Goal: Task Accomplishment & Management: Complete application form

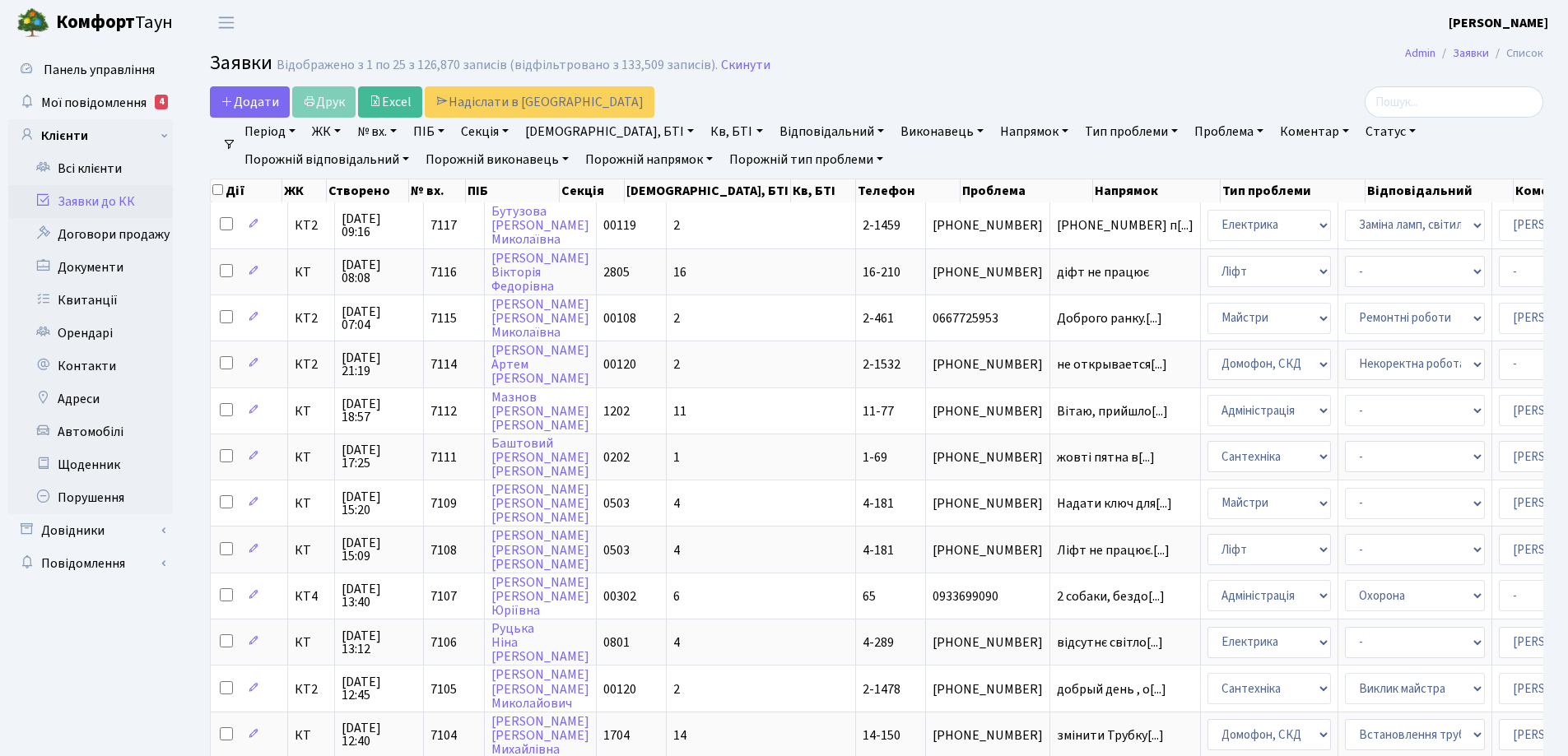
select select "25"
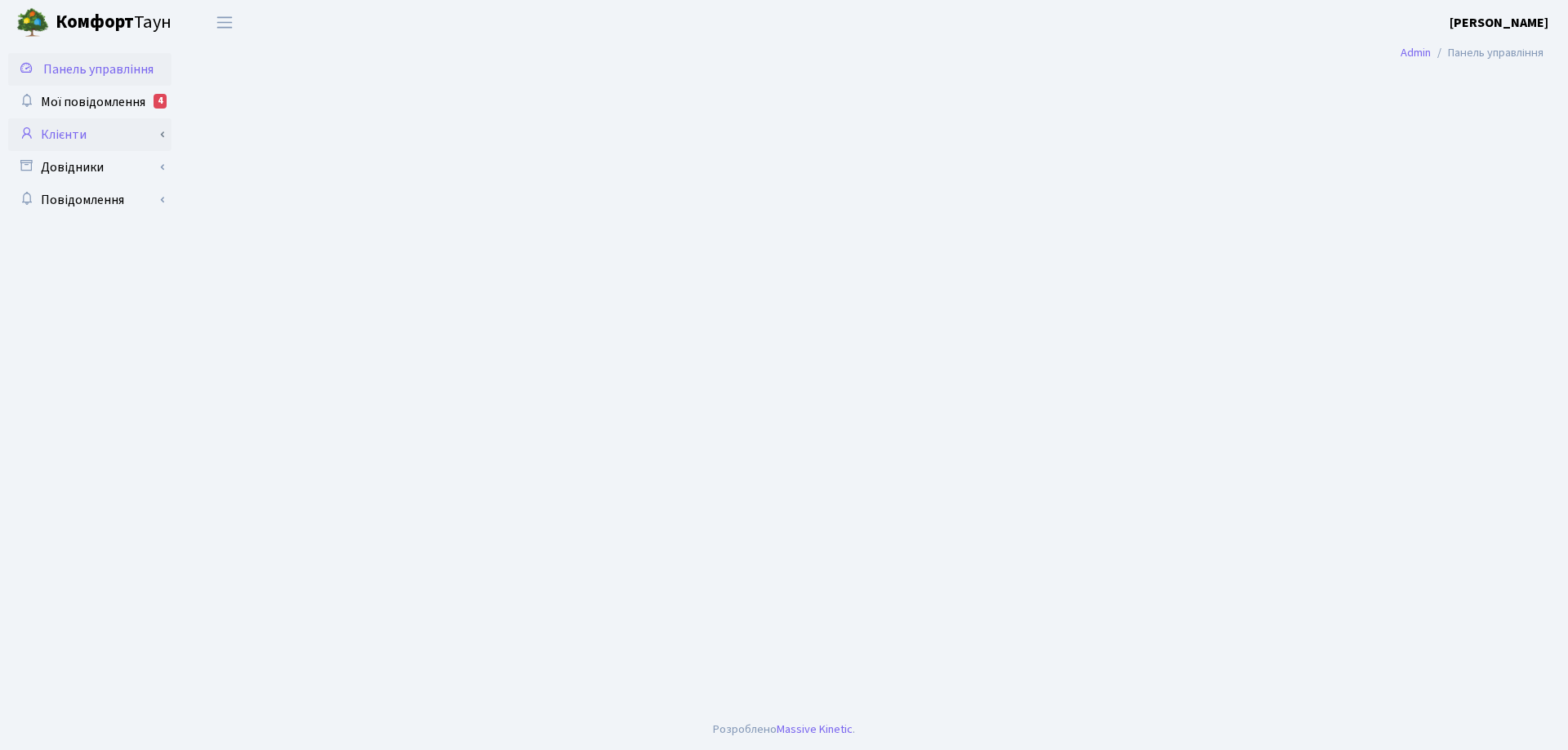
click at [69, 137] on link "Клієнти" at bounding box center [90, 135] width 164 height 32
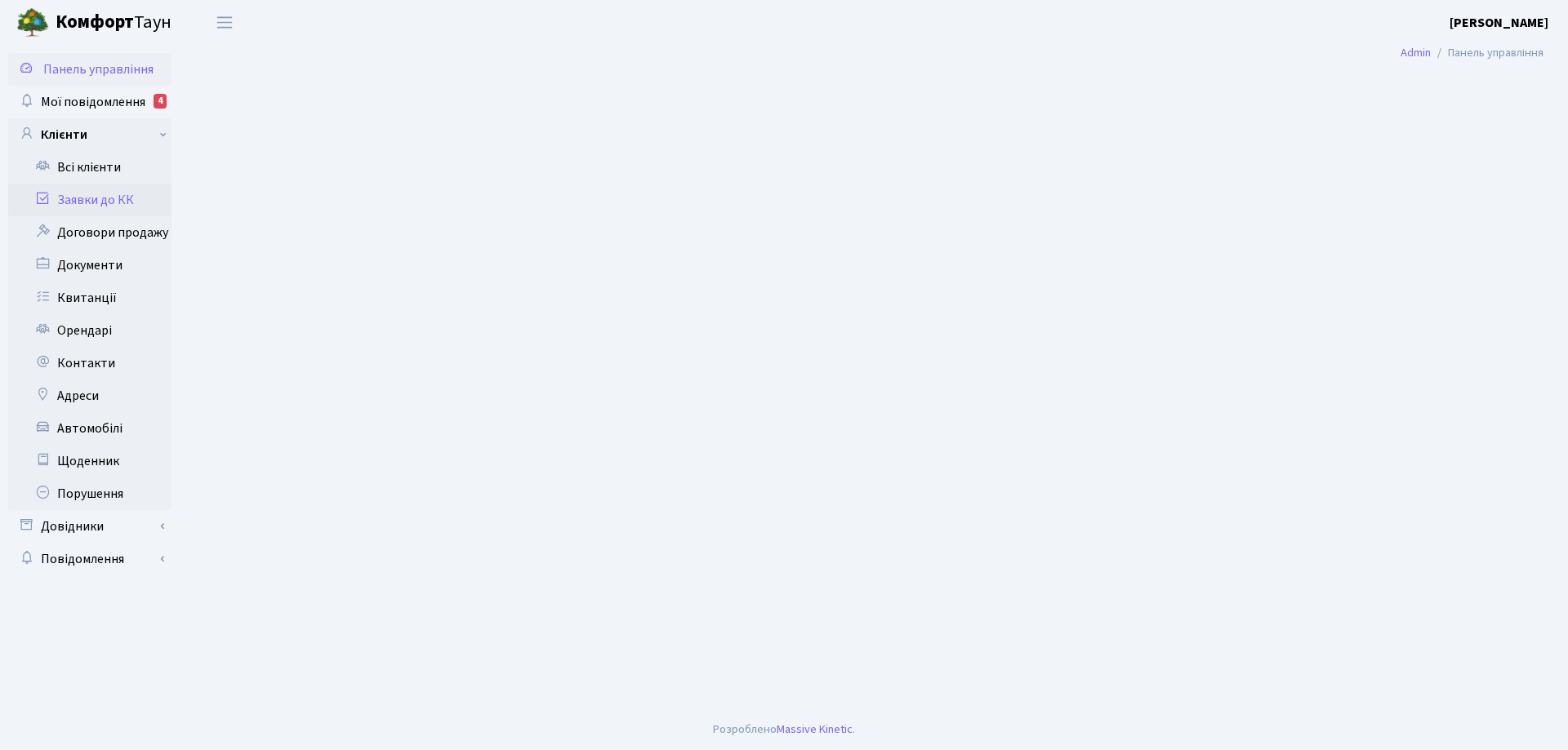
click at [114, 203] on link "Заявки до КК" at bounding box center [90, 200] width 164 height 32
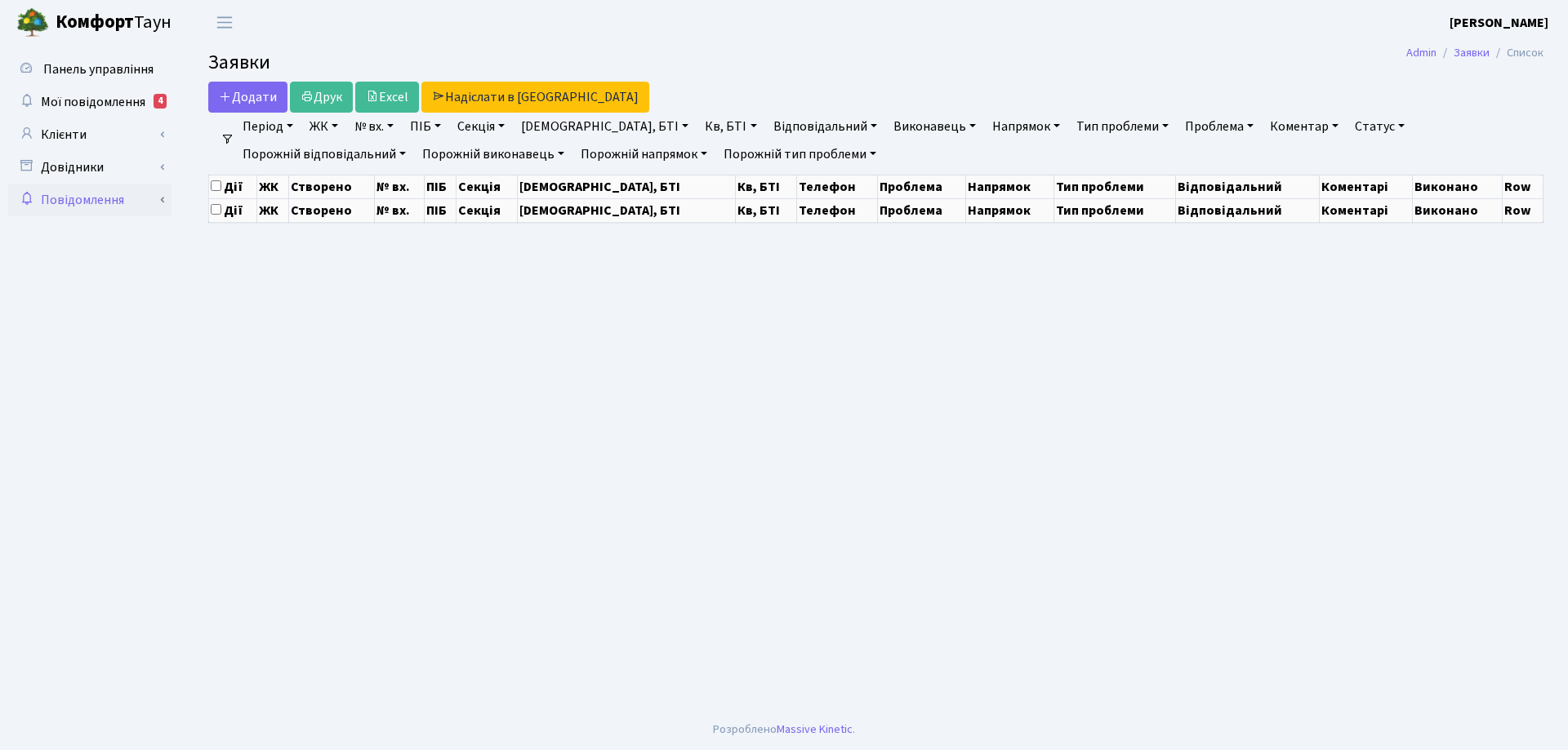
select select "25"
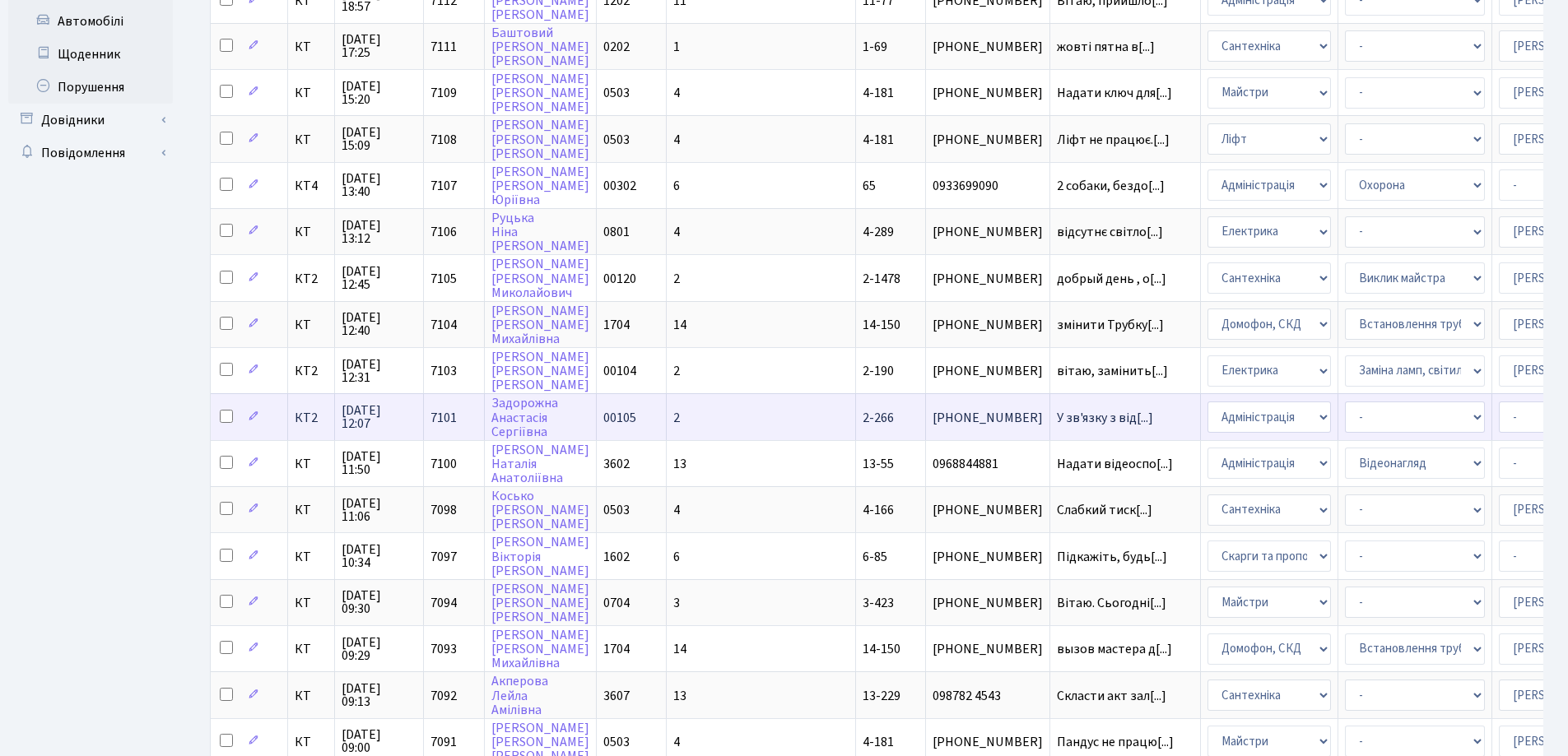
scroll to position [411, 0]
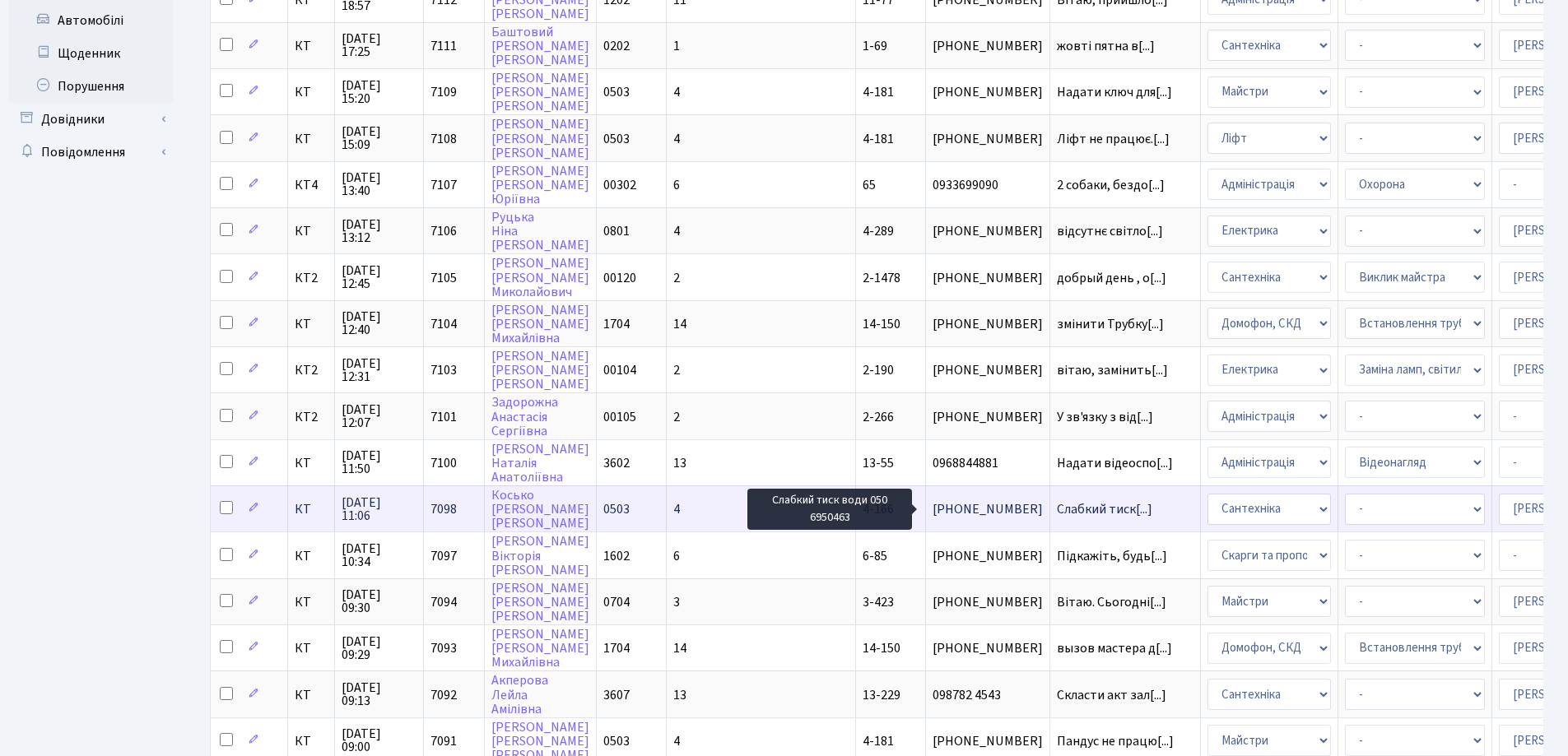
click at [1057, 508] on span "Слабкий тиск[...]" at bounding box center [1105, 509] width 96 height 18
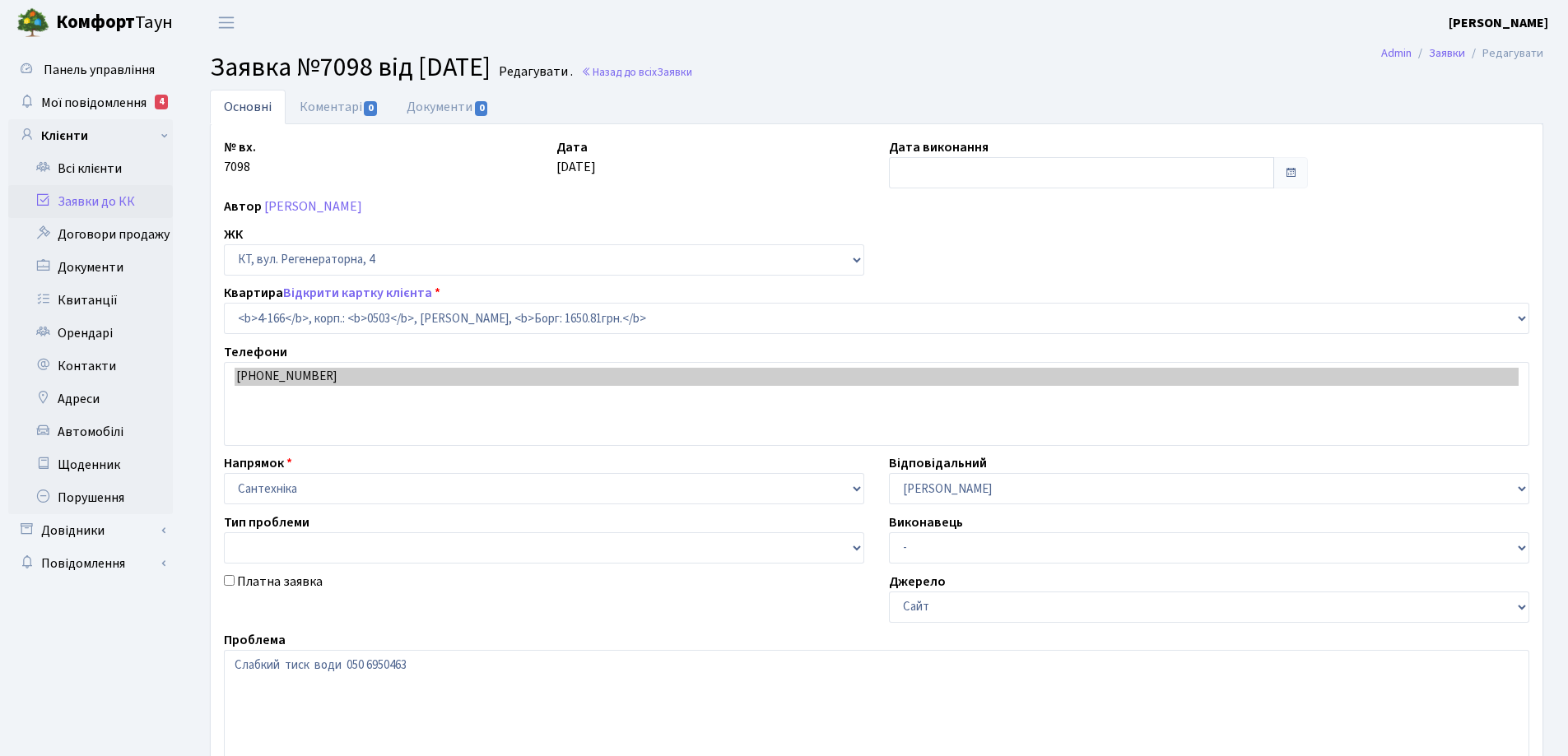
select select "1092"
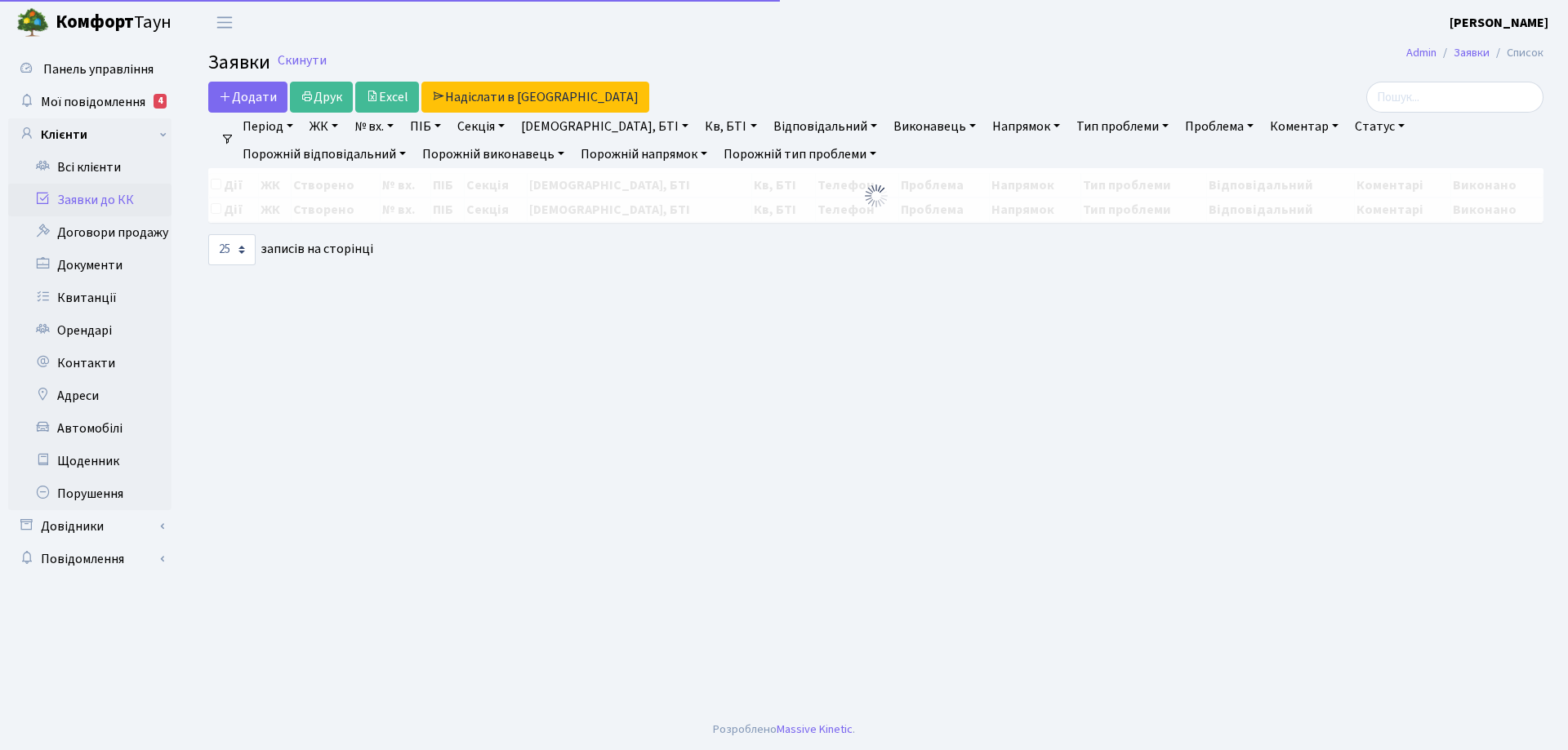
select select "25"
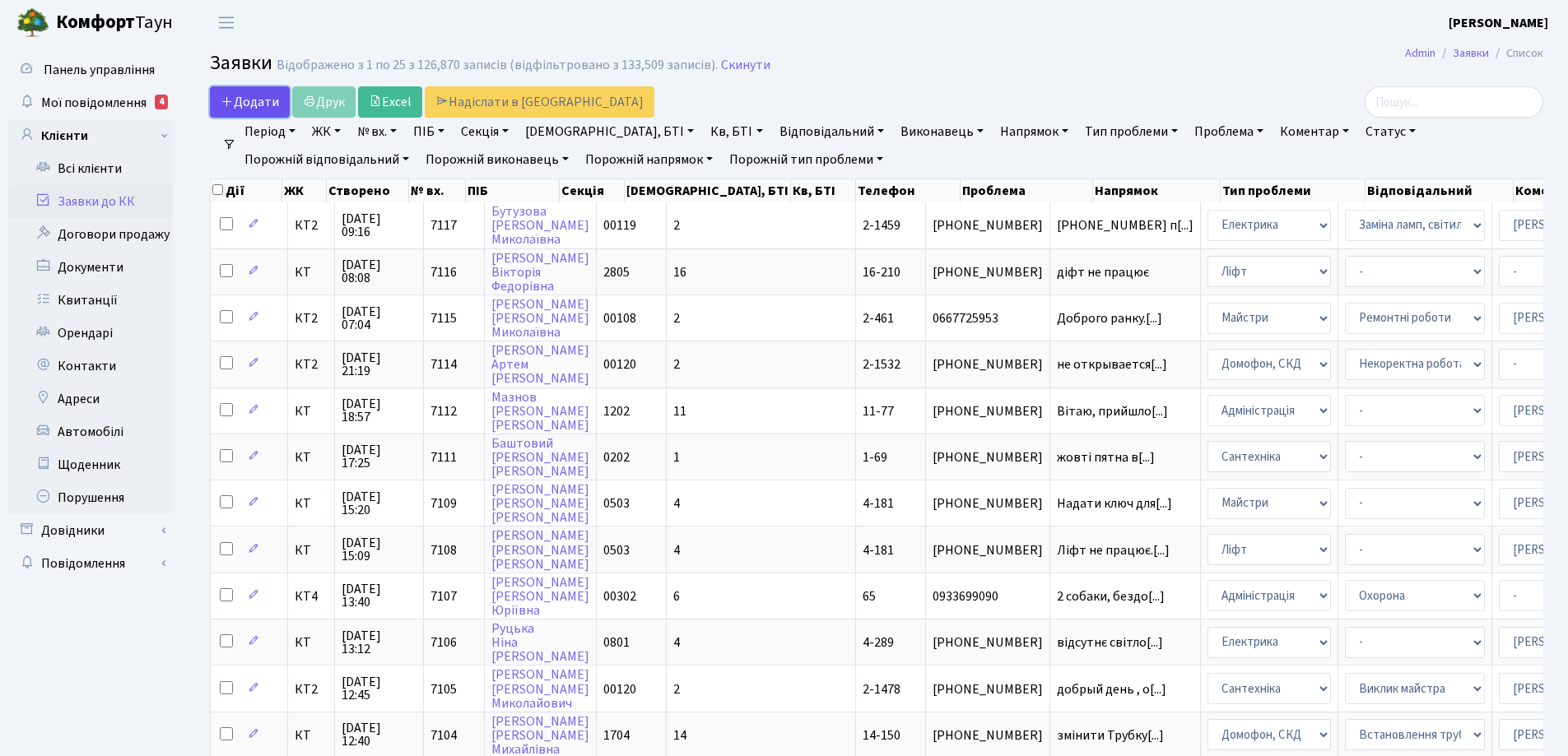
click at [260, 103] on span "Додати" at bounding box center [249, 102] width 58 height 18
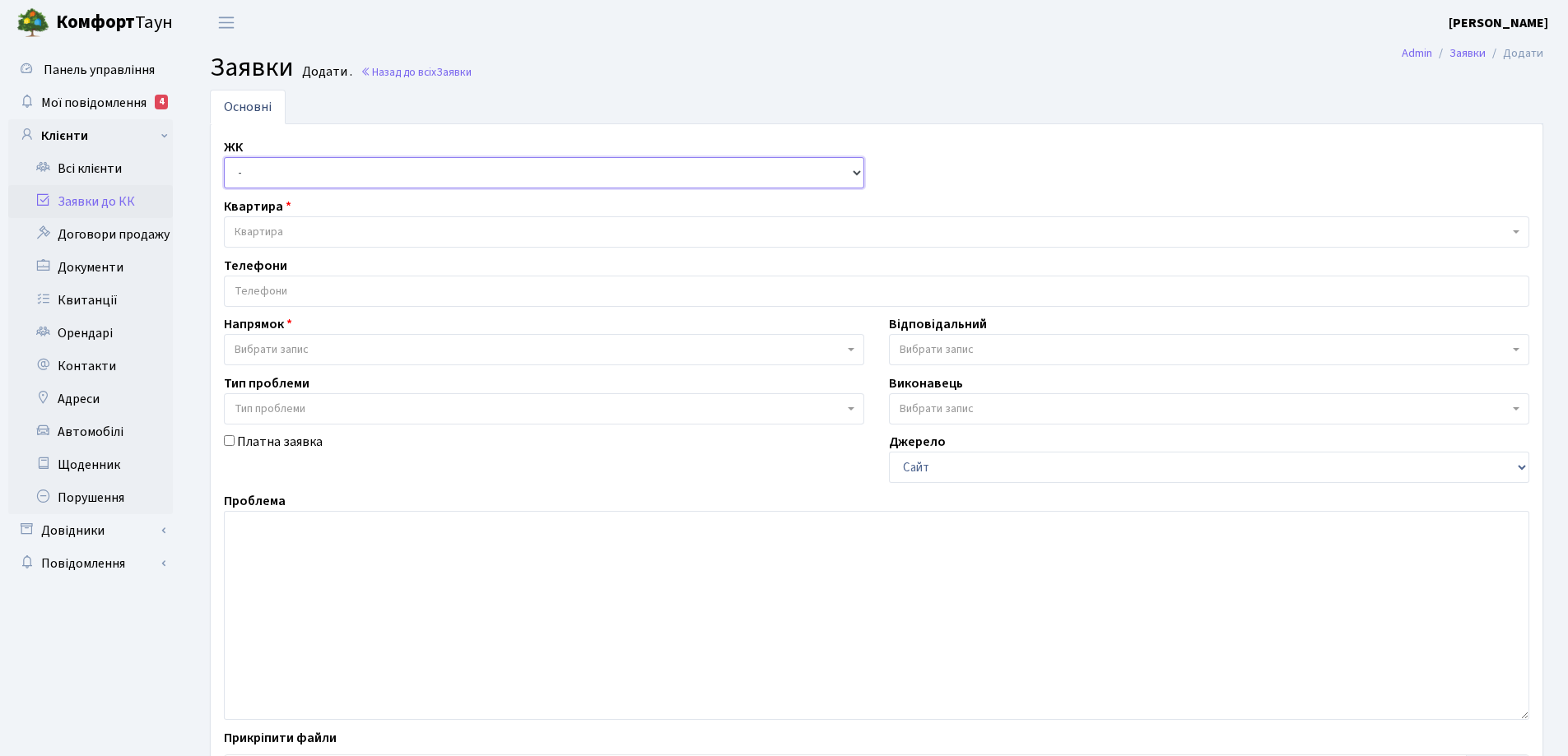
click at [856, 173] on select "- КТ, вул. Регенераторна, 4 КТ2, просп. Соборності, 17 КТ3, вул. Березнева, 16 …" at bounding box center [544, 172] width 640 height 32
select select "271"
click at [224, 157] on select "- КТ, вул. Регенераторна, 4 КТ2, просп. Соборності, 17 КТ3, вул. Березнева, 16 …" at bounding box center [544, 172] width 640 height 32
select select
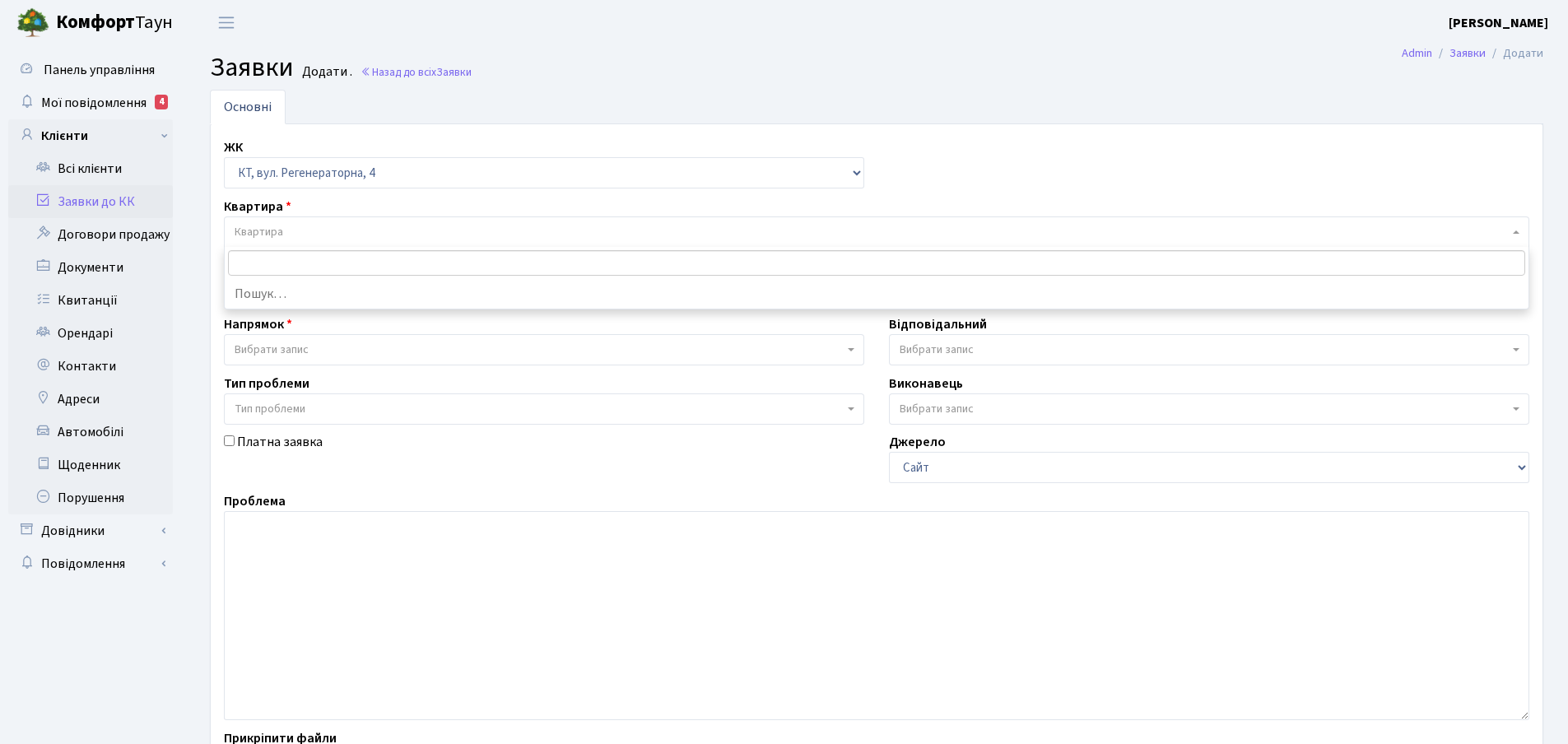
click at [318, 230] on span "Квартира" at bounding box center [871, 232] width 1274 height 16
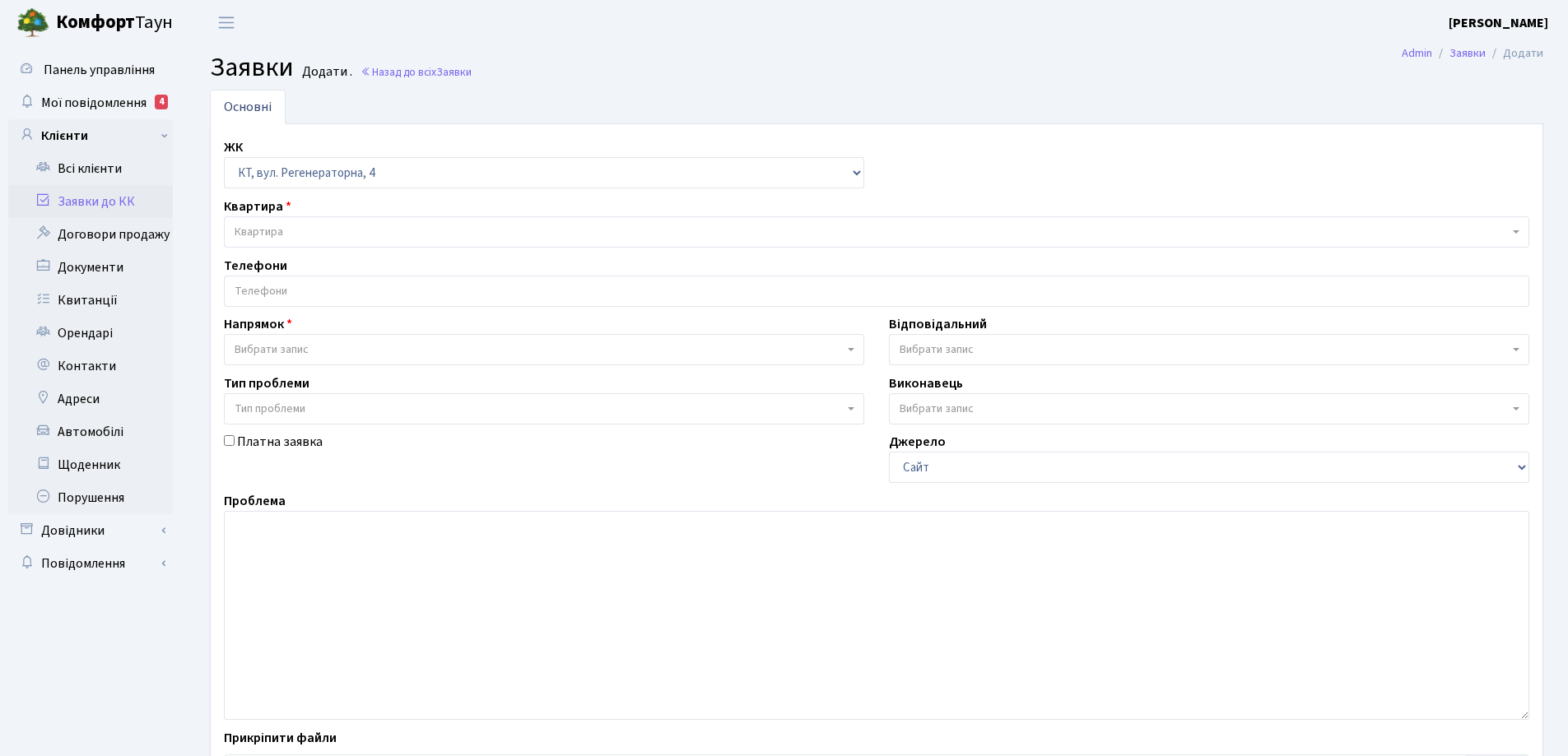
click at [286, 226] on span "Квартира" at bounding box center [871, 232] width 1274 height 16
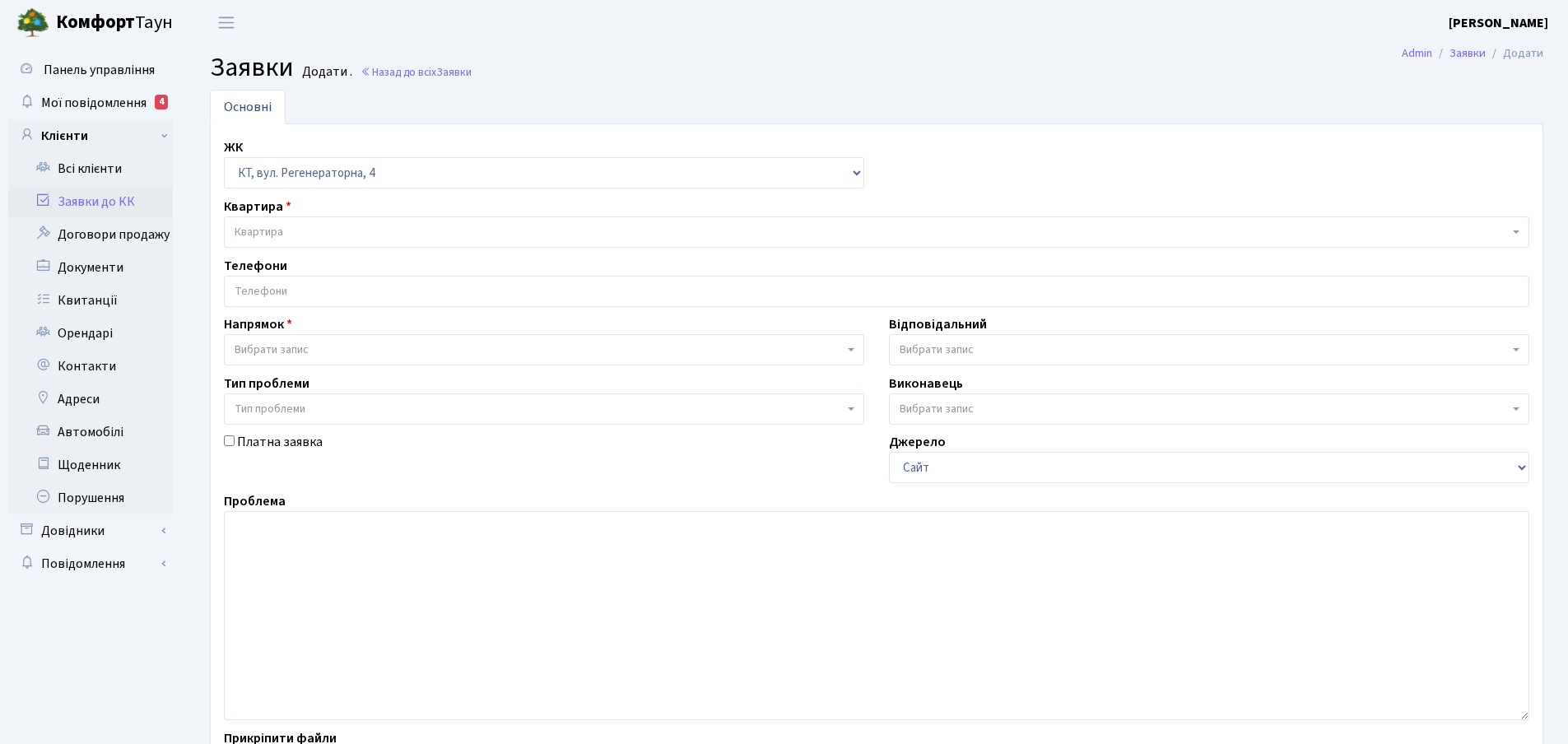
click at [295, 227] on span "Квартира" at bounding box center [871, 232] width 1274 height 16
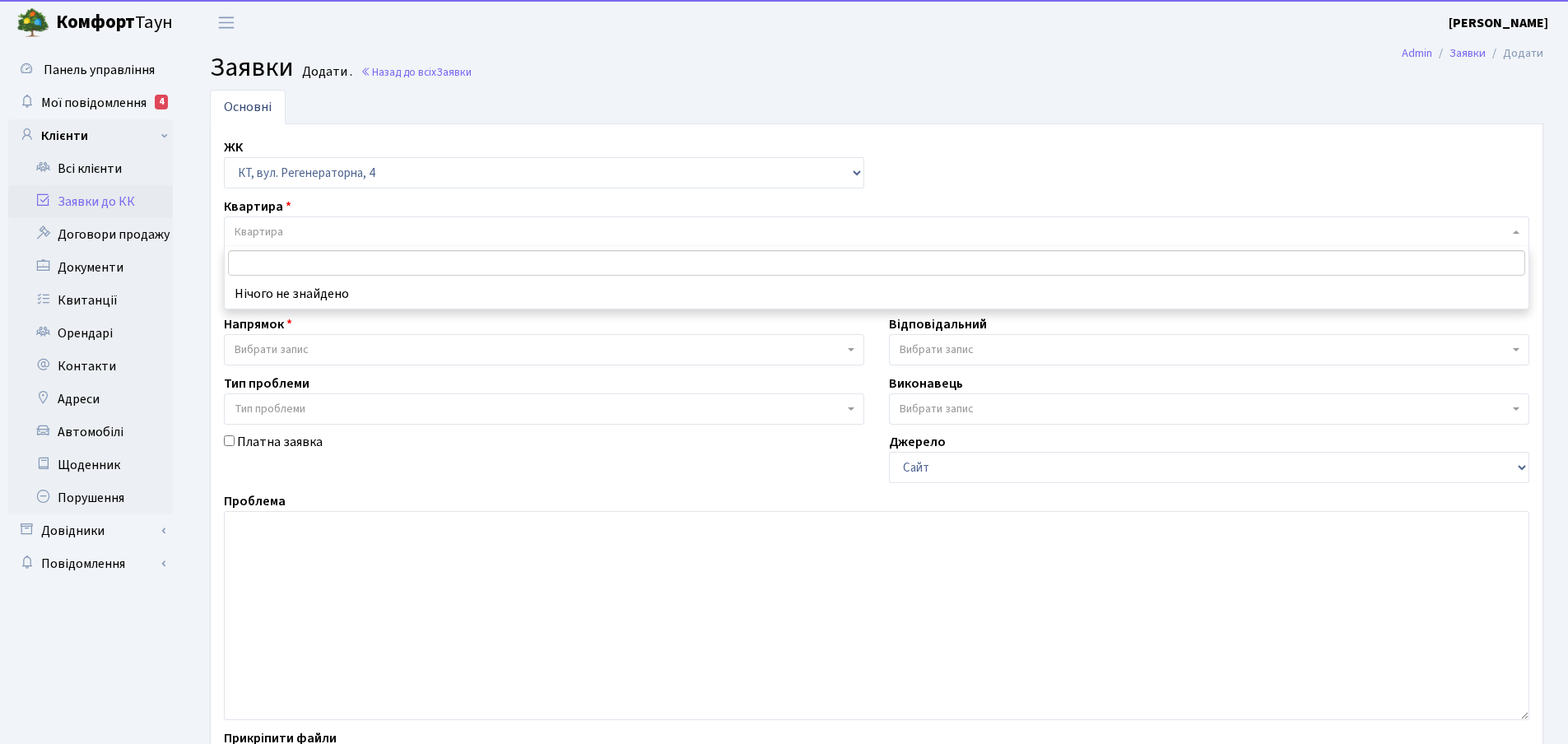
click at [289, 264] on input "search" at bounding box center [876, 263] width 1297 height 26
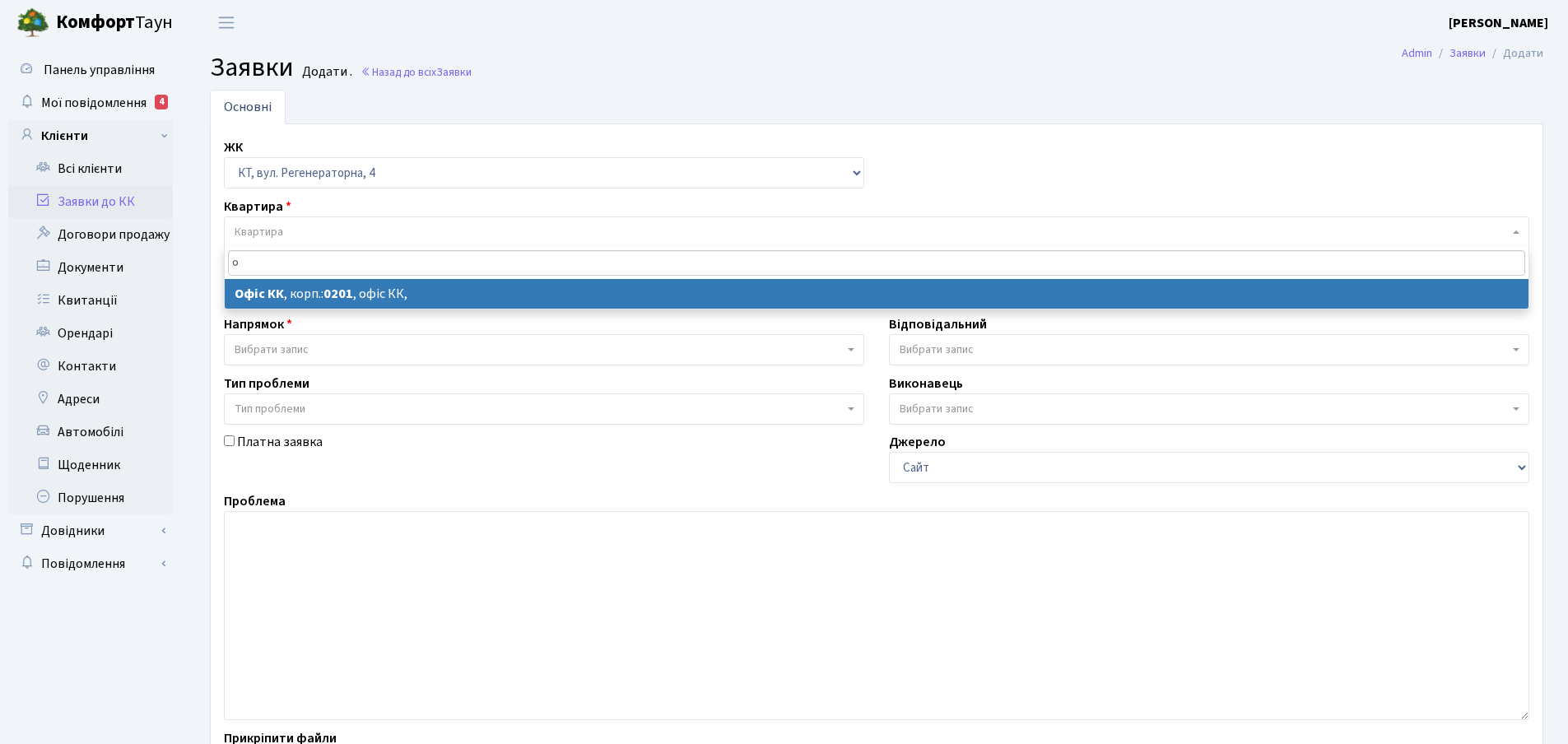
type input "о"
select select
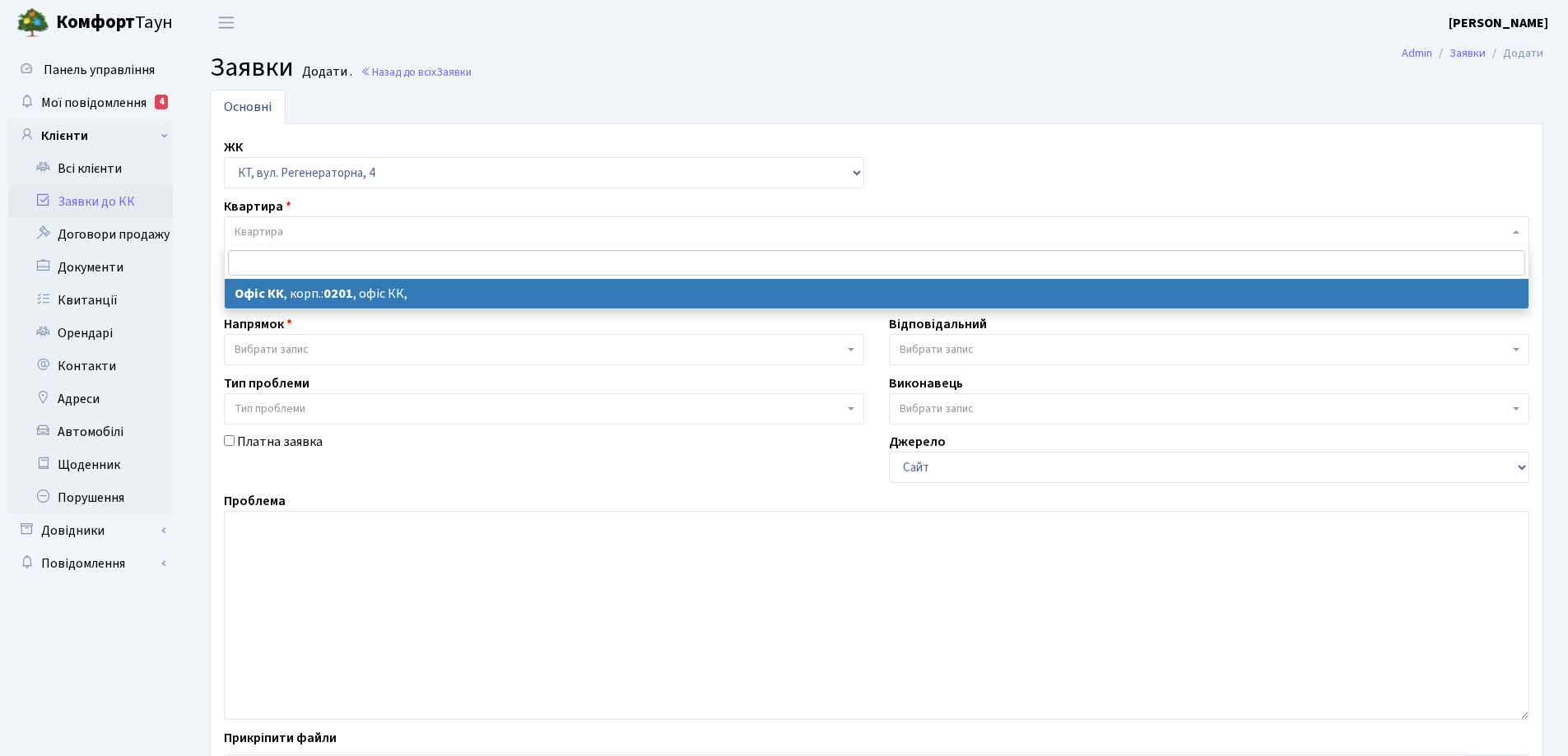
select select "4"
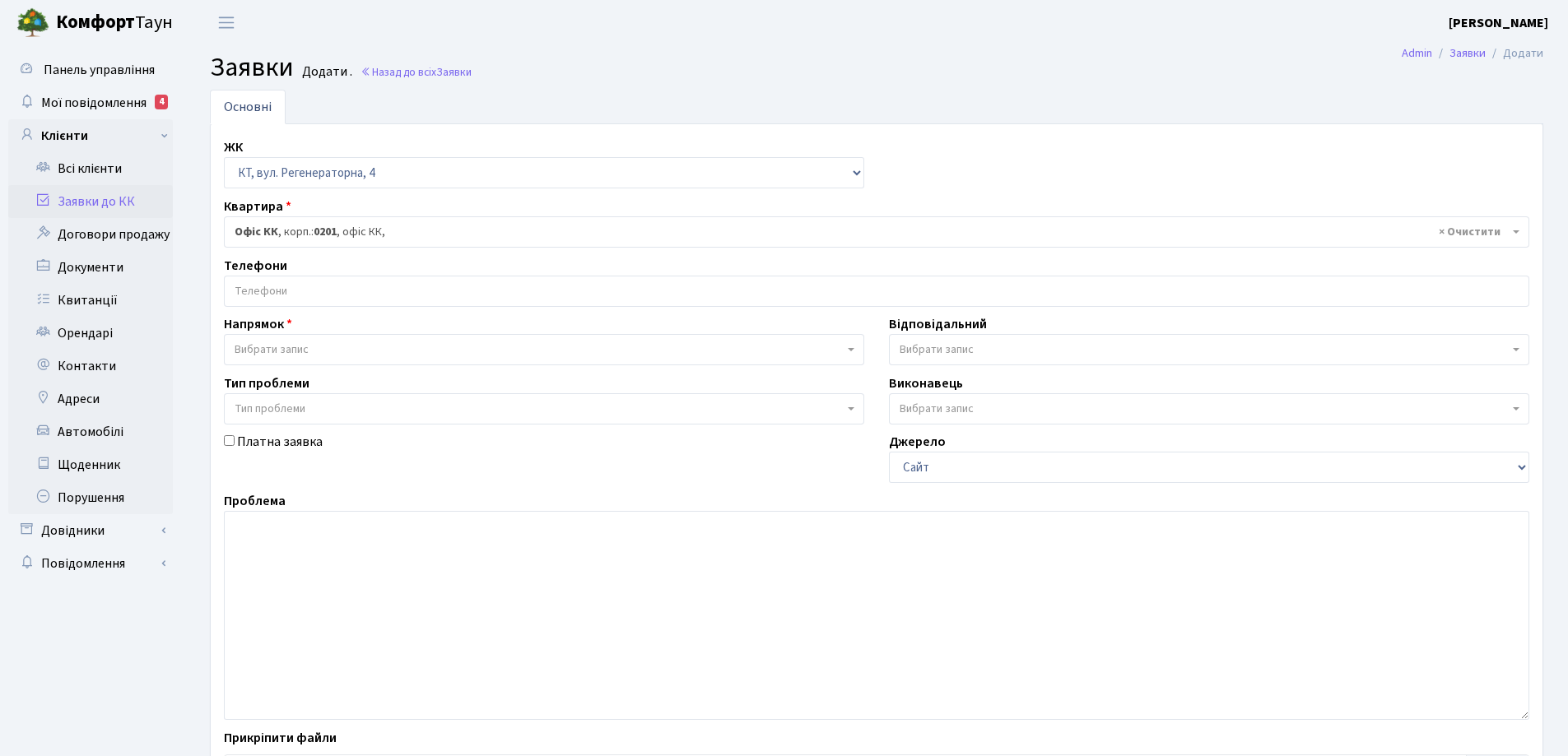
click at [337, 286] on input "search" at bounding box center [876, 291] width 1303 height 30
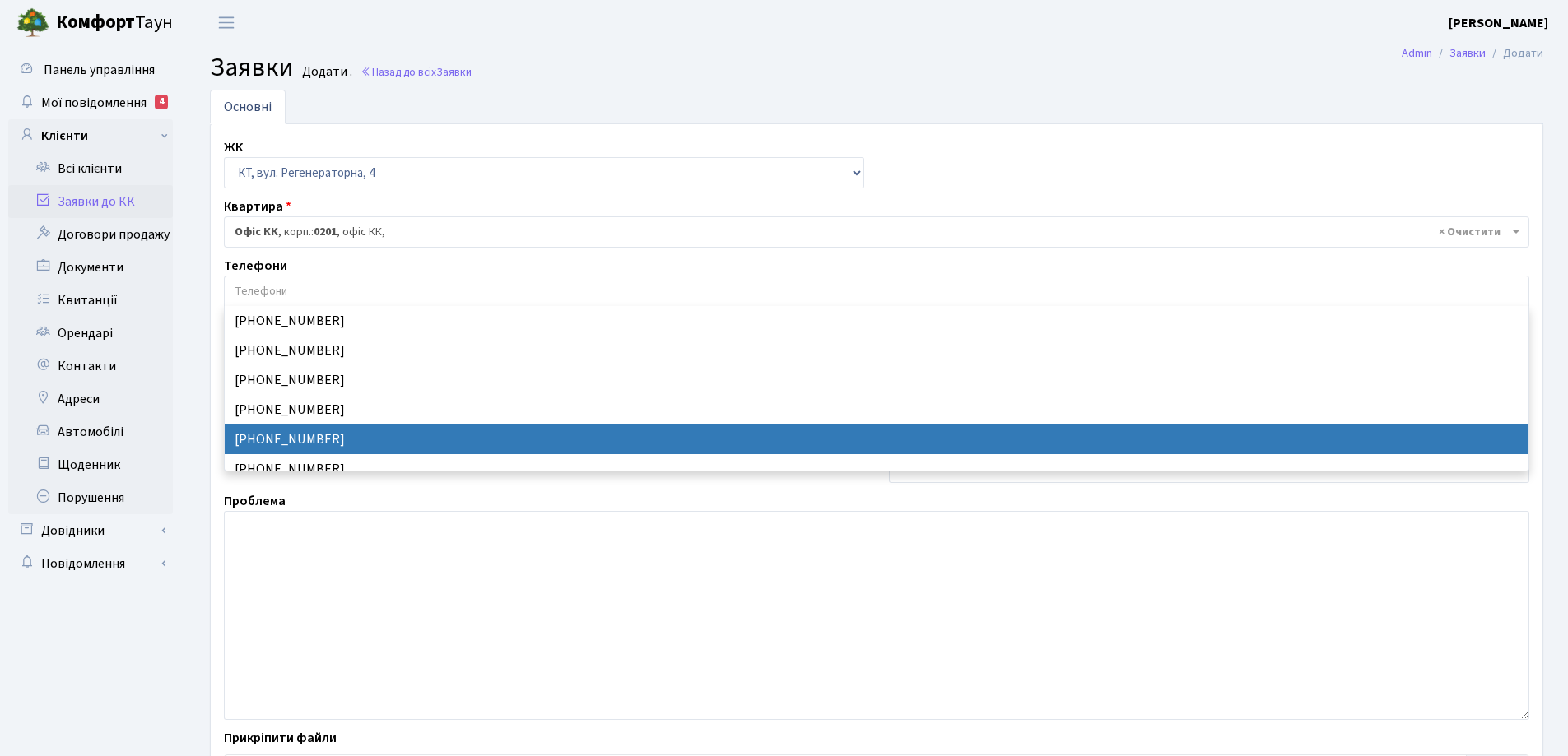
select select "24227"
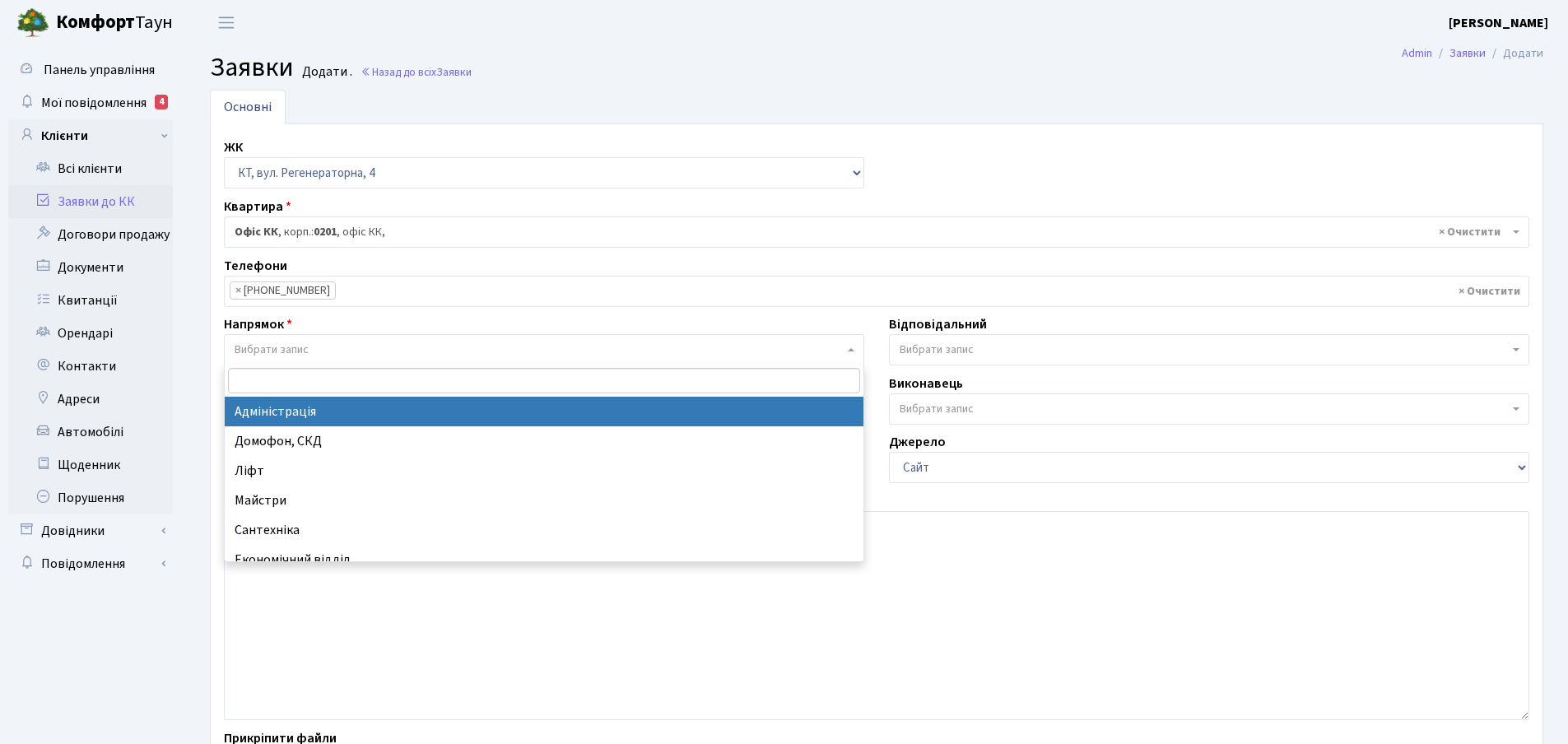
click at [297, 355] on span "Вибрати запис" at bounding box center [271, 349] width 74 height 16
click at [394, 233] on span "× Офіс КК , корп.: 0201 , офіс КК," at bounding box center [871, 232] width 1274 height 16
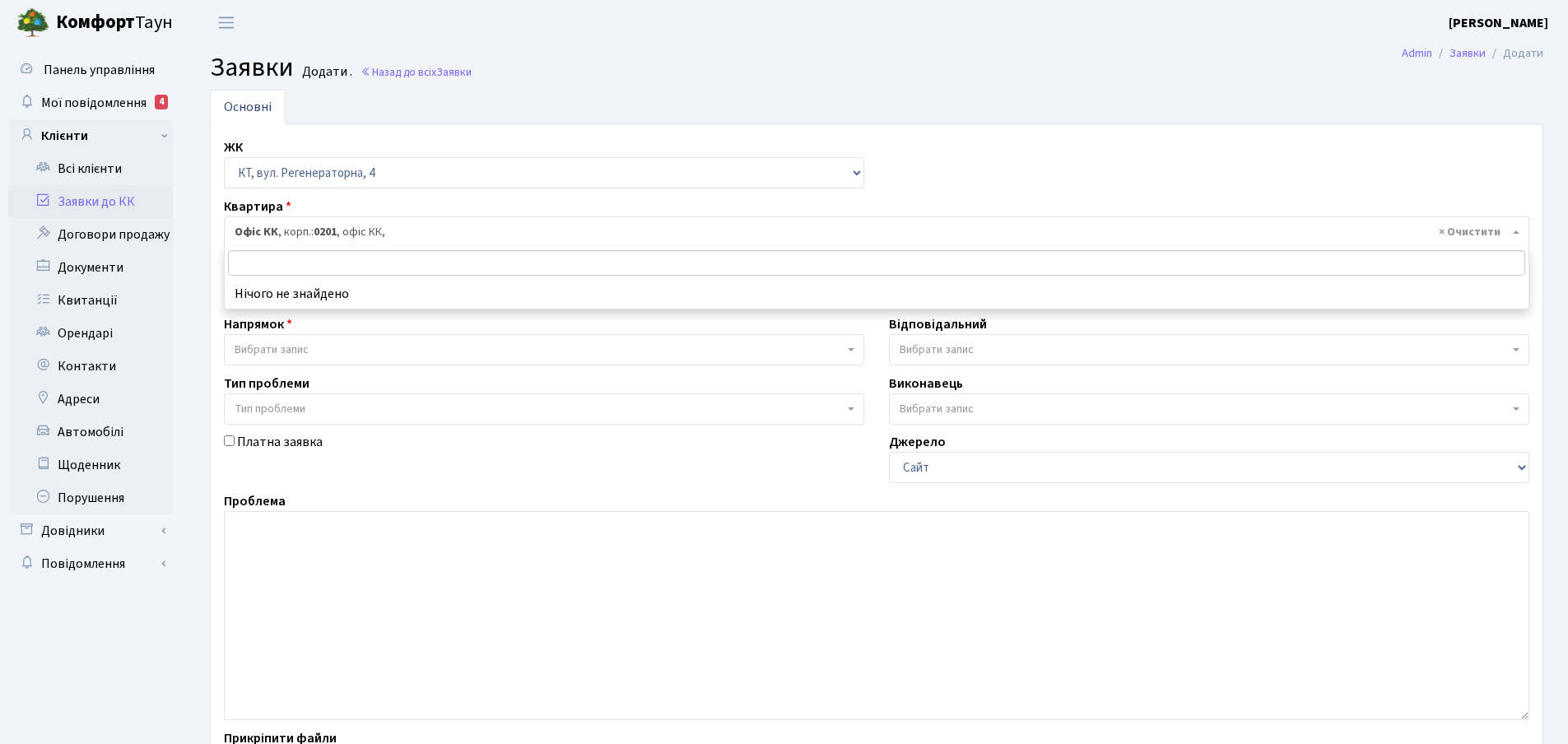
click at [265, 260] on input "search" at bounding box center [876, 263] width 1297 height 26
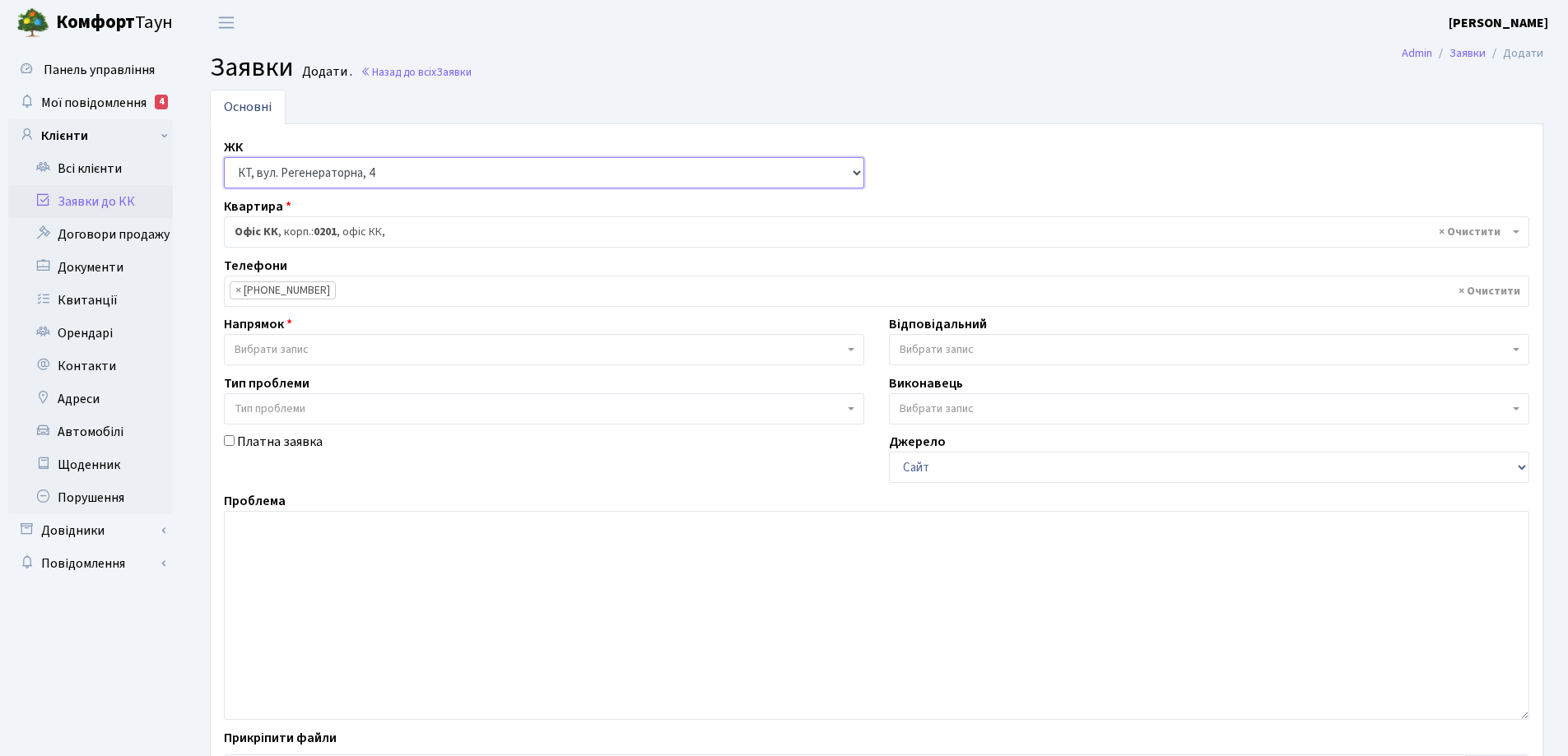
click at [860, 172] on select "- КТ, вул. Регенераторна, 4 КТ2, просп. Соборності, 17 КТ3, вул. Березнева, 16 …" at bounding box center [544, 172] width 640 height 32
select select "302"
click at [224, 157] on select "- КТ, вул. Регенераторна, 4 КТ2, просп. Соборності, 17 КТ3, вул. Березнева, 16 …" at bounding box center [544, 172] width 640 height 32
select select
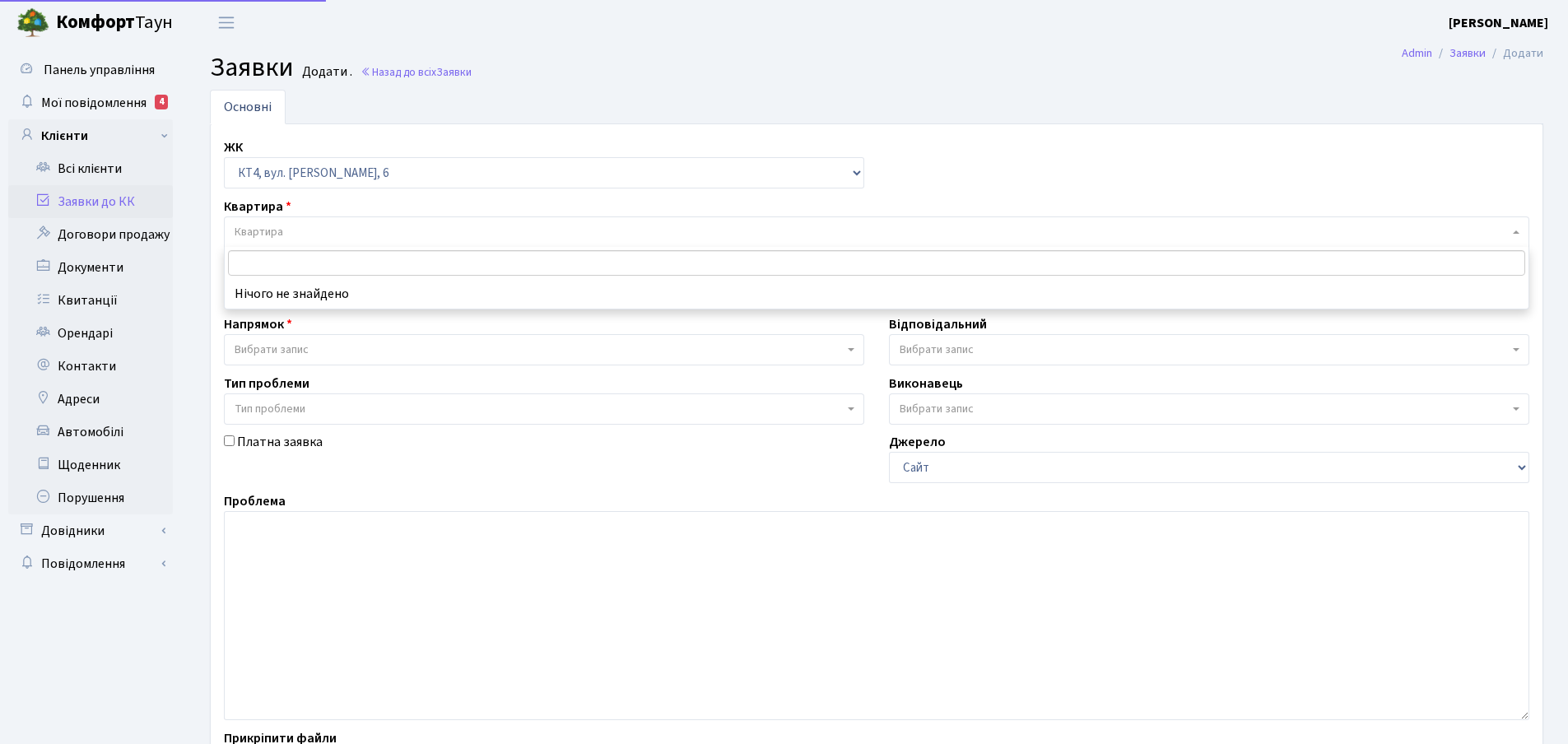
click at [294, 233] on span "Квартира" at bounding box center [871, 232] width 1274 height 16
type input "о"
drag, startPoint x: 242, startPoint y: 266, endPoint x: 233, endPoint y: 266, distance: 9.0
click at [233, 266] on input "о" at bounding box center [876, 263] width 1297 height 26
click at [247, 262] on input "search" at bounding box center [876, 263] width 1297 height 26
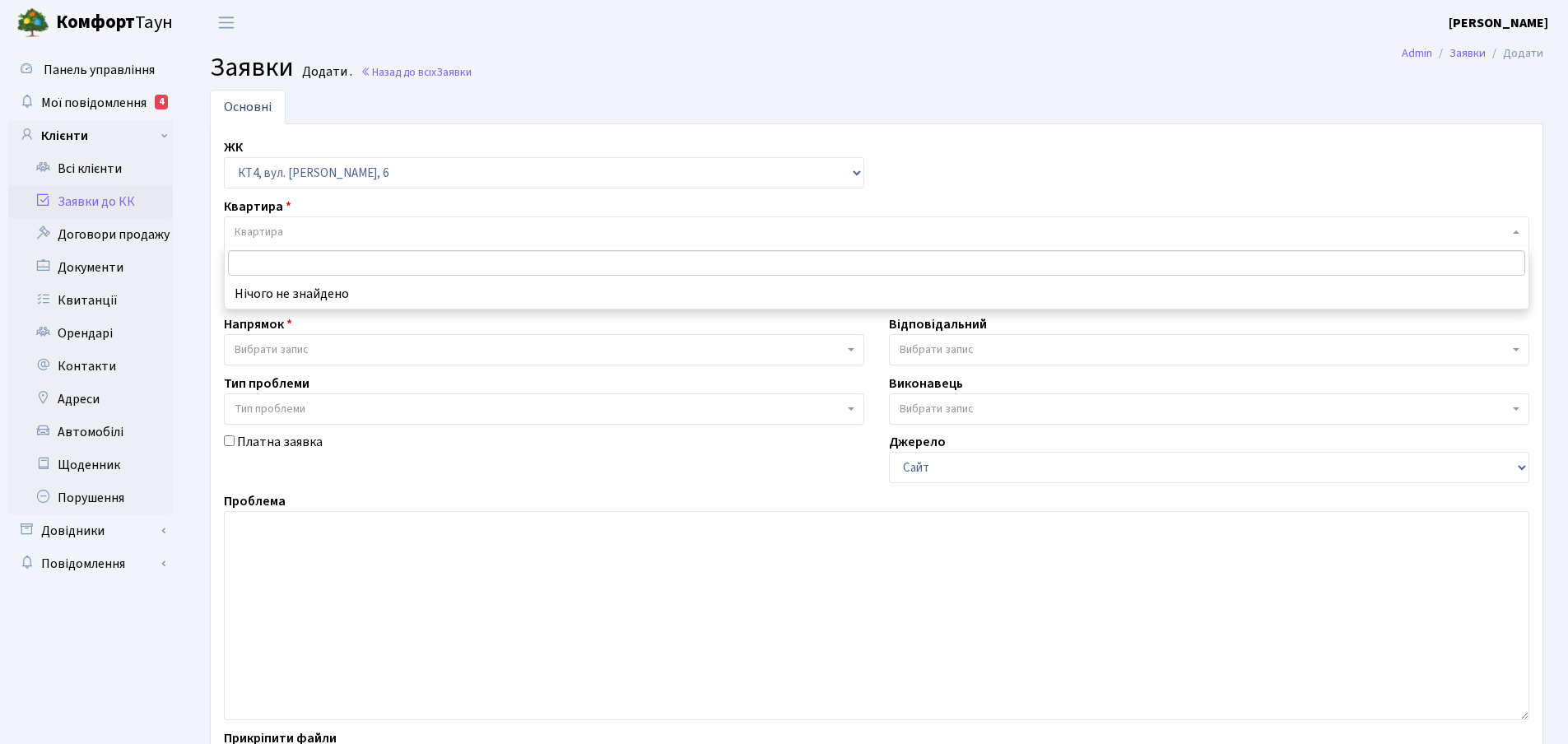
type input "о"
drag, startPoint x: 246, startPoint y: 260, endPoint x: 230, endPoint y: 264, distance: 16.5
click at [230, 264] on input "о" at bounding box center [876, 263] width 1297 height 26
click at [266, 260] on input "search" at bounding box center [876, 263] width 1297 height 26
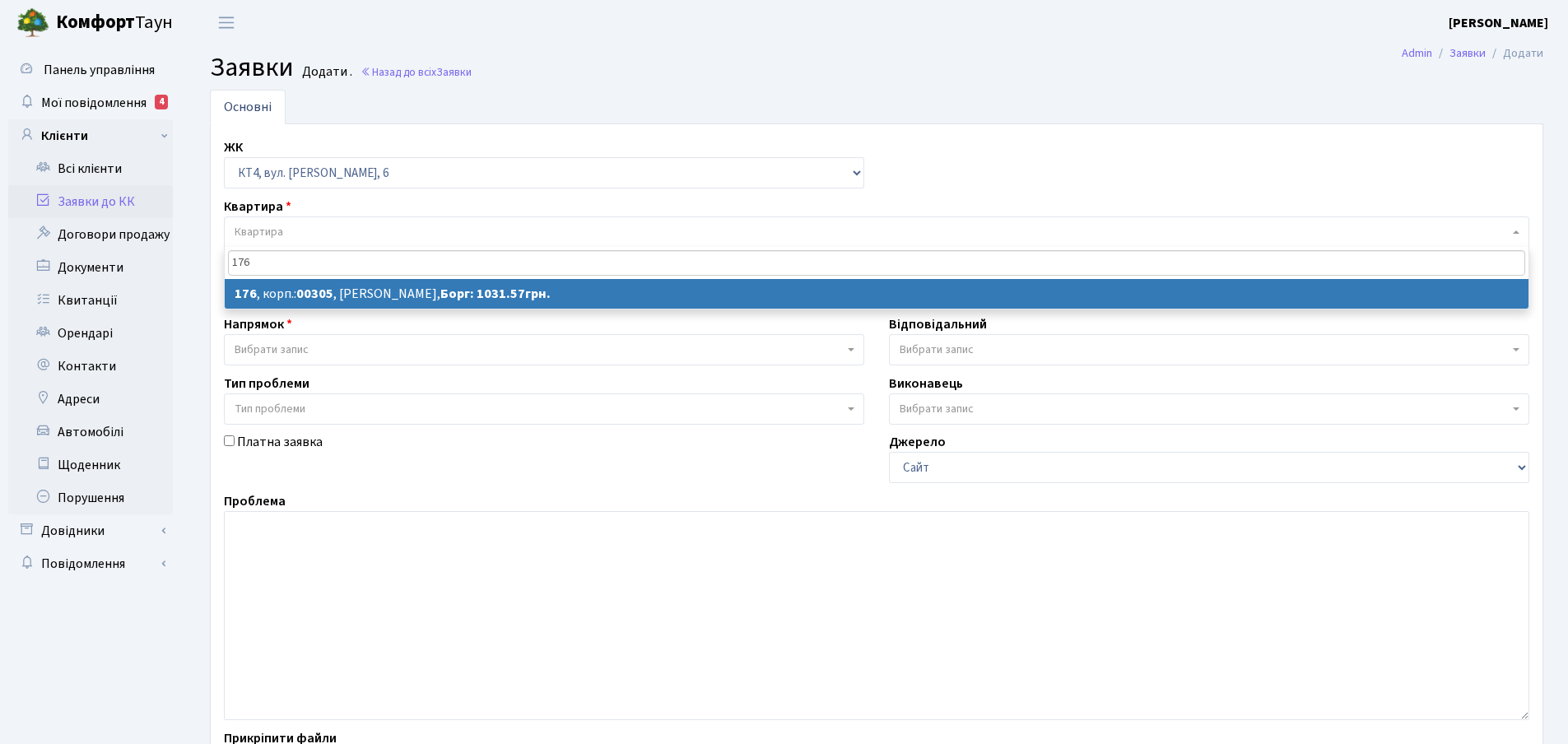
type input "176"
select select
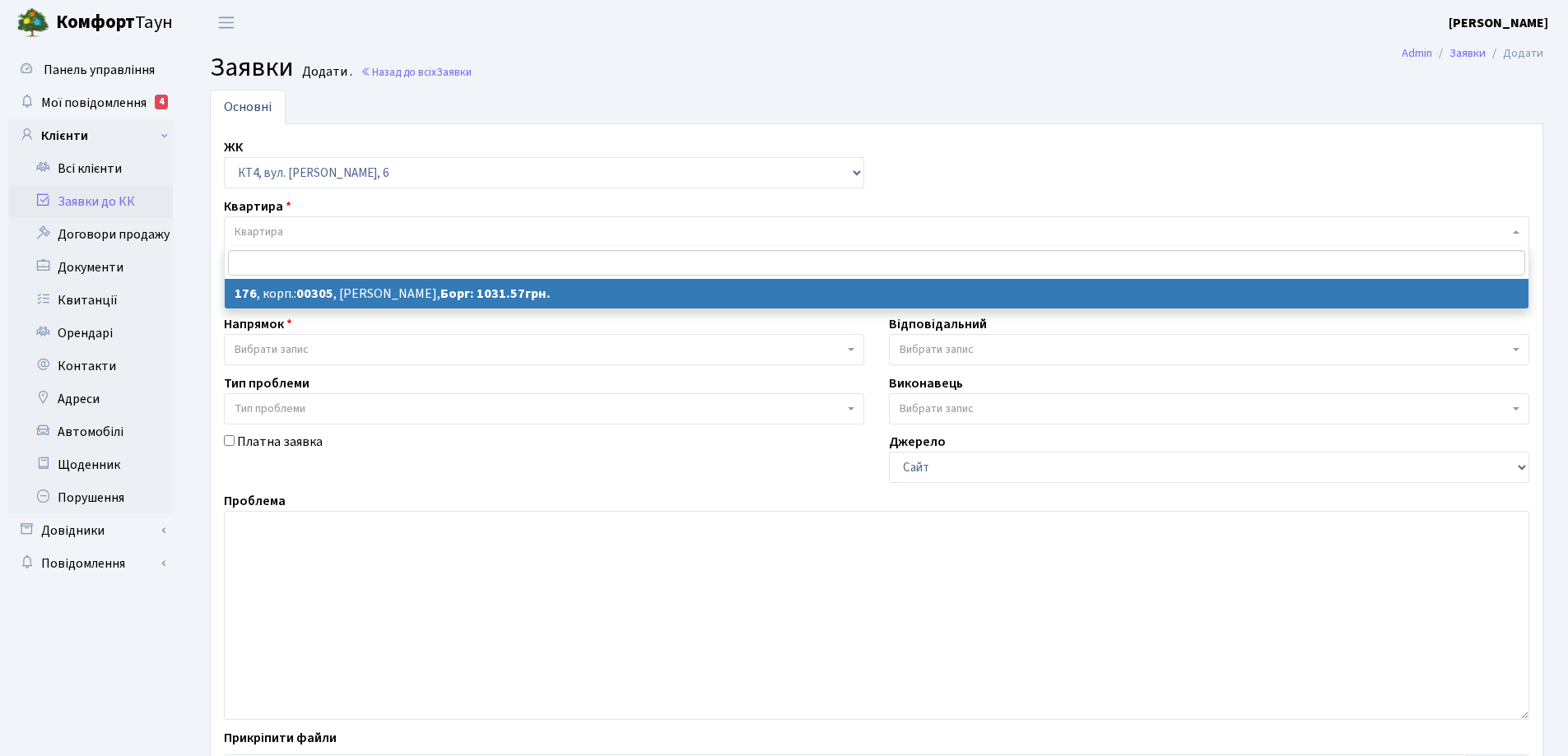
select select "16896"
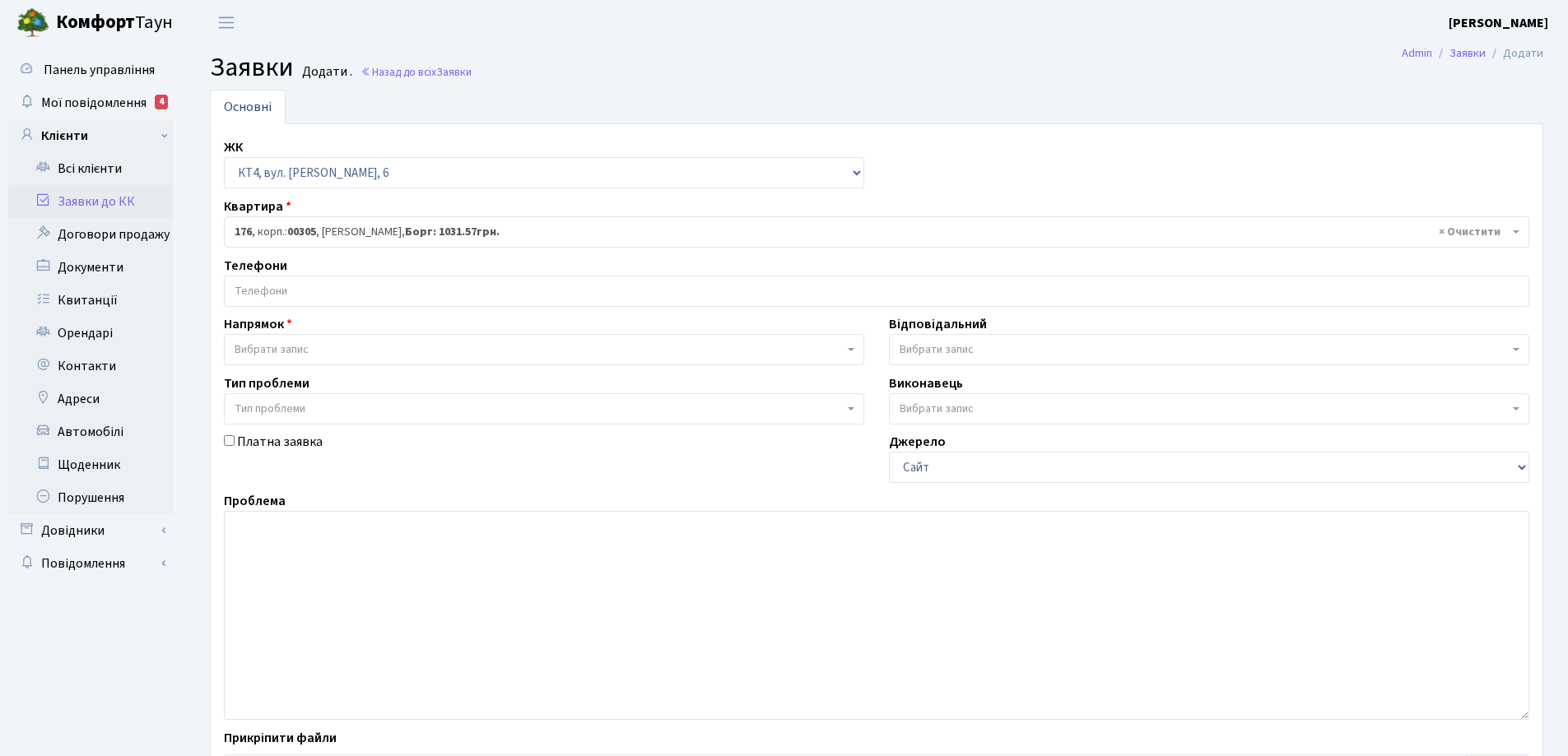
click at [294, 288] on input "search" at bounding box center [876, 291] width 1303 height 30
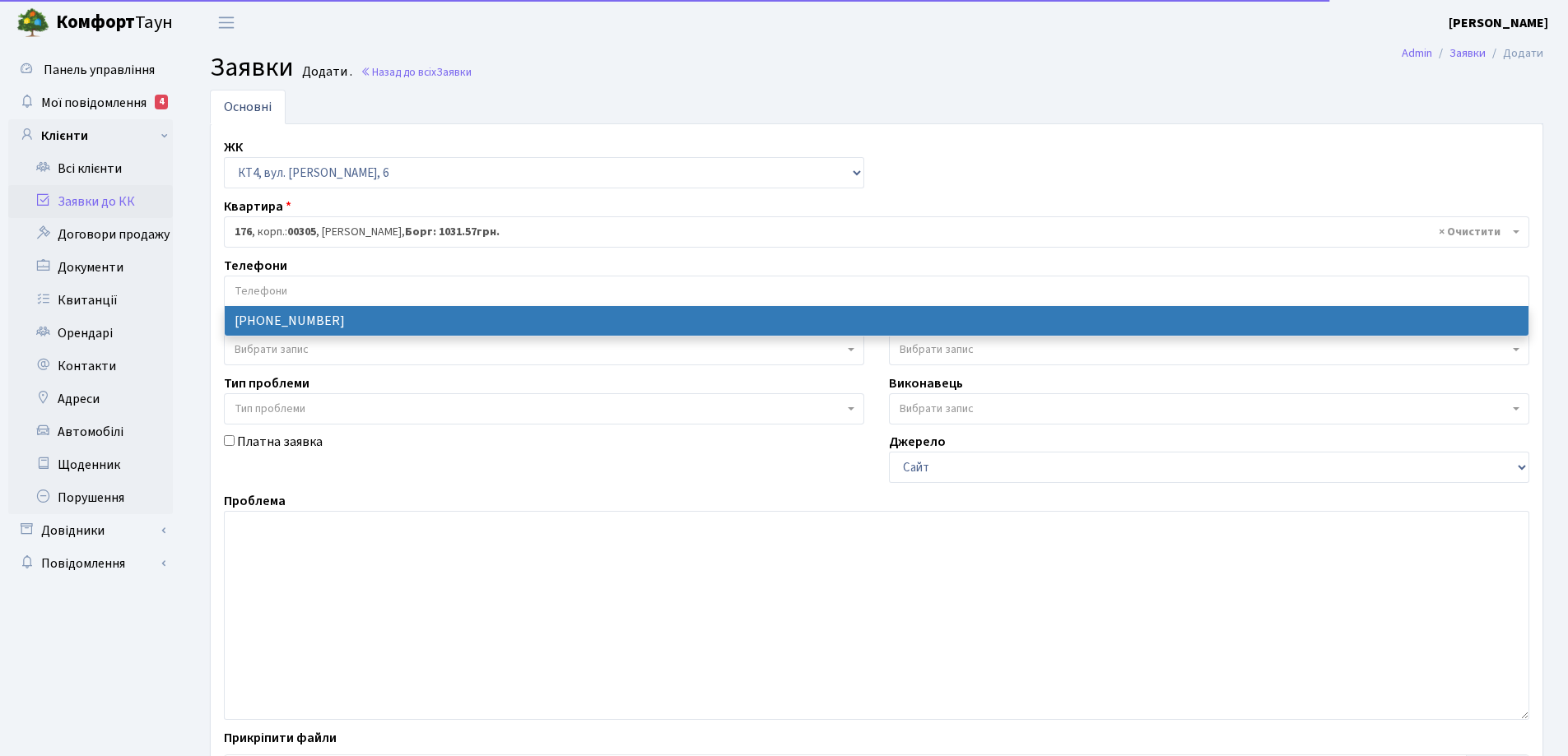
select select "35094"
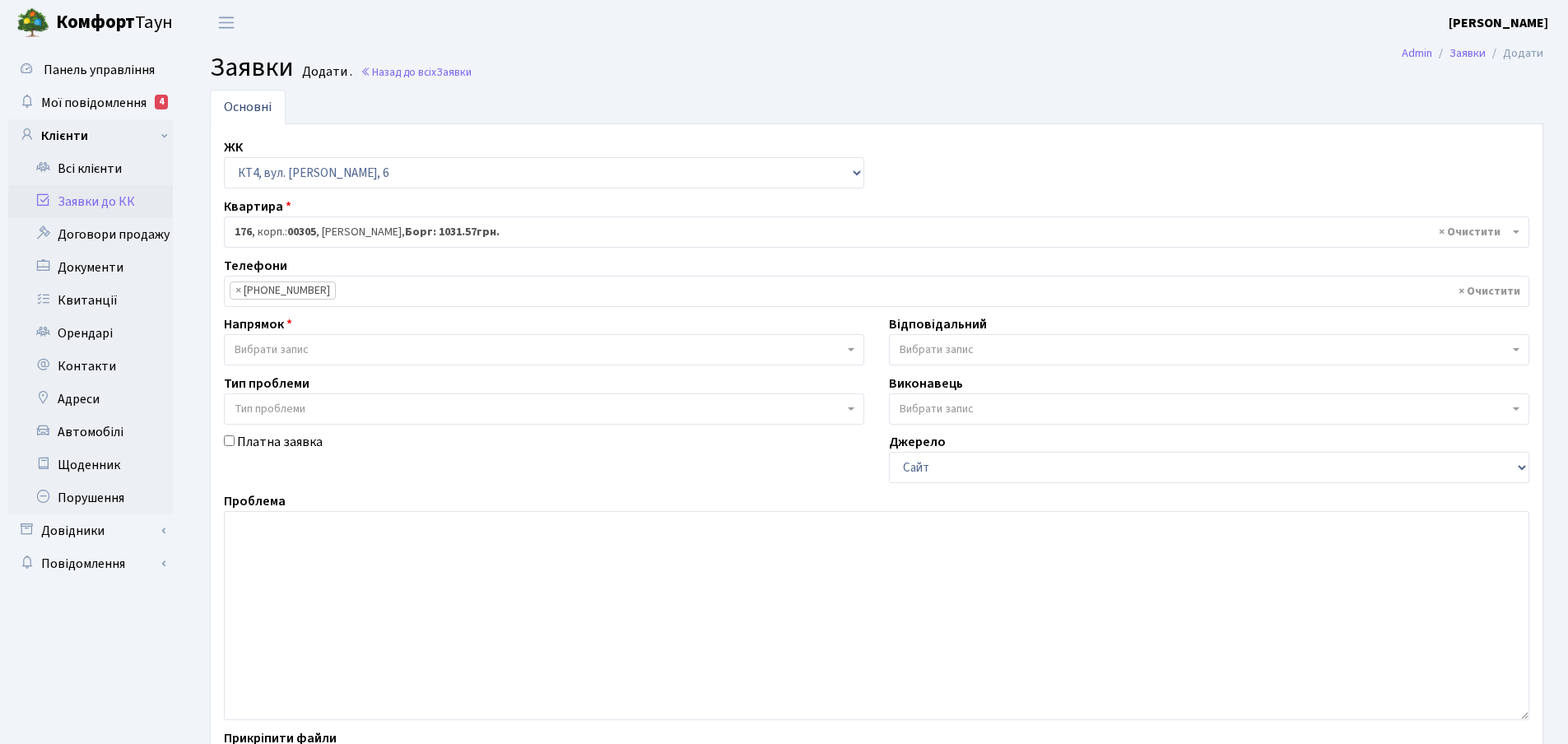
drag, startPoint x: 849, startPoint y: 353, endPoint x: 836, endPoint y: 356, distance: 13.3
click at [846, 353] on span "Вибрати запис" at bounding box center [544, 350] width 640 height 32
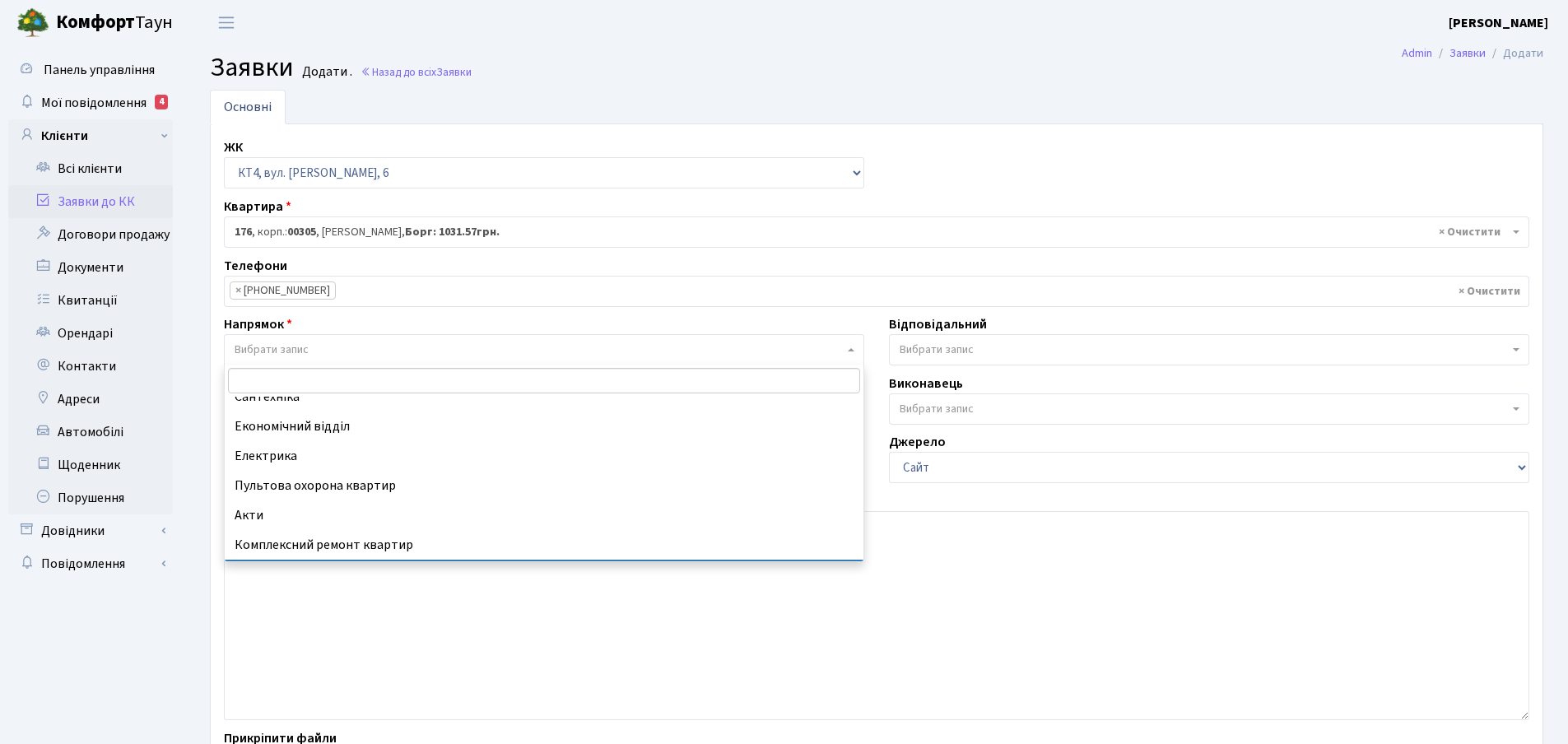
scroll to position [108, 0]
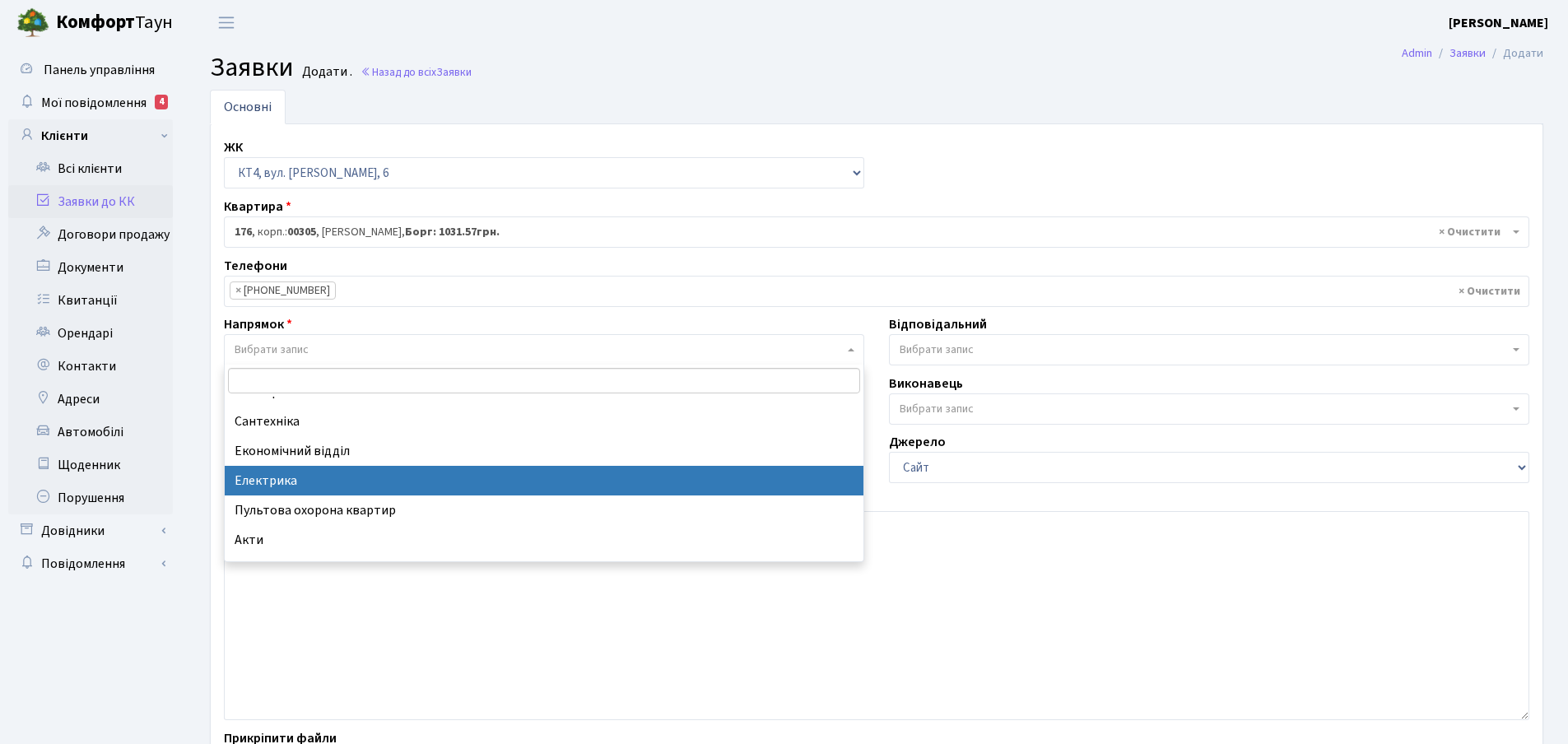
select select "3"
select select
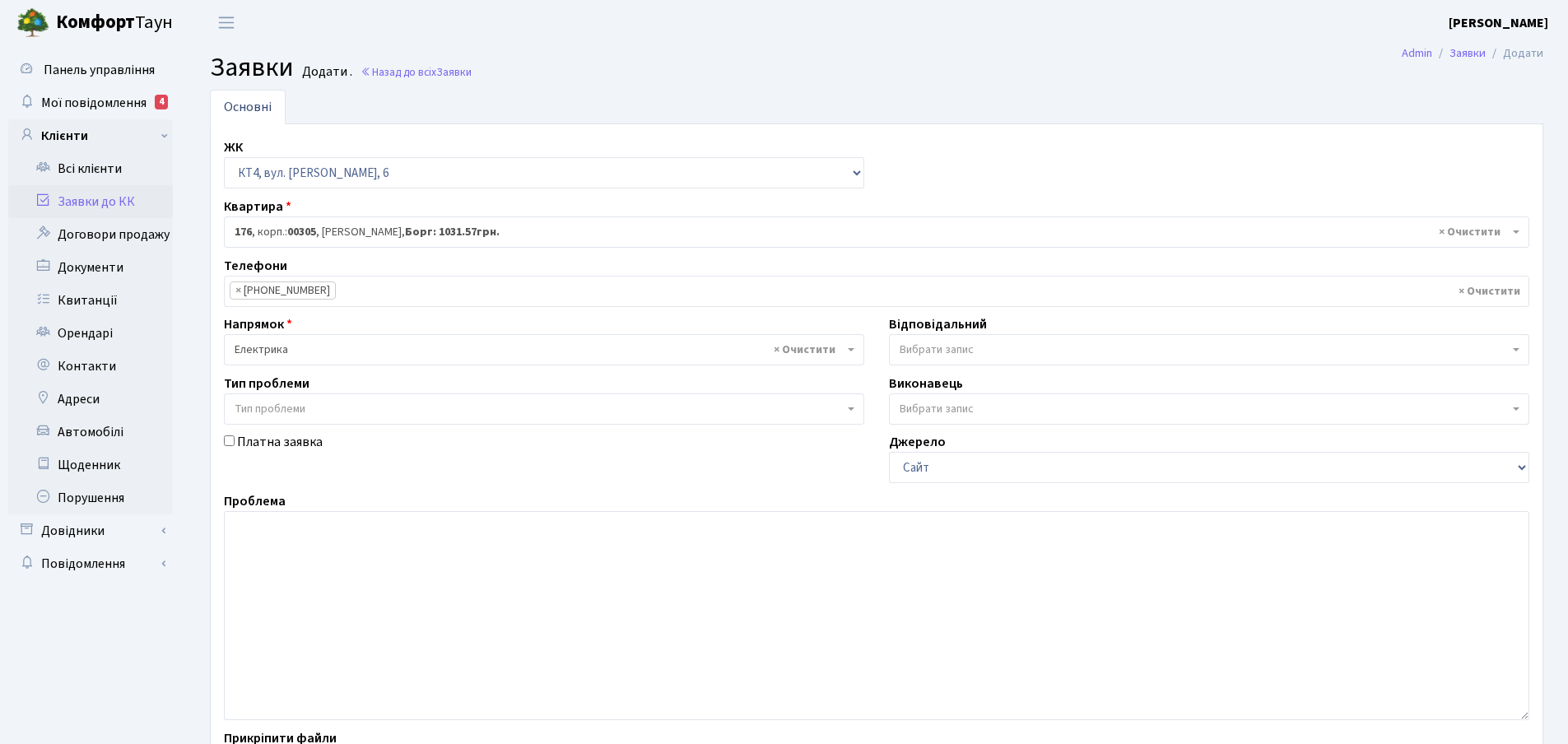
click at [1515, 350] on b at bounding box center [1516, 349] width 7 height 3
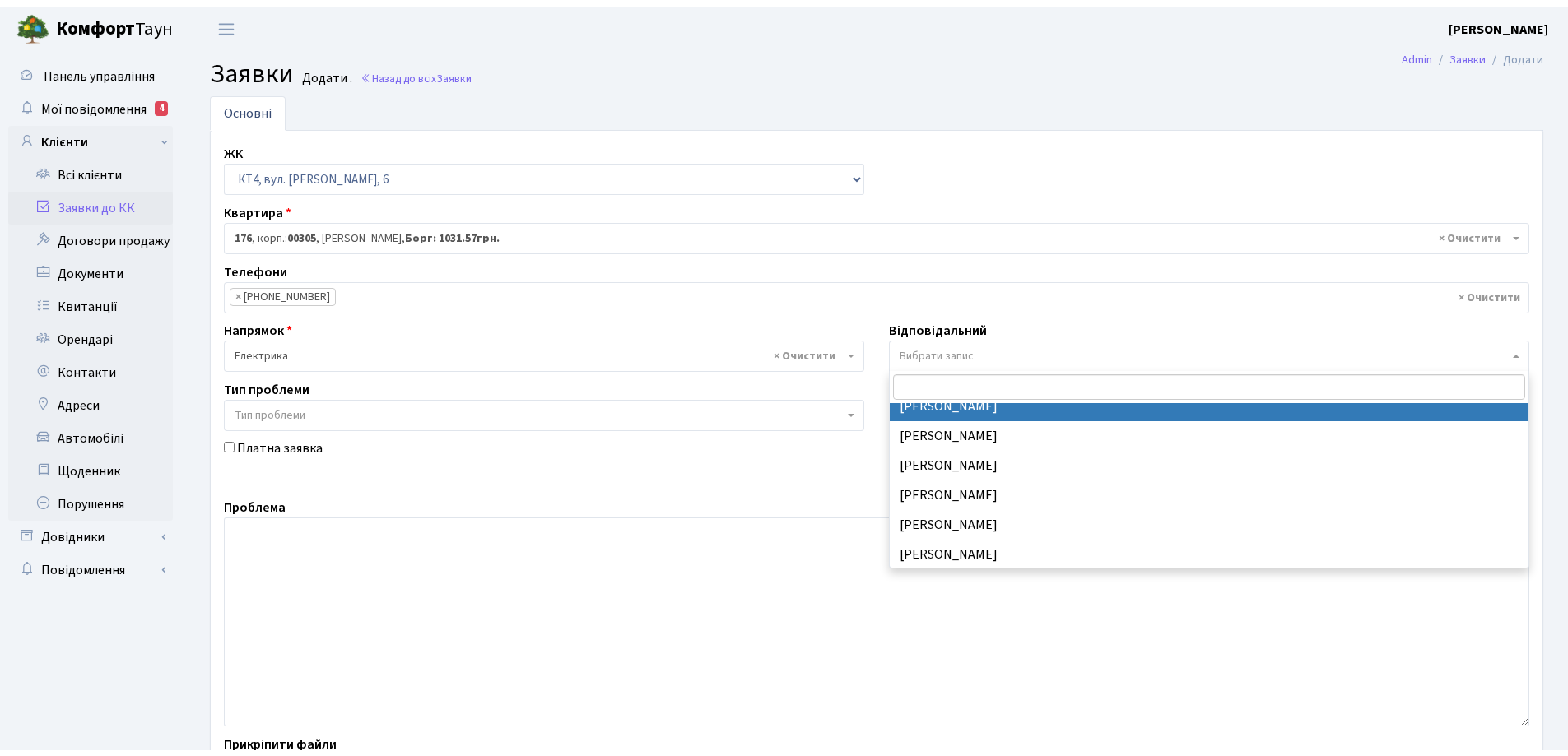
scroll to position [247, 0]
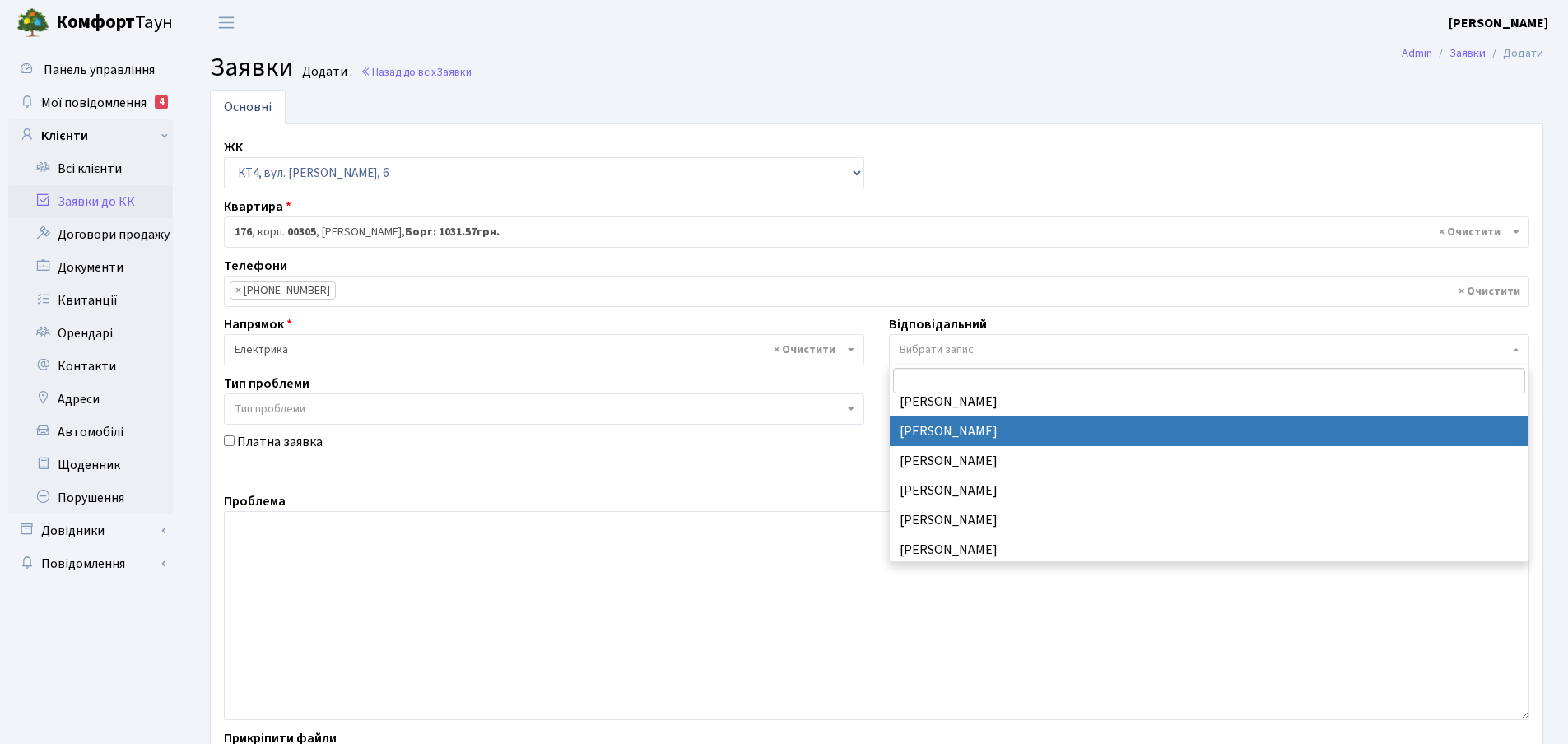
select select "22"
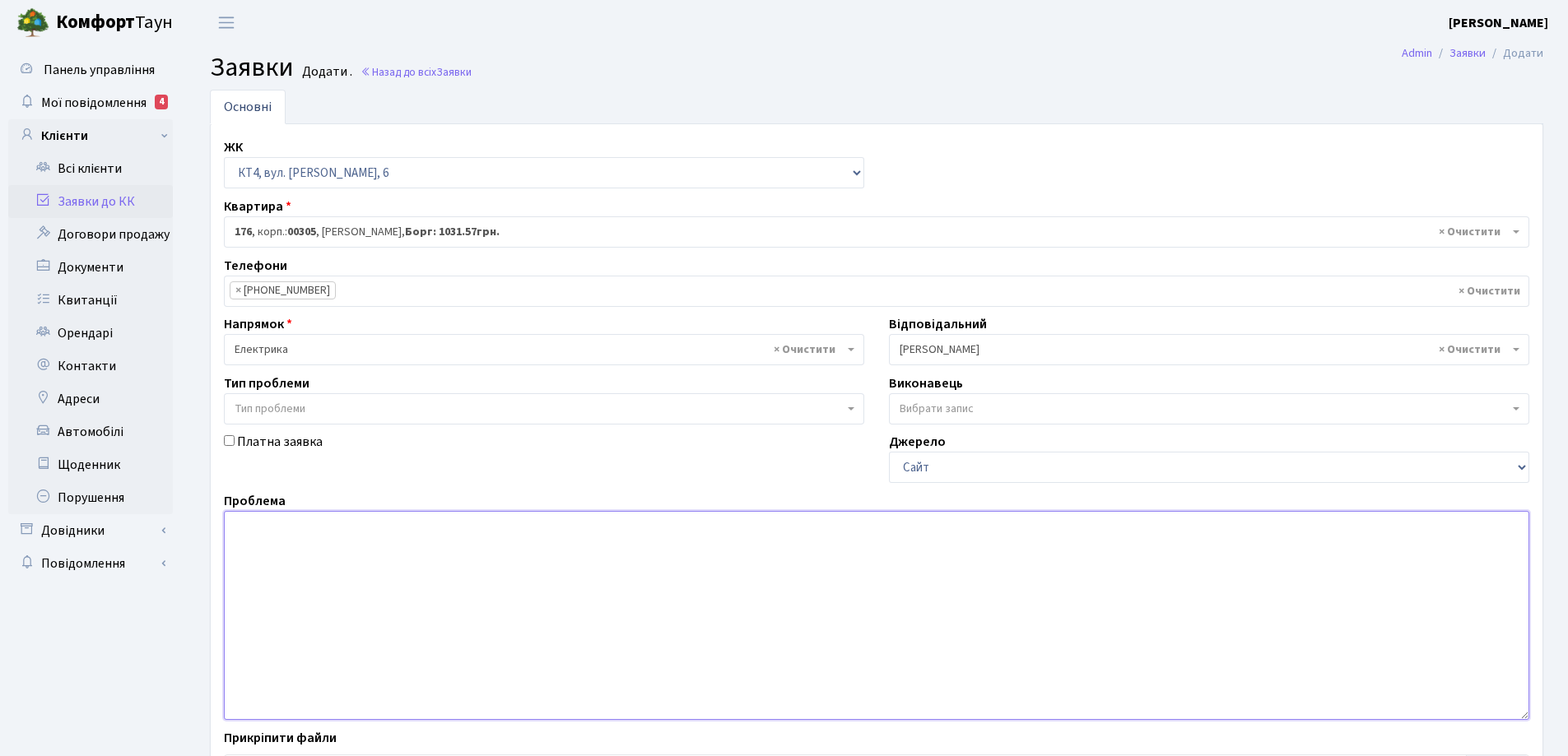
click at [236, 528] on textarea at bounding box center [877, 615] width 1305 height 209
type textarea "зламалась лампа на 2-му поверсі, освітити"
select select
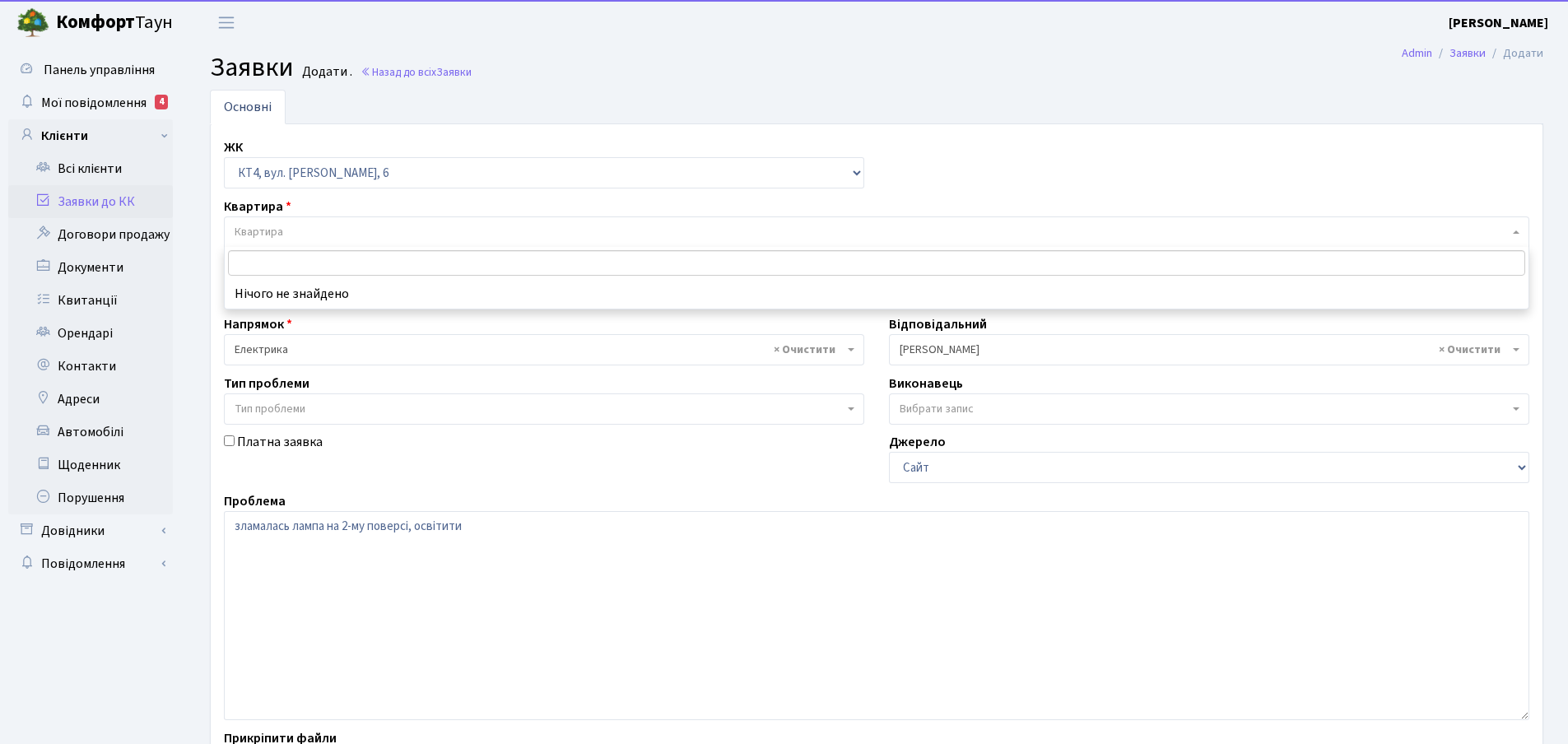
click at [249, 260] on input "search" at bounding box center [876, 263] width 1297 height 26
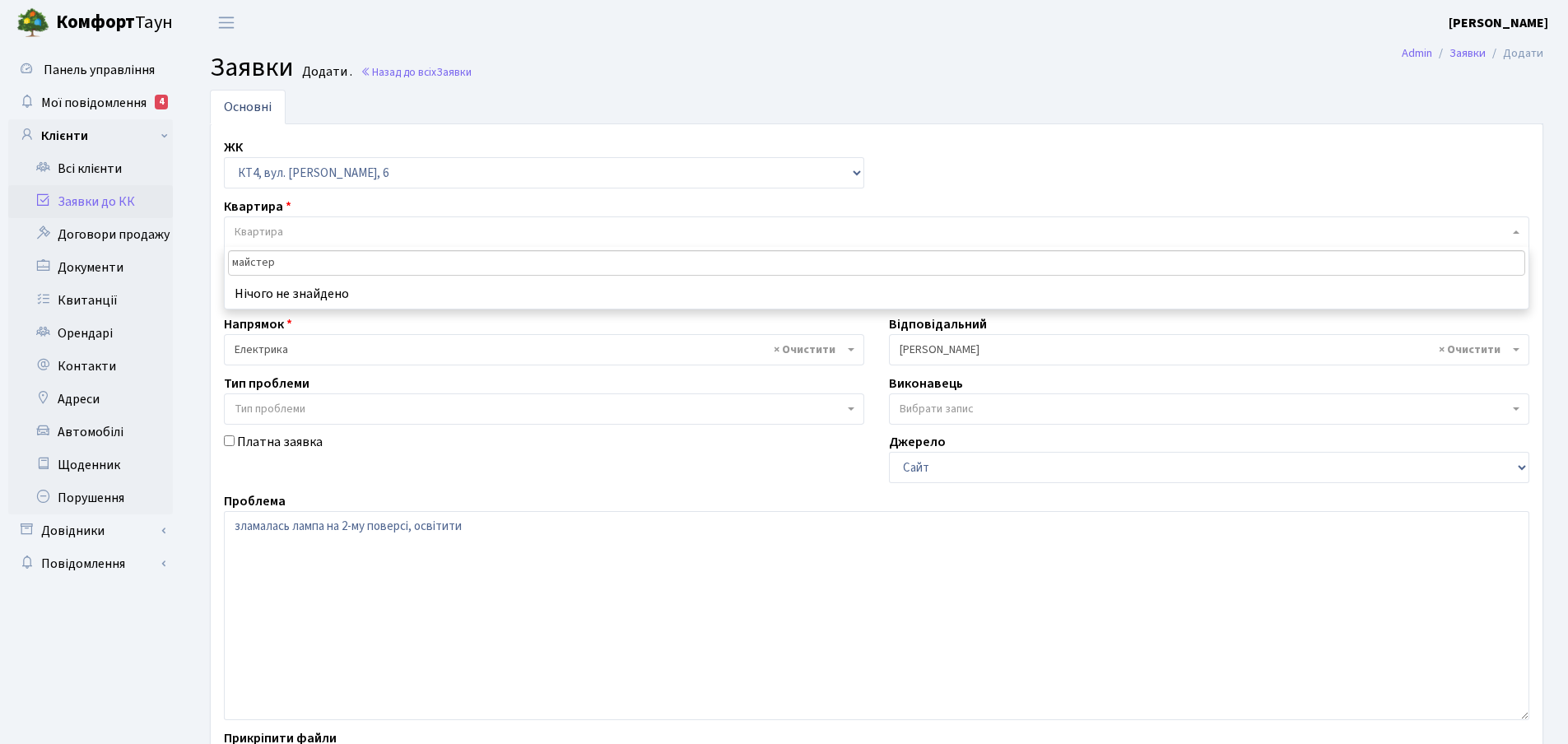
click at [294, 258] on input "майстер" at bounding box center [876, 263] width 1297 height 26
type input "м"
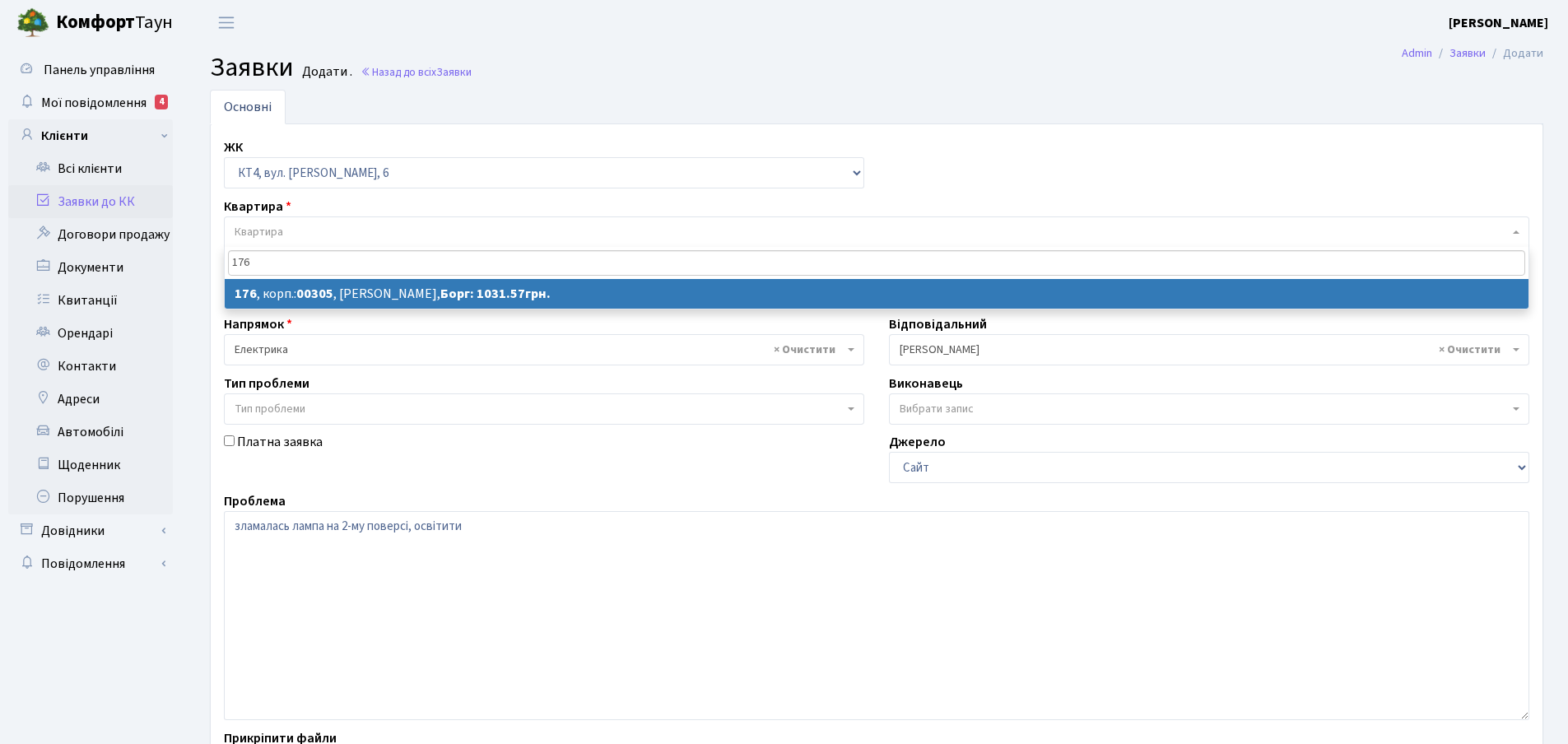
type input "176"
select select "16896"
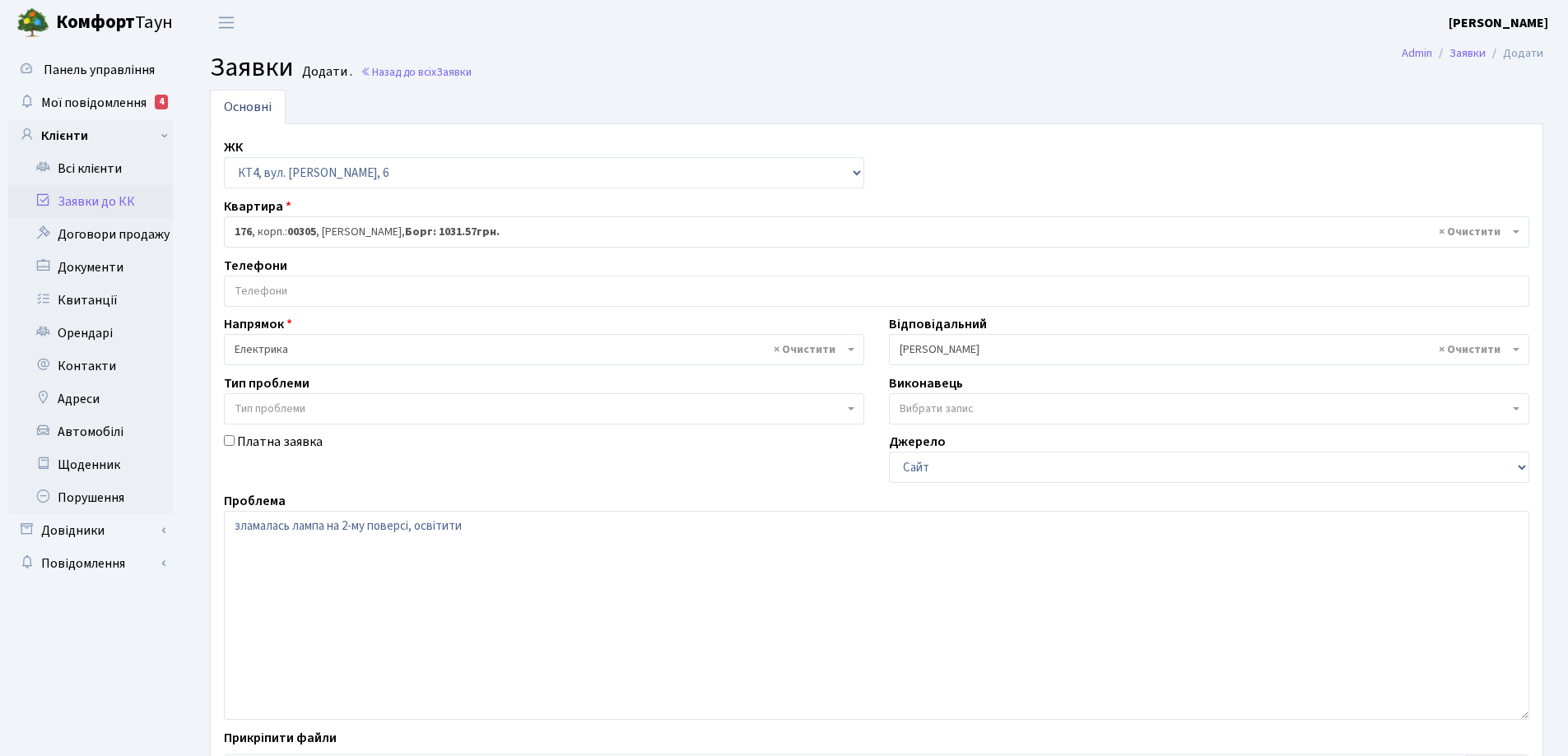
click at [289, 288] on input "search" at bounding box center [876, 291] width 1303 height 30
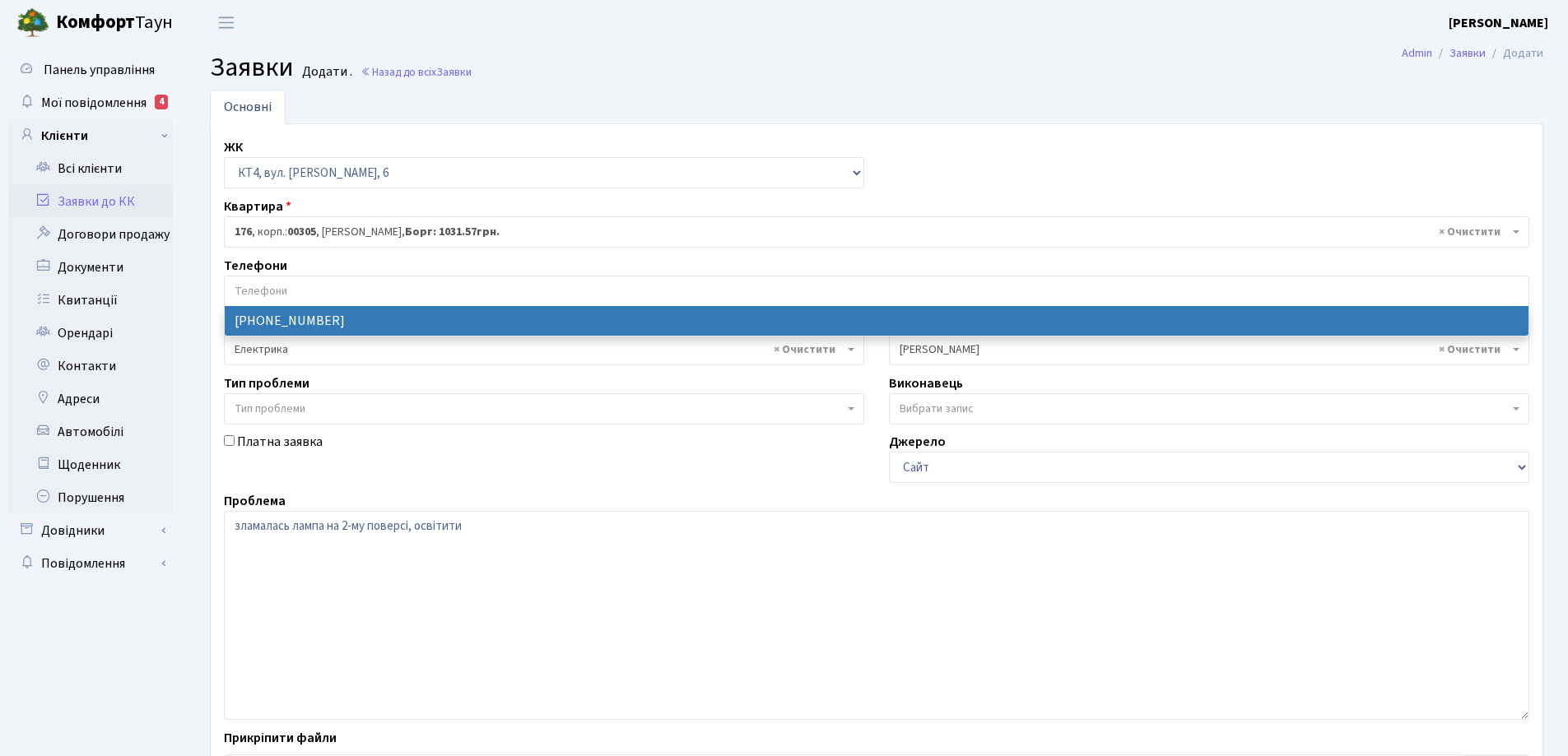
select select "35094"
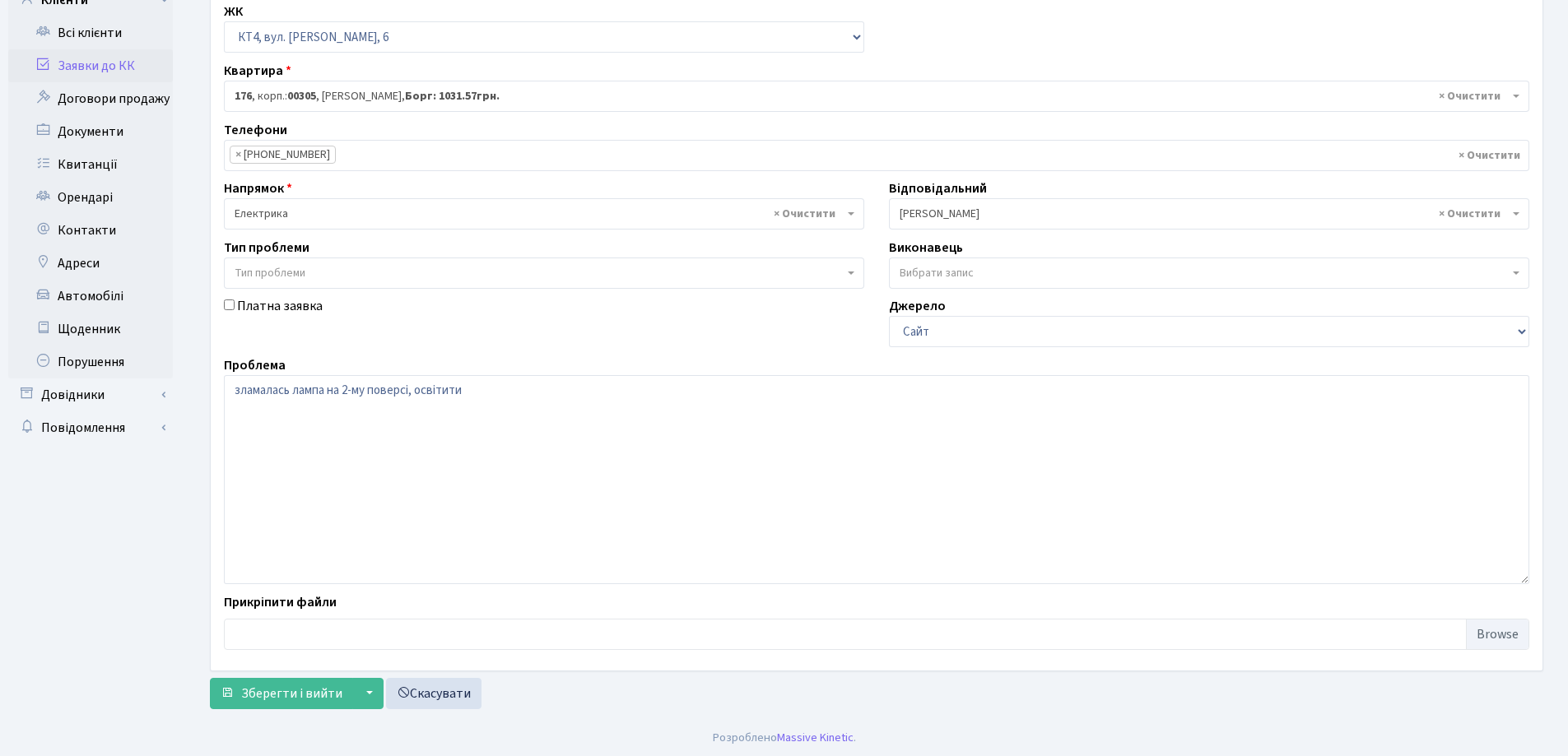
scroll to position [138, 0]
drag, startPoint x: 289, startPoint y: 388, endPoint x: 233, endPoint y: 399, distance: 57.1
click at [233, 399] on textarea "зламалась лампа на 2-му поверсі, освітити" at bounding box center [877, 477] width 1305 height 209
click at [173, 476] on div "Панель управління Мої повідомлення 4 Клієнти Всі клієнти Заявки до КК" at bounding box center [92, 310] width 185 height 808
click at [311, 689] on span "Зберегти і вийти" at bounding box center [292, 691] width 102 height 18
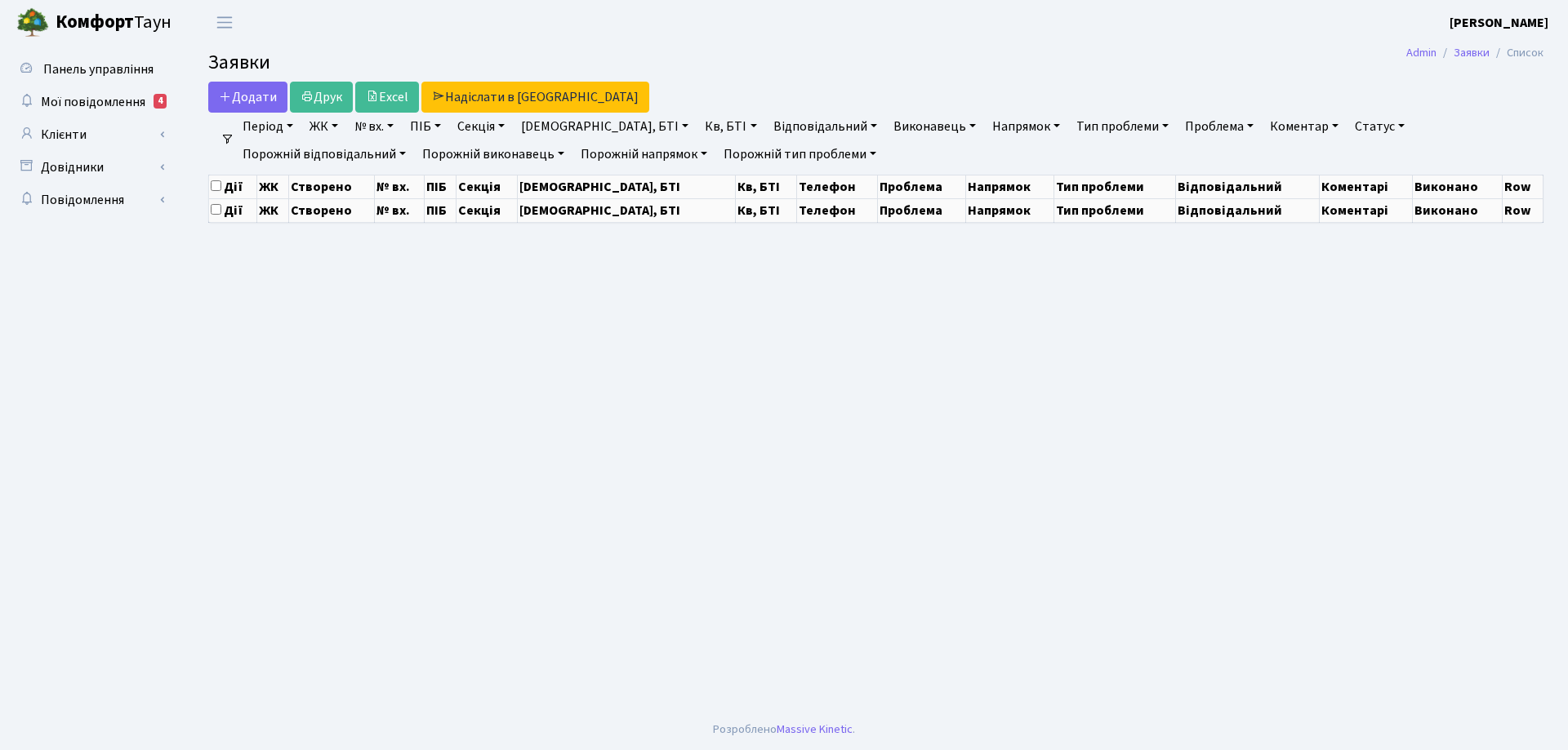
select select "25"
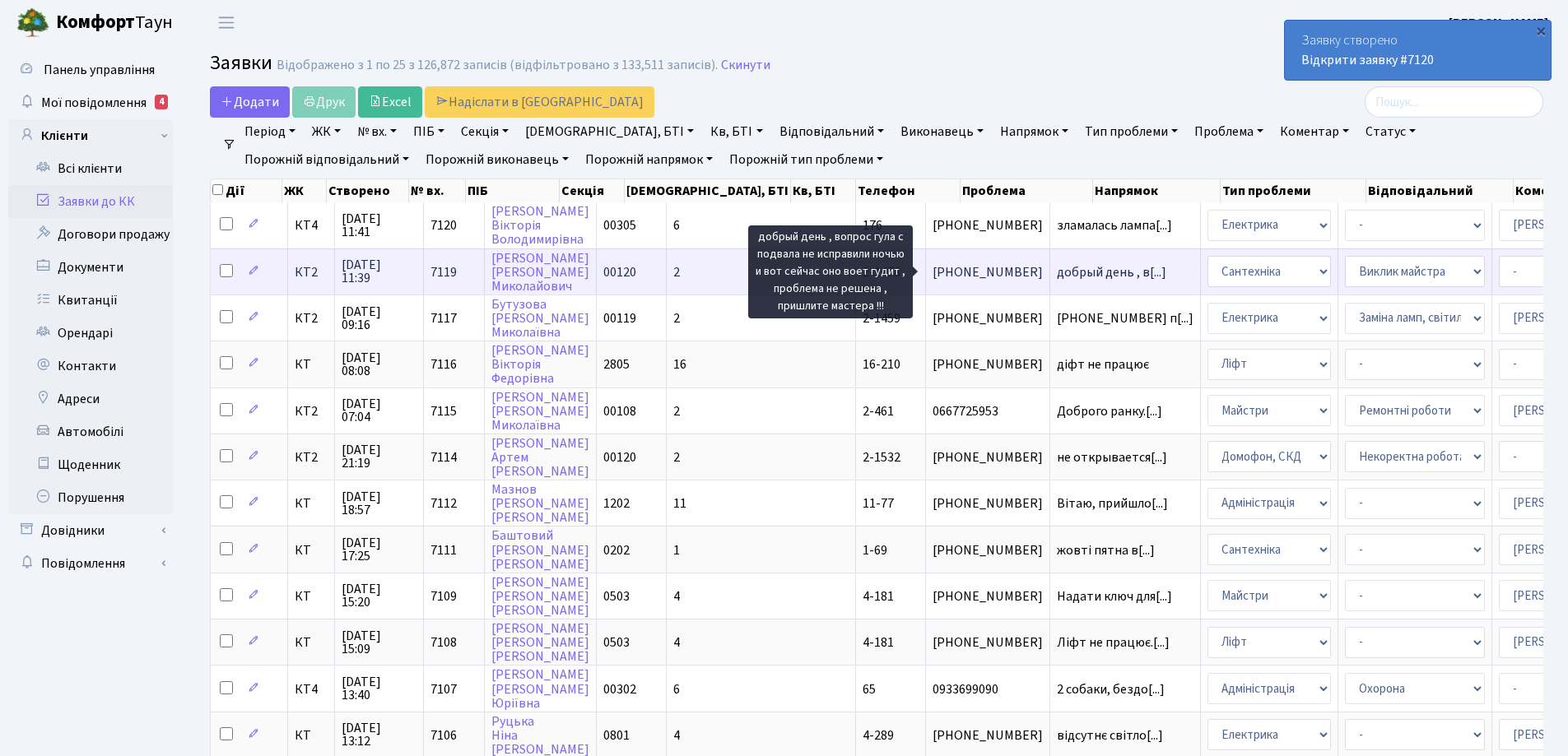
click at [1057, 275] on span "добрый день , в[...]" at bounding box center [1112, 272] width 109 height 18
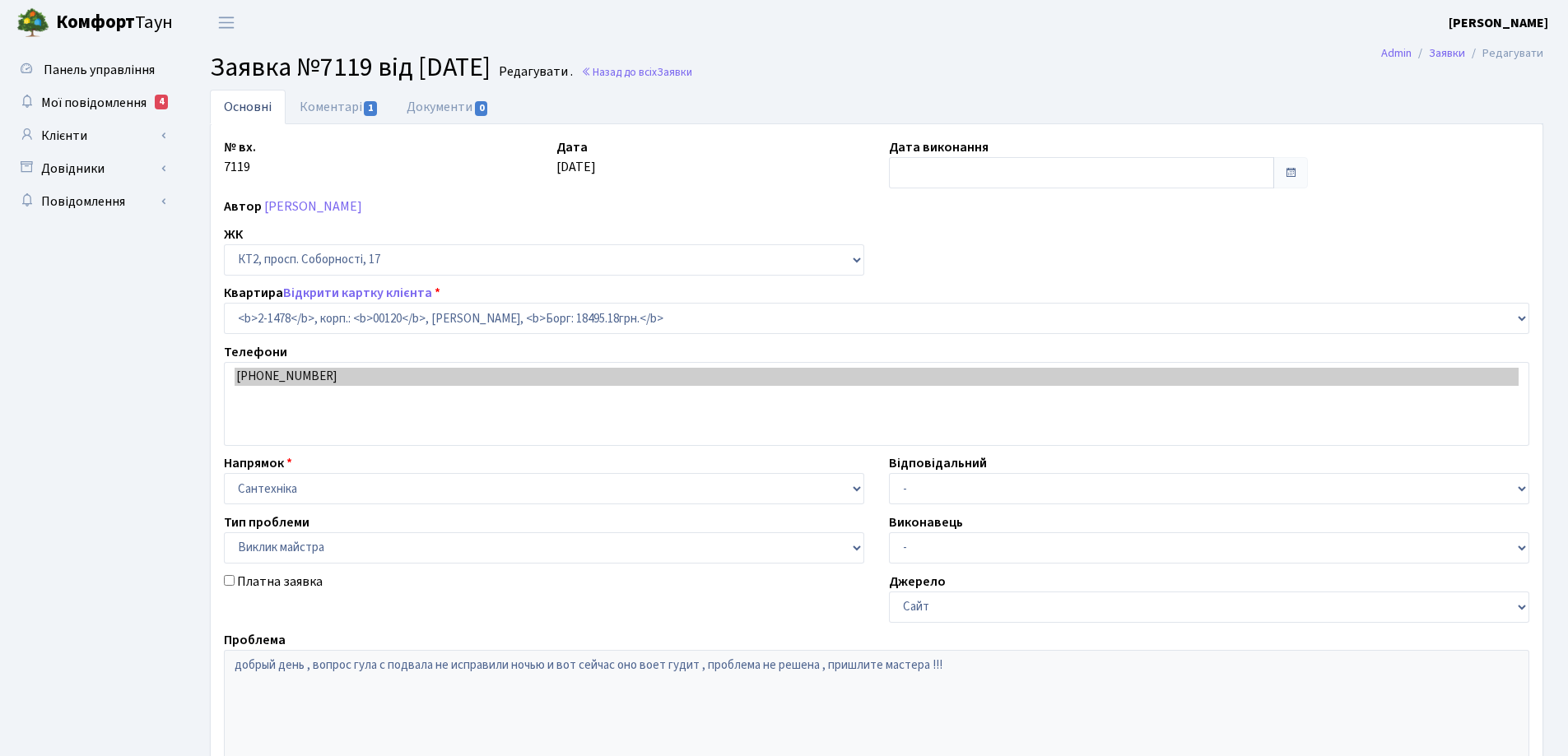
select select "13093"
select select "29"
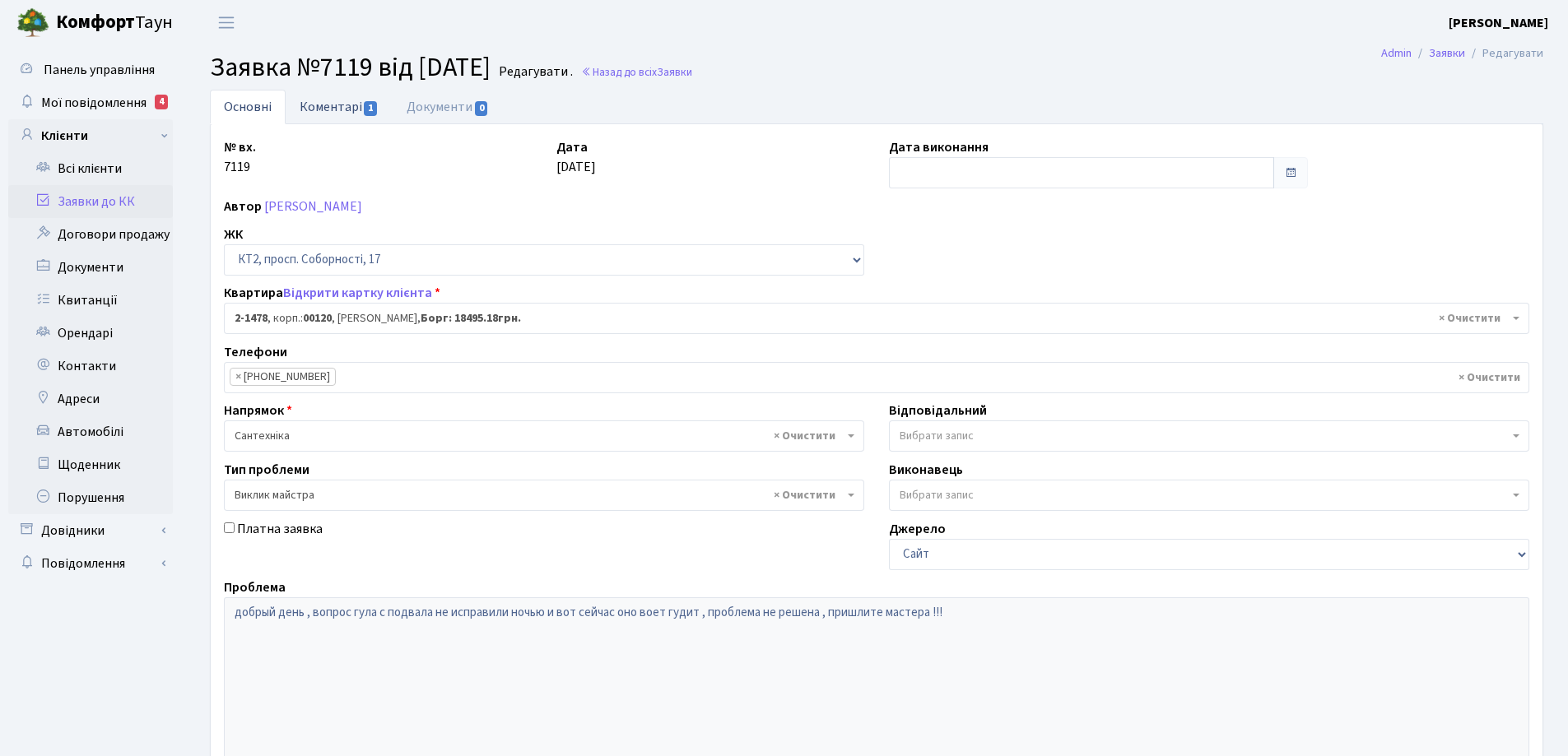
click at [339, 108] on link "Коментарі 1" at bounding box center [339, 106] width 107 height 34
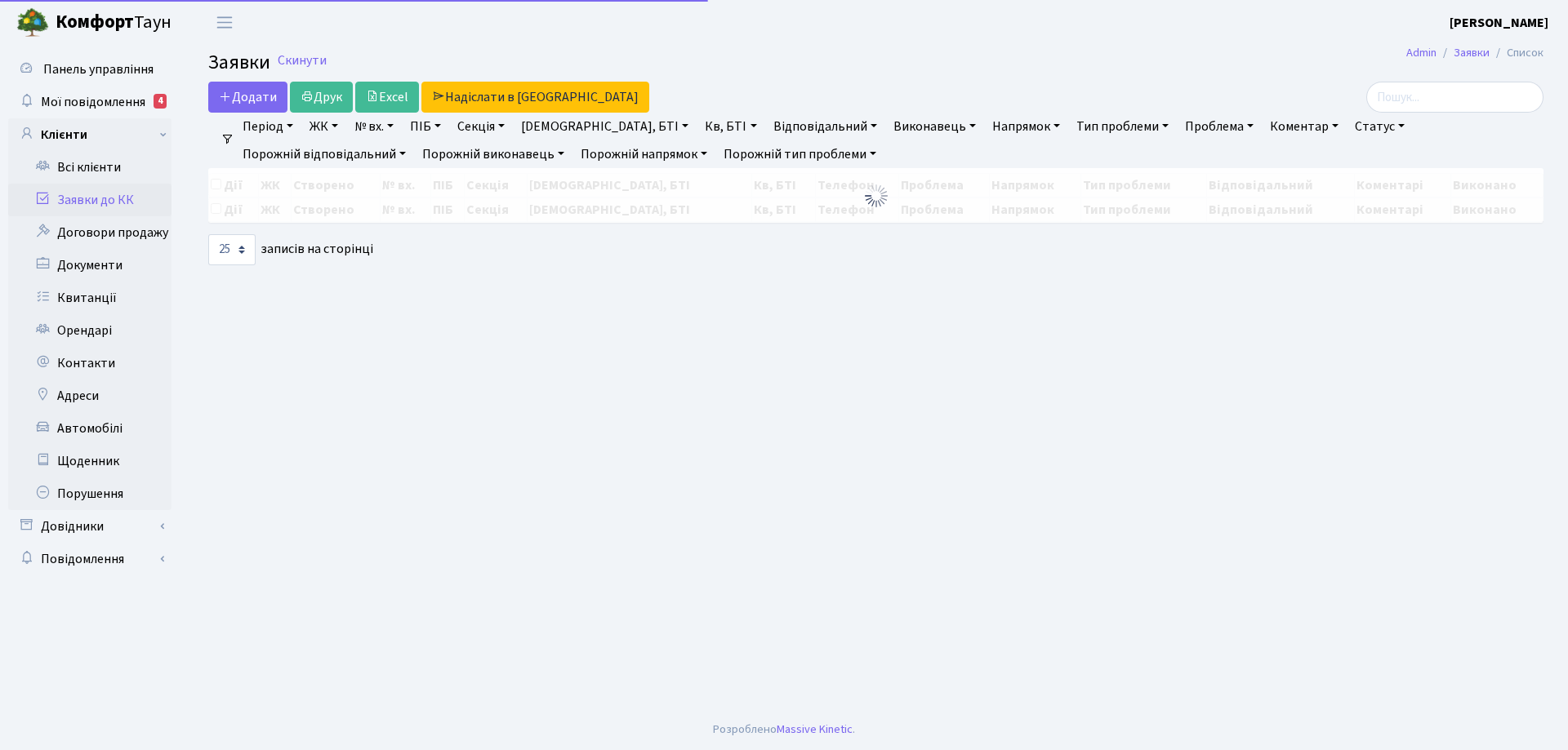
select select "25"
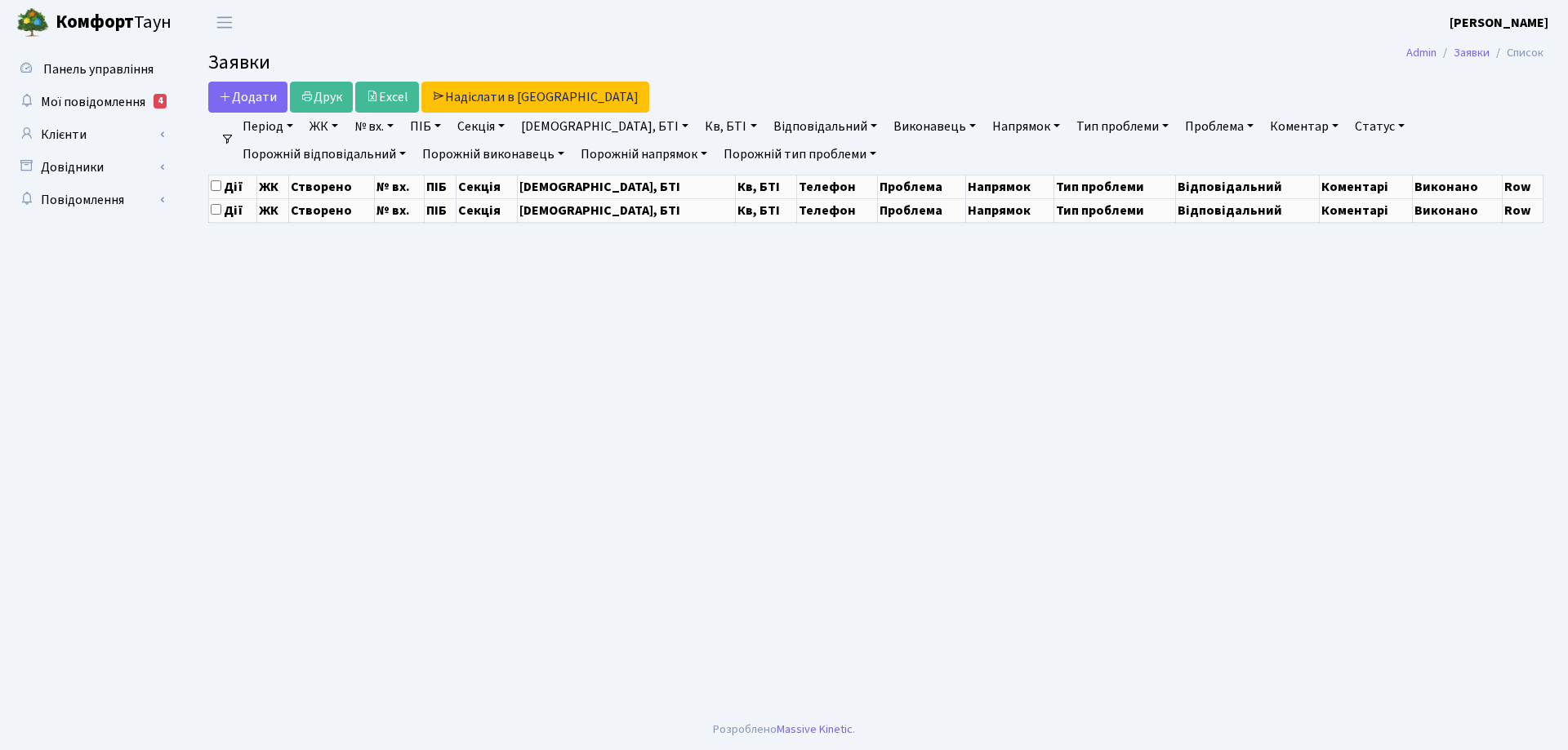
select select "25"
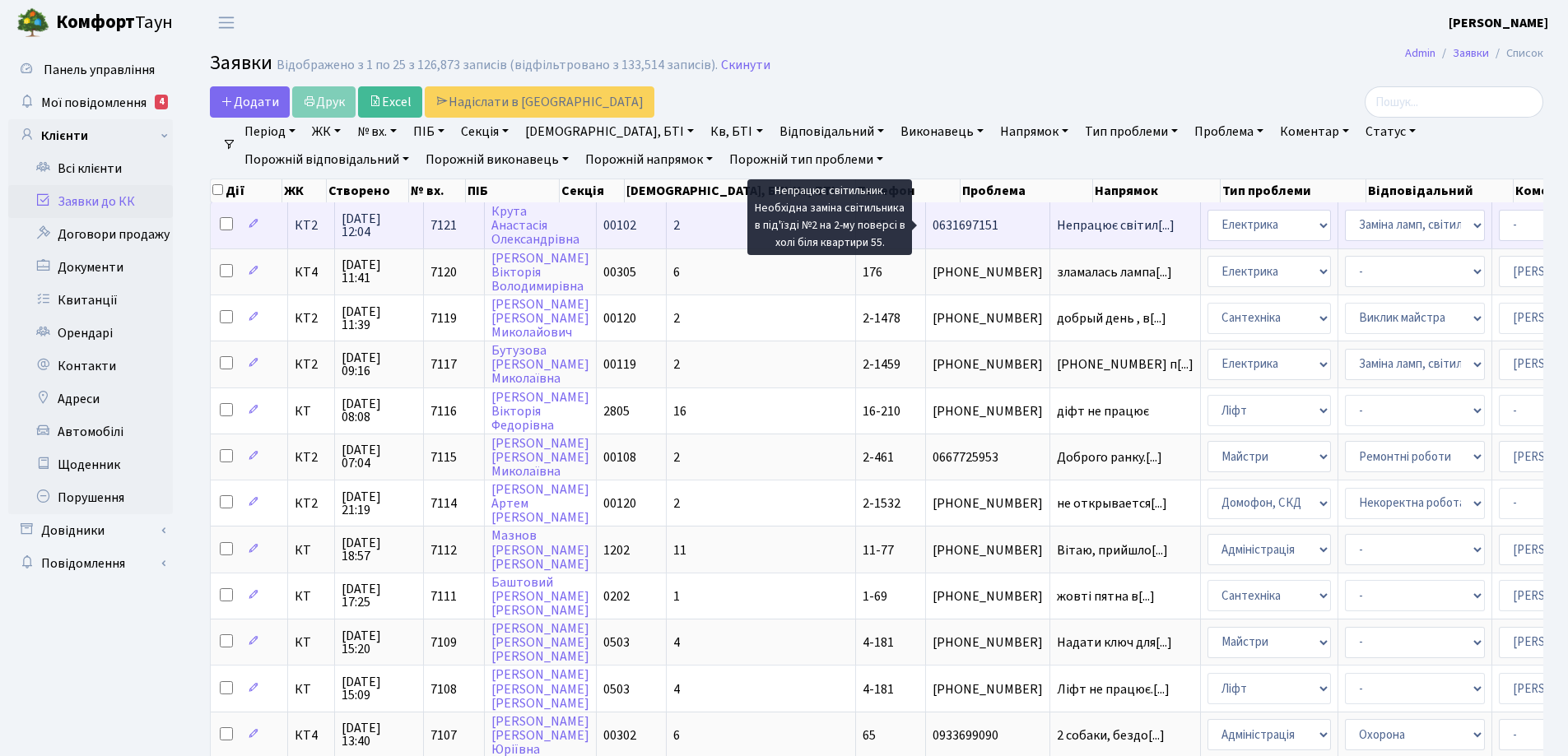
click at [1057, 224] on span "Непрацює світил[...]" at bounding box center [1116, 225] width 118 height 18
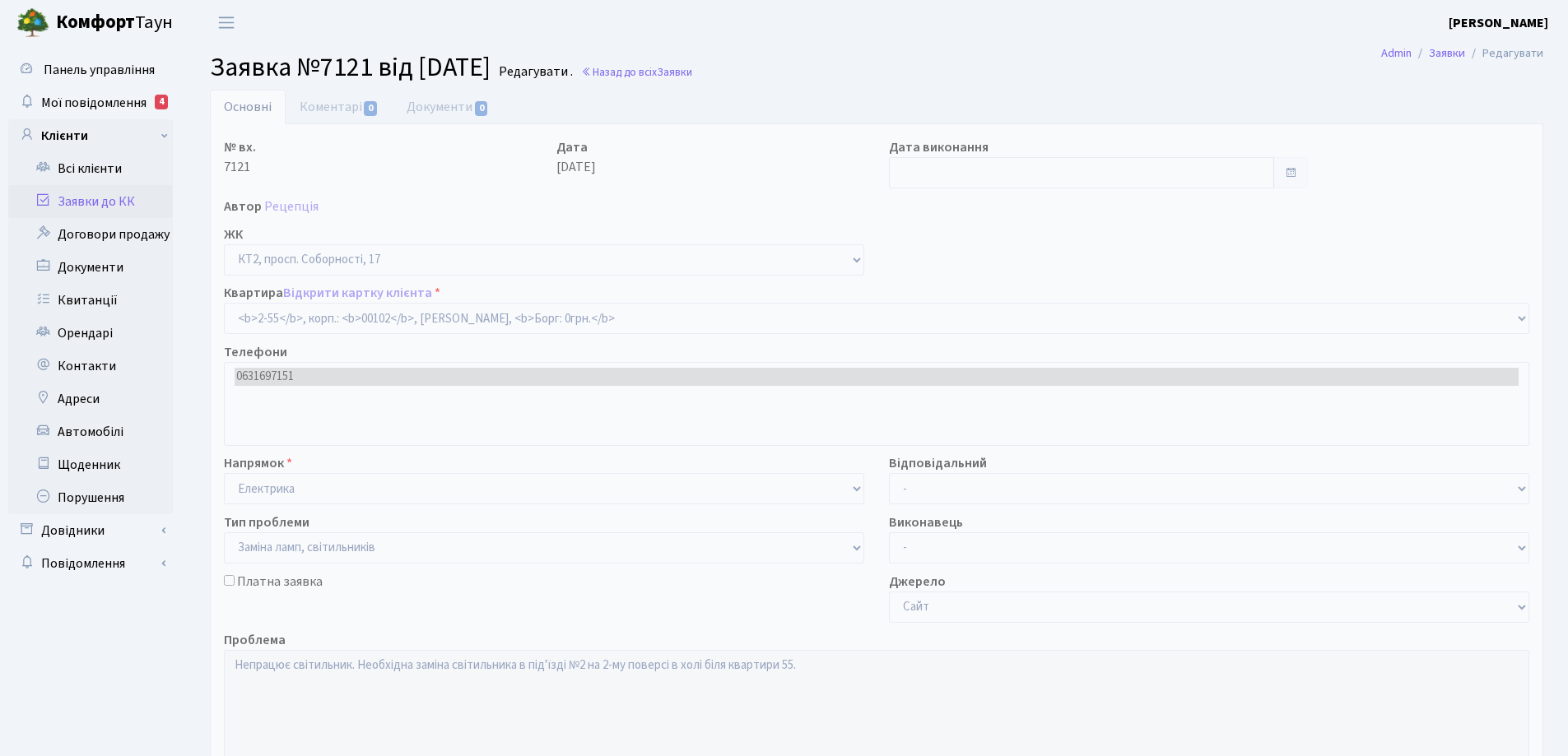
select select "15106"
select select "40"
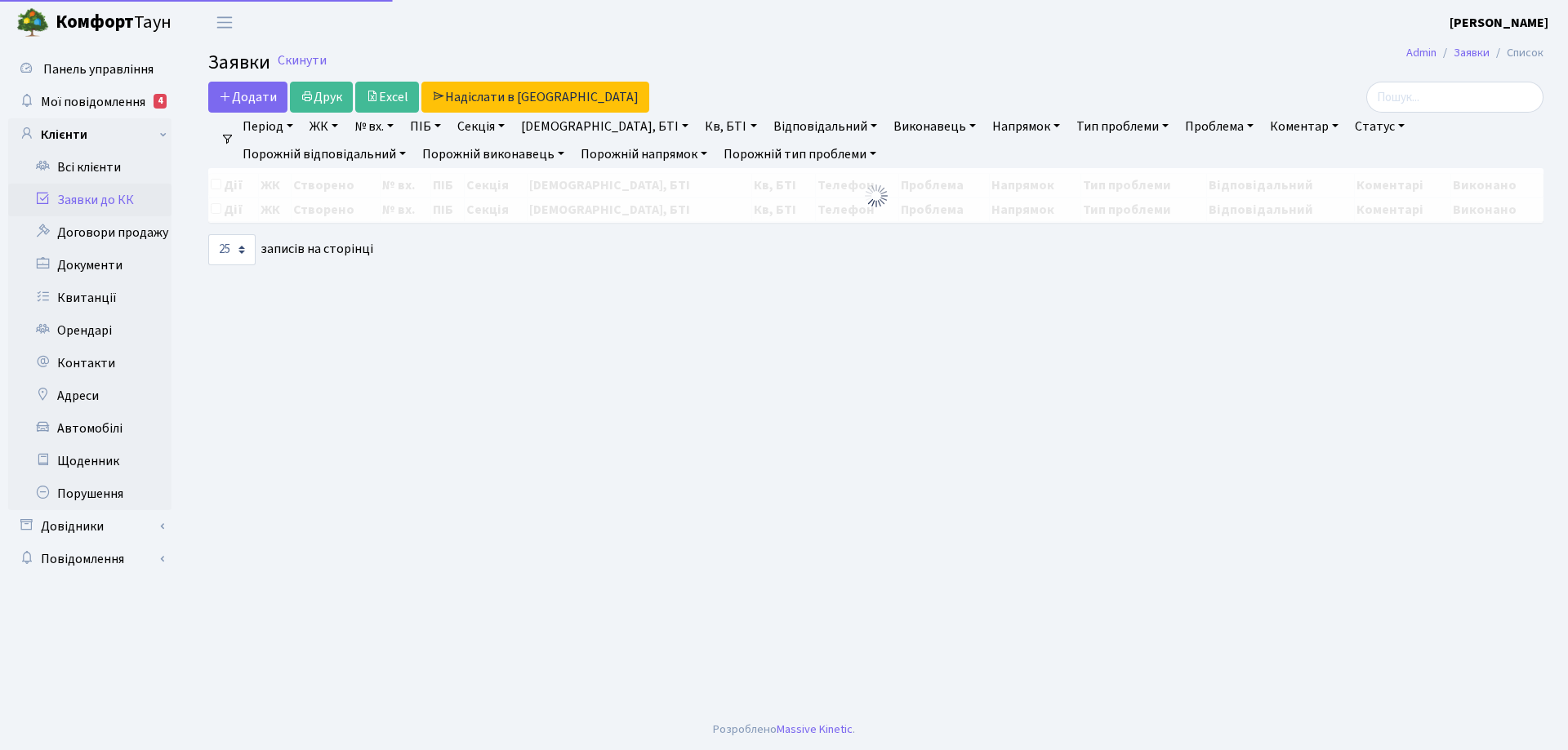
select select "25"
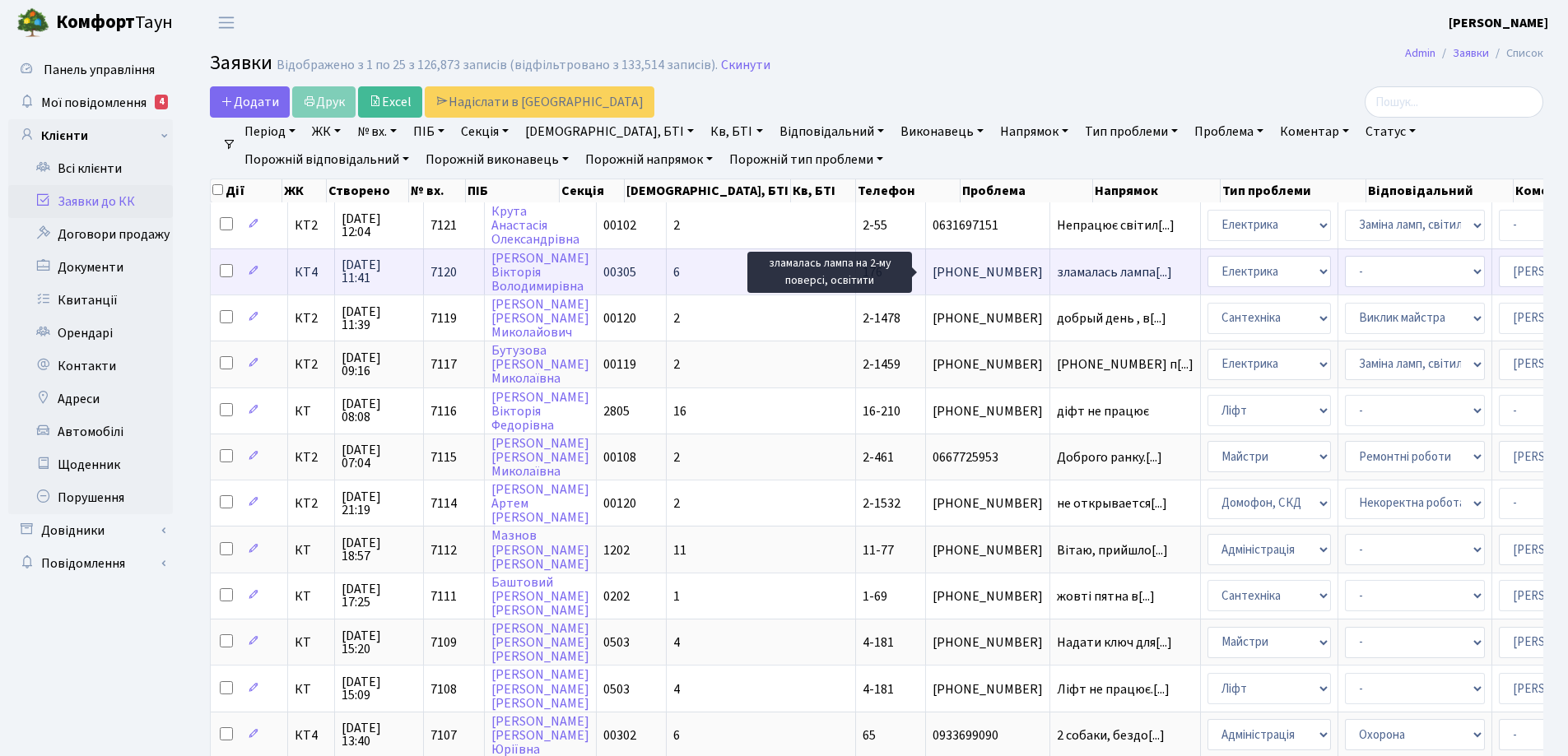
click at [1057, 271] on span "зламалась лампа[...]" at bounding box center [1115, 272] width 115 height 18
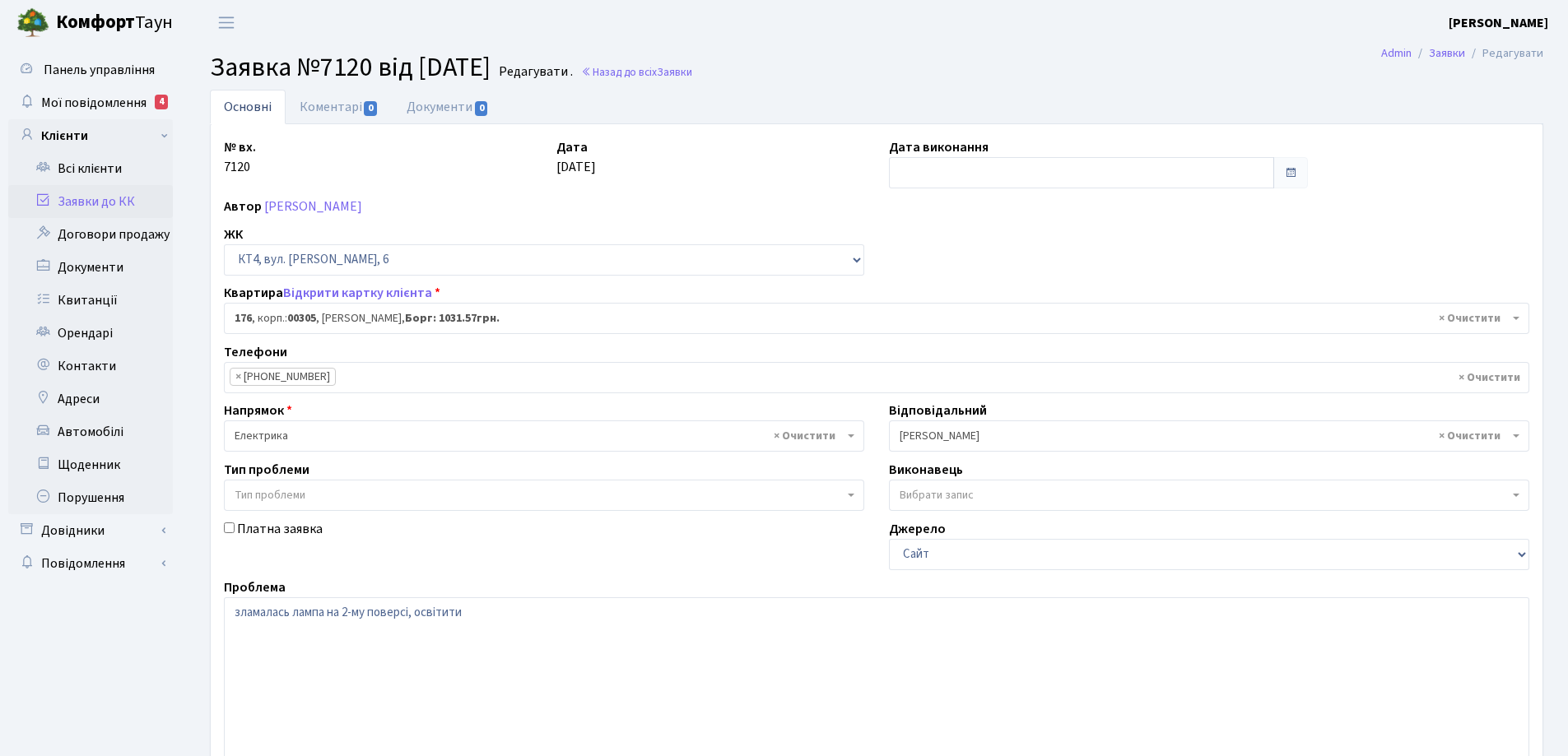
select select "16896"
drag, startPoint x: 328, startPoint y: 611, endPoint x: 265, endPoint y: 621, distance: 63.8
click at [265, 621] on textarea "зламалась лампа на 2-му поверсі, освітити" at bounding box center [877, 701] width 1305 height 209
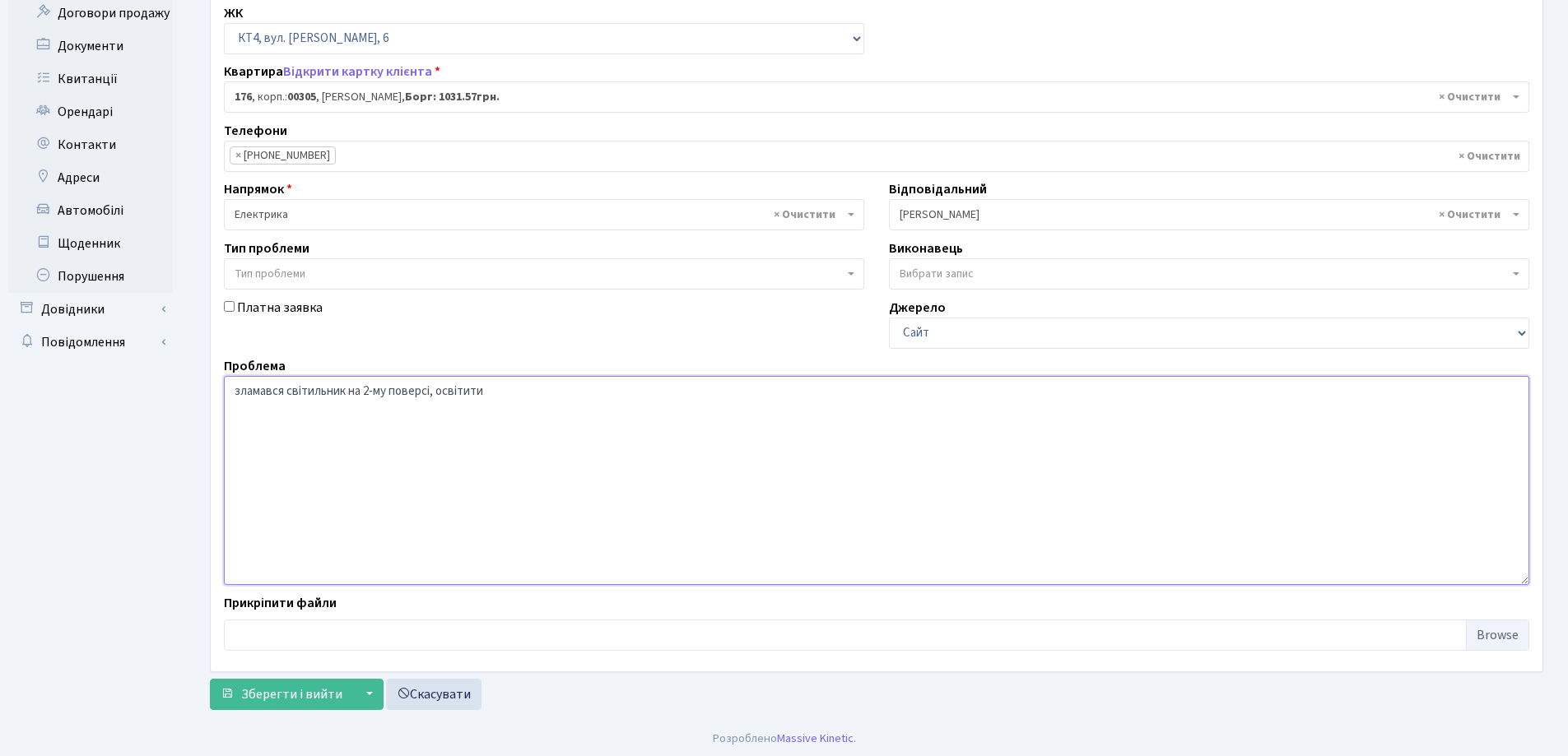
scroll to position [224, 0]
type textarea "зламався світильник на 2-му поверсі, освітити"
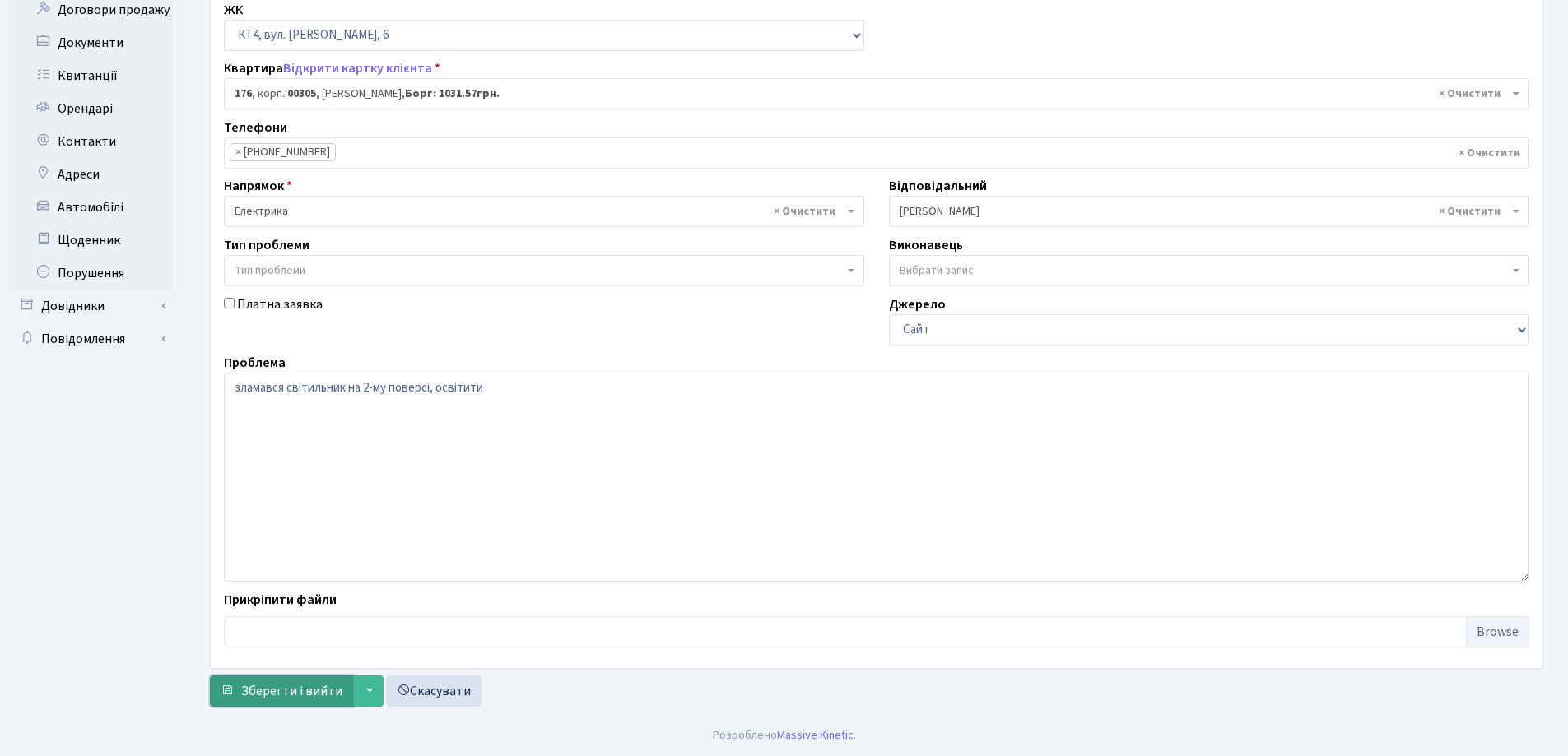
click at [306, 691] on span "Зберегти і вийти" at bounding box center [292, 691] width 102 height 18
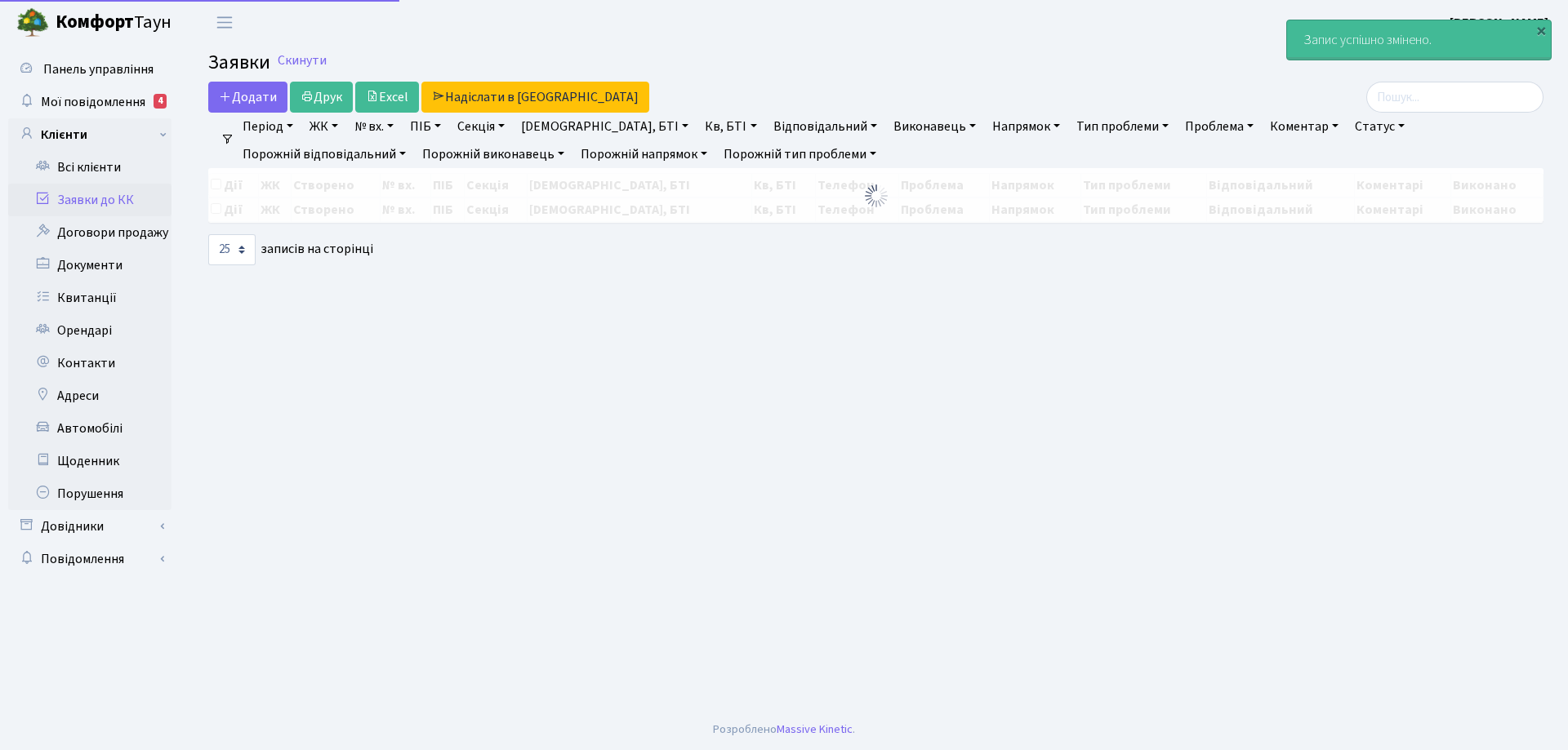
select select "25"
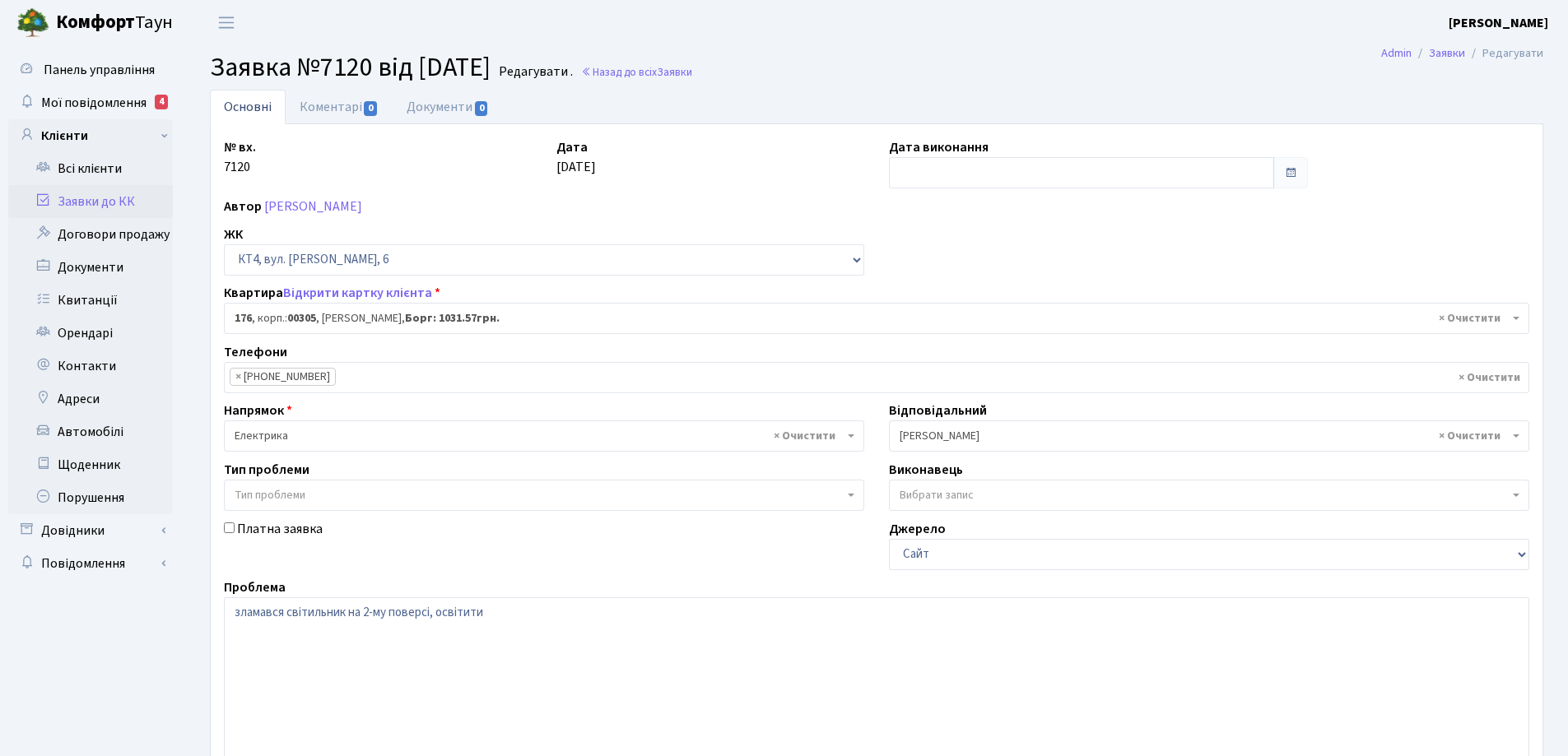
select select "16896"
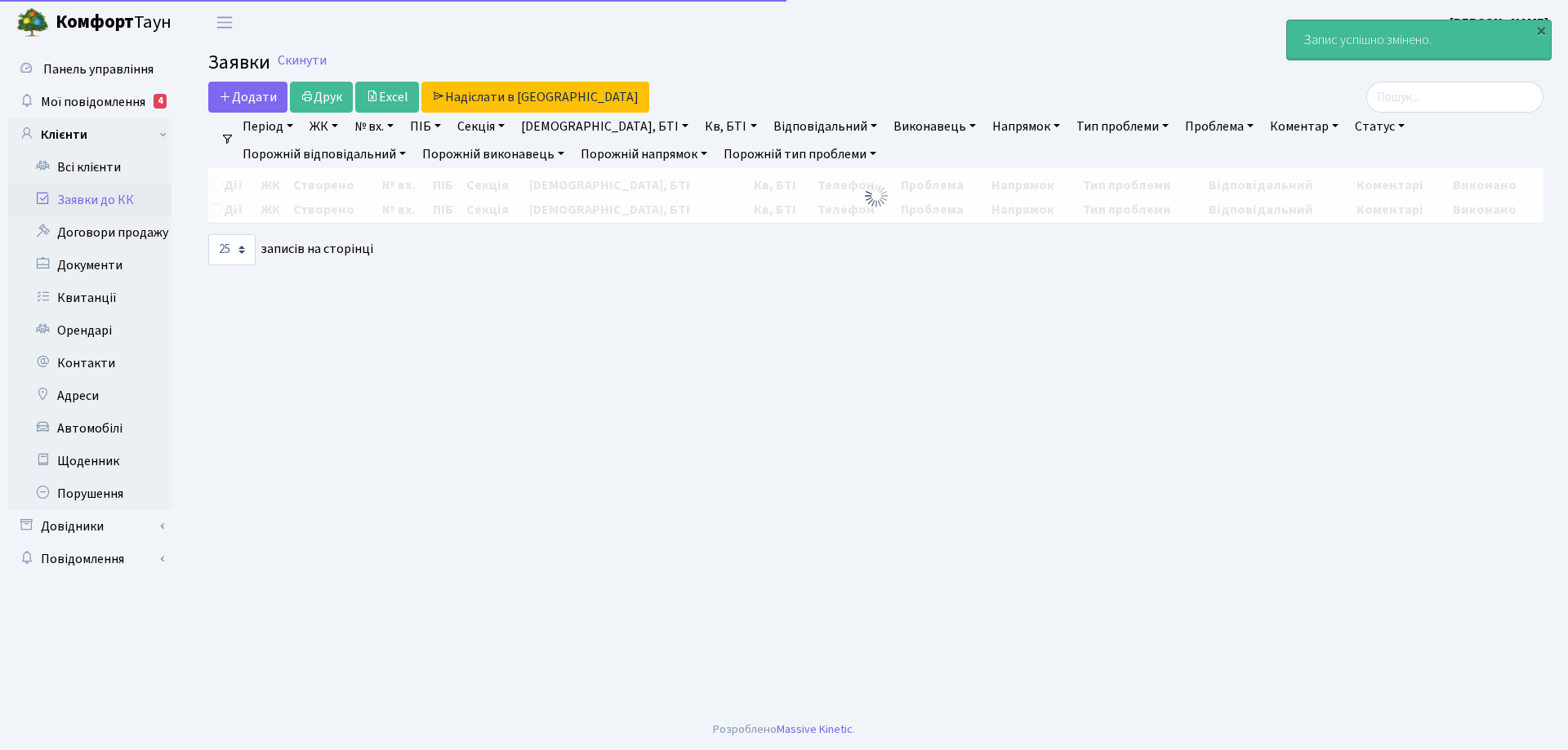
select select "25"
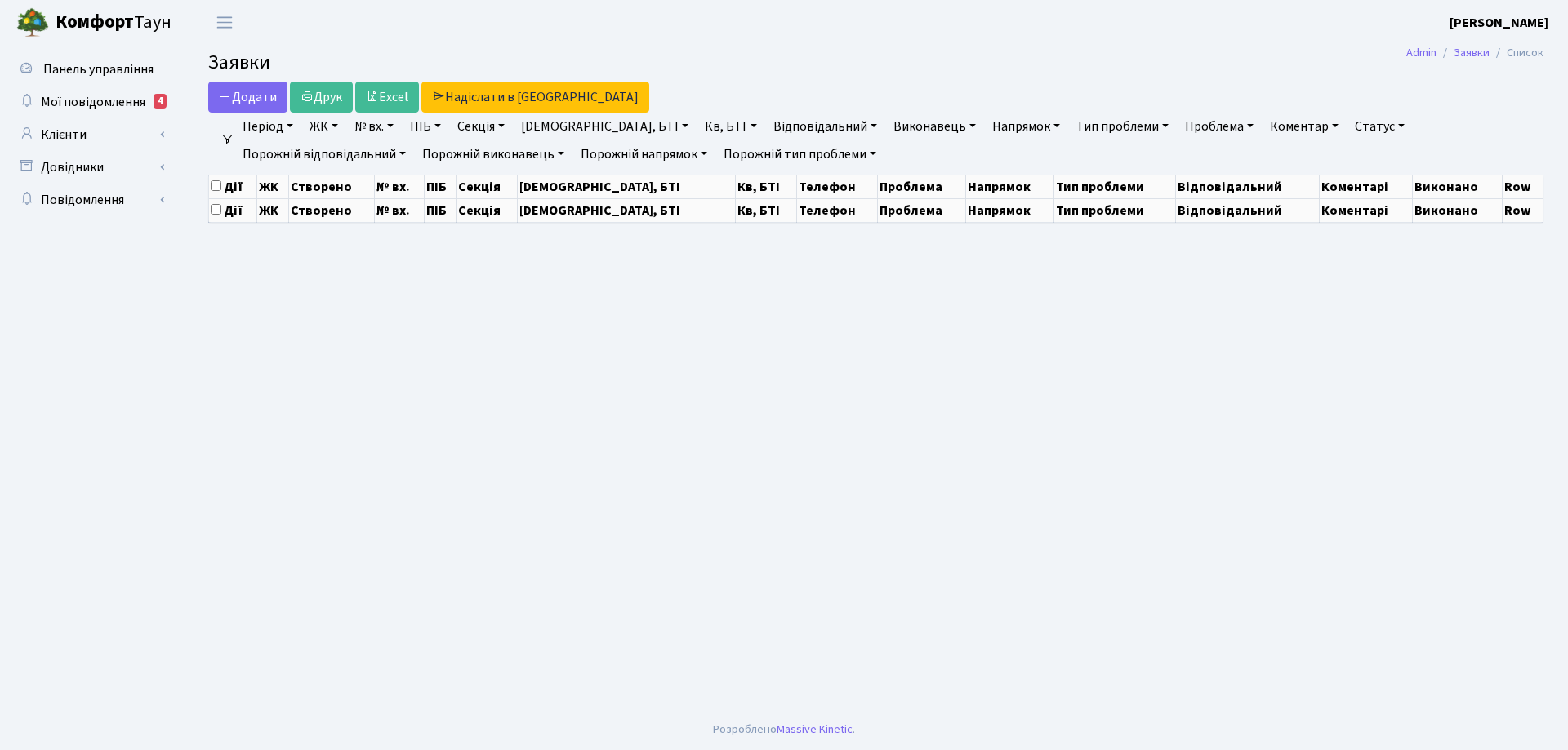
select select "25"
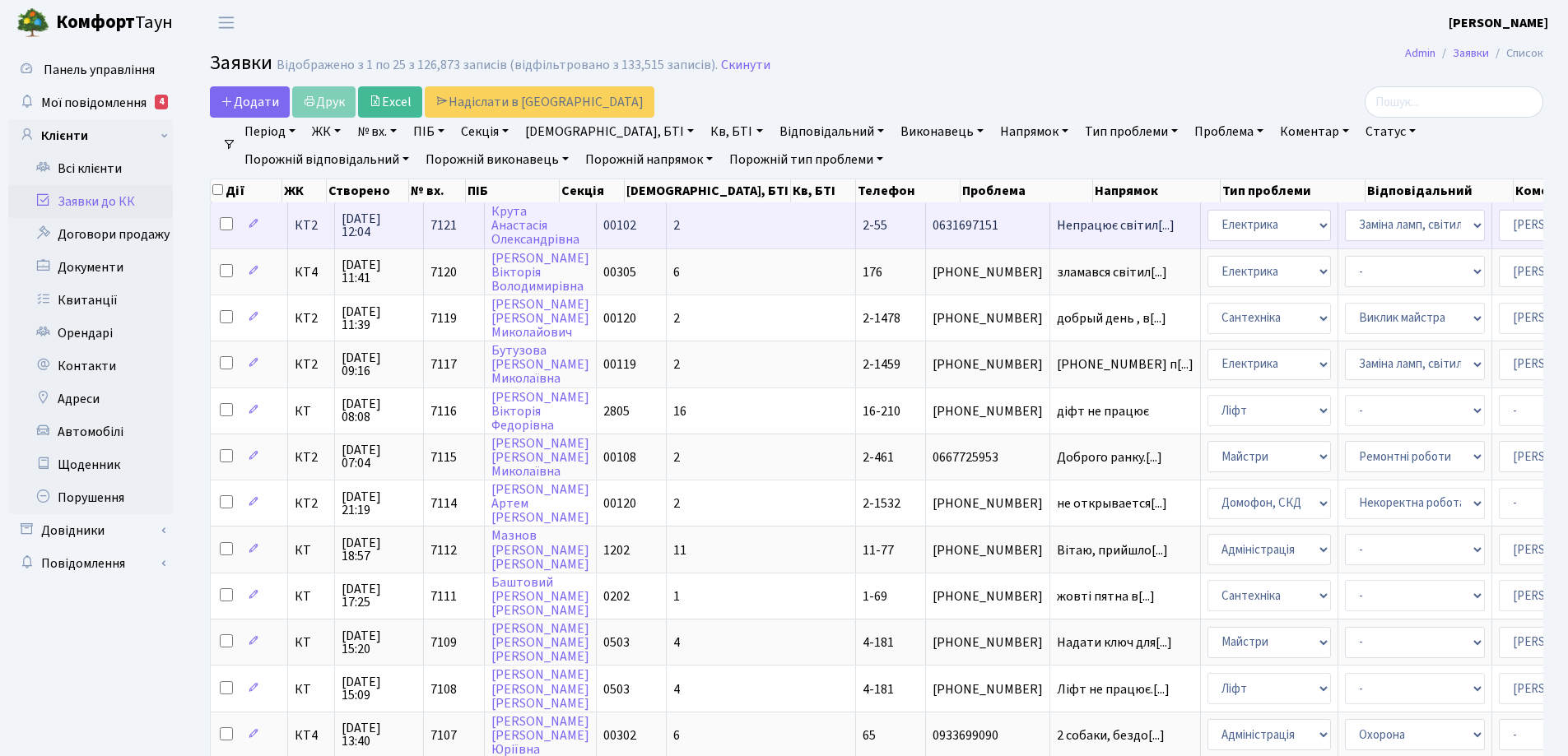
click at [863, 226] on span "2-55" at bounding box center [875, 225] width 25 height 18
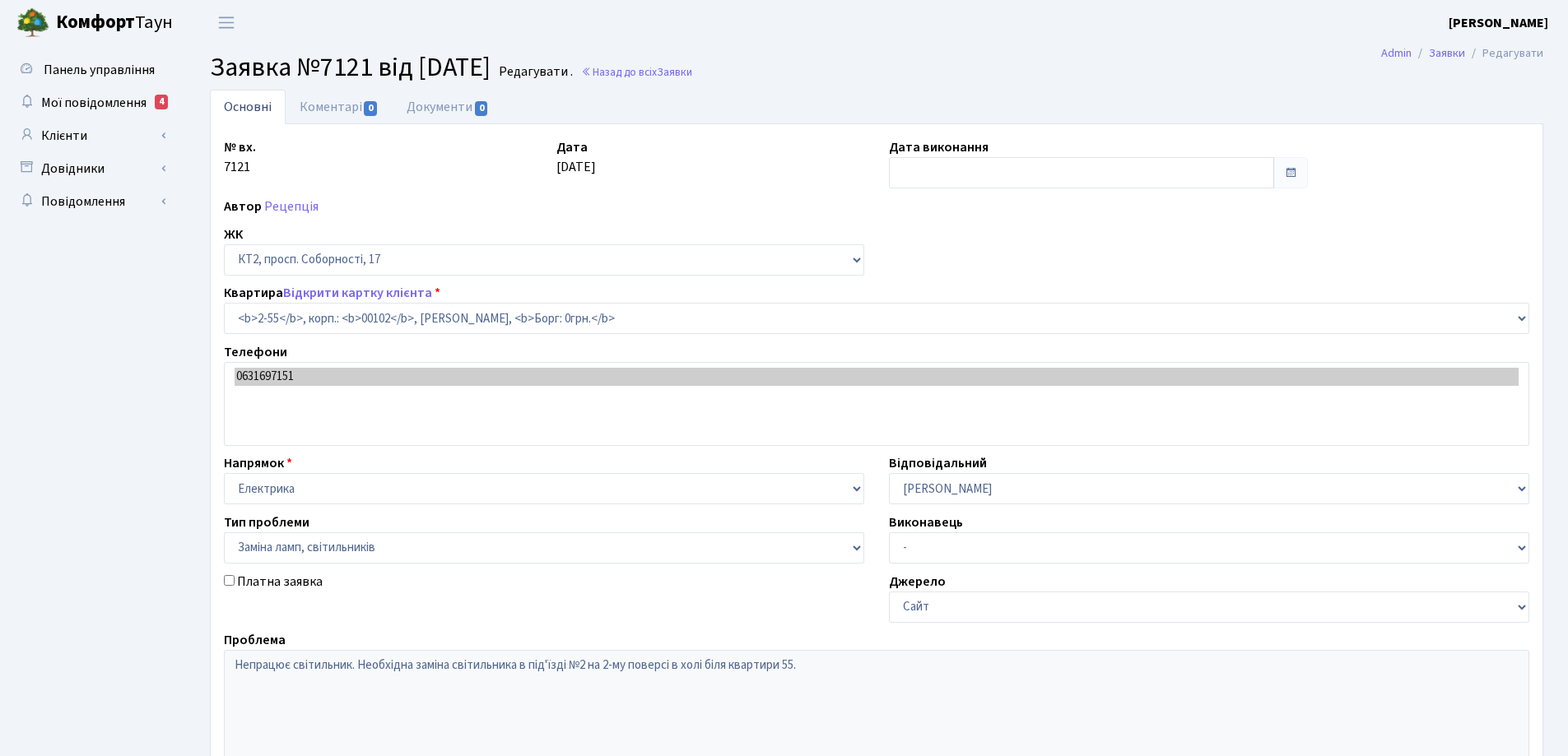
select select "15106"
select select "40"
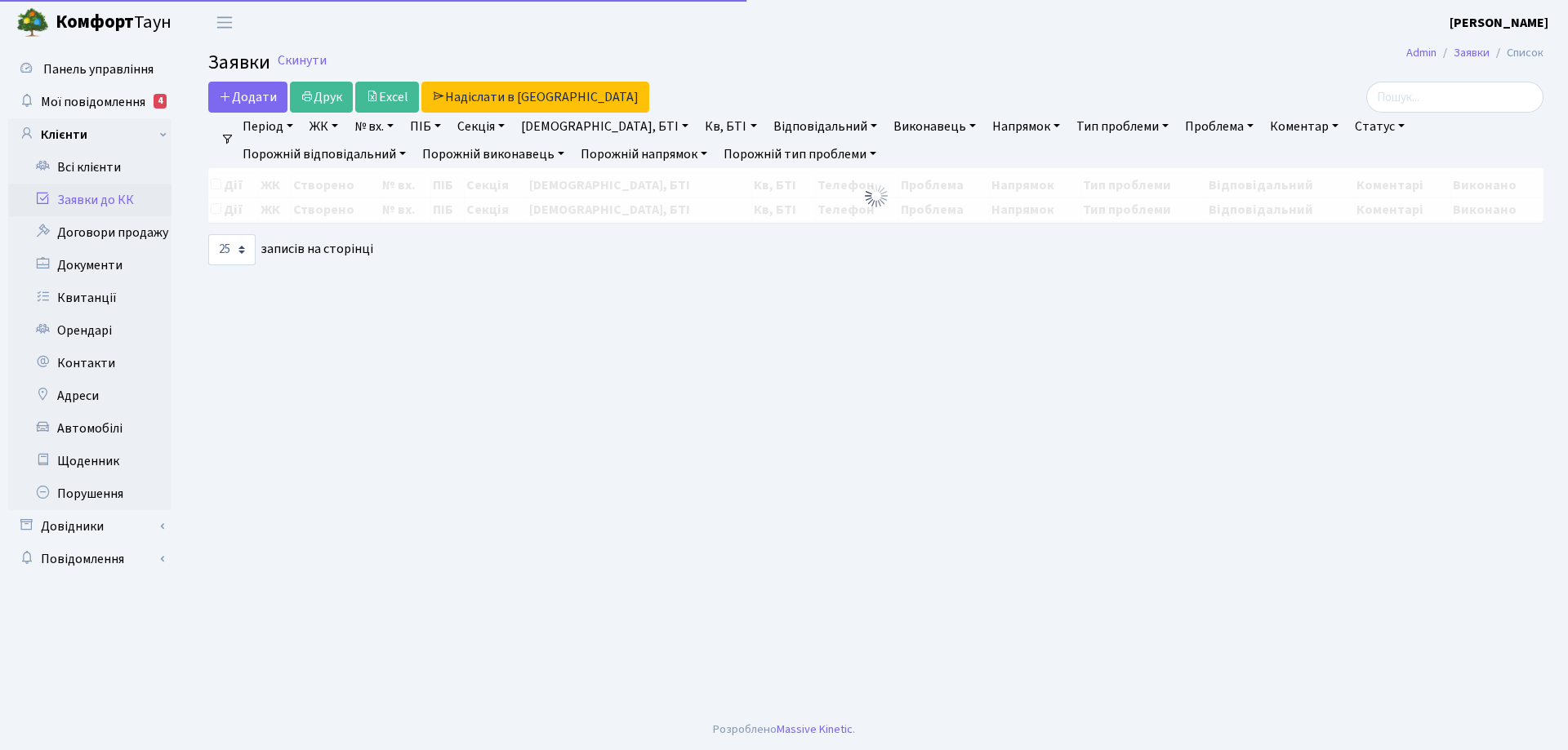
select select "25"
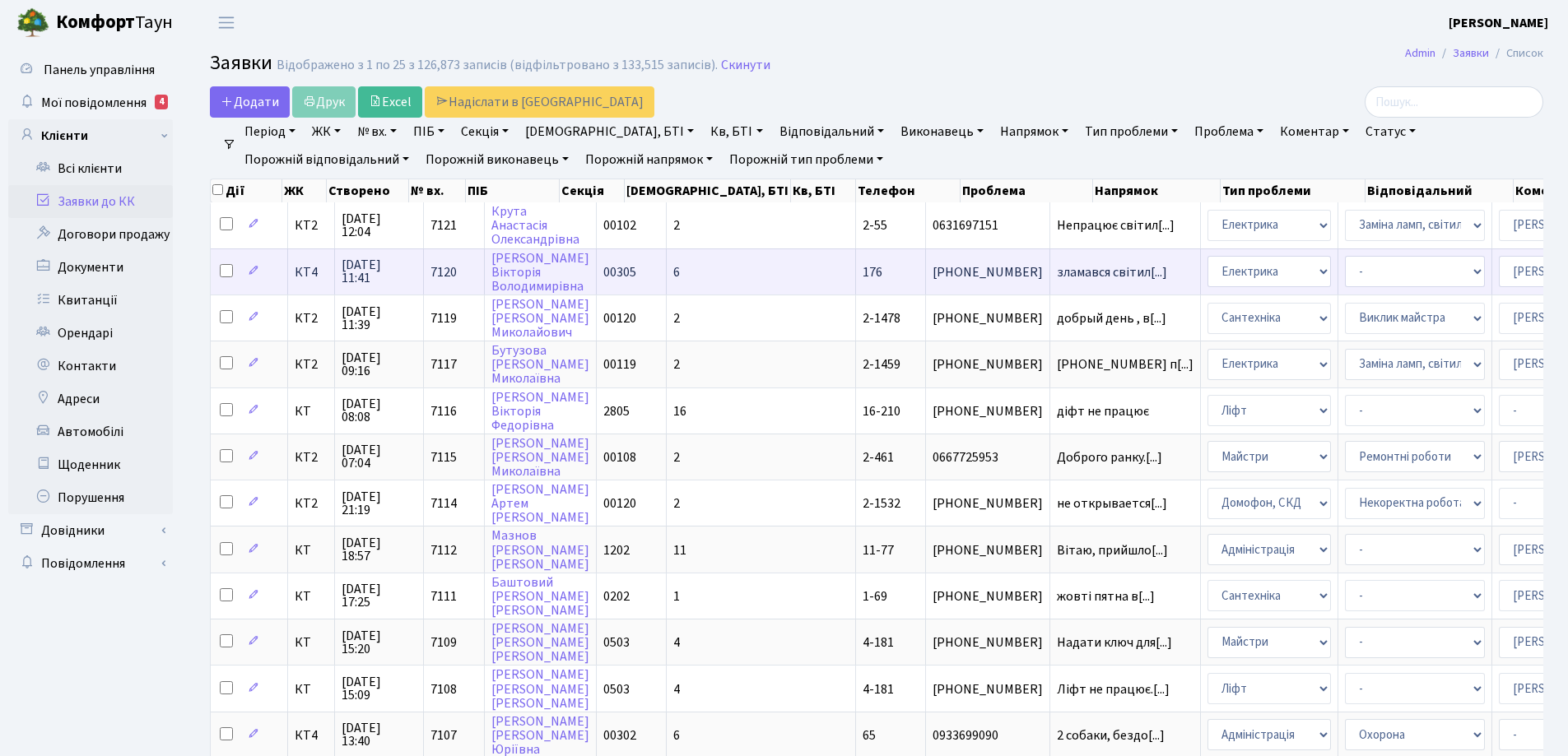
click at [856, 272] on td "176" at bounding box center [890, 271] width 70 height 46
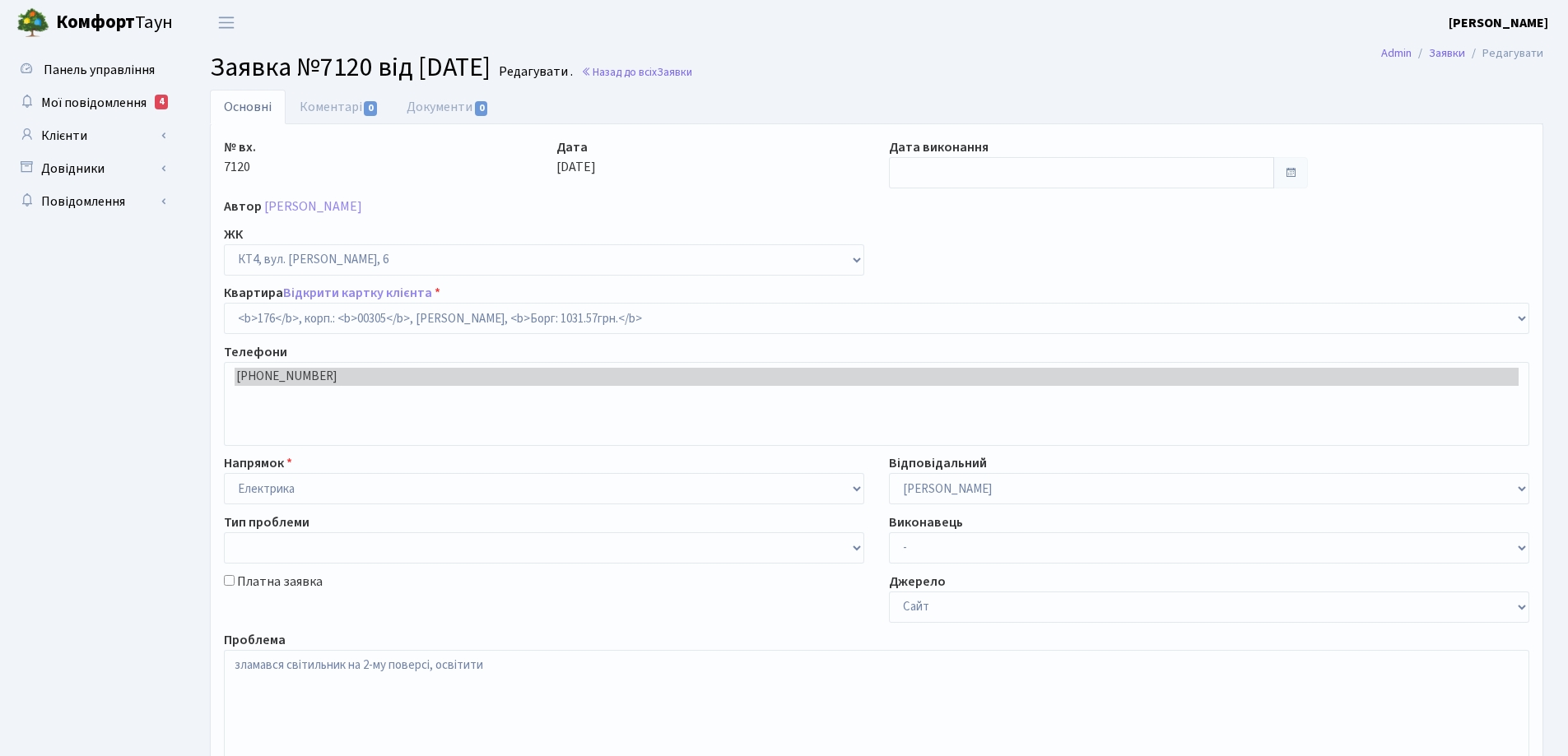
select select "16896"
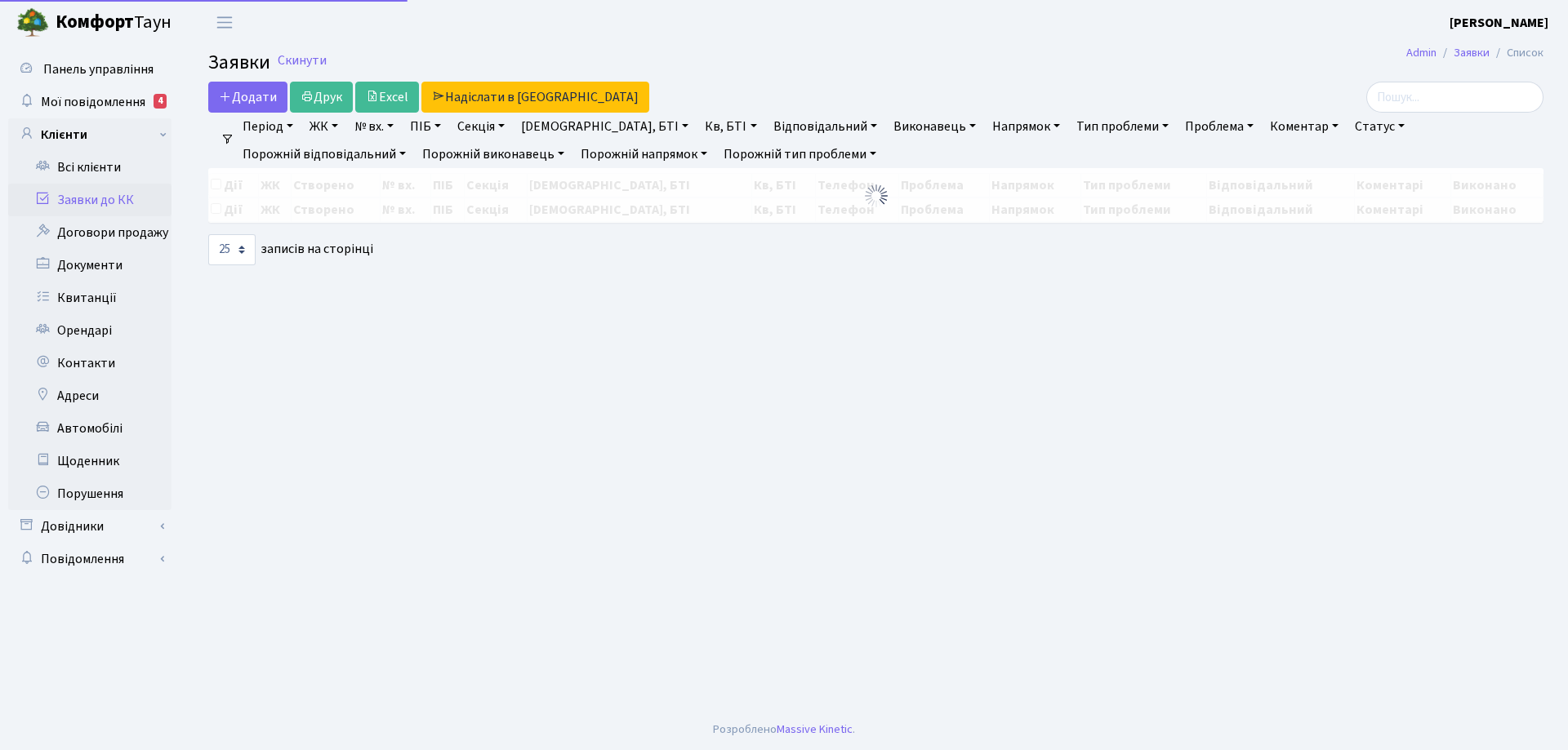
select select "25"
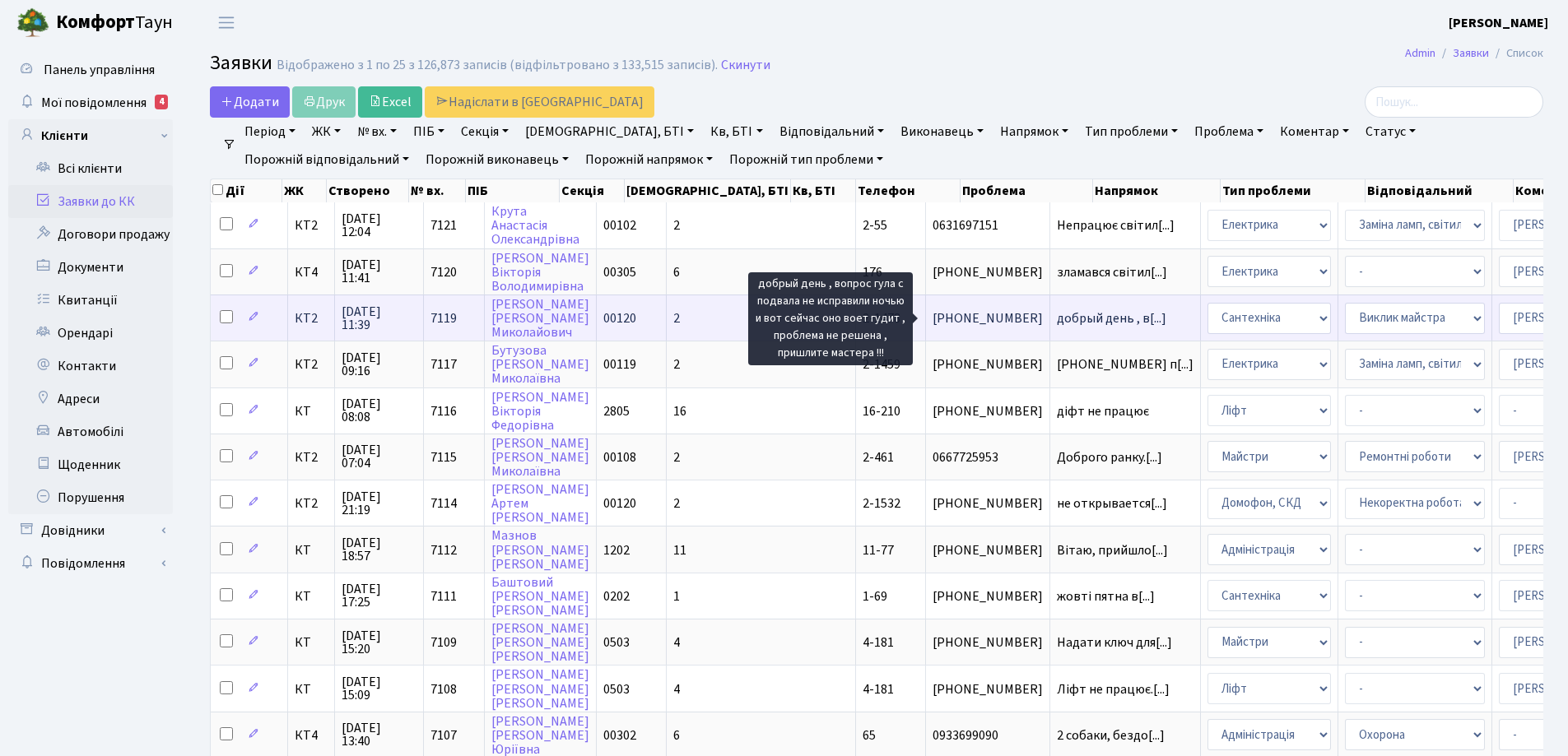
click at [1057, 323] on span "добрый день , в[...]" at bounding box center [1112, 318] width 109 height 18
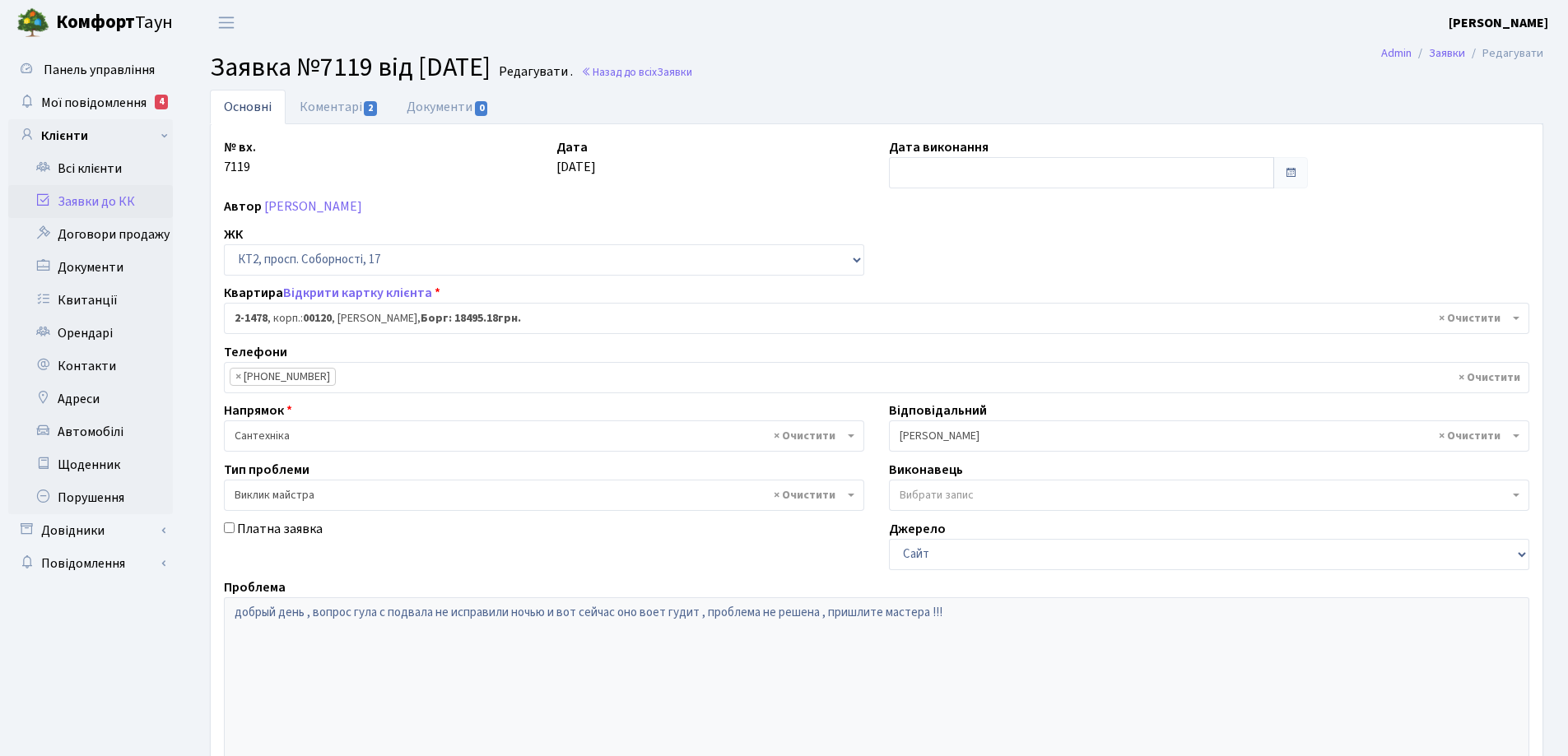
select select "13093"
select select "29"
click at [334, 104] on link "Коментарі 2" at bounding box center [339, 106] width 107 height 34
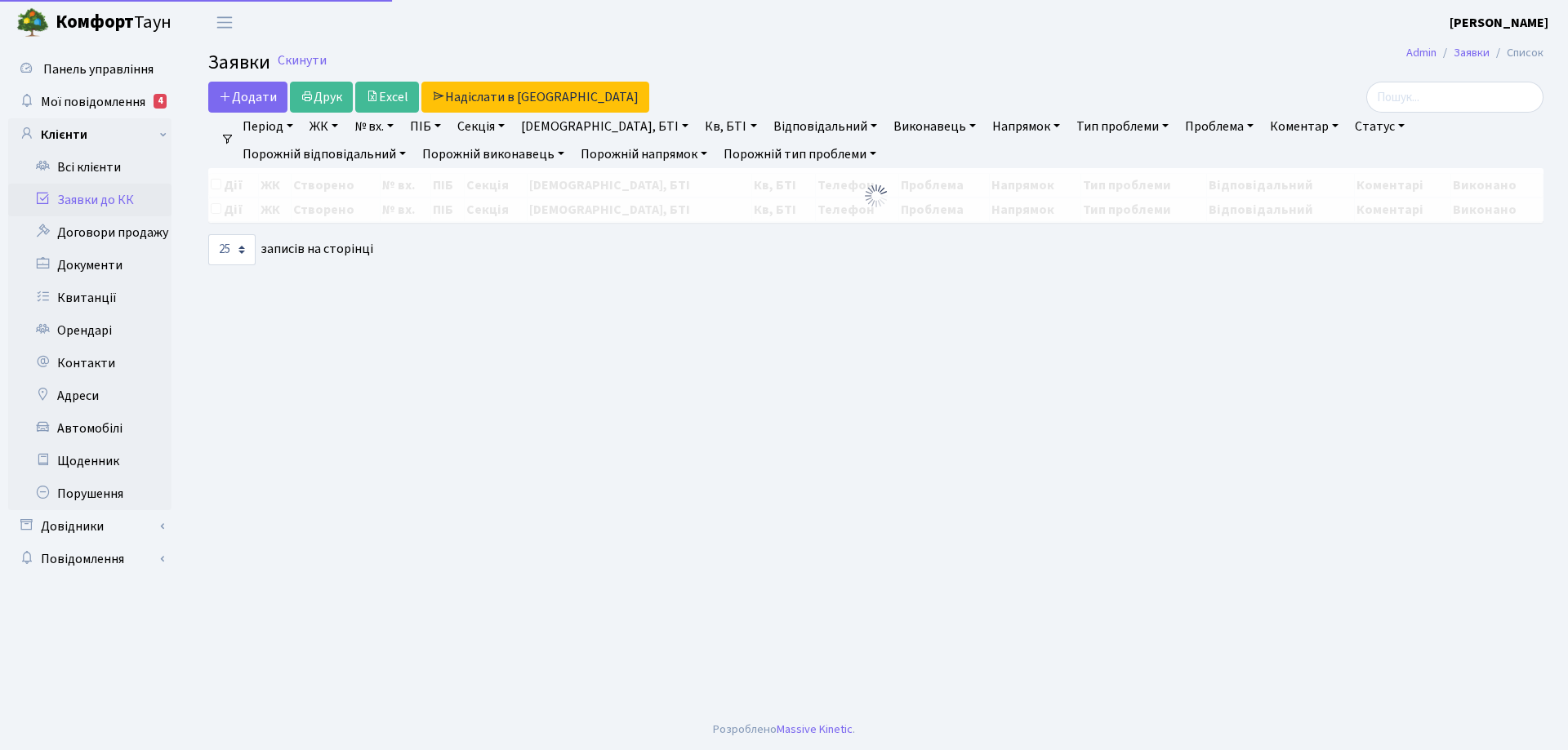
select select "25"
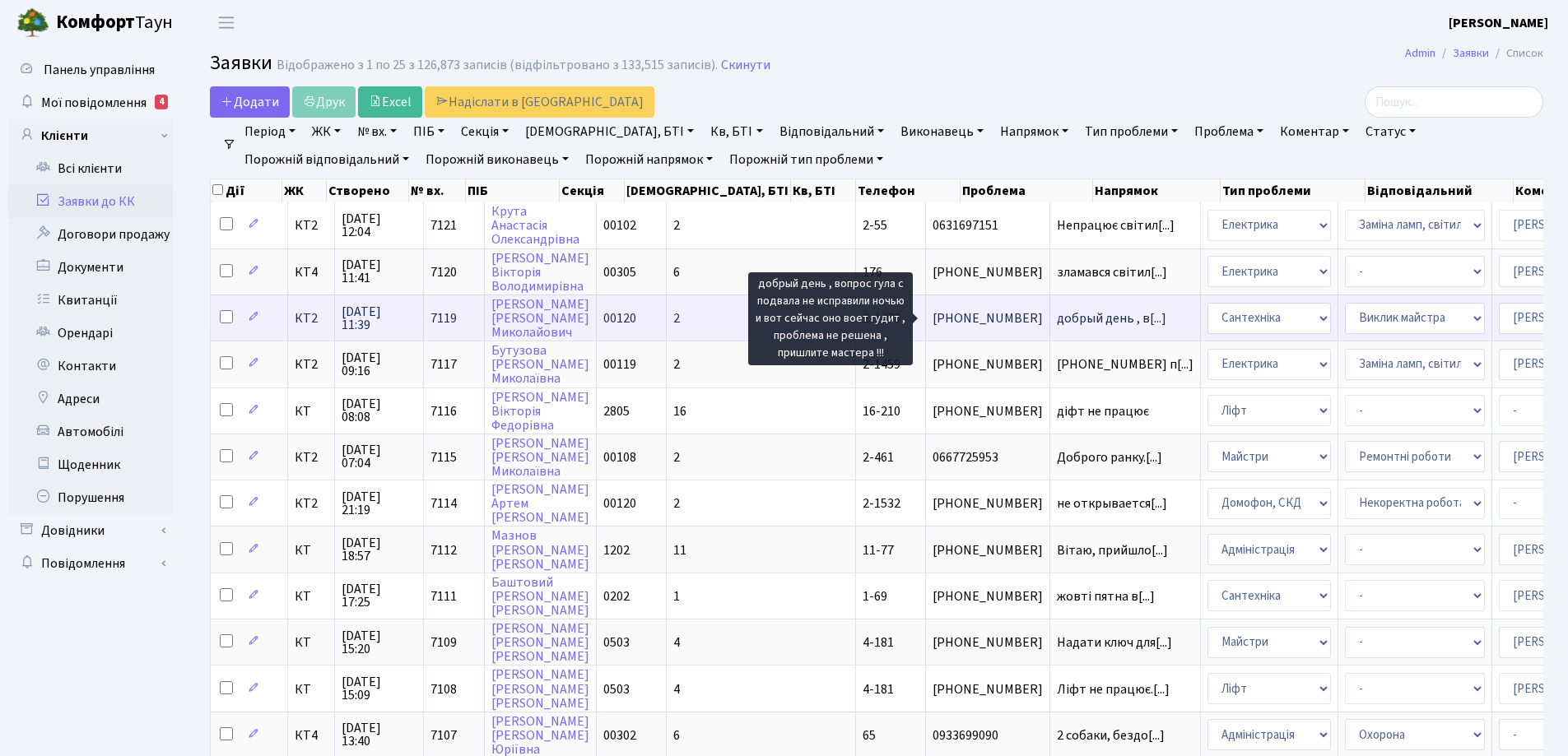
click at [1057, 324] on span "добрый день , в[...]" at bounding box center [1112, 318] width 109 height 18
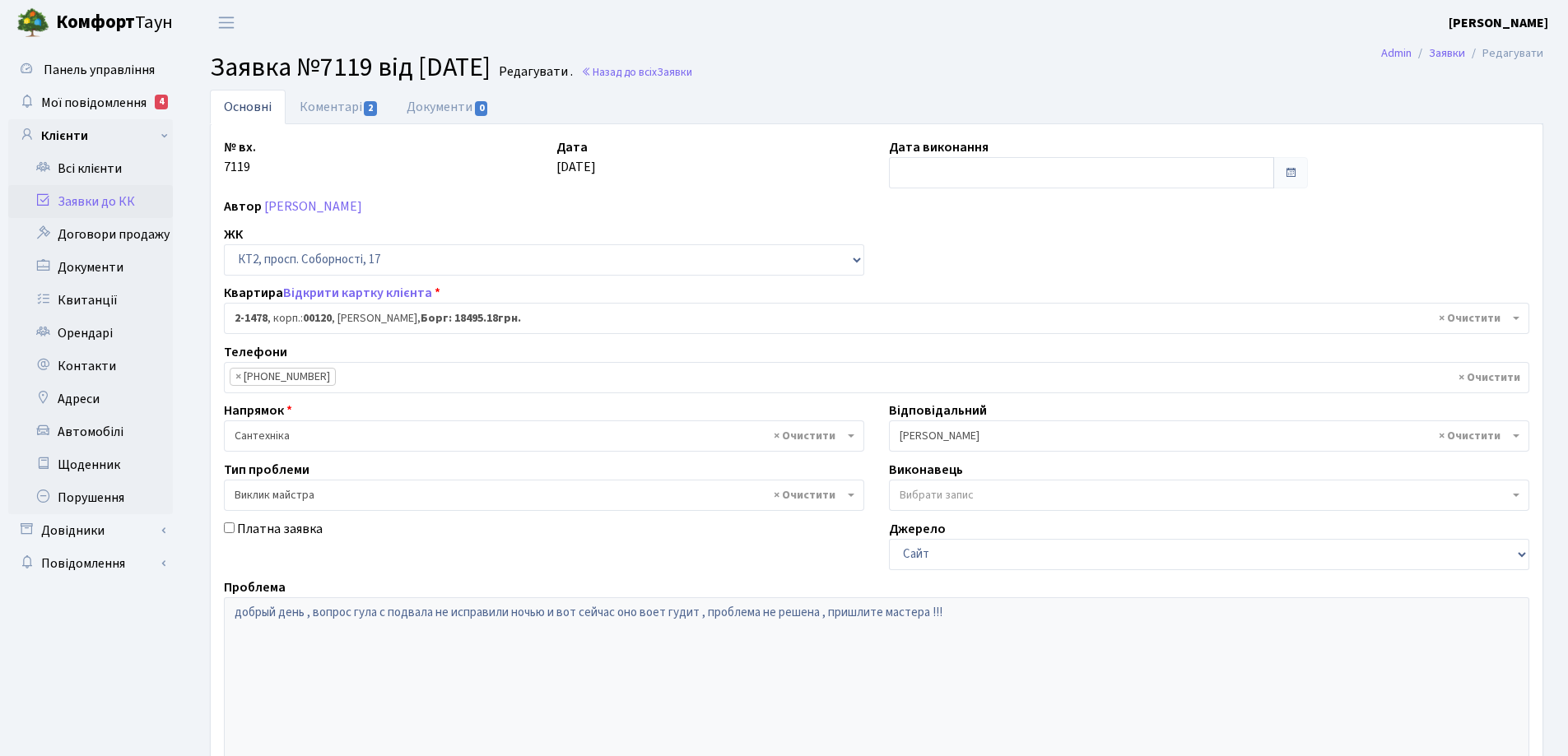
select select "13093"
select select "29"
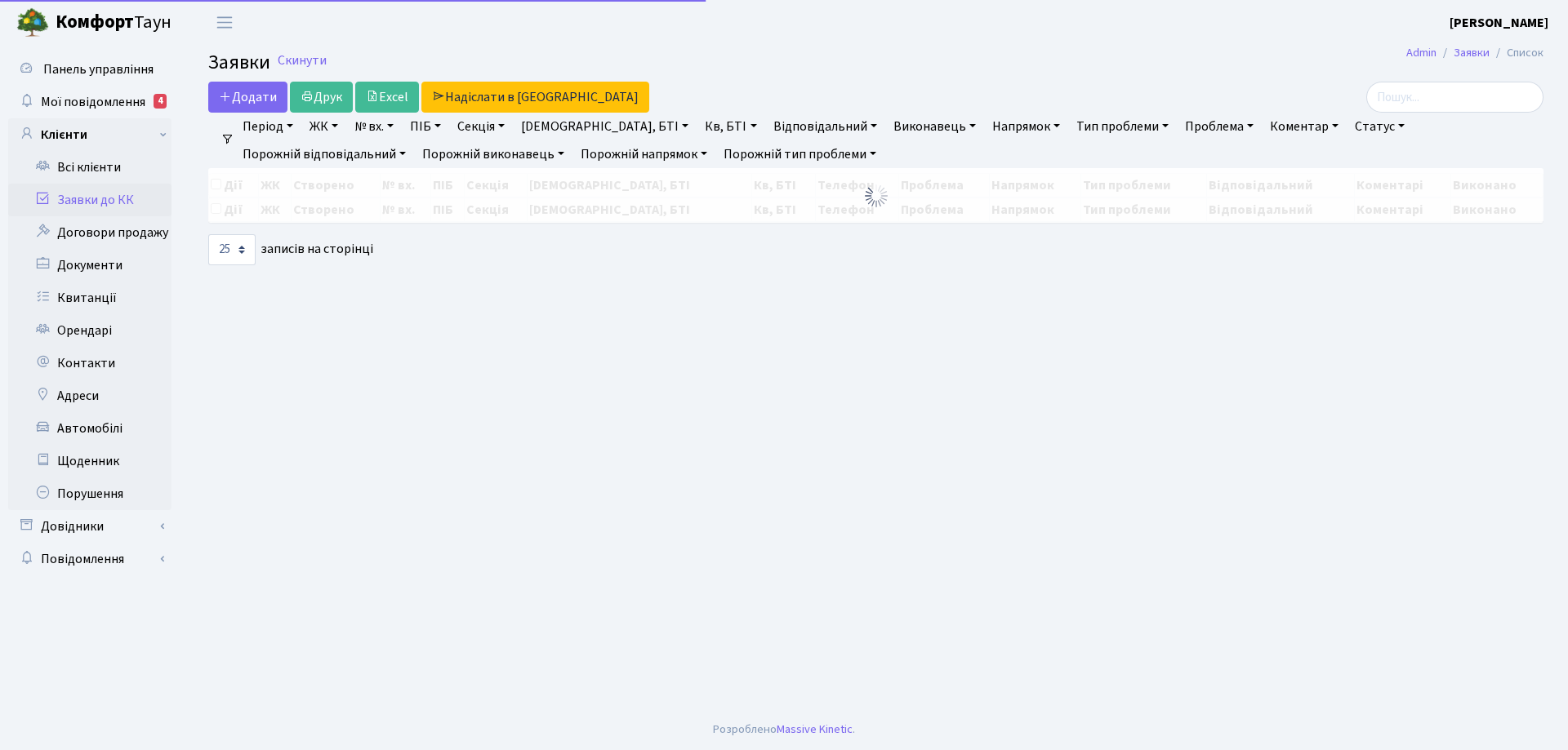
select select "25"
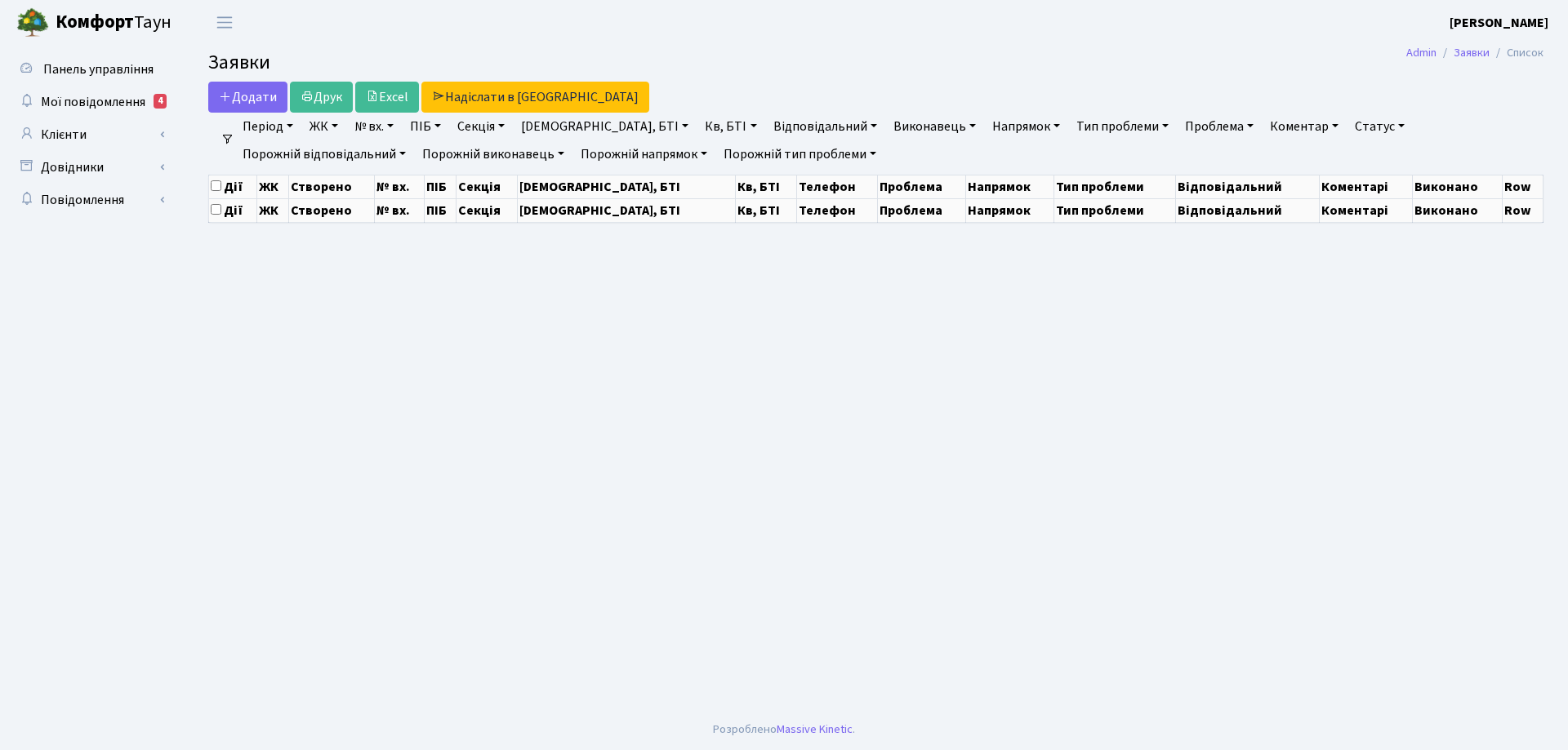
select select "25"
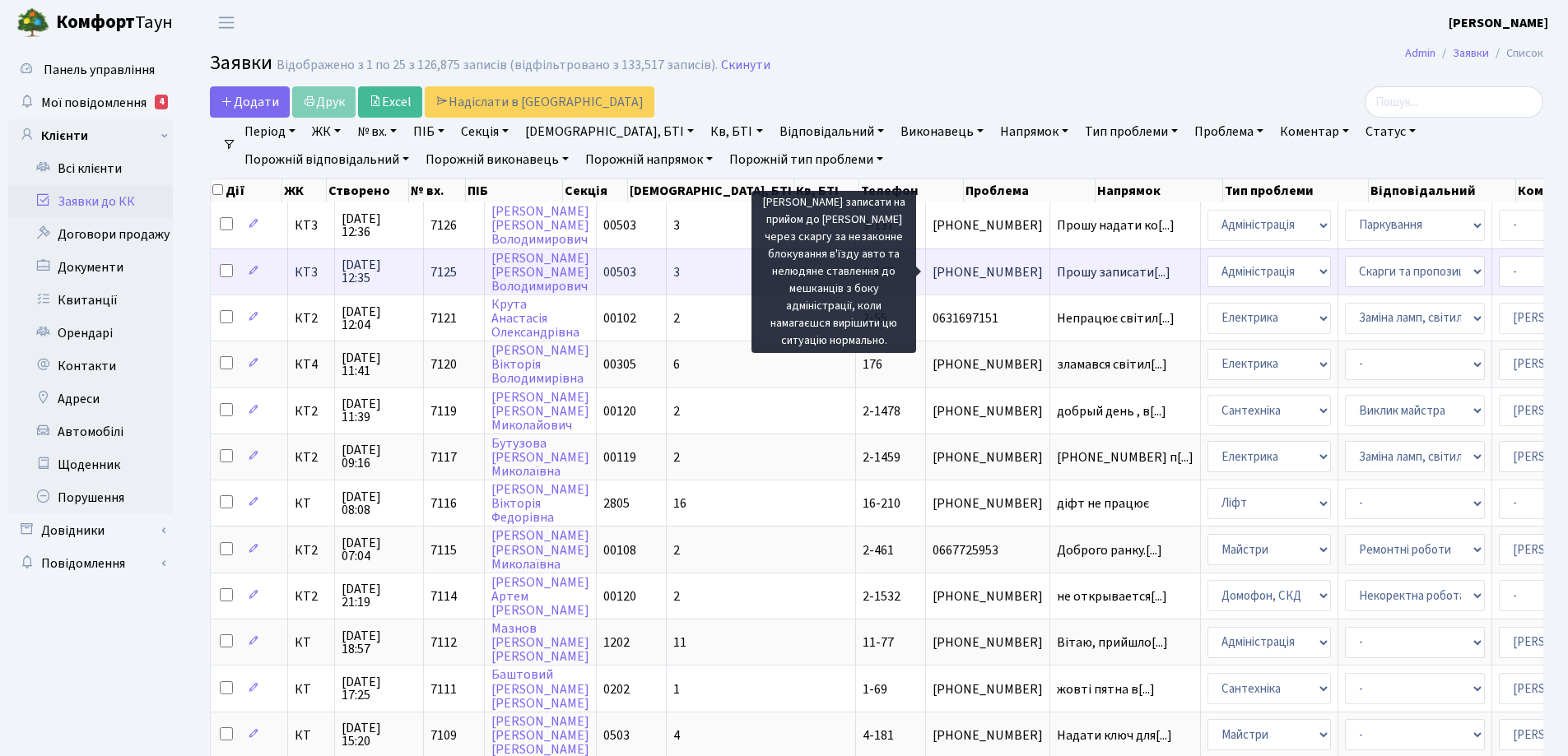
click at [1057, 271] on span "Прошу записати[...]" at bounding box center [1114, 272] width 114 height 18
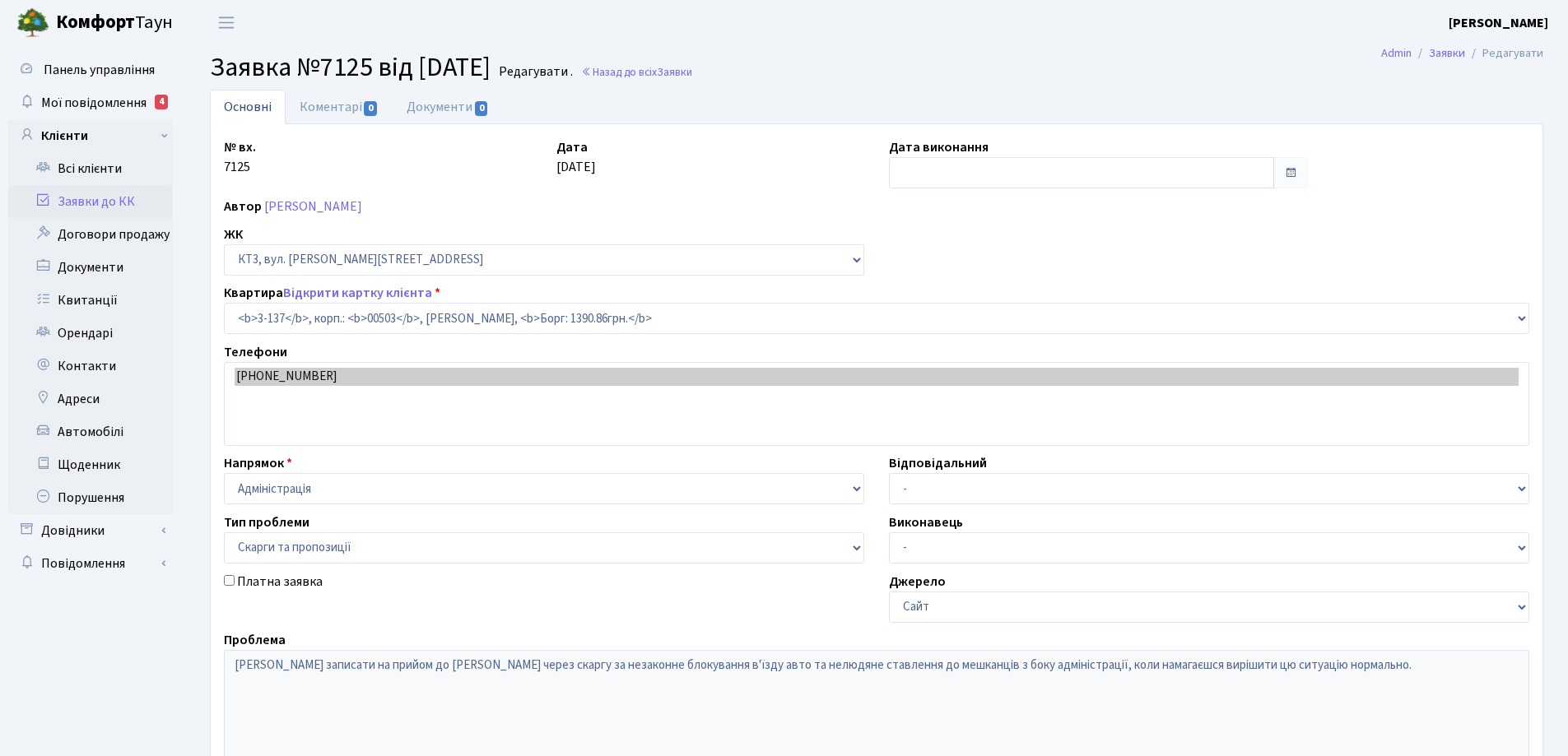
select select "16446"
select select "55"
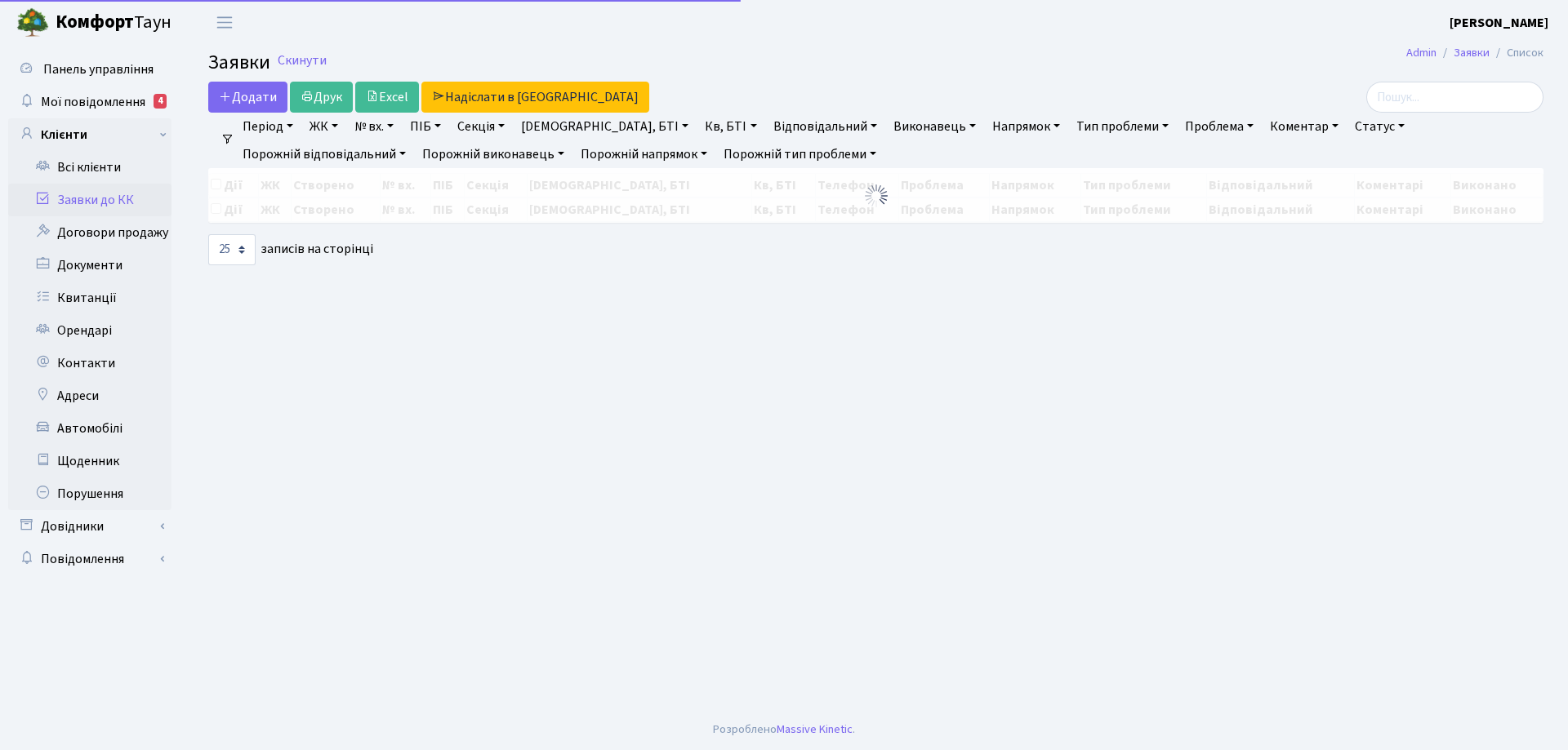
select select "25"
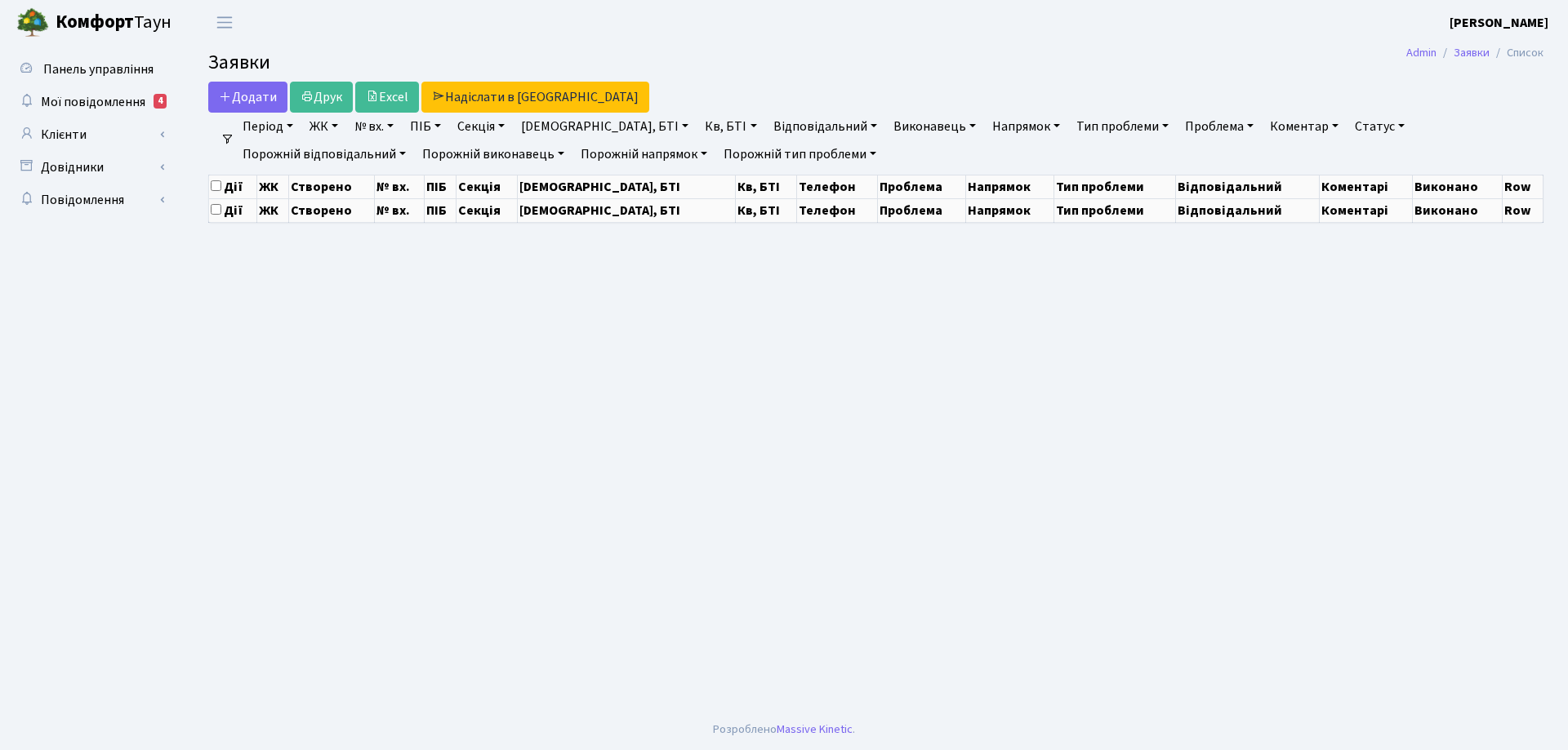
select select "25"
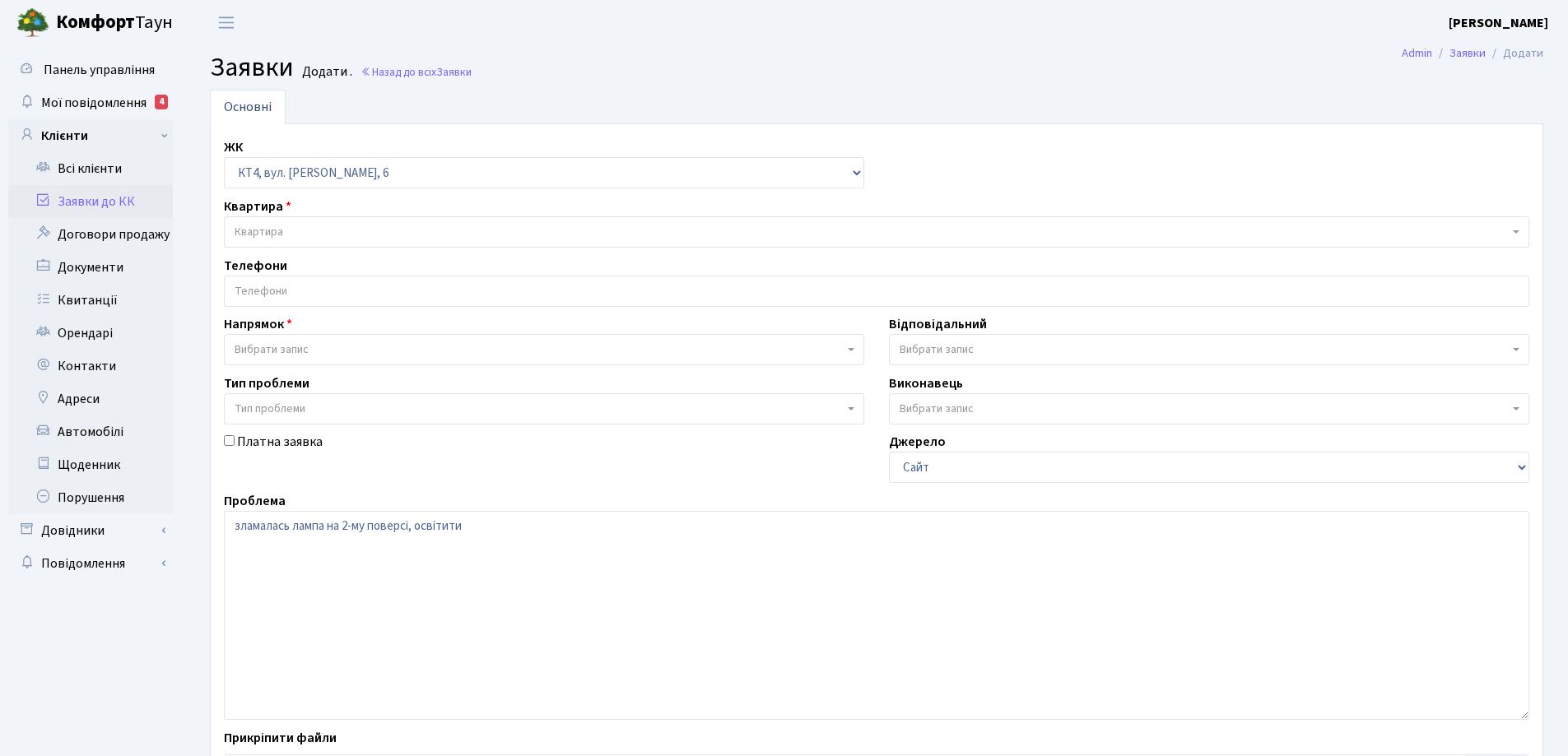
select select "302"
select select "3"
select select "22"
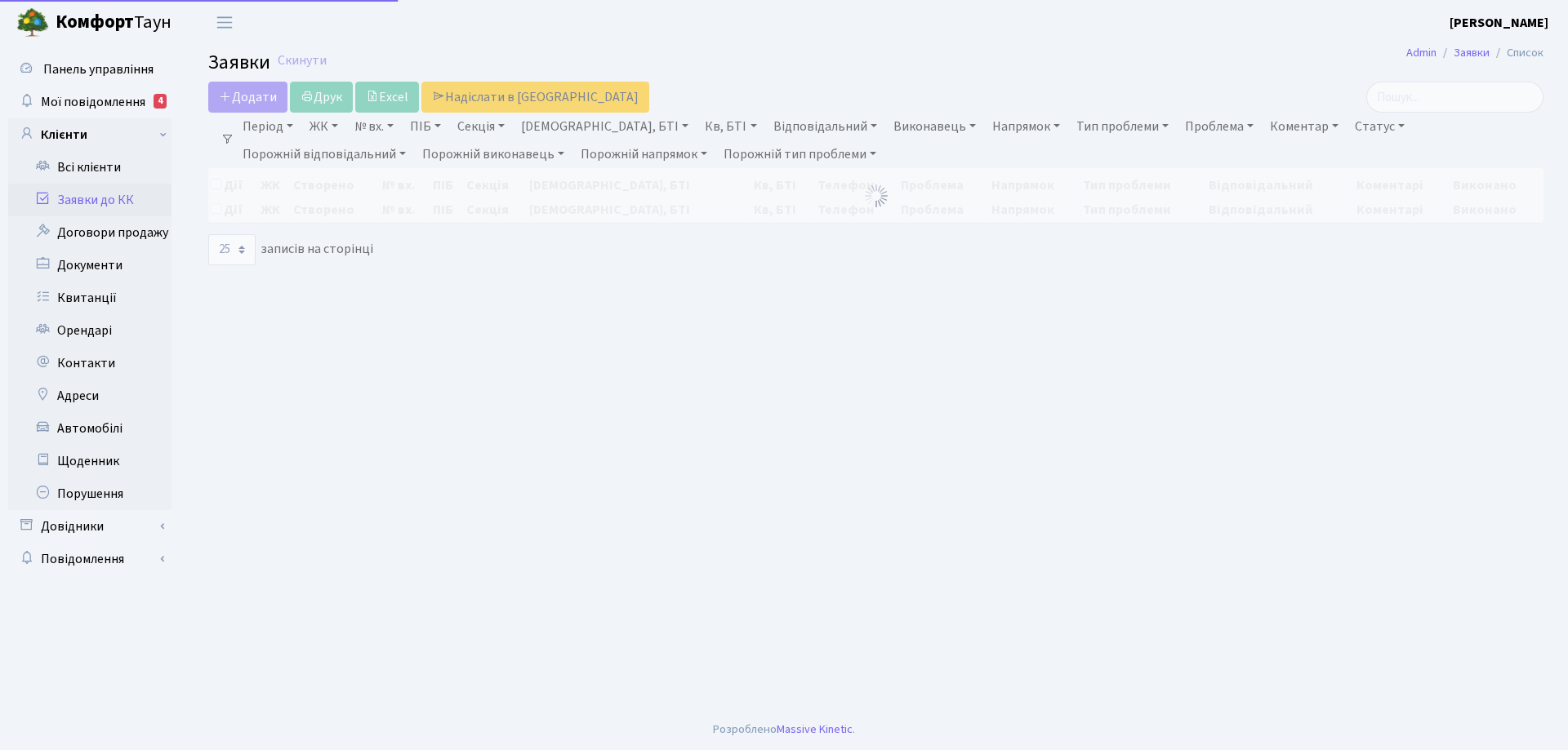
select select "25"
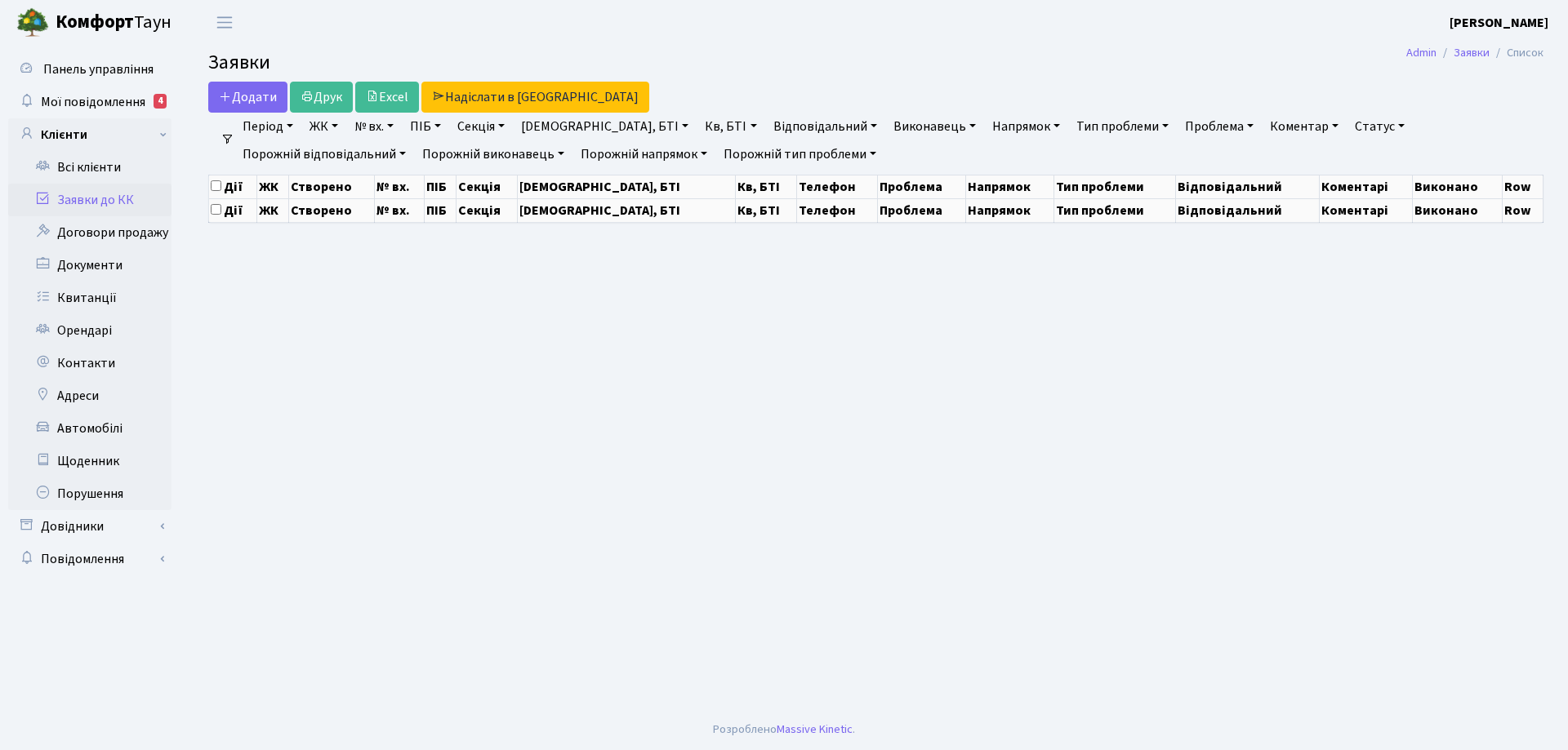
select select "25"
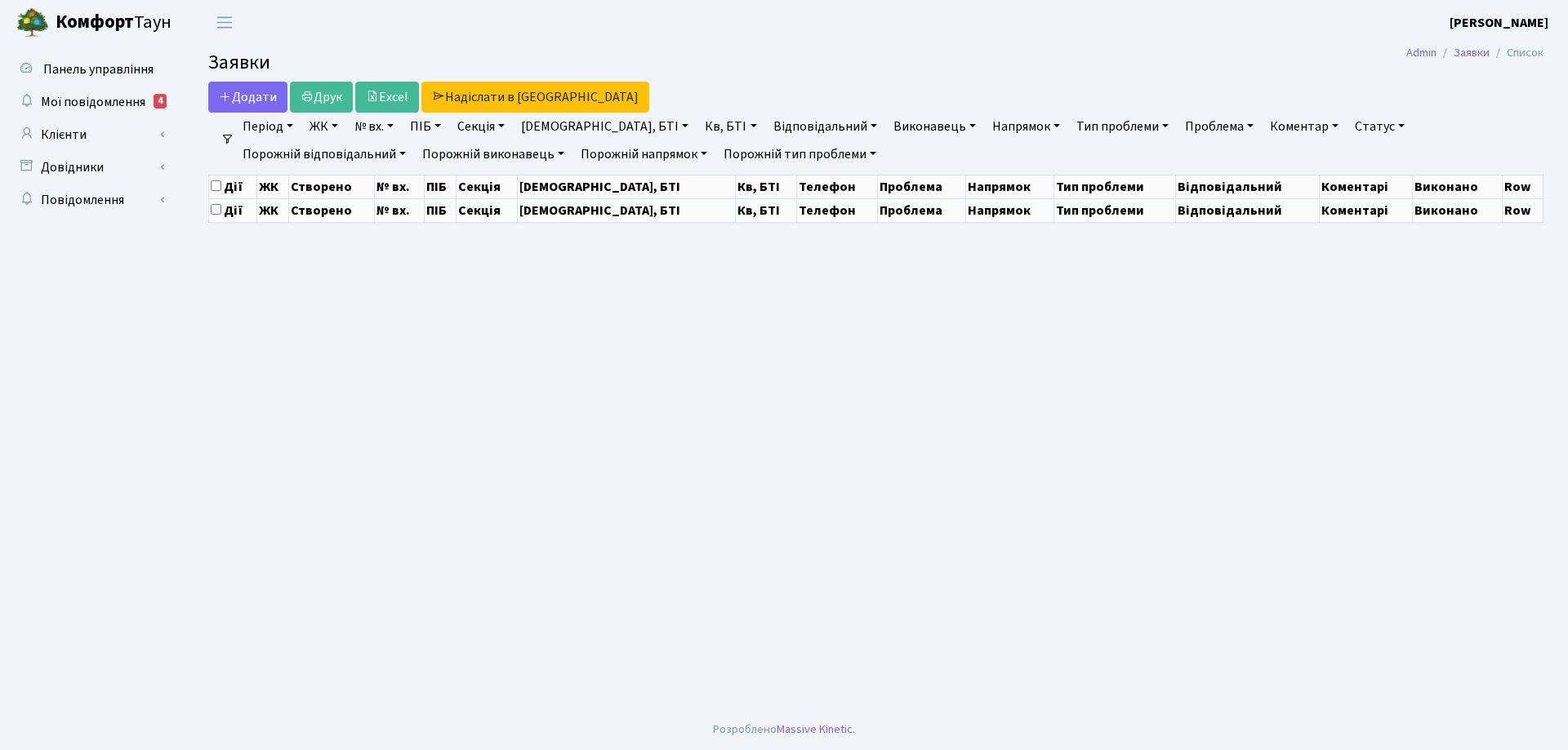
select select "25"
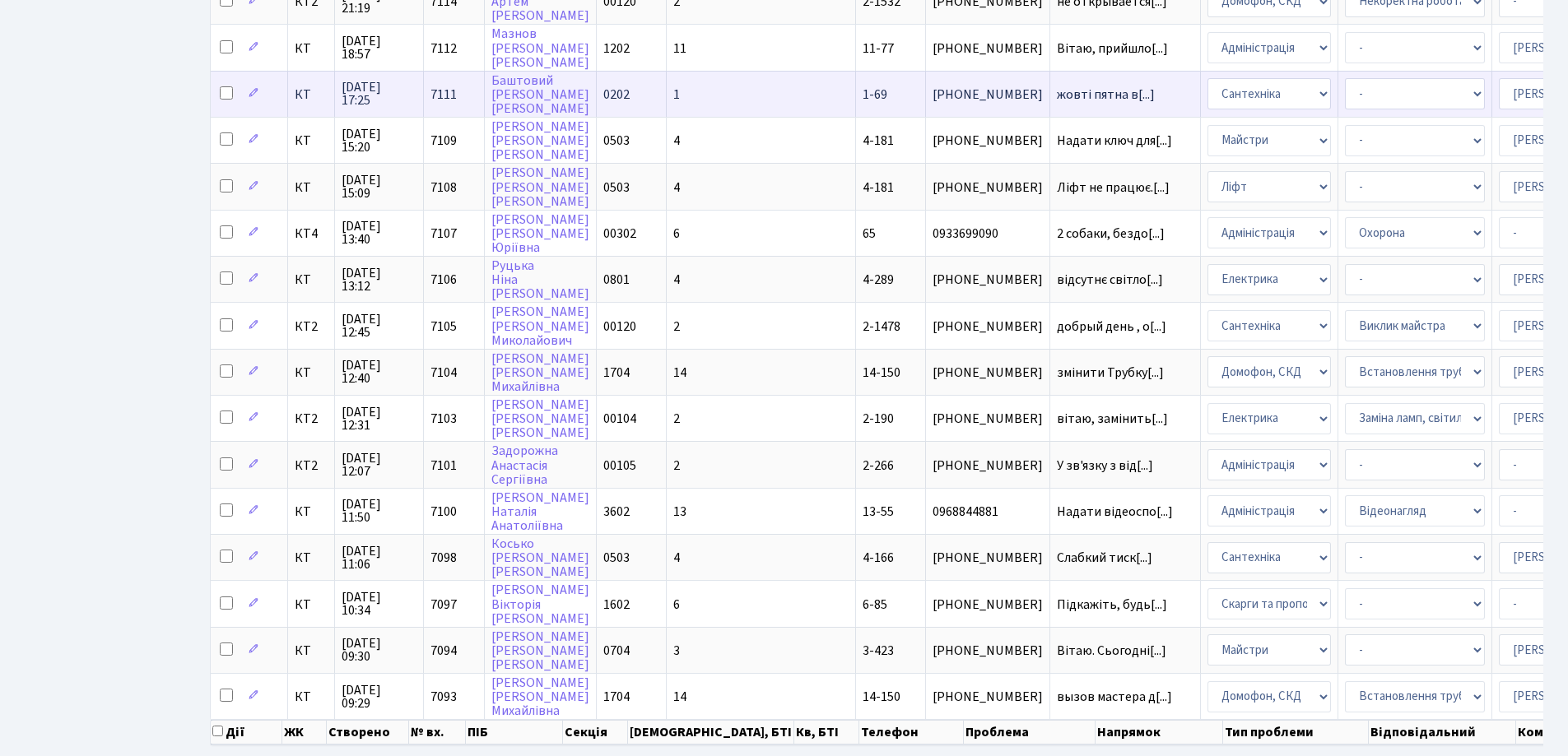
scroll to position [658, 0]
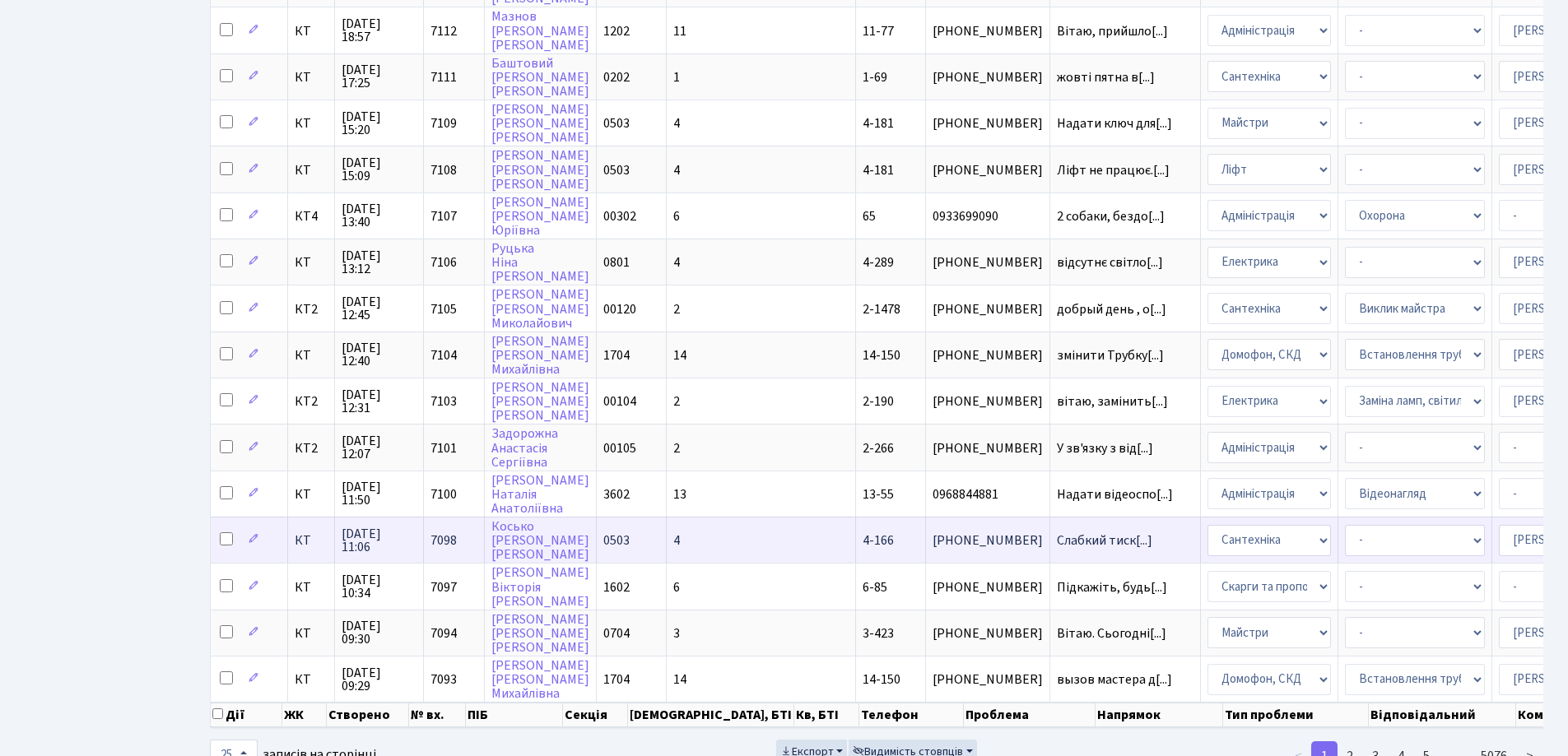
click at [863, 544] on span "4-166" at bounding box center [878, 540] width 32 height 18
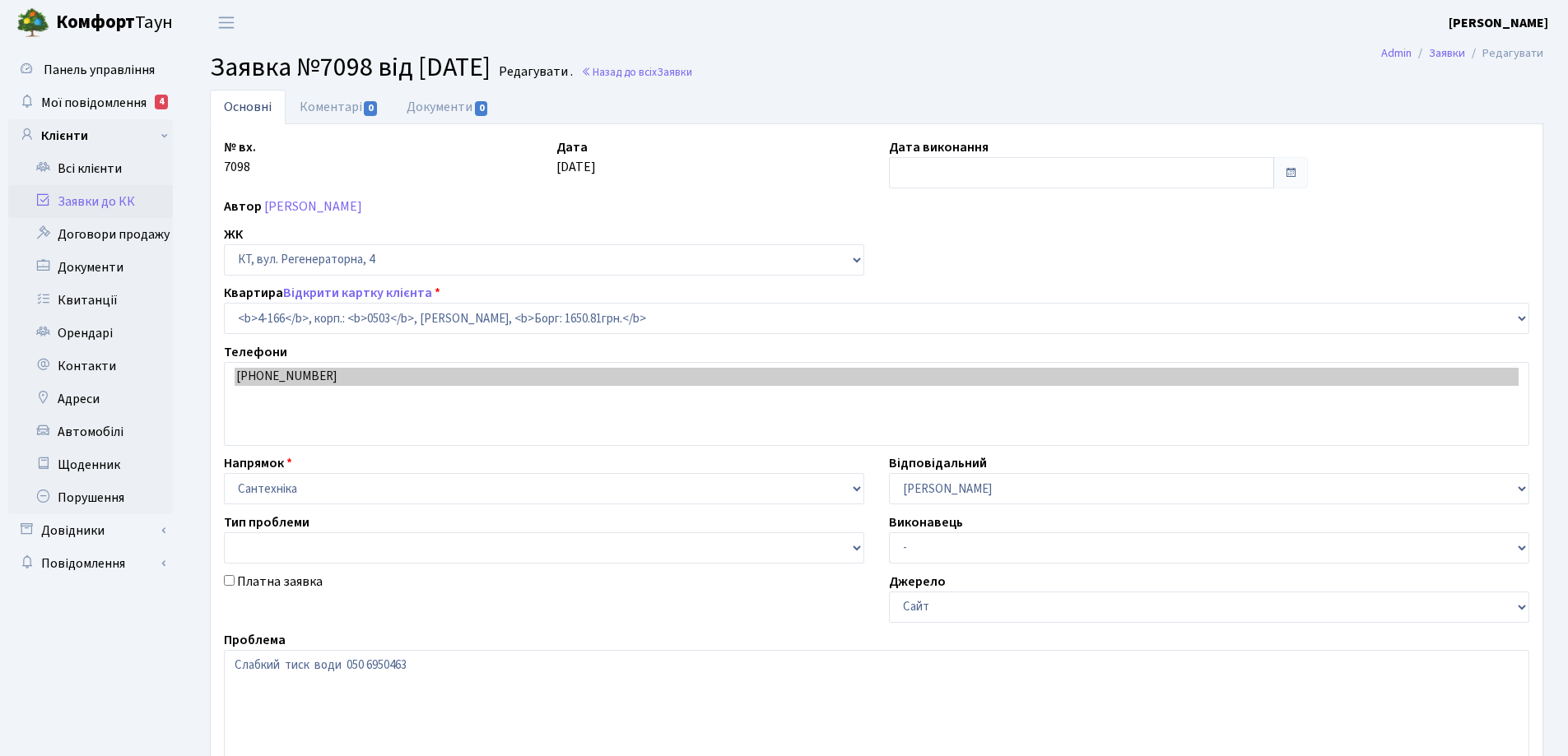
select select "1092"
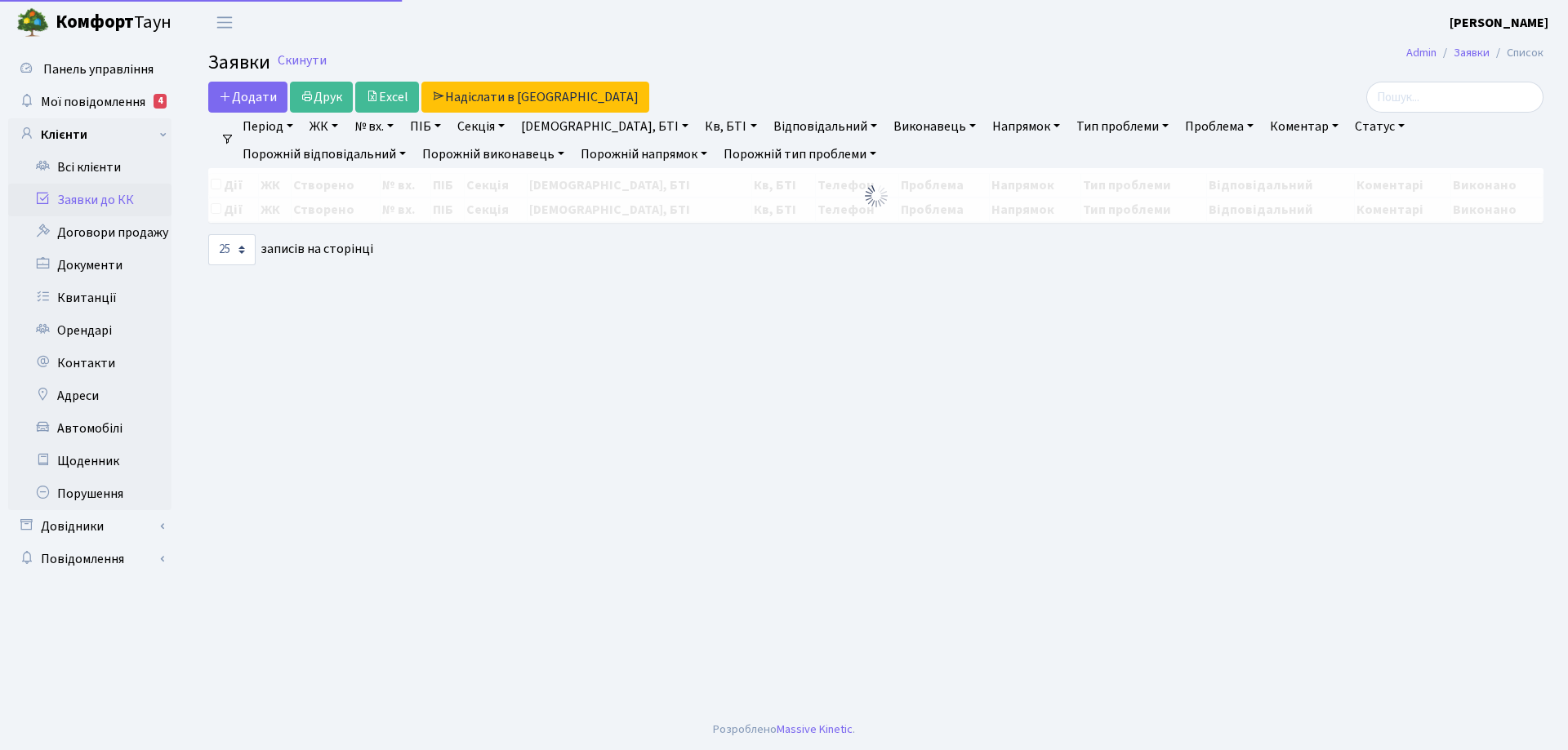
select select "25"
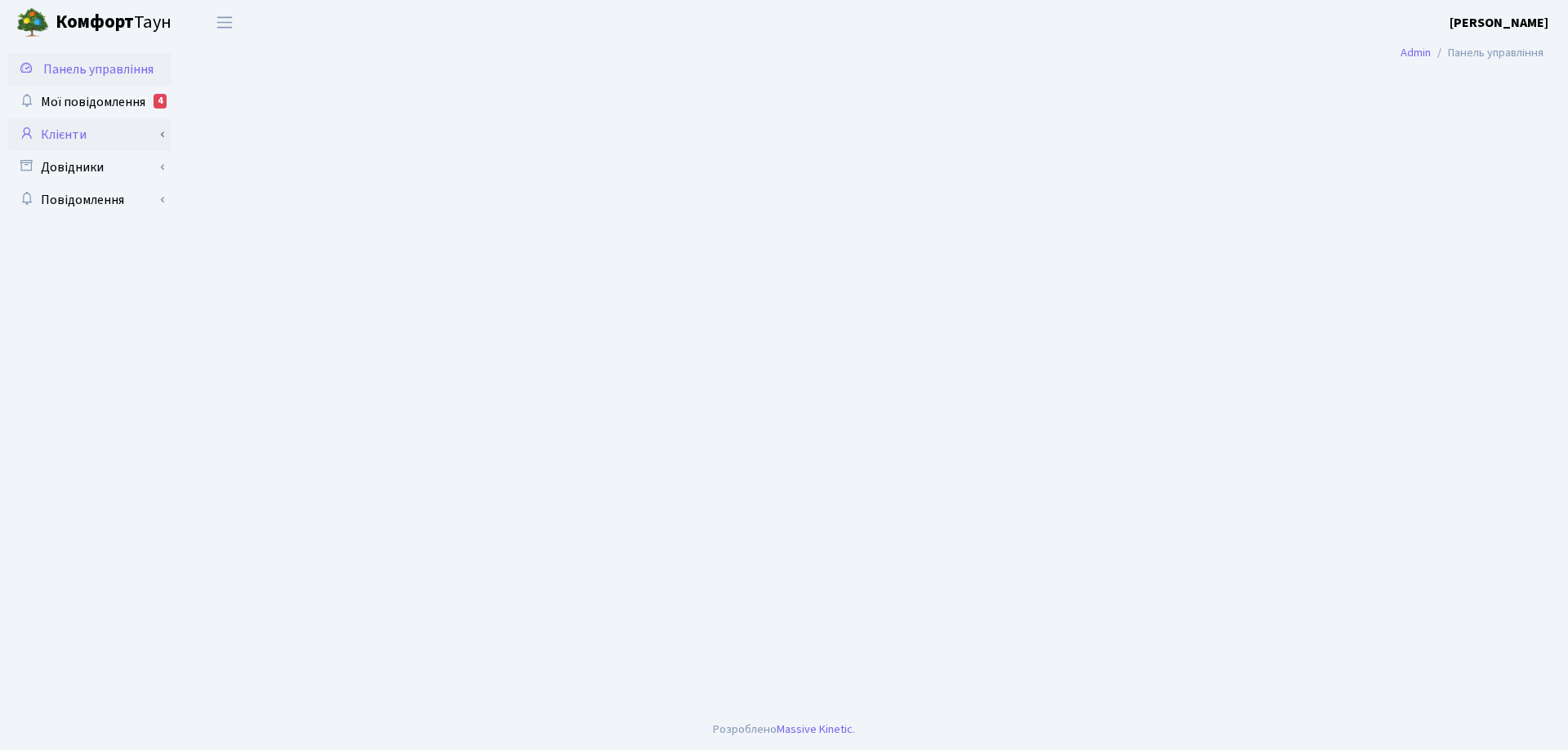
click at [72, 137] on link "Клієнти" at bounding box center [90, 135] width 164 height 32
click at [68, 133] on link "Клієнти" at bounding box center [90, 135] width 164 height 32
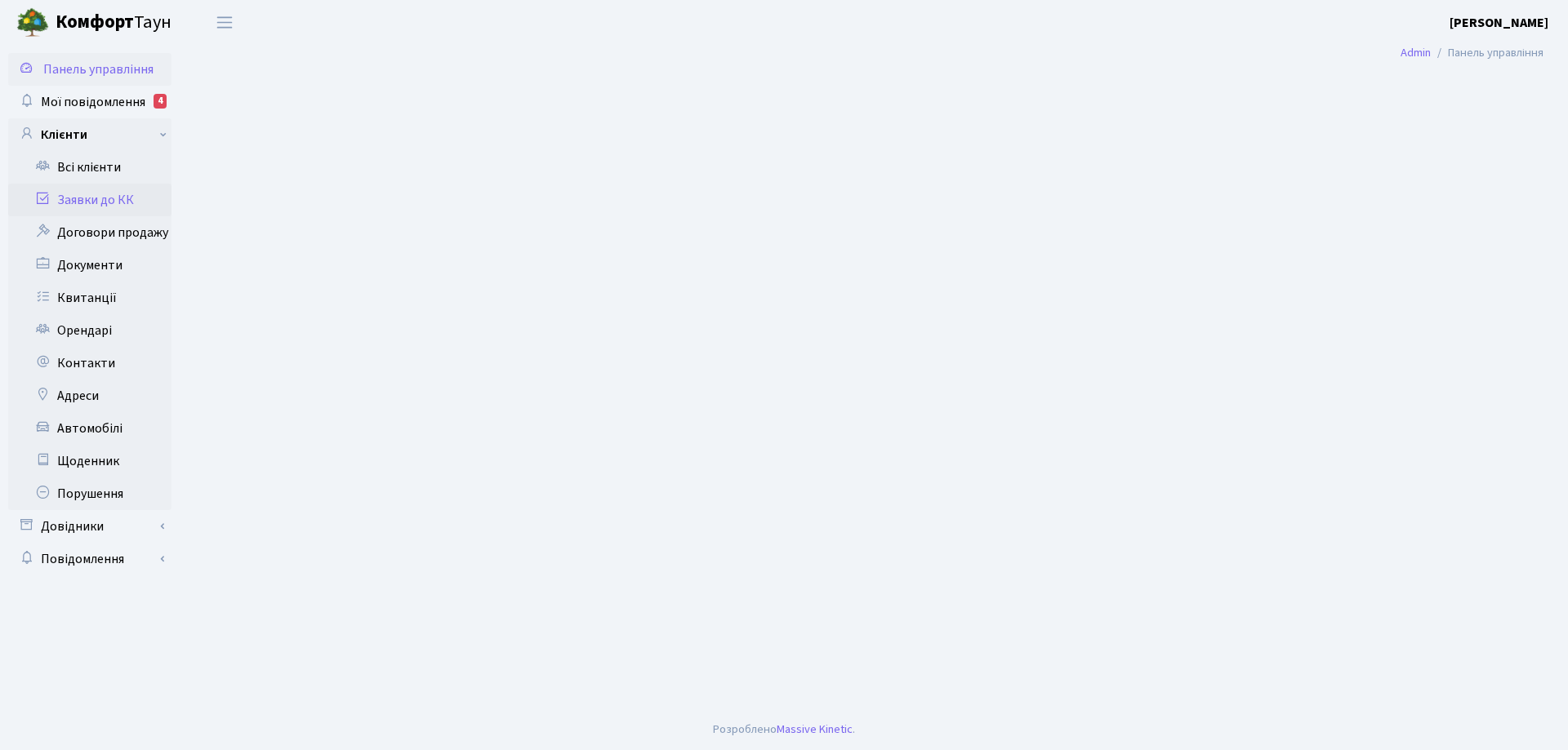
click at [102, 205] on link "Заявки до КК" at bounding box center [90, 200] width 164 height 32
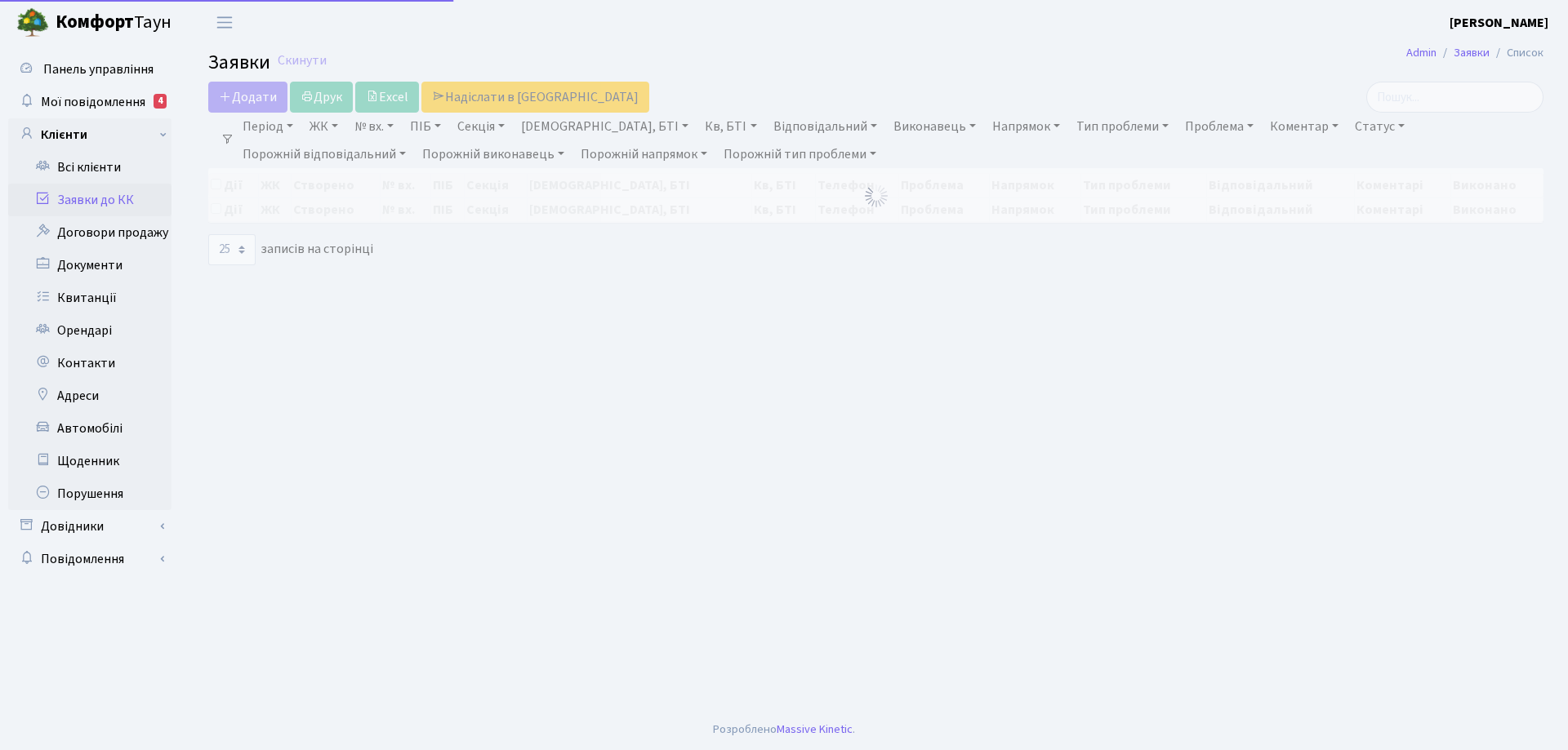
select select "25"
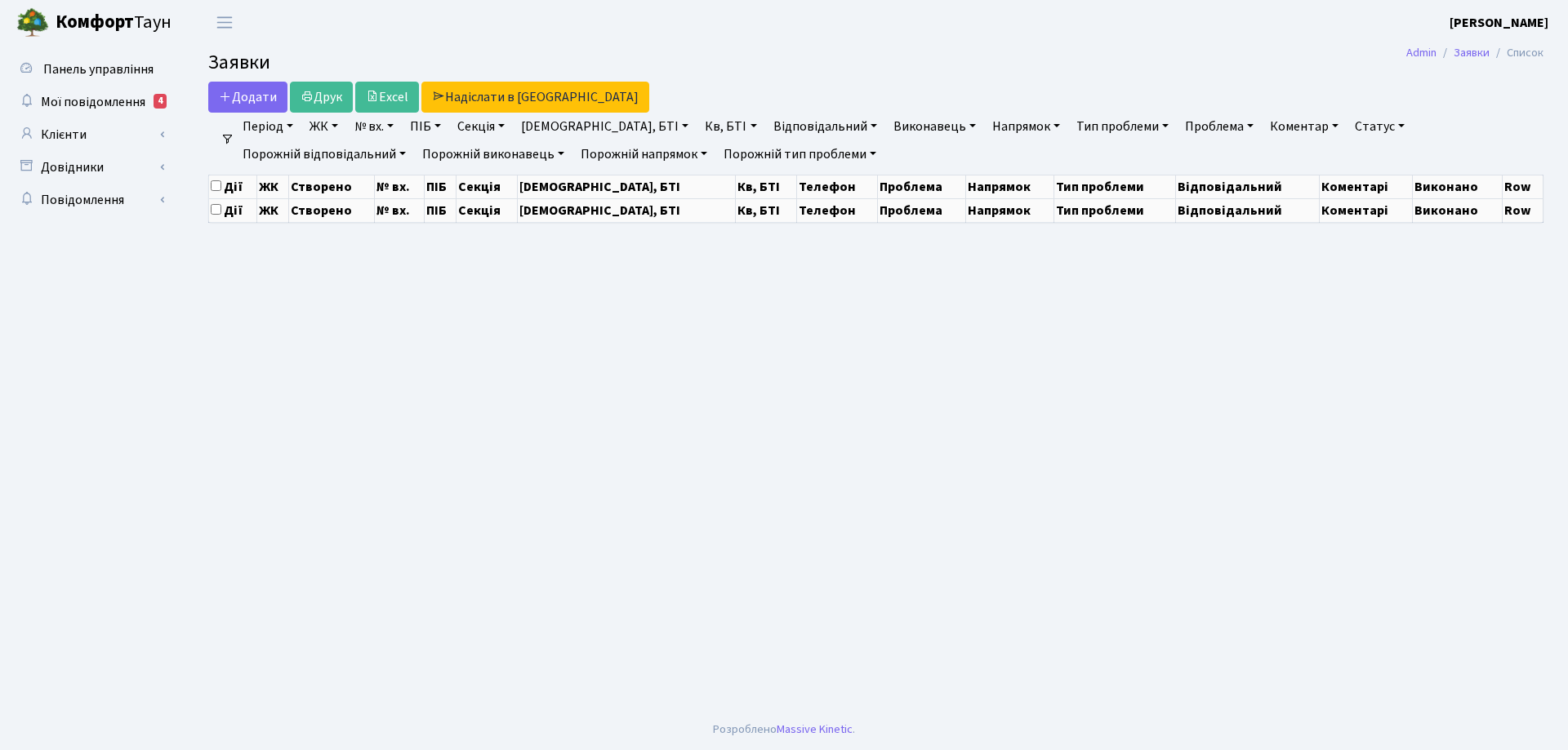
select select "25"
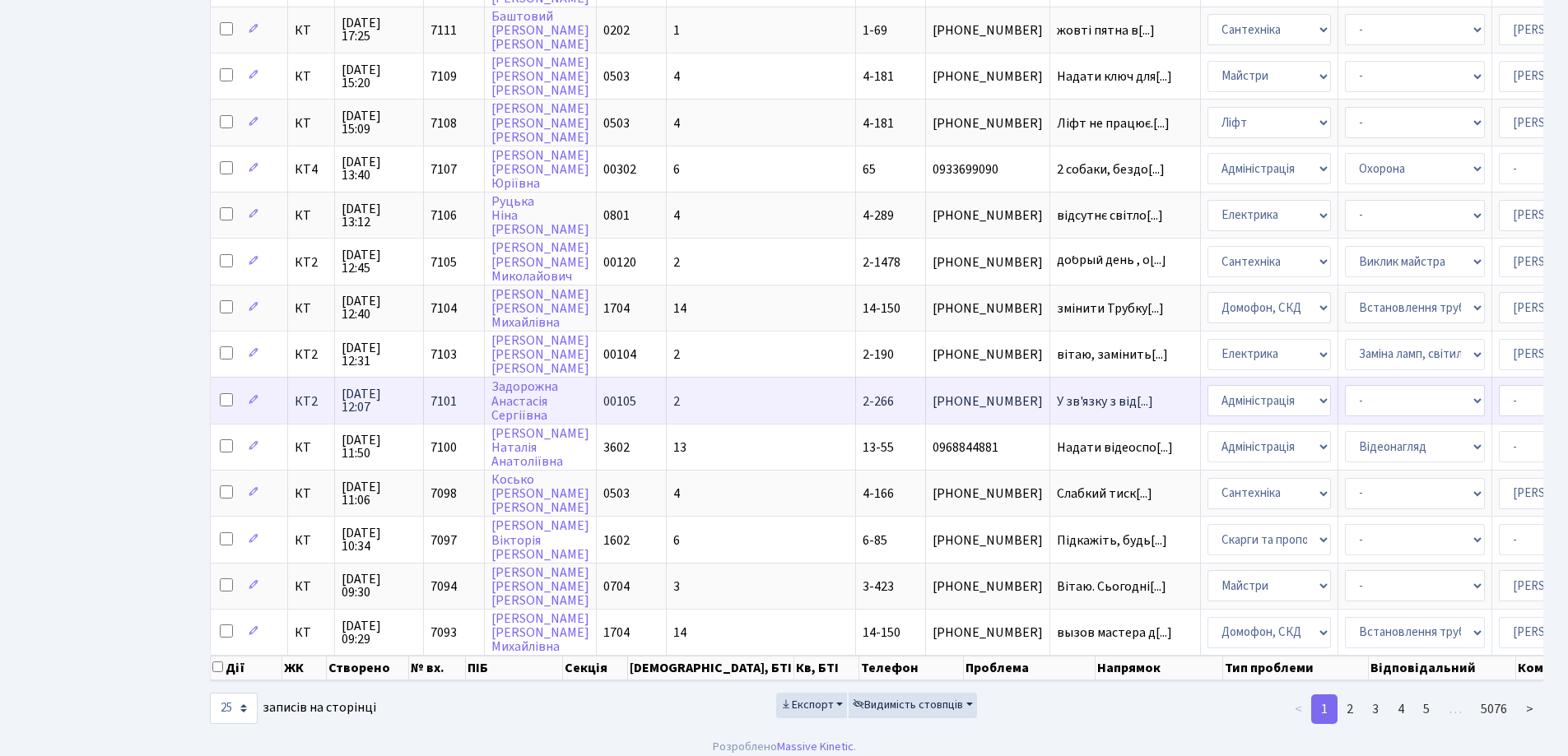
scroll to position [728, 0]
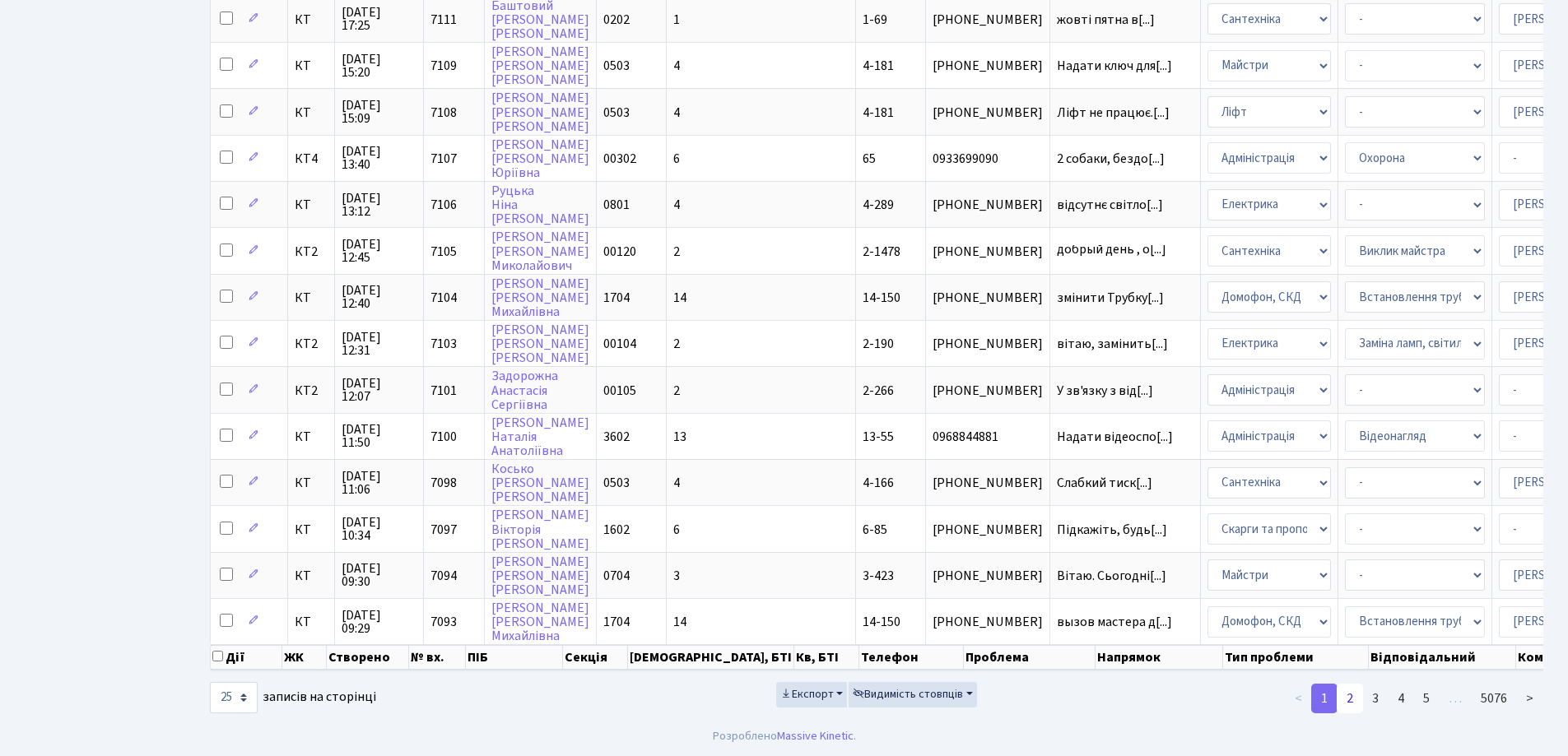
click at [1352, 701] on link "2" at bounding box center [1349, 699] width 26 height 30
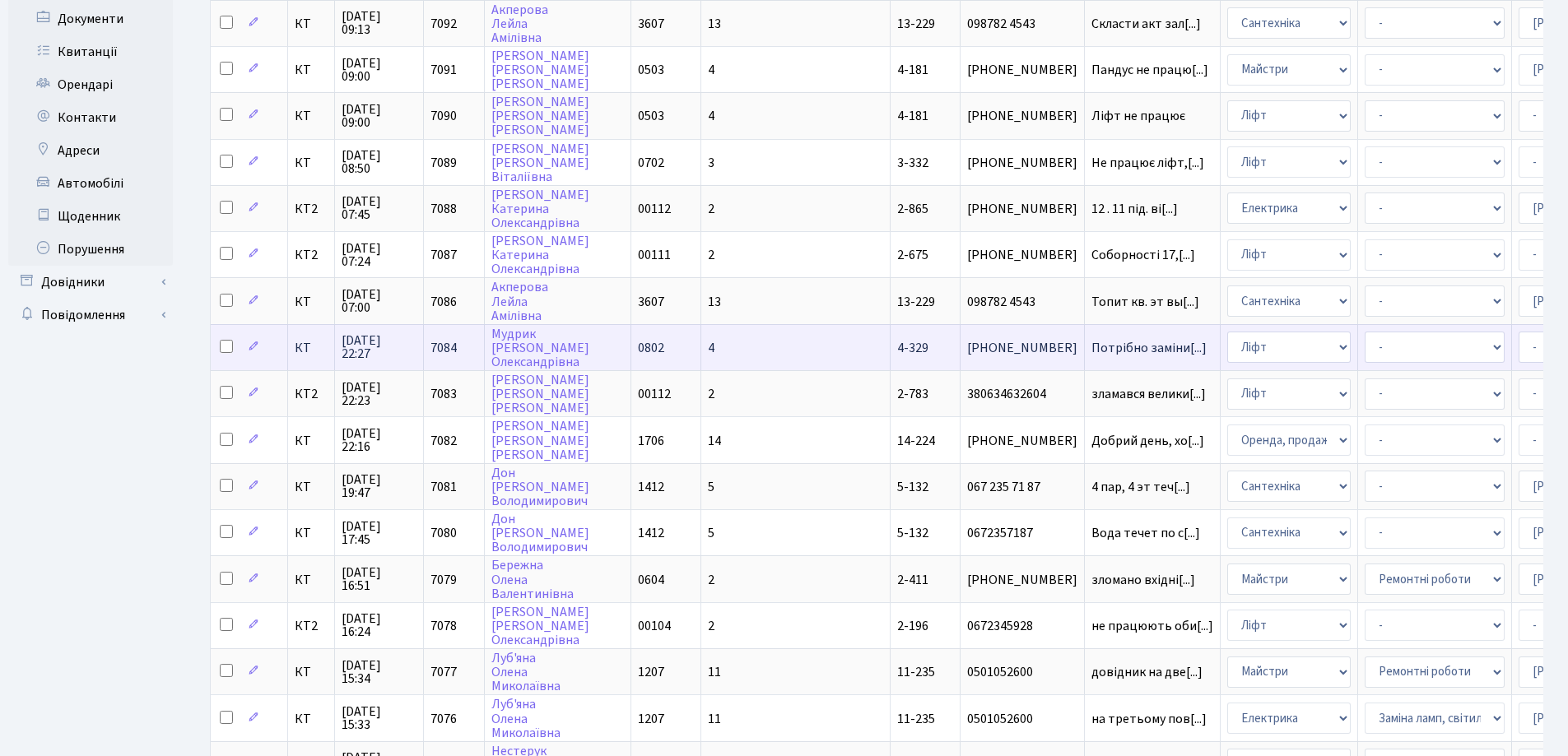
scroll to position [235, 0]
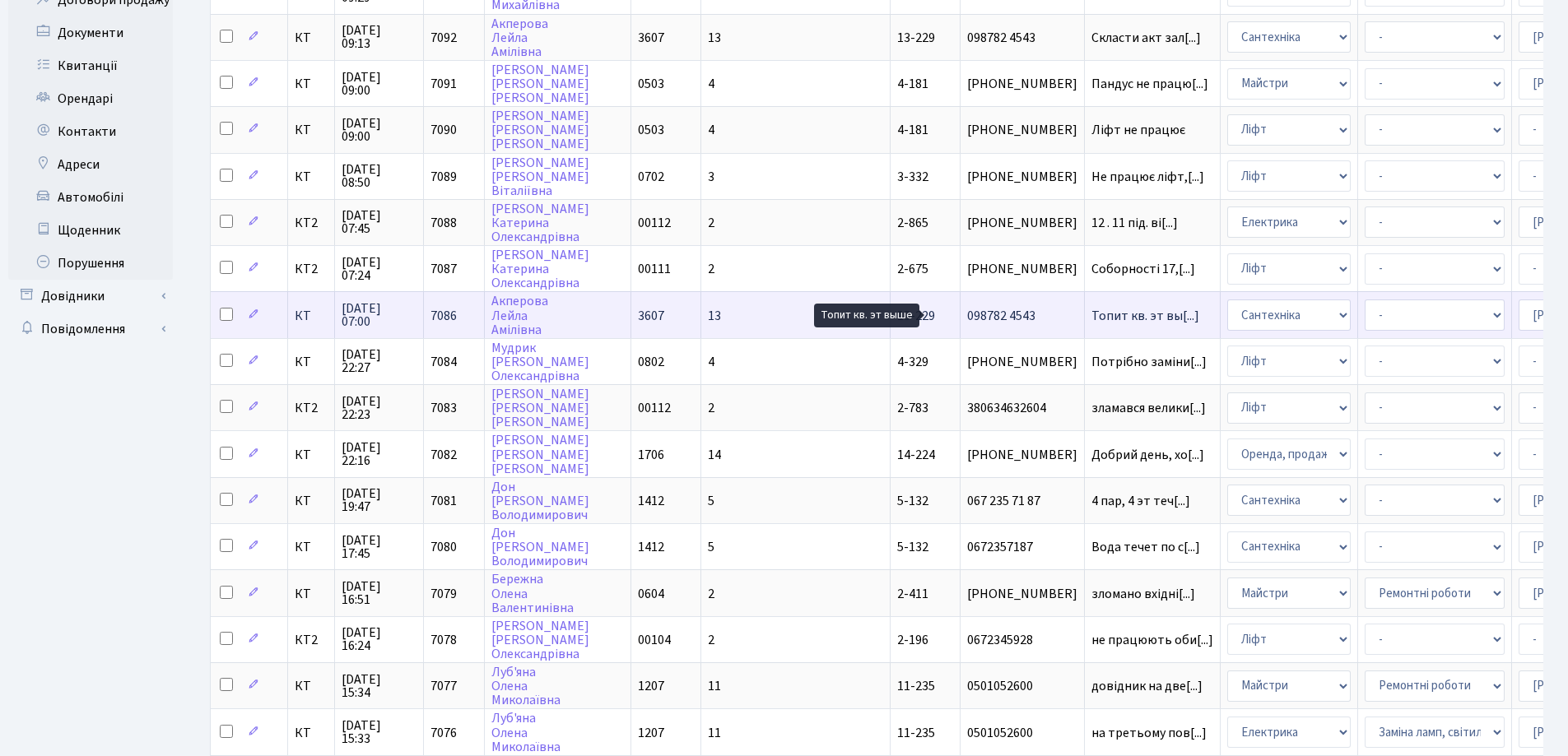
click at [1092, 318] on span "Топит кв. эт вы[...]" at bounding box center [1145, 315] width 108 height 18
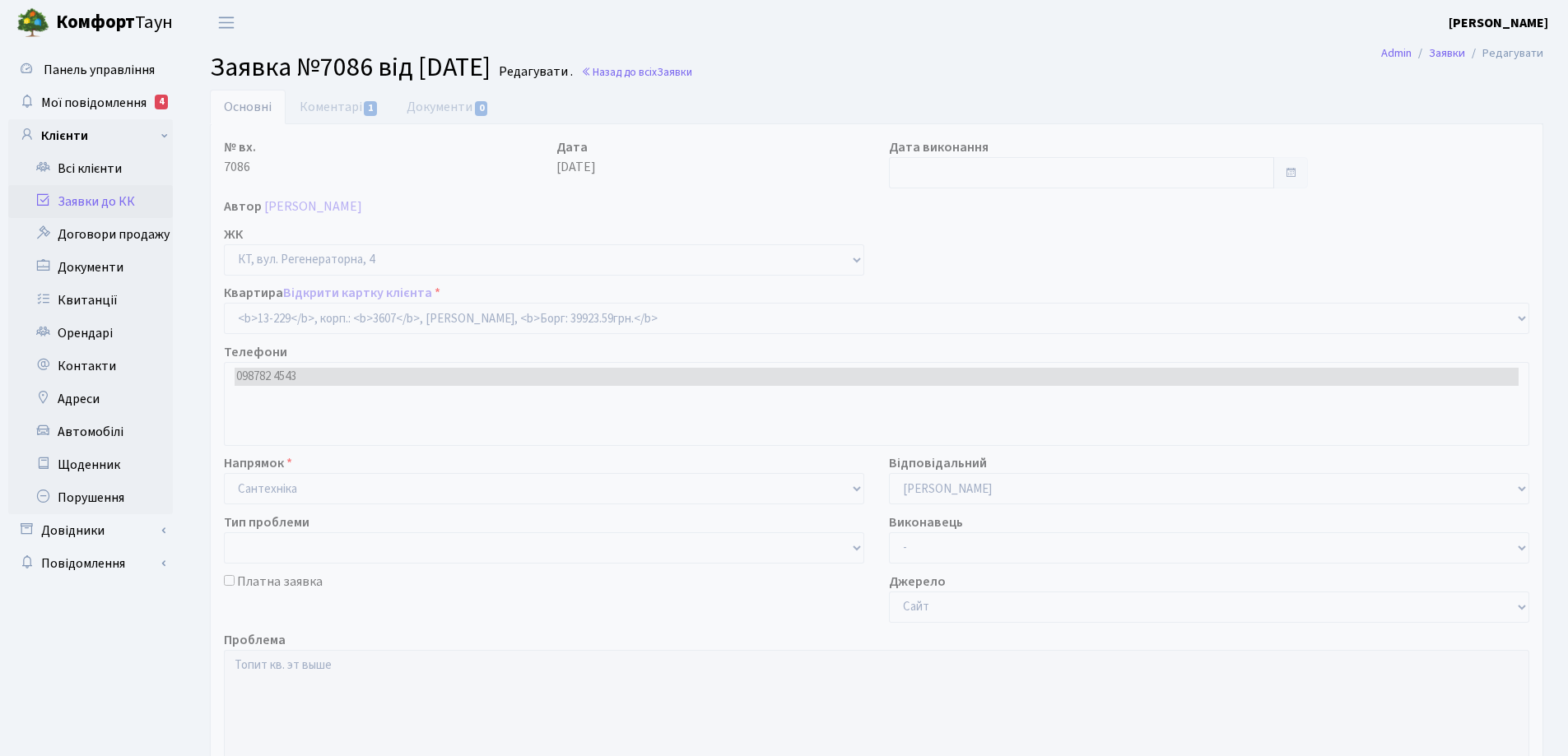
select select "7875"
type input "[DATE]"
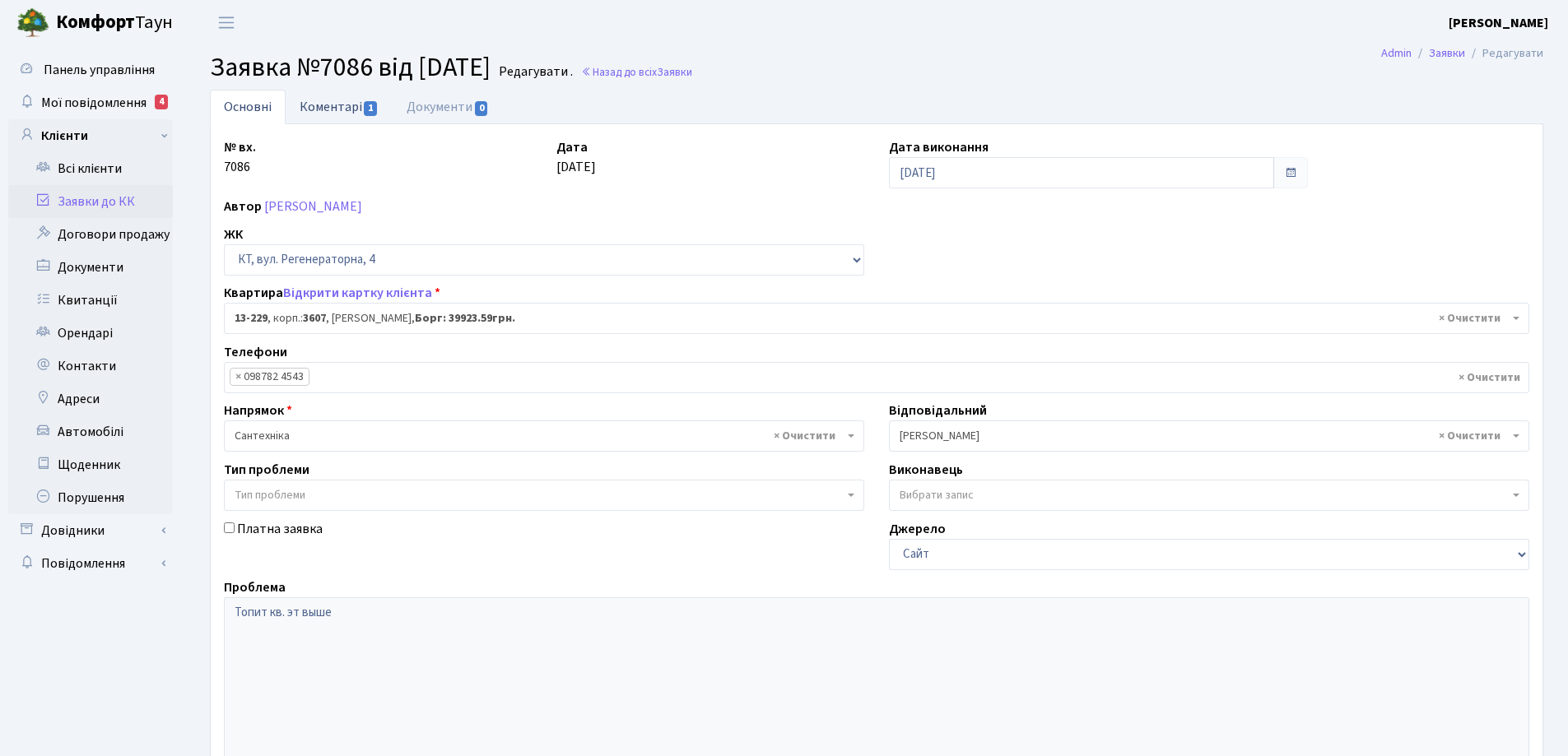
click at [344, 108] on link "Коментарі 1" at bounding box center [339, 106] width 107 height 34
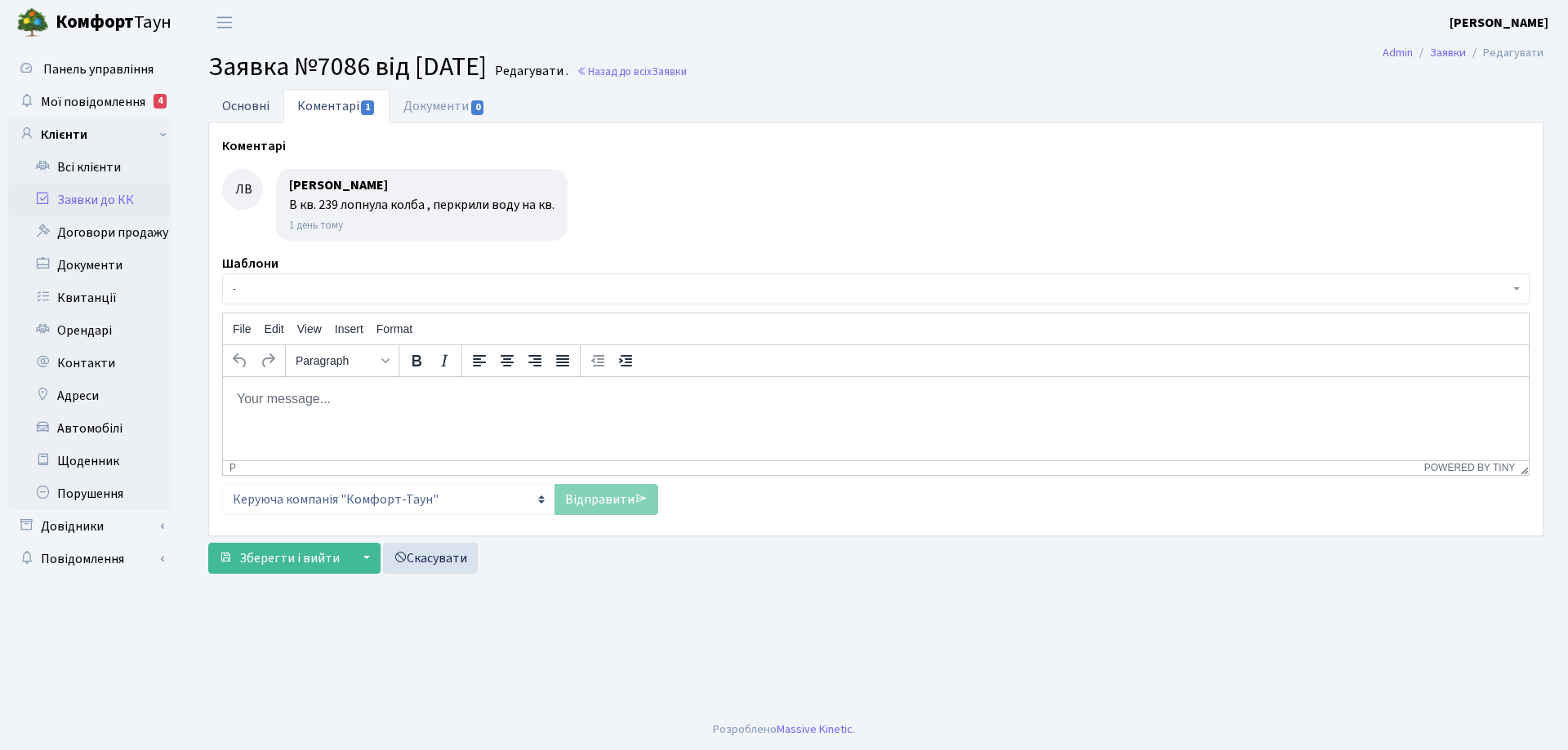
click at [246, 110] on link "Основні" at bounding box center [245, 106] width 75 height 33
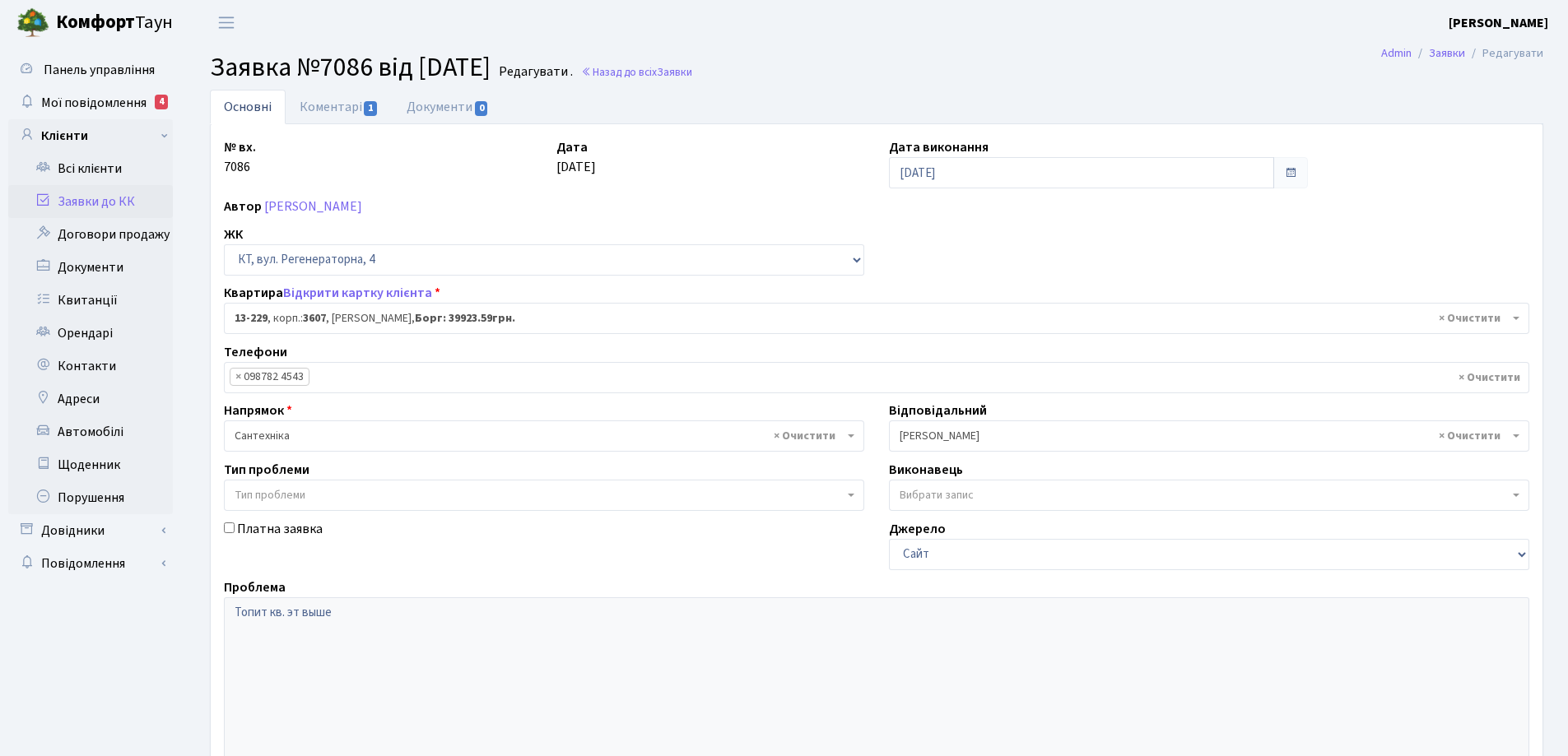
click at [242, 110] on link "Основні" at bounding box center [247, 107] width 76 height 34
click at [325, 107] on link "Коментарі 1" at bounding box center [339, 106] width 107 height 34
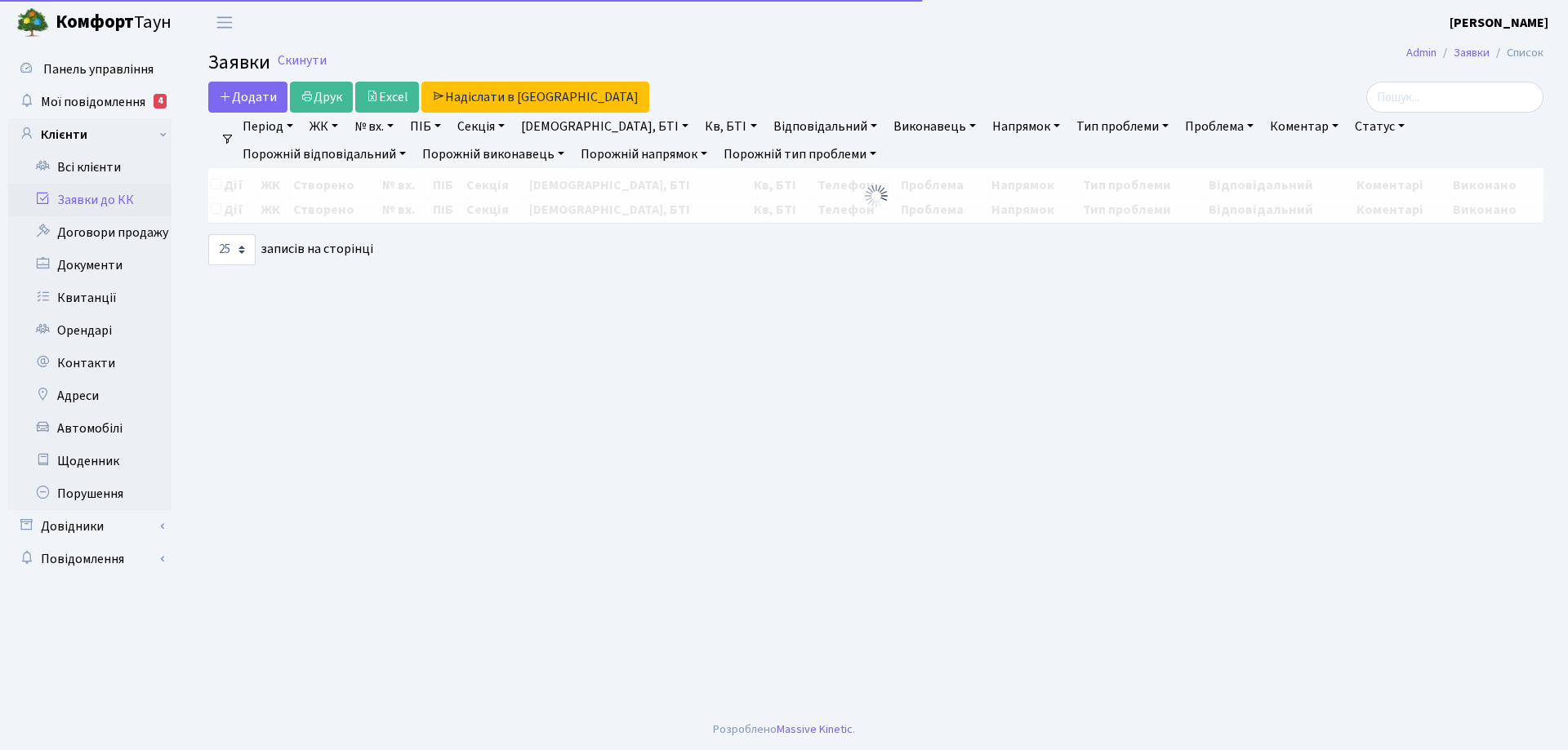
select select "25"
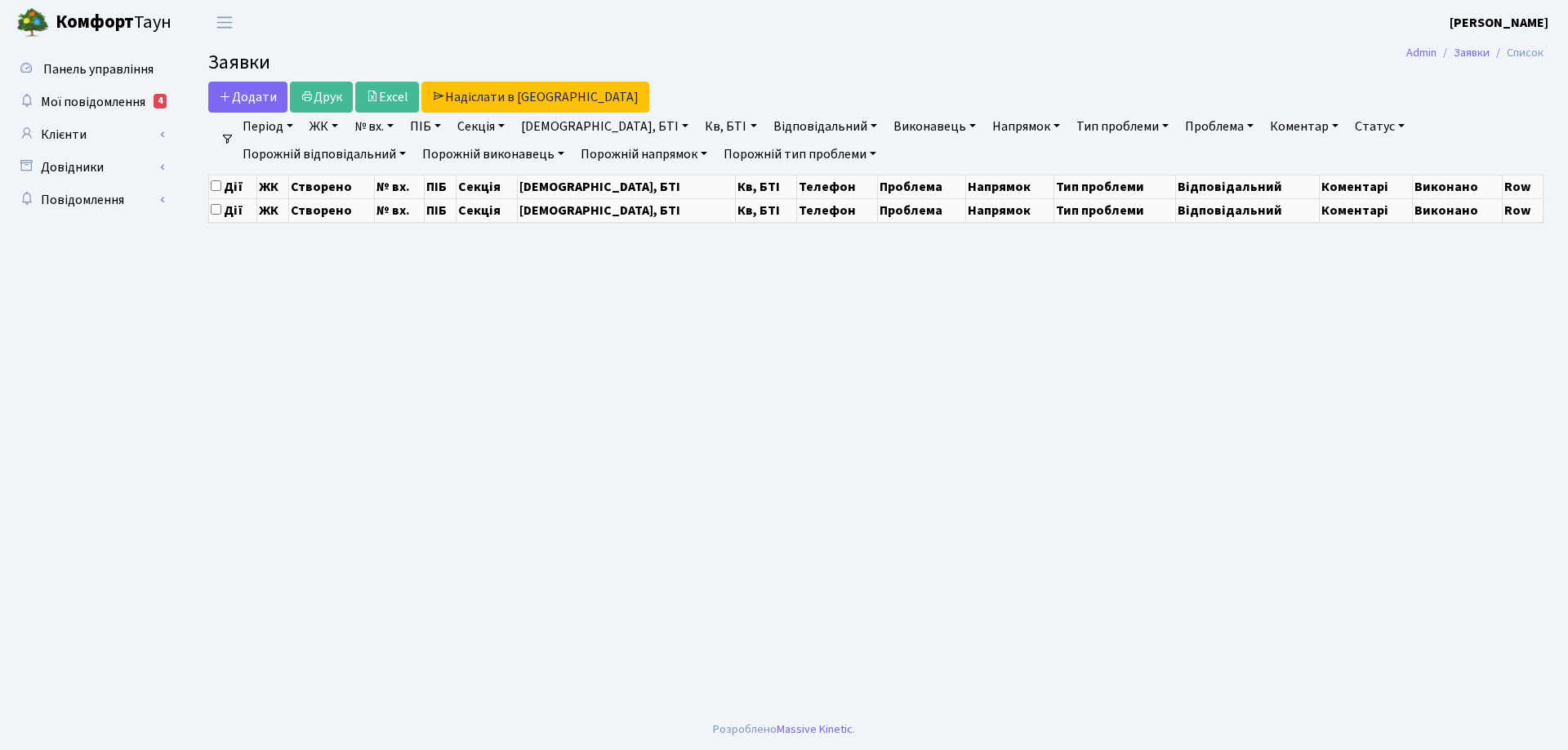
select select "25"
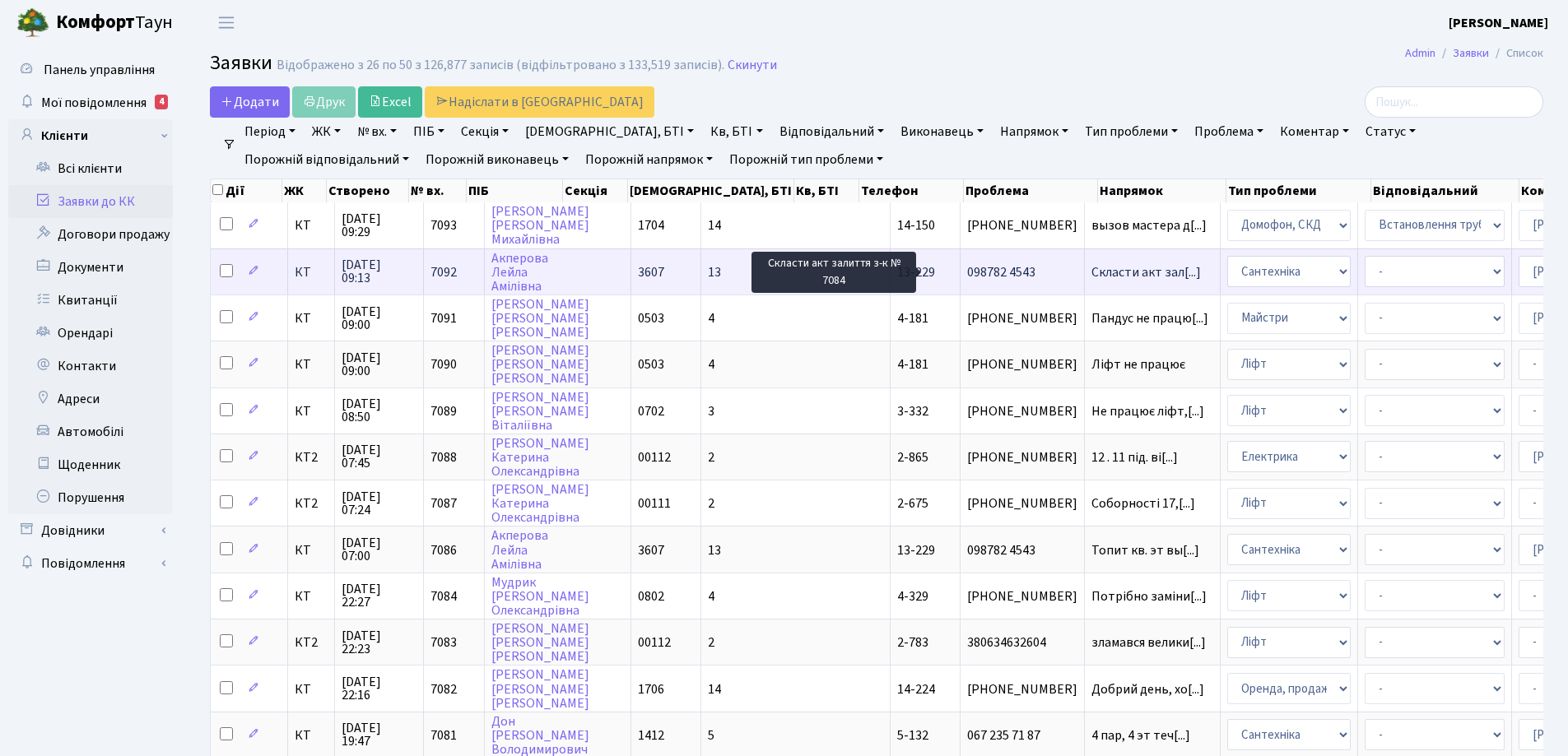
click at [1092, 271] on span "Скласти акт зал[...]" at bounding box center [1146, 272] width 109 height 18
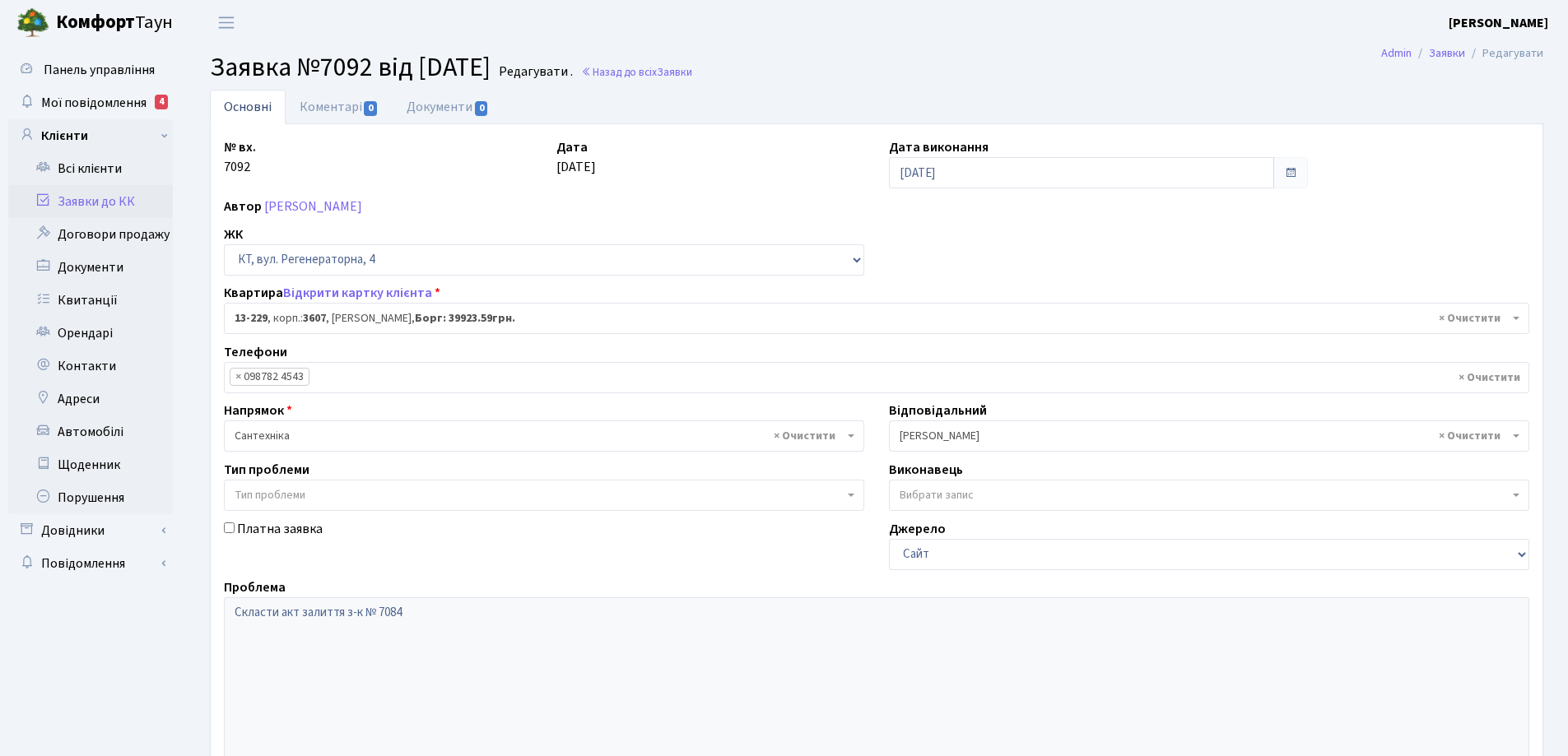
select select "7875"
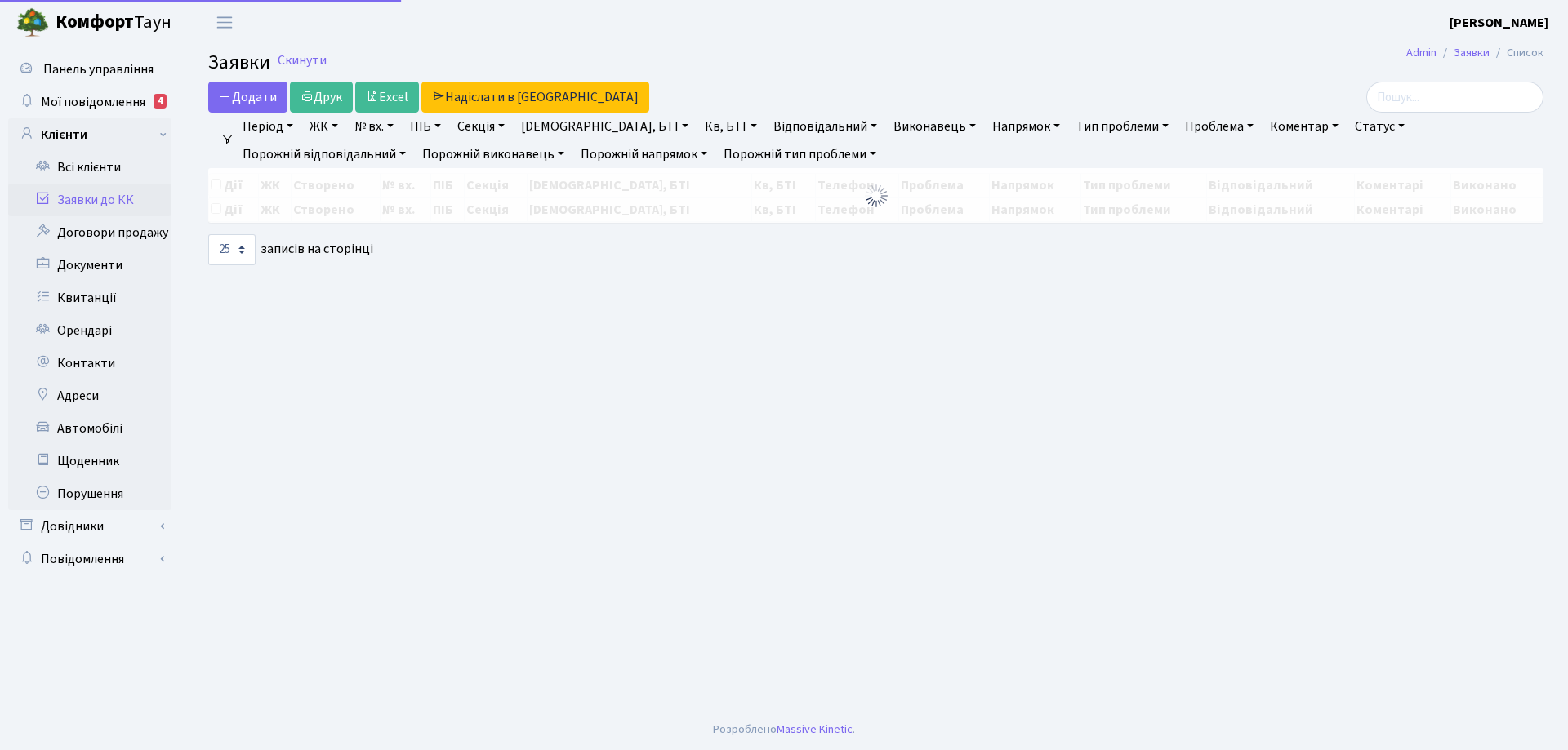
select select "25"
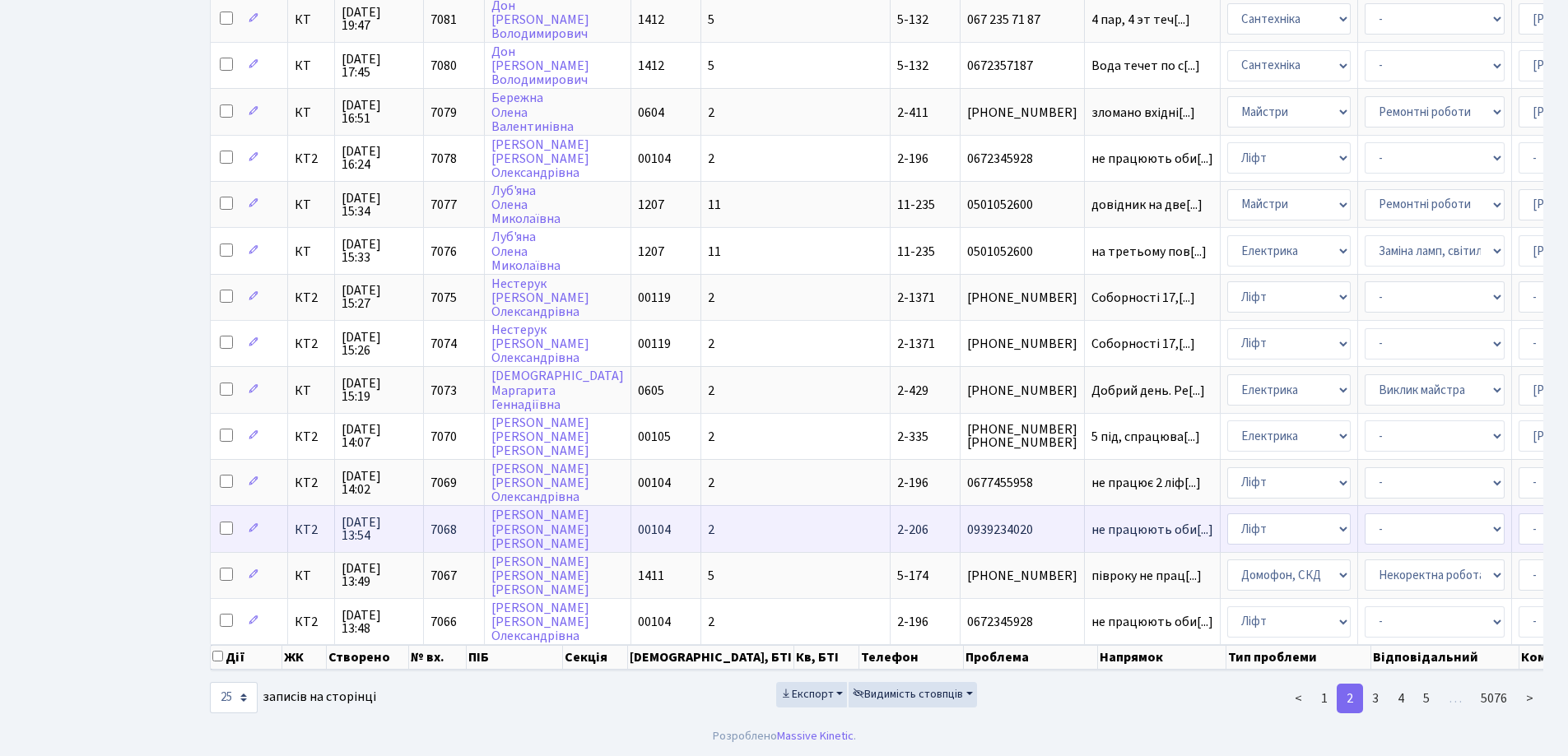
scroll to position [728, 0]
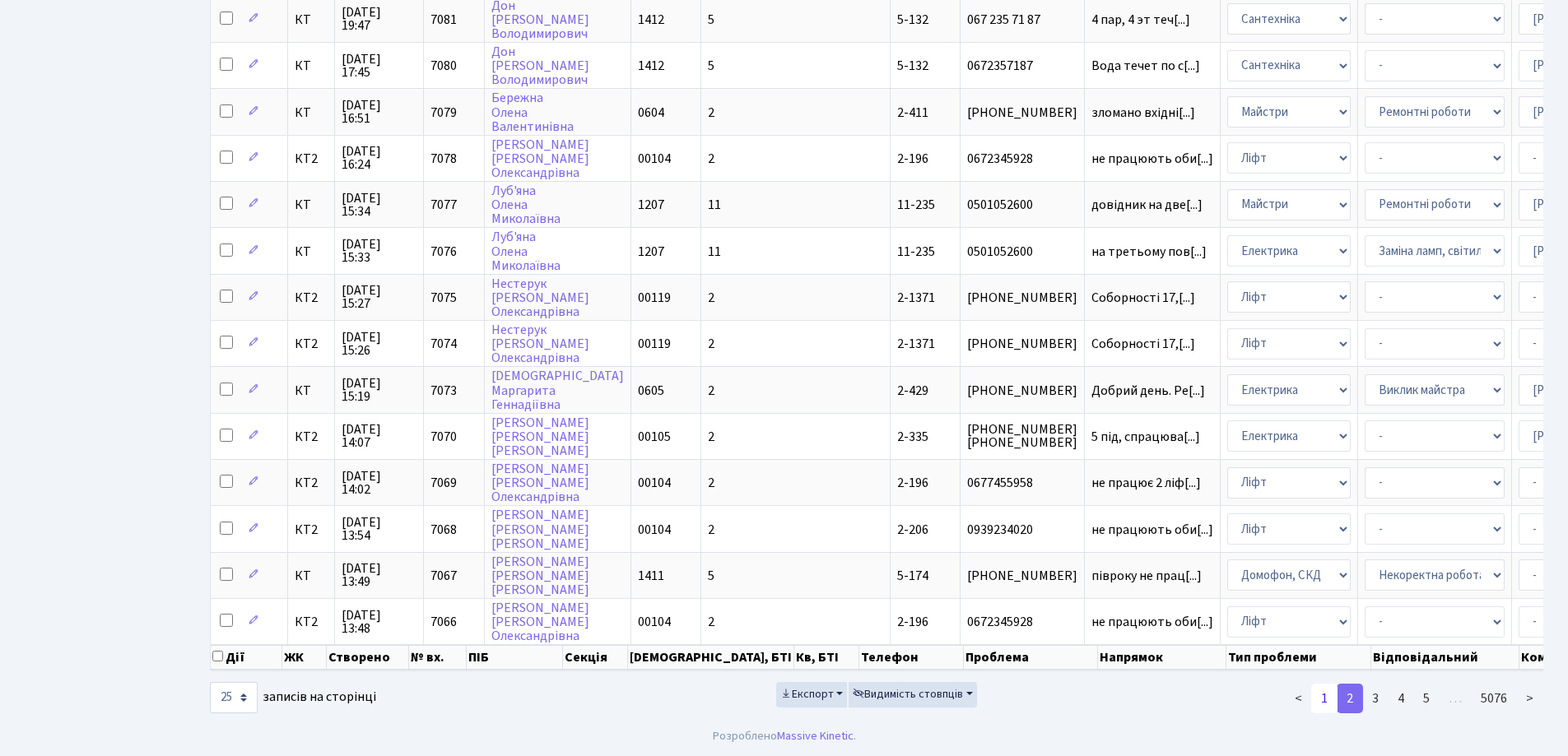
click at [1323, 695] on link "1" at bounding box center [1324, 699] width 26 height 30
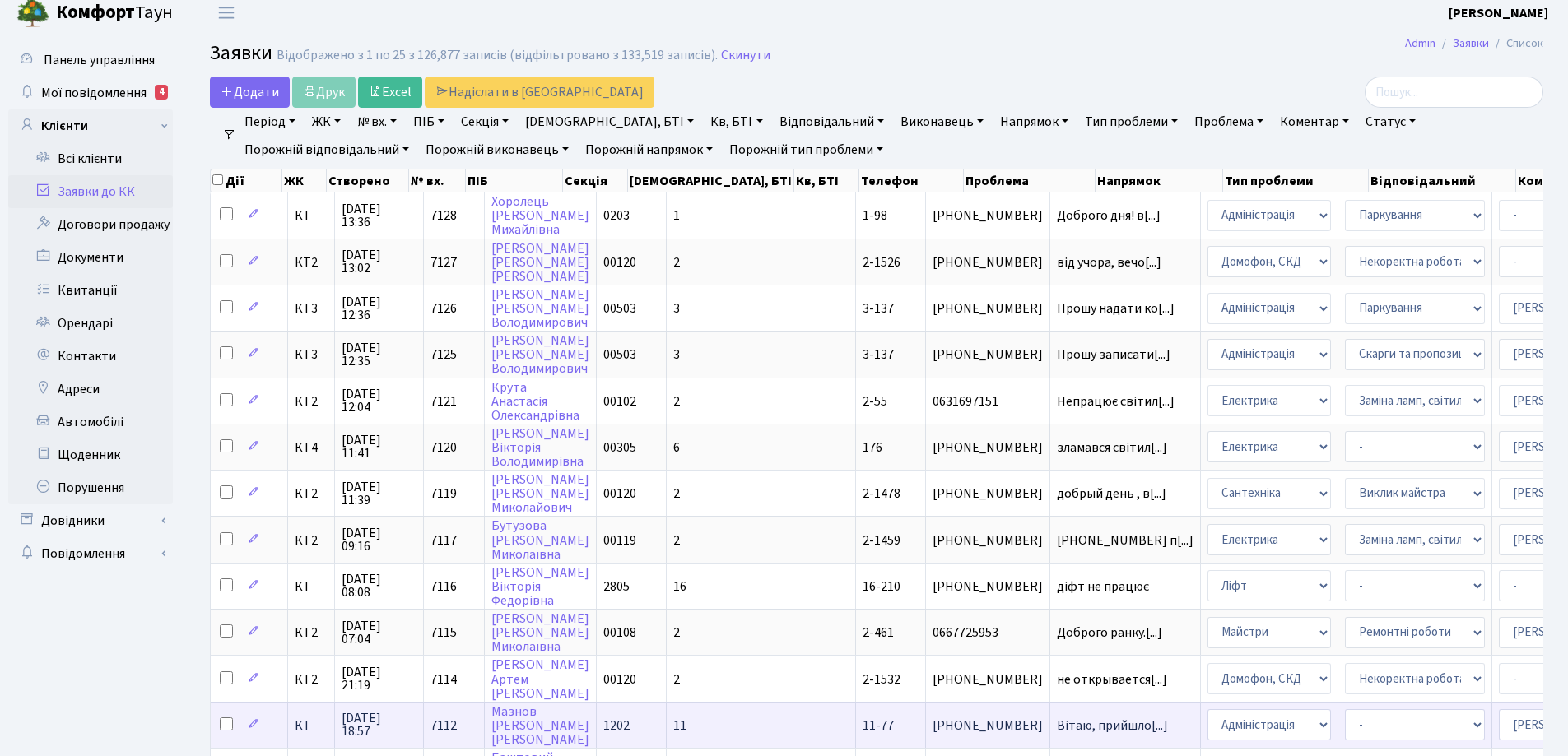
scroll to position [0, 0]
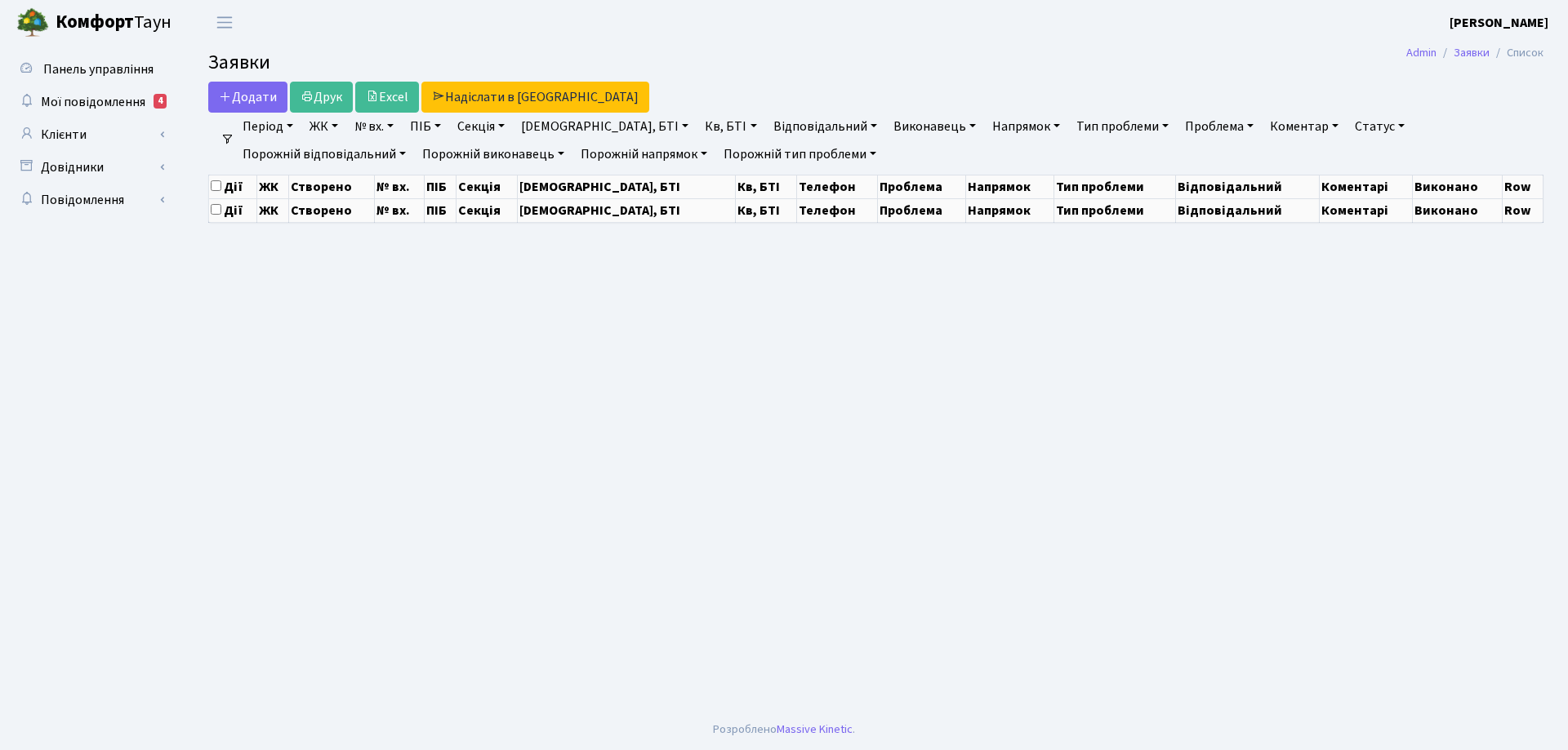
select select "25"
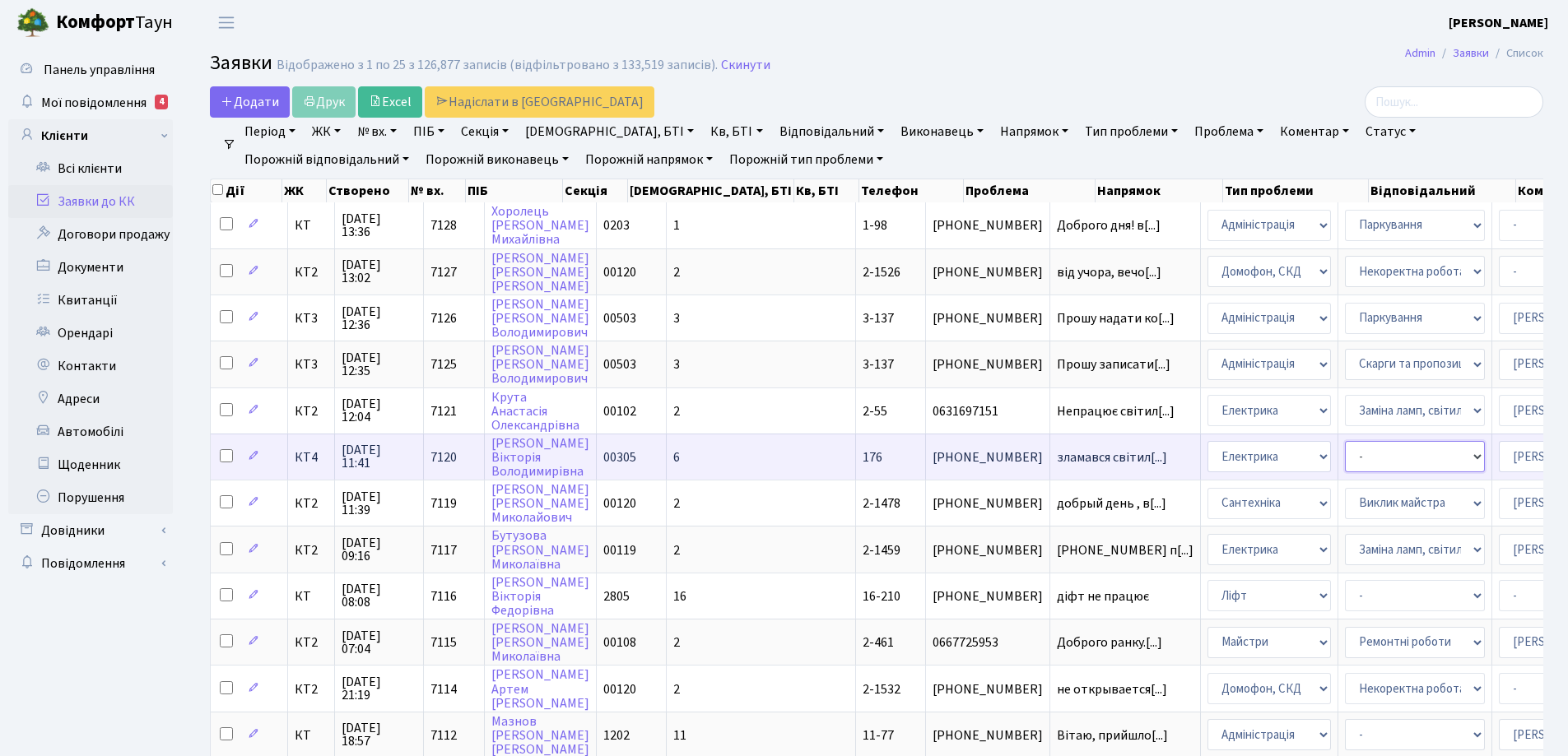
click at [1345, 456] on select "- Виклик майстра Монтаж/демонтаж електролічильника Опломбування\розпломбування …" at bounding box center [1415, 456] width 140 height 32
click at [1208, 455] on select "- Адміністрація Домофон, СКД Ліфт Майстри Сантехніка Економічний відділ Електри…" at bounding box center [1269, 456] width 124 height 32
click at [1057, 455] on span "зламався світил[...]" at bounding box center [1112, 457] width 110 height 18
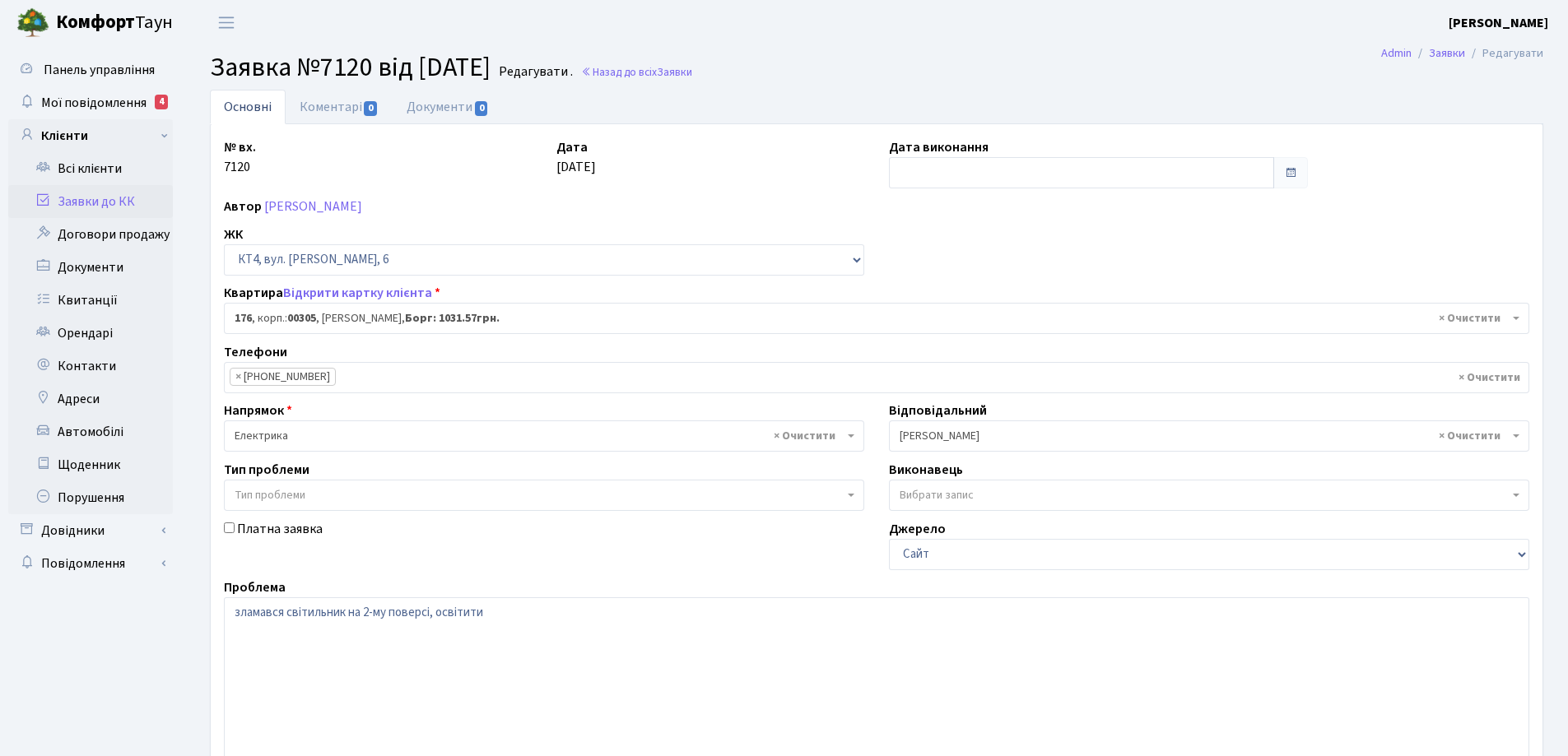
select select "16896"
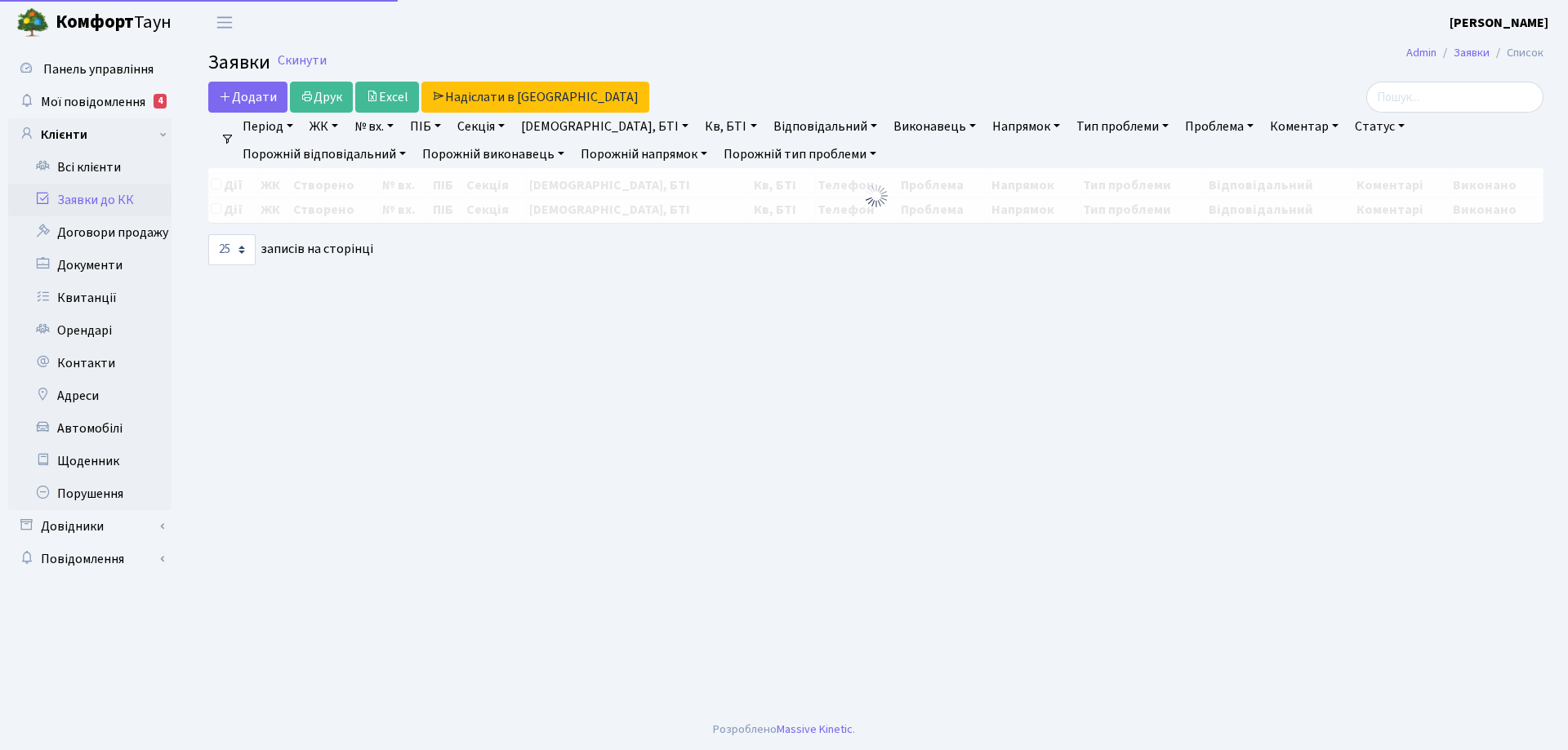
select select "25"
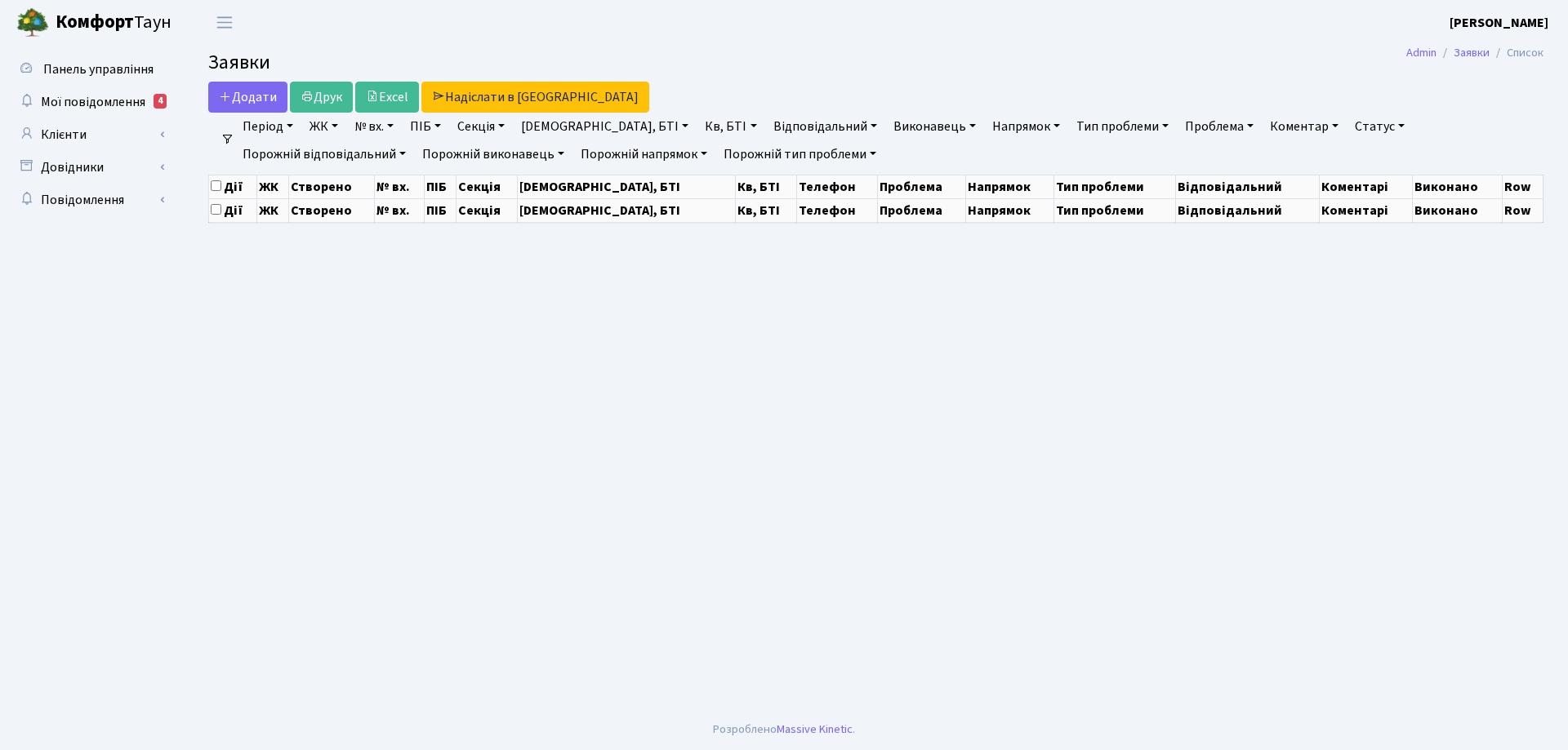
select select "25"
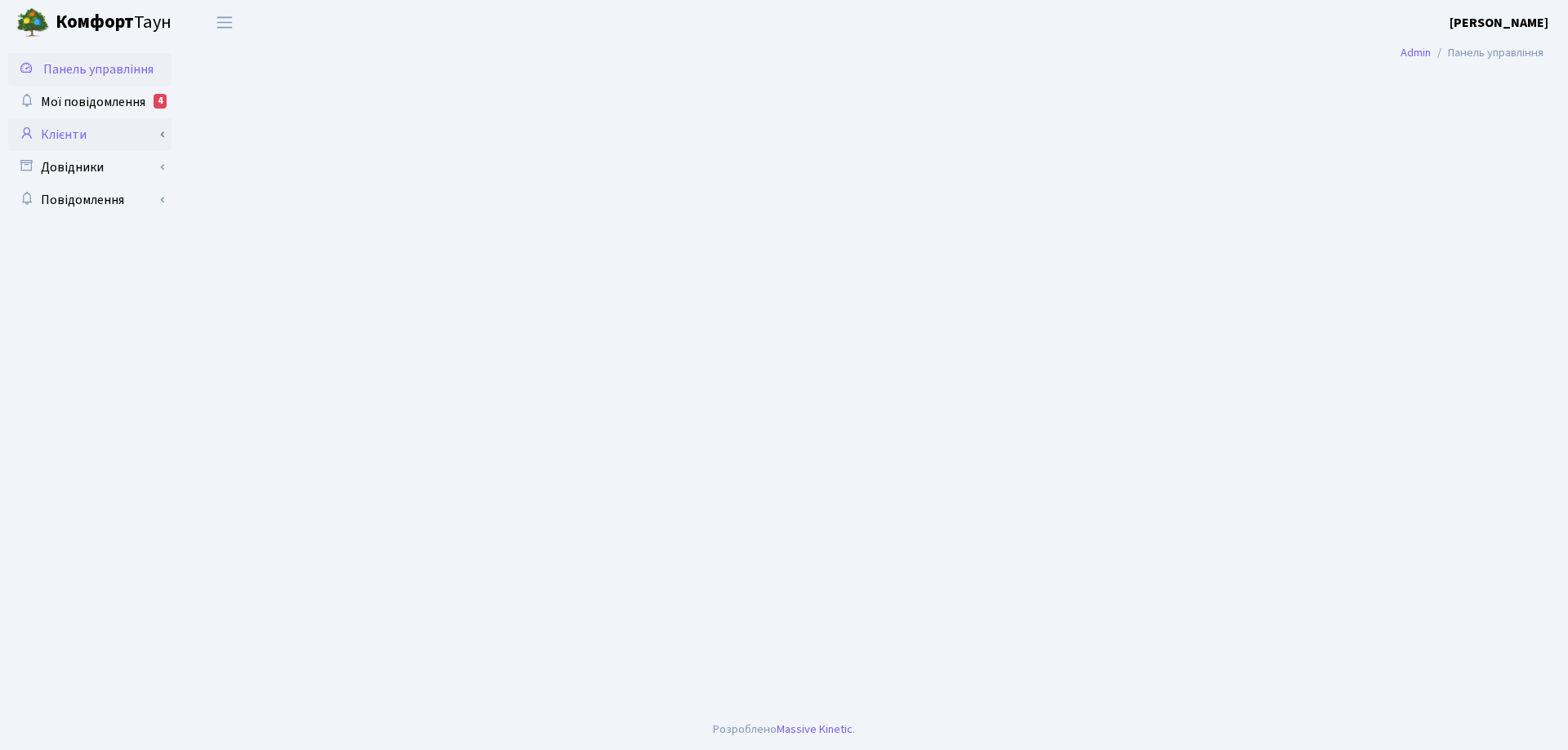
click at [84, 137] on link "Клієнти" at bounding box center [90, 135] width 164 height 32
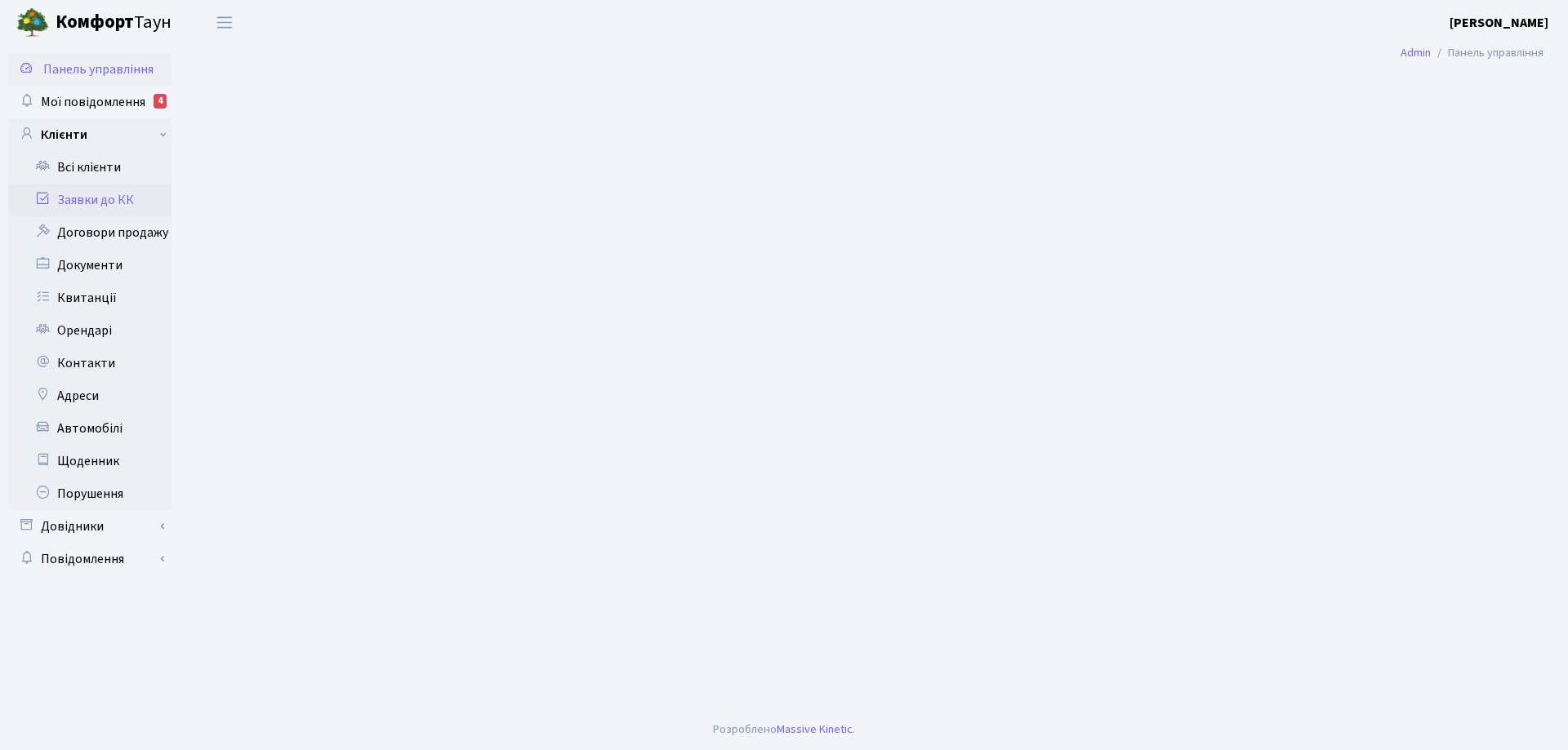
click at [106, 206] on link "Заявки до КК" at bounding box center [90, 200] width 164 height 32
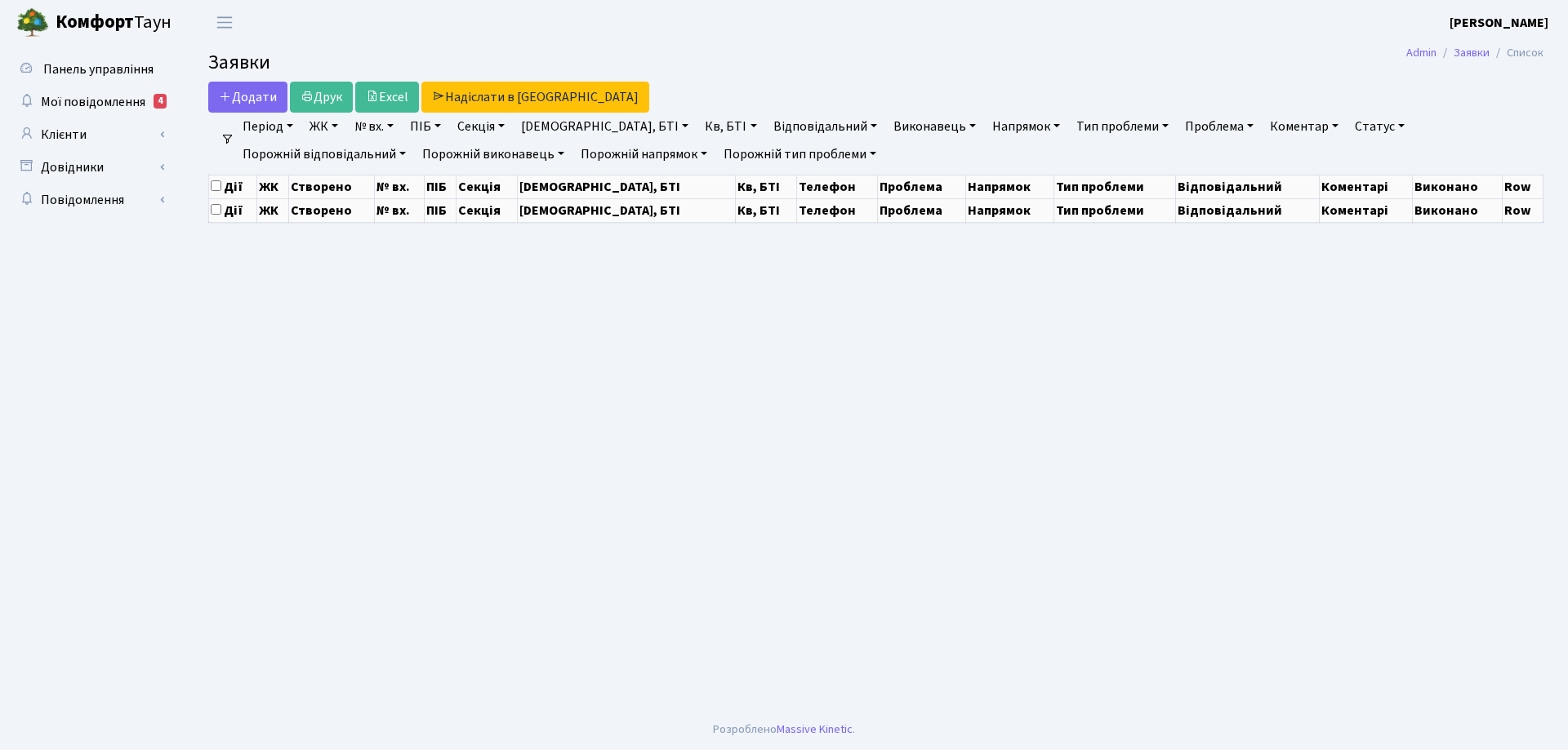
select select "25"
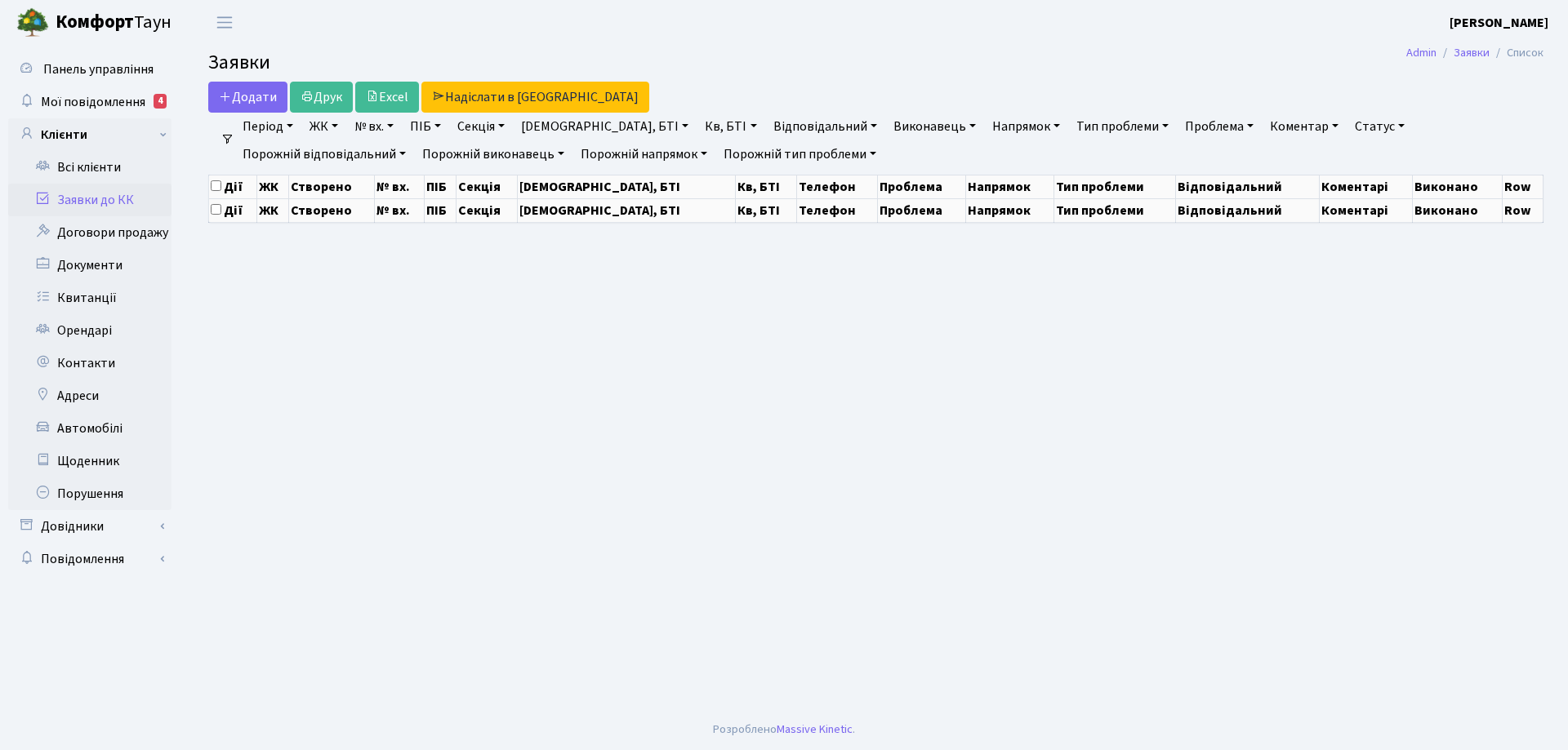
select select "25"
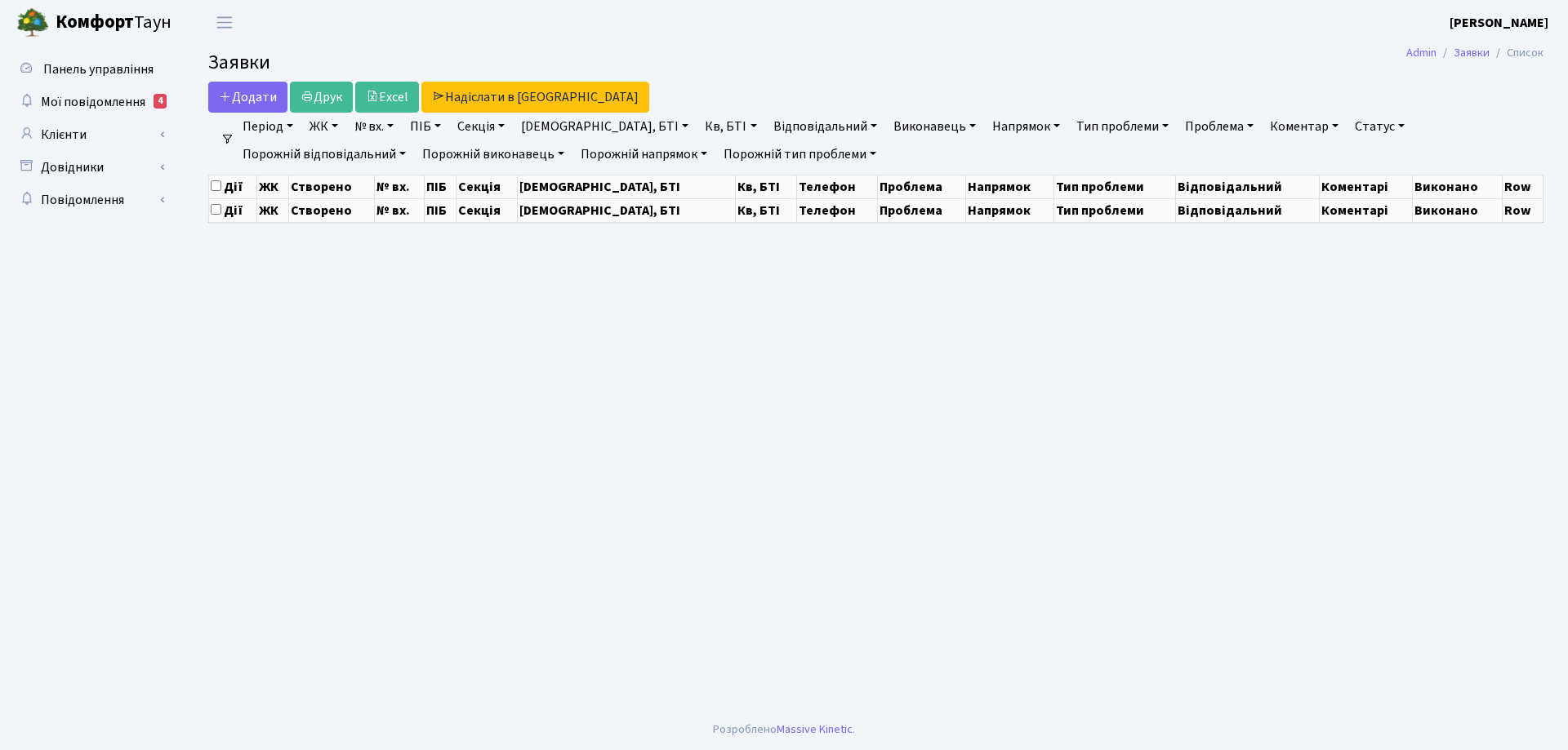
select select "25"
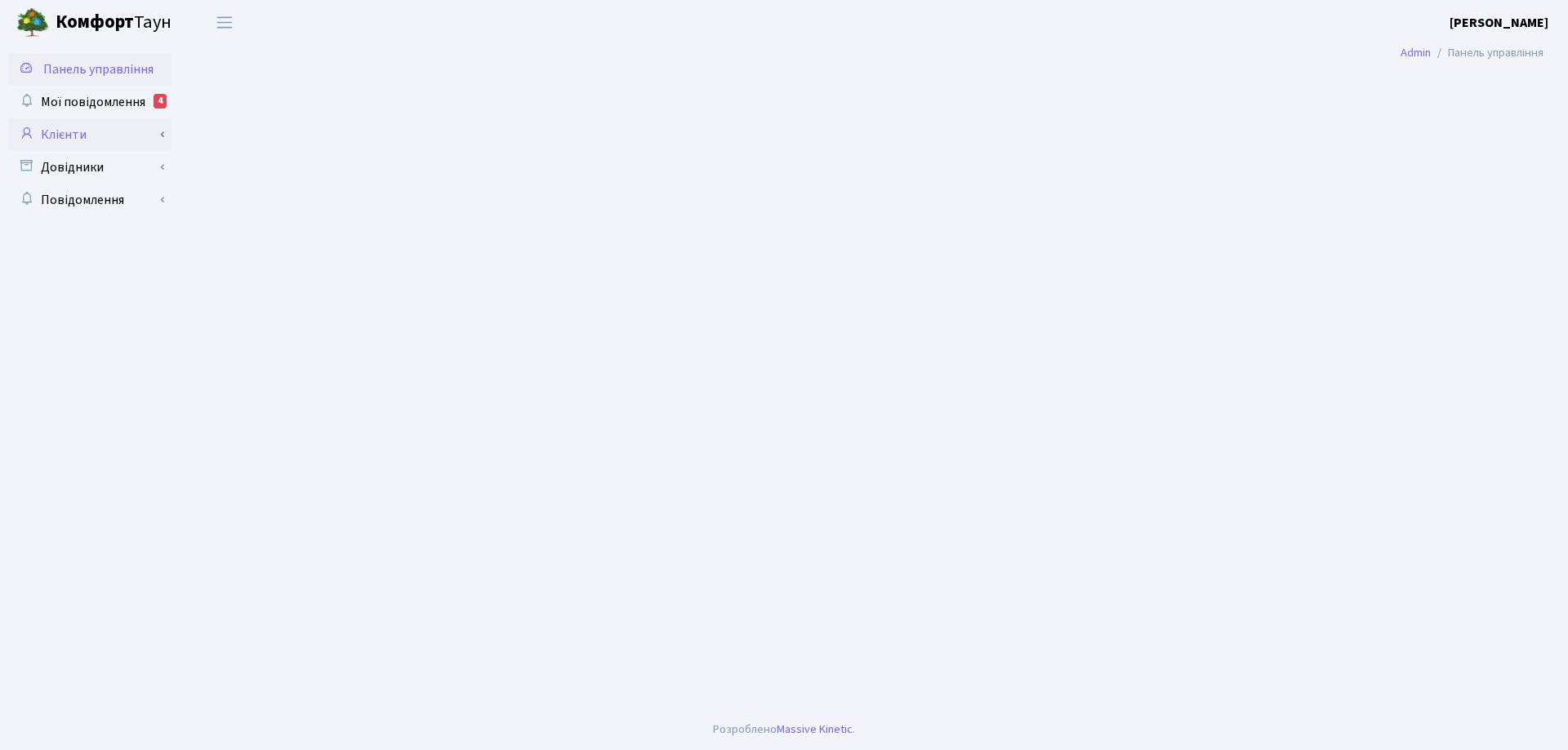
click at [75, 136] on link "Клієнти" at bounding box center [90, 135] width 164 height 32
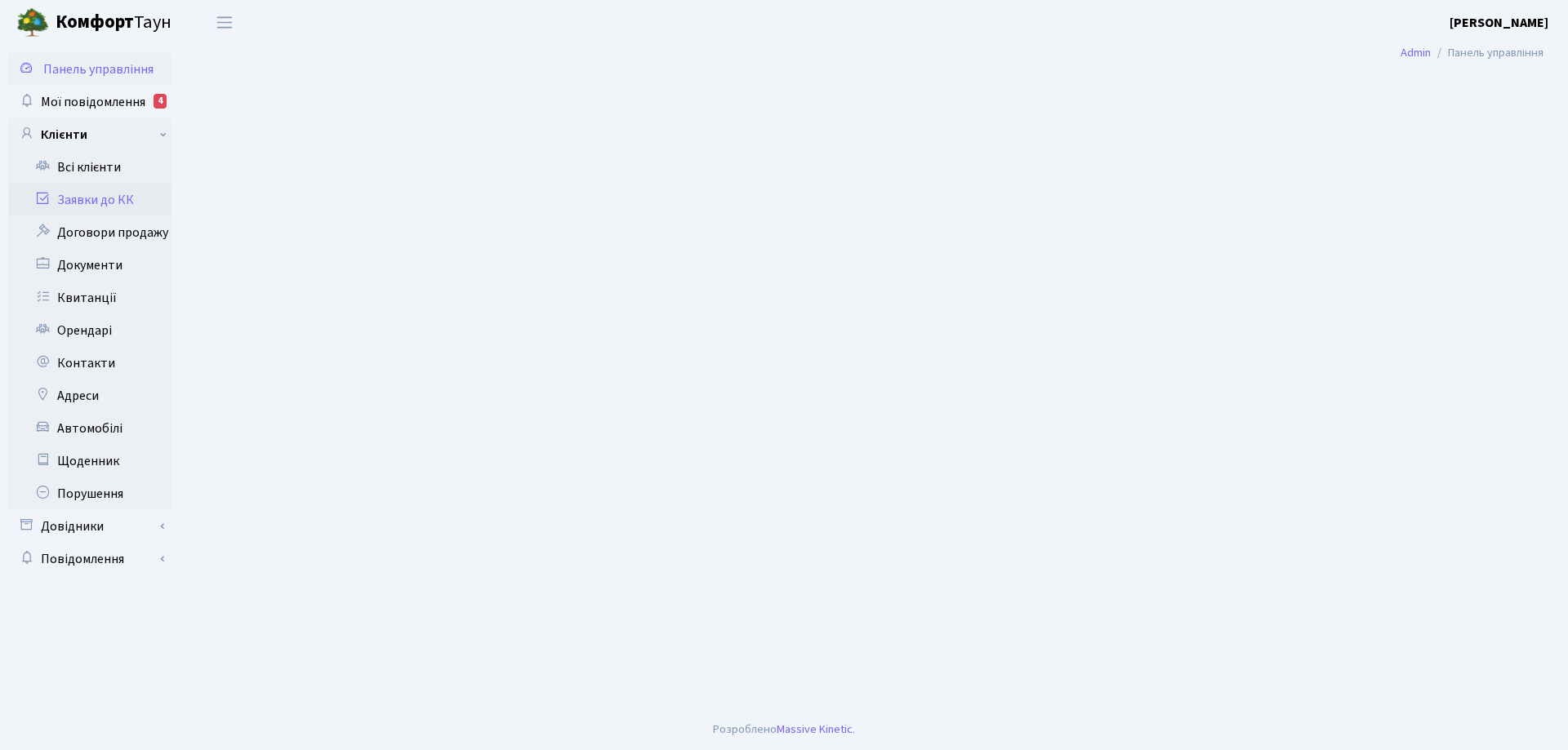
click at [103, 204] on link "Заявки до КК" at bounding box center [90, 200] width 164 height 32
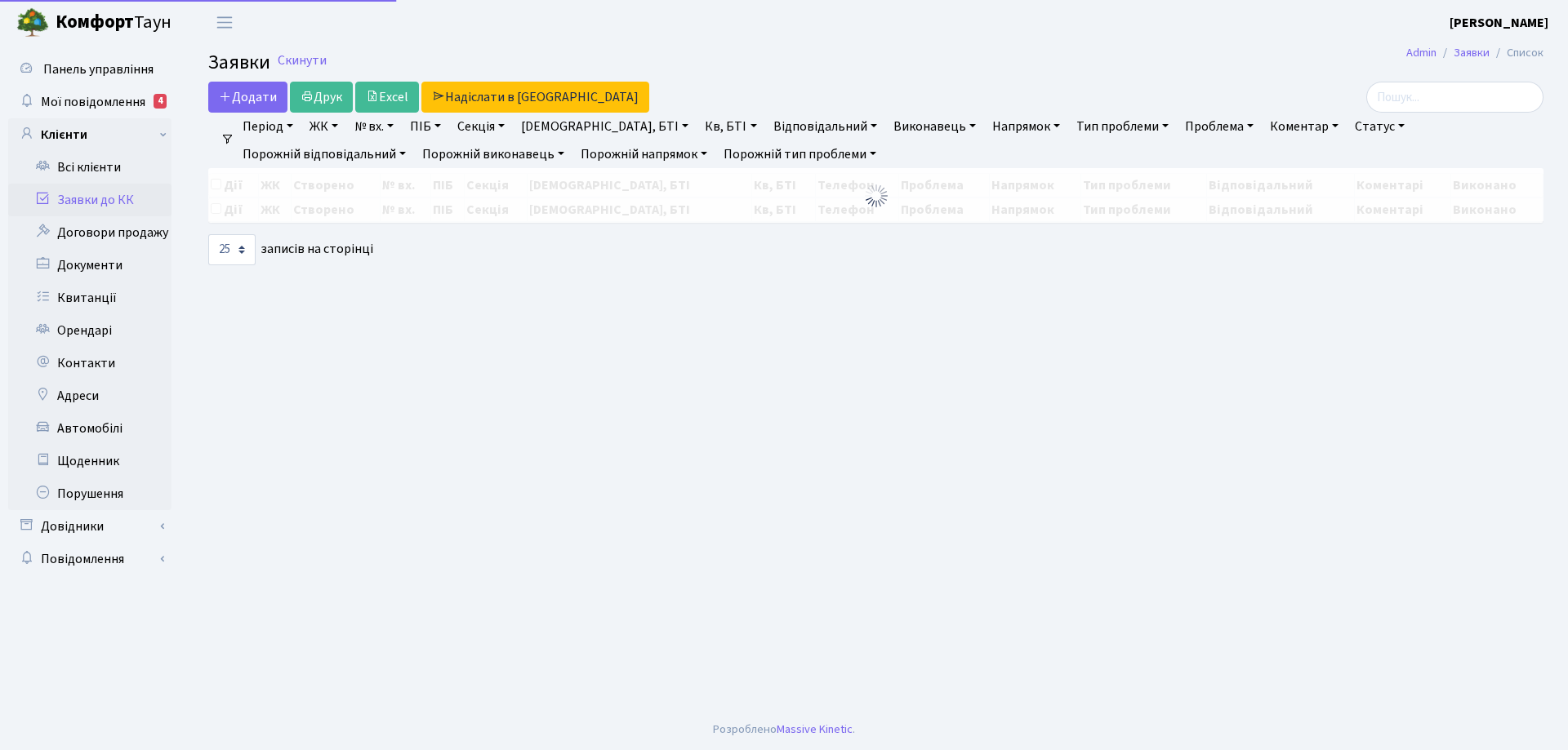
select select "25"
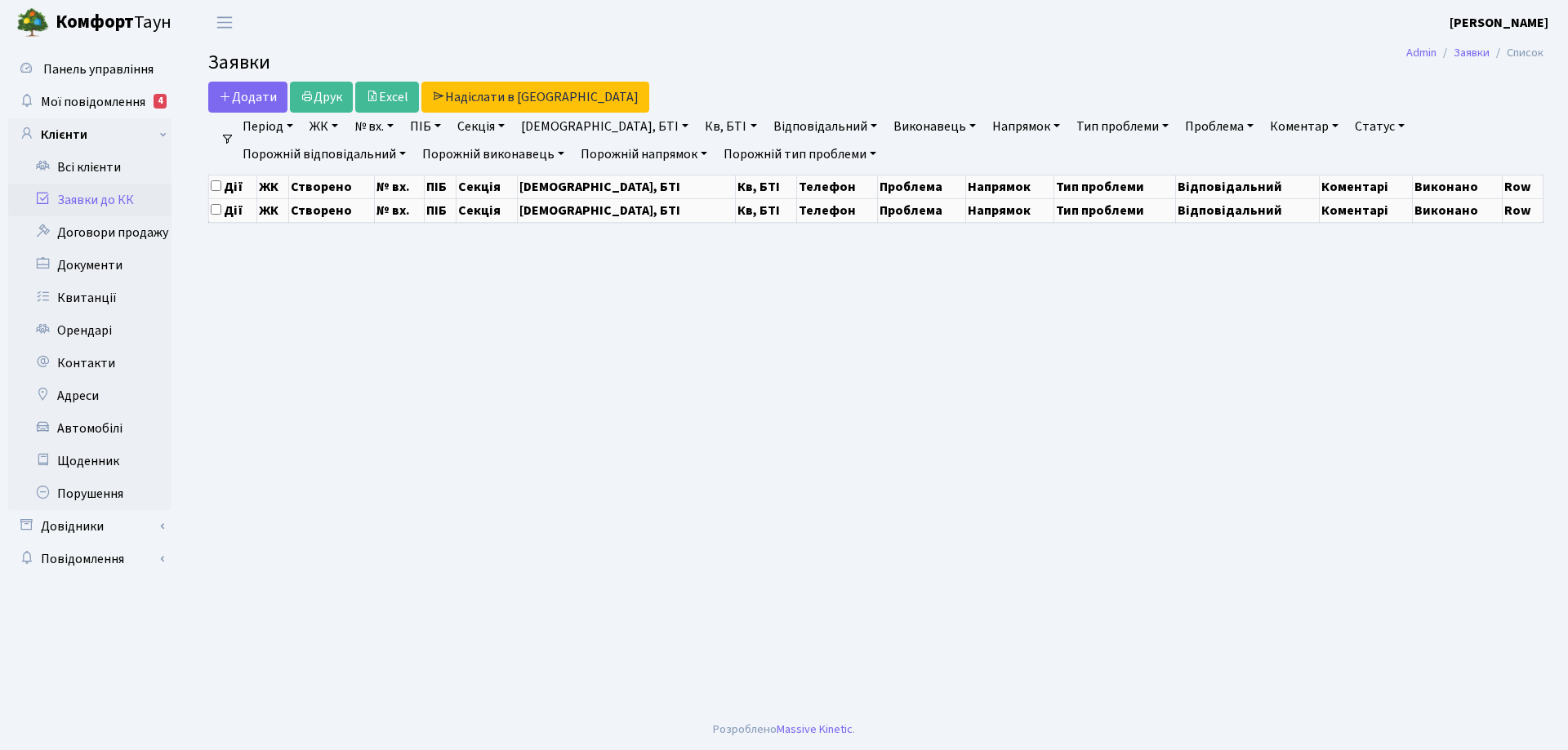
select select "25"
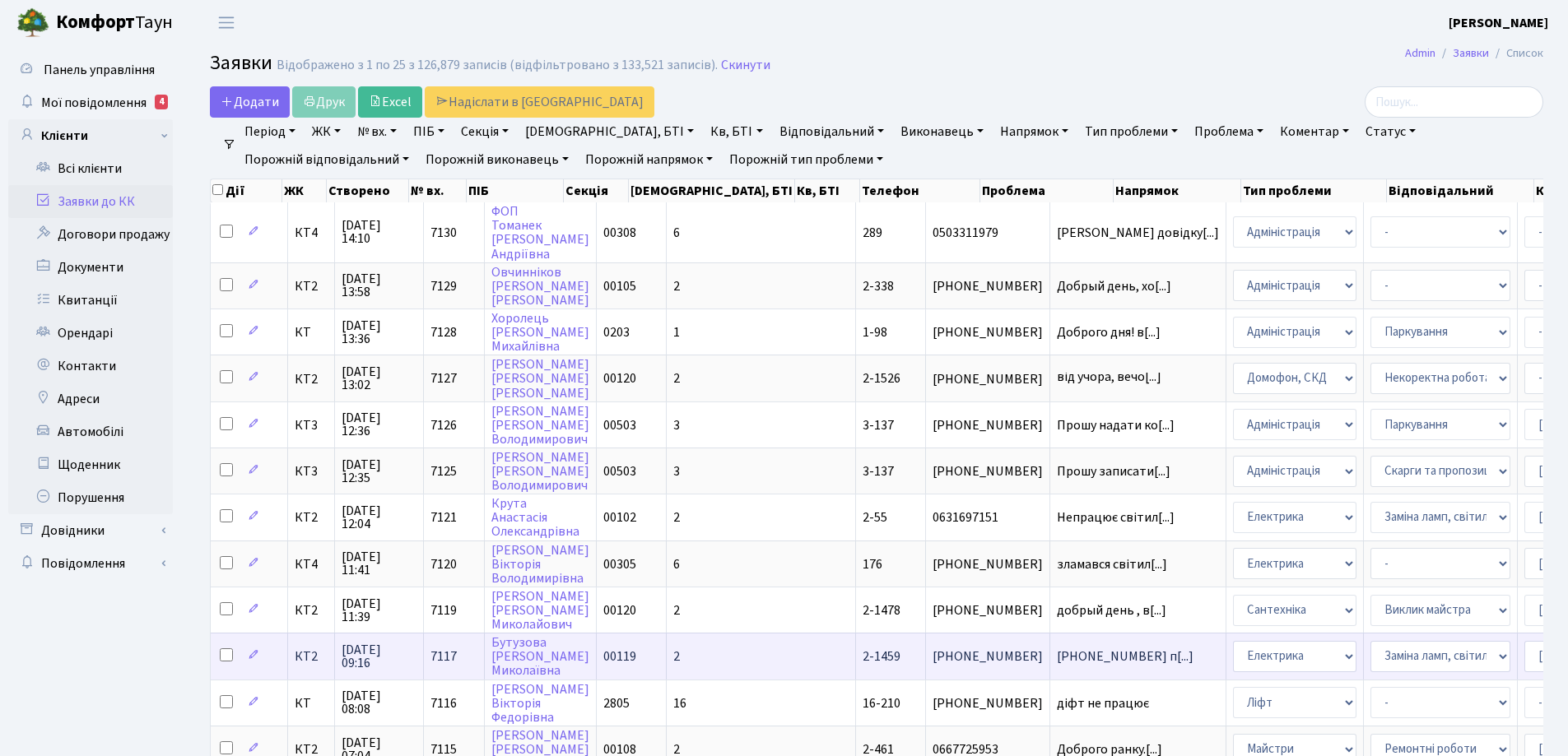
scroll to position [82, 0]
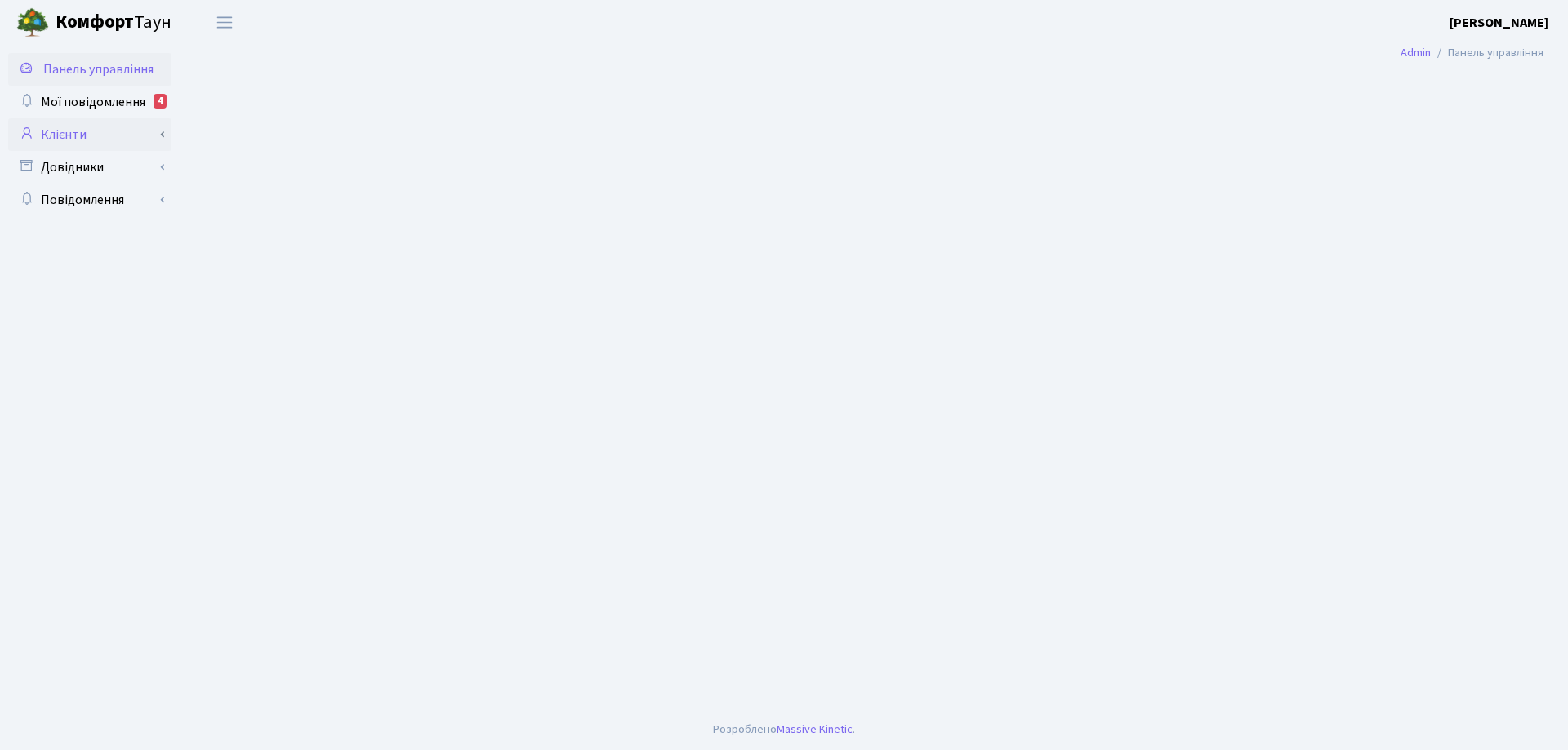
click at [74, 135] on link "Клієнти" at bounding box center [90, 135] width 164 height 32
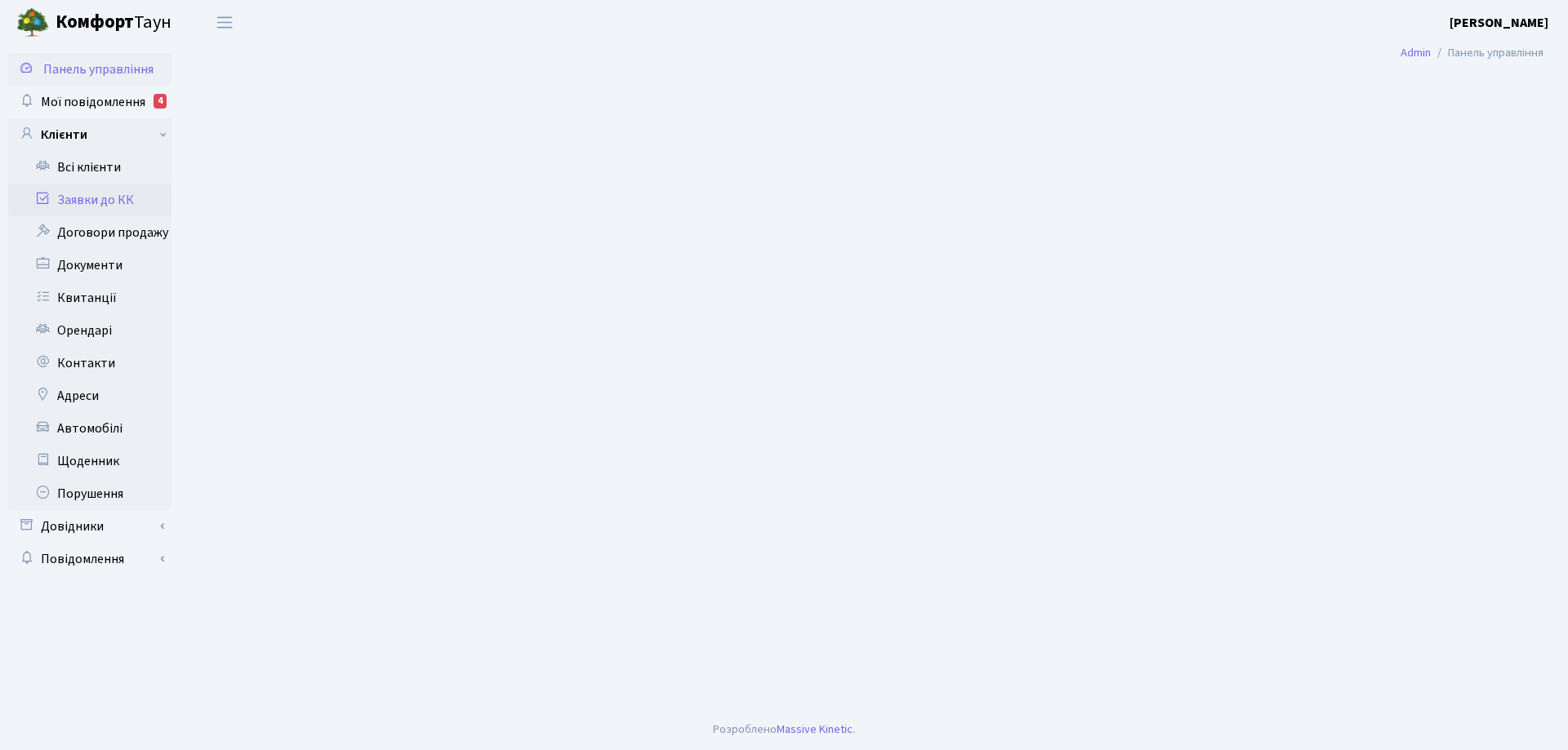
click at [107, 204] on link "Заявки до КК" at bounding box center [90, 200] width 164 height 32
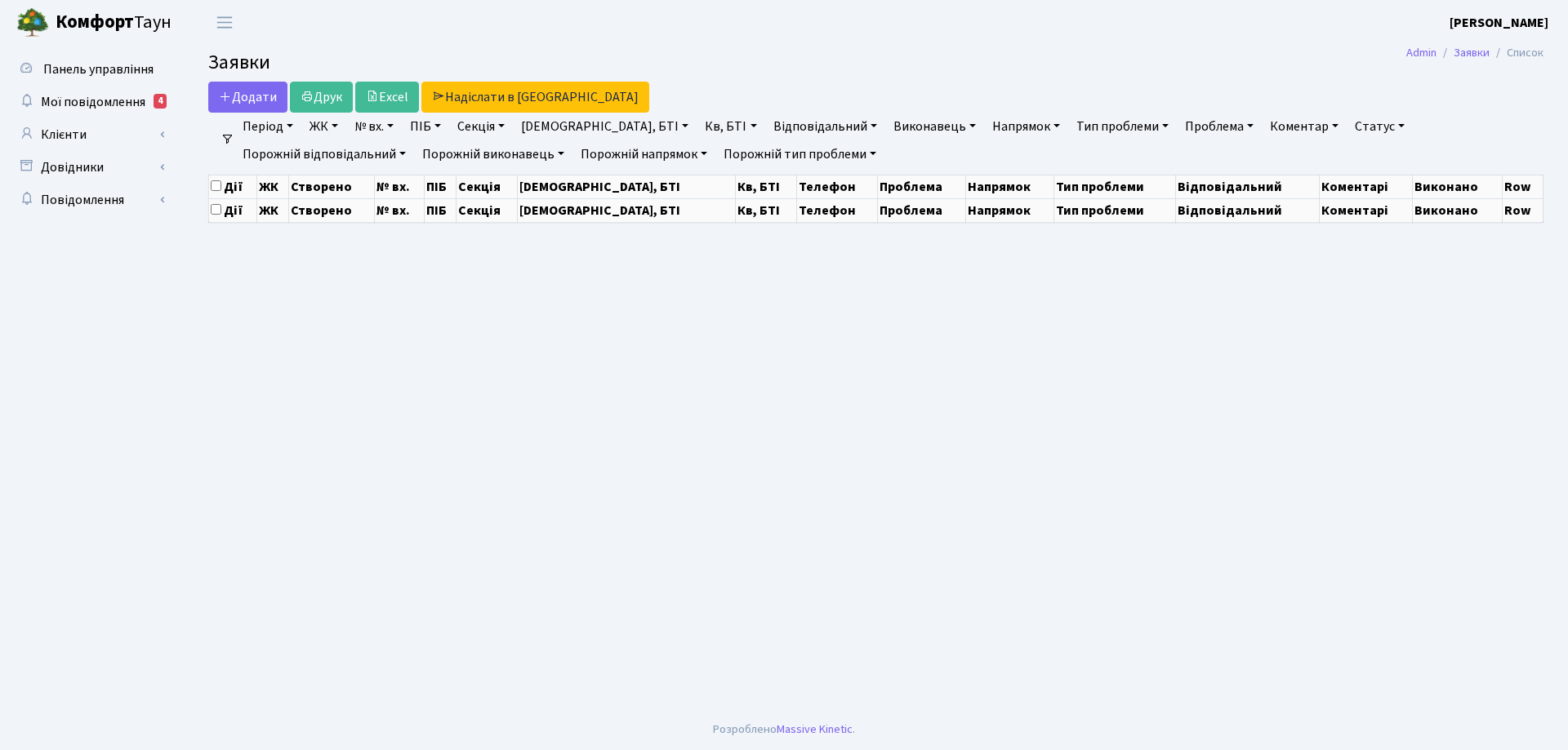
select select "25"
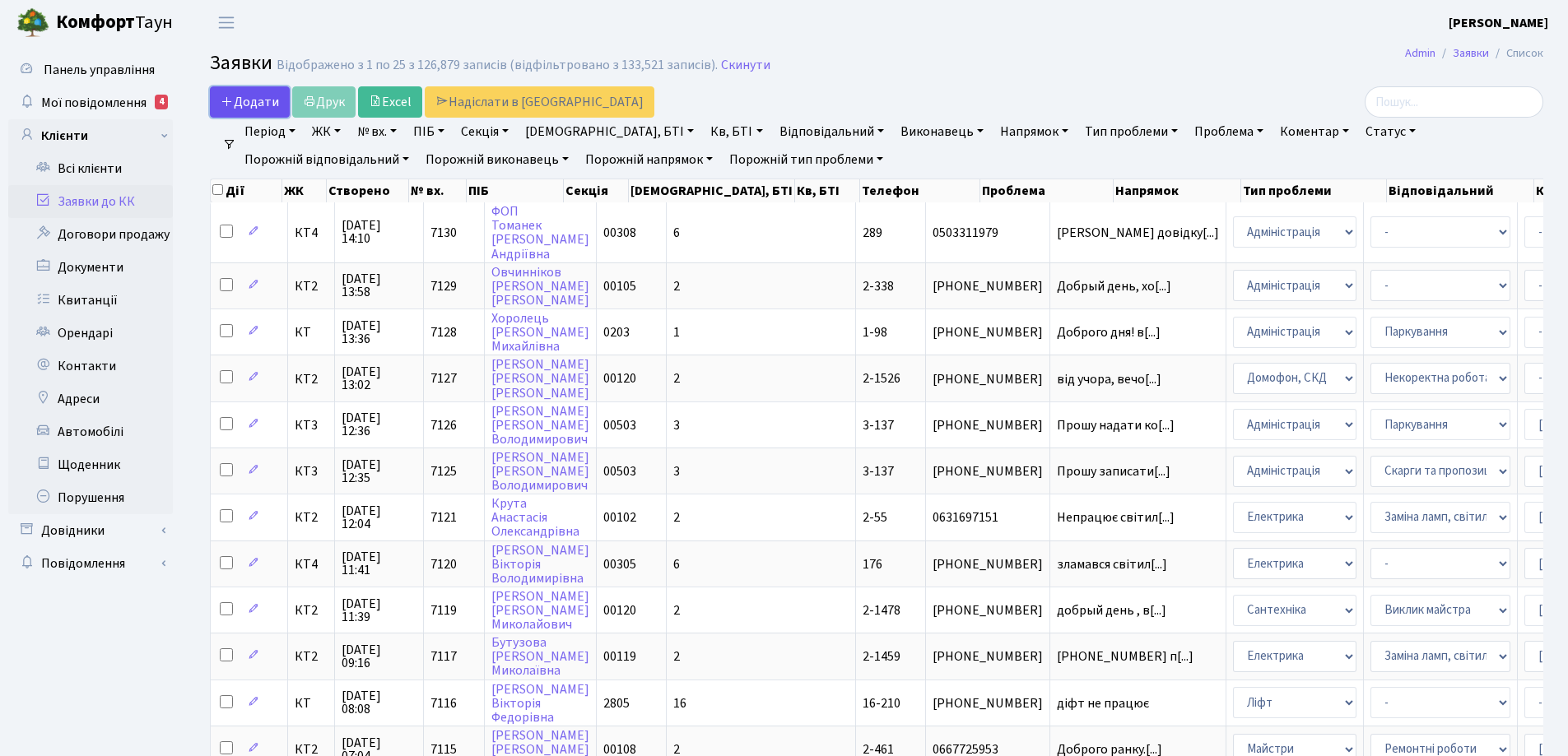
click at [265, 103] on span "Додати" at bounding box center [249, 102] width 58 height 18
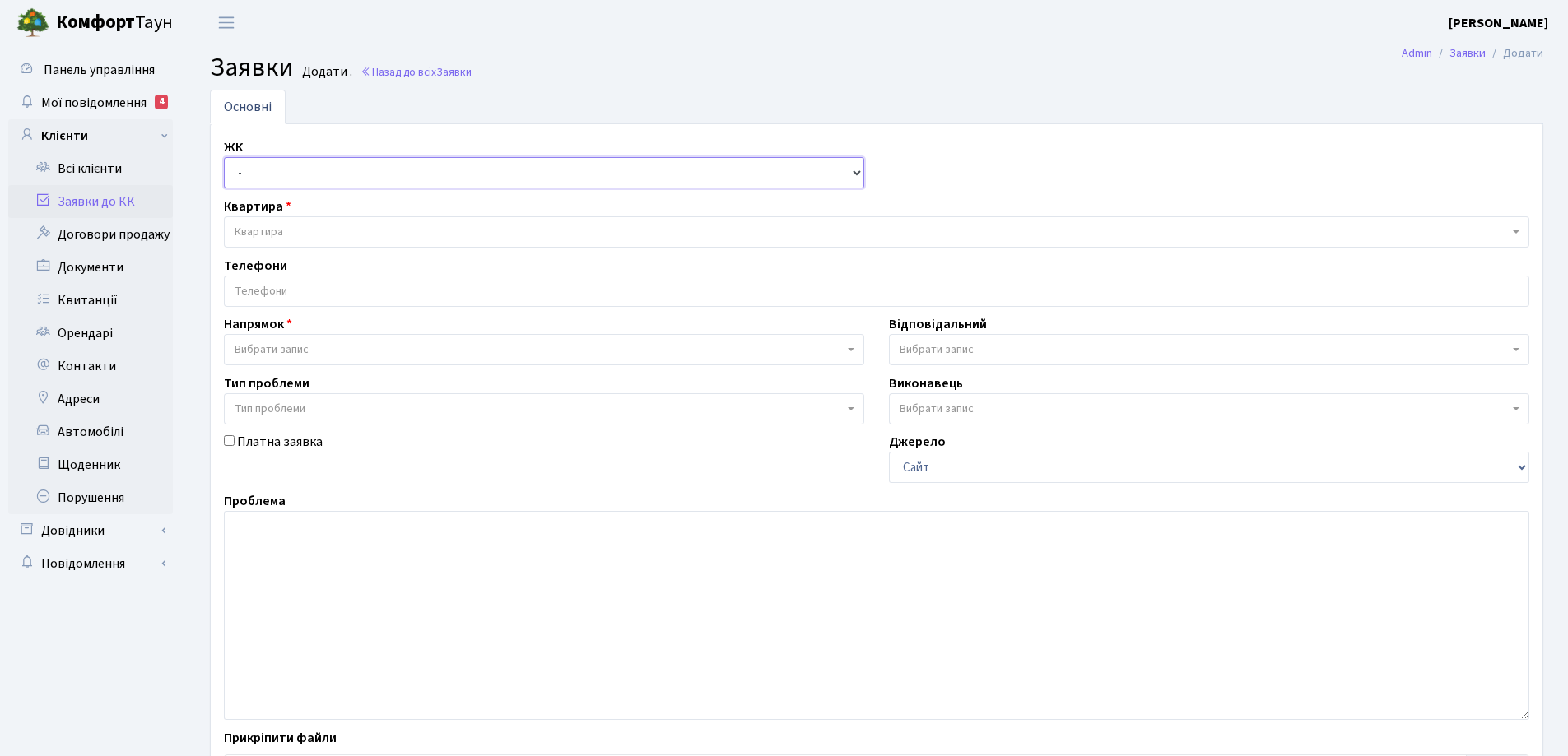
click at [856, 177] on select "- КТ, вул. Регенераторна, 4 КТ2, просп. [STREET_ADDRESS] [STREET_ADDRESS] [PERS…" at bounding box center [544, 172] width 640 height 32
select select "271"
click at [224, 157] on select "- КТ, вул. Регенераторна, 4 КТ2, просп. [STREET_ADDRESS] [STREET_ADDRESS] [PERS…" at bounding box center [544, 172] width 640 height 32
select select
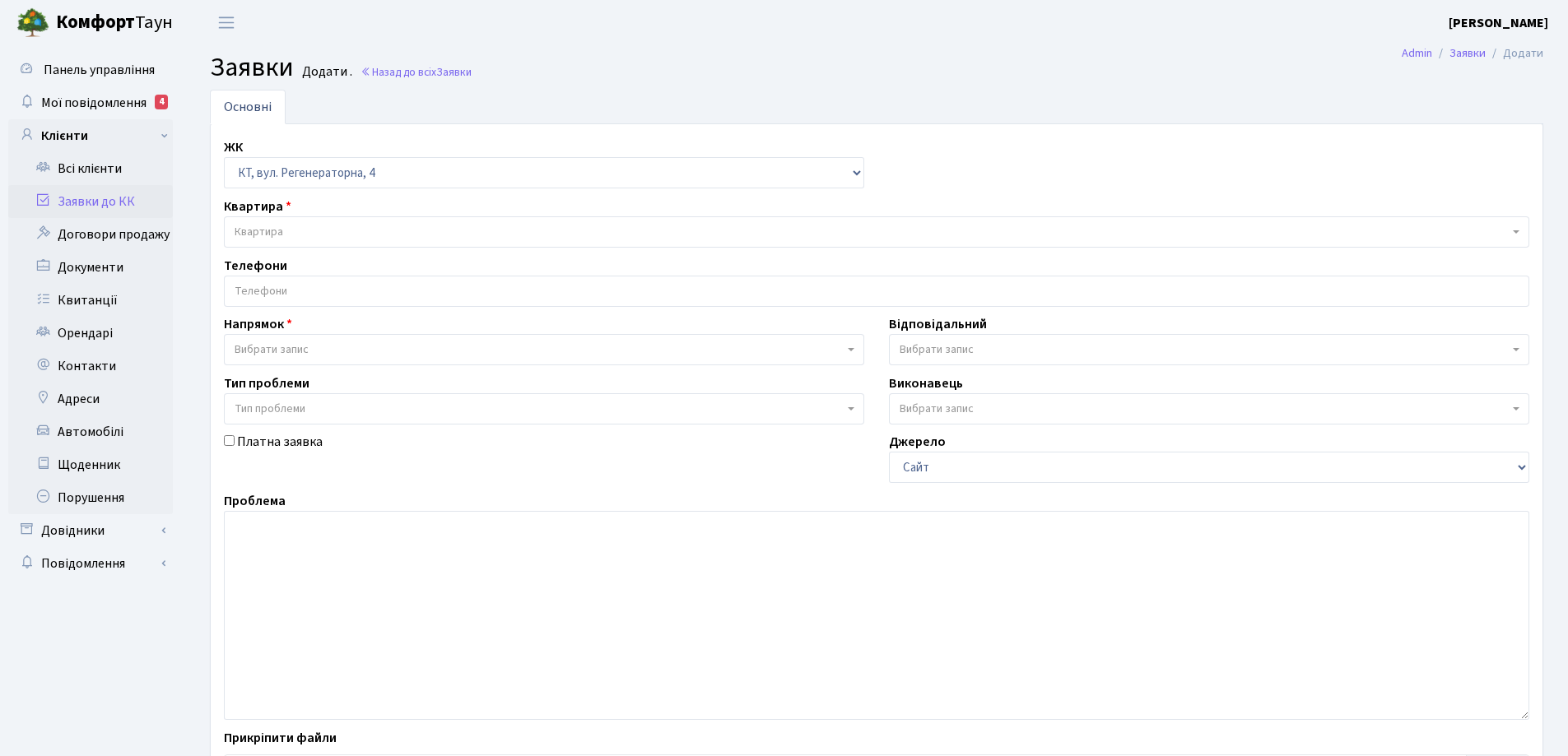
click at [284, 229] on span "Квартира" at bounding box center [871, 232] width 1274 height 16
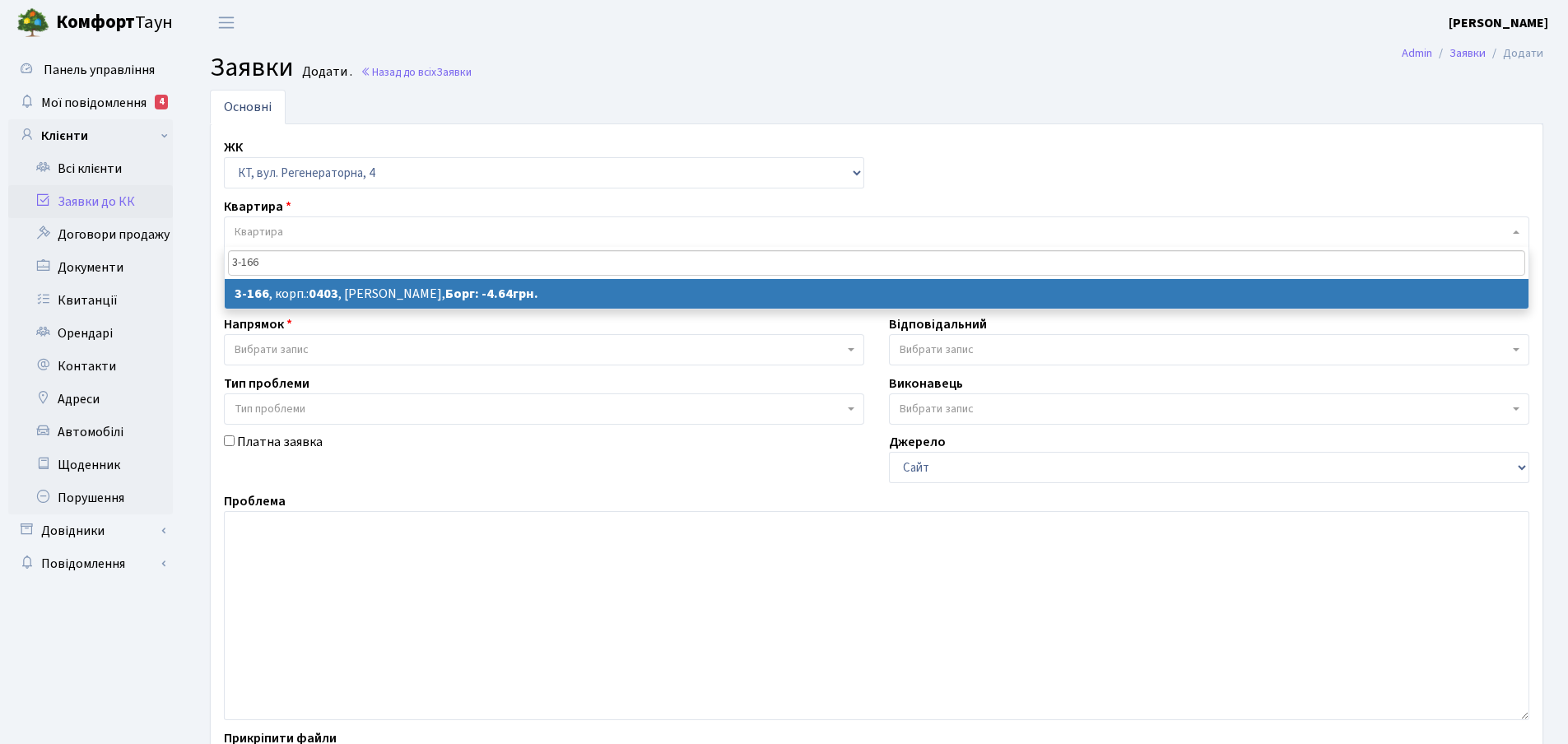
type input "3-166"
select select
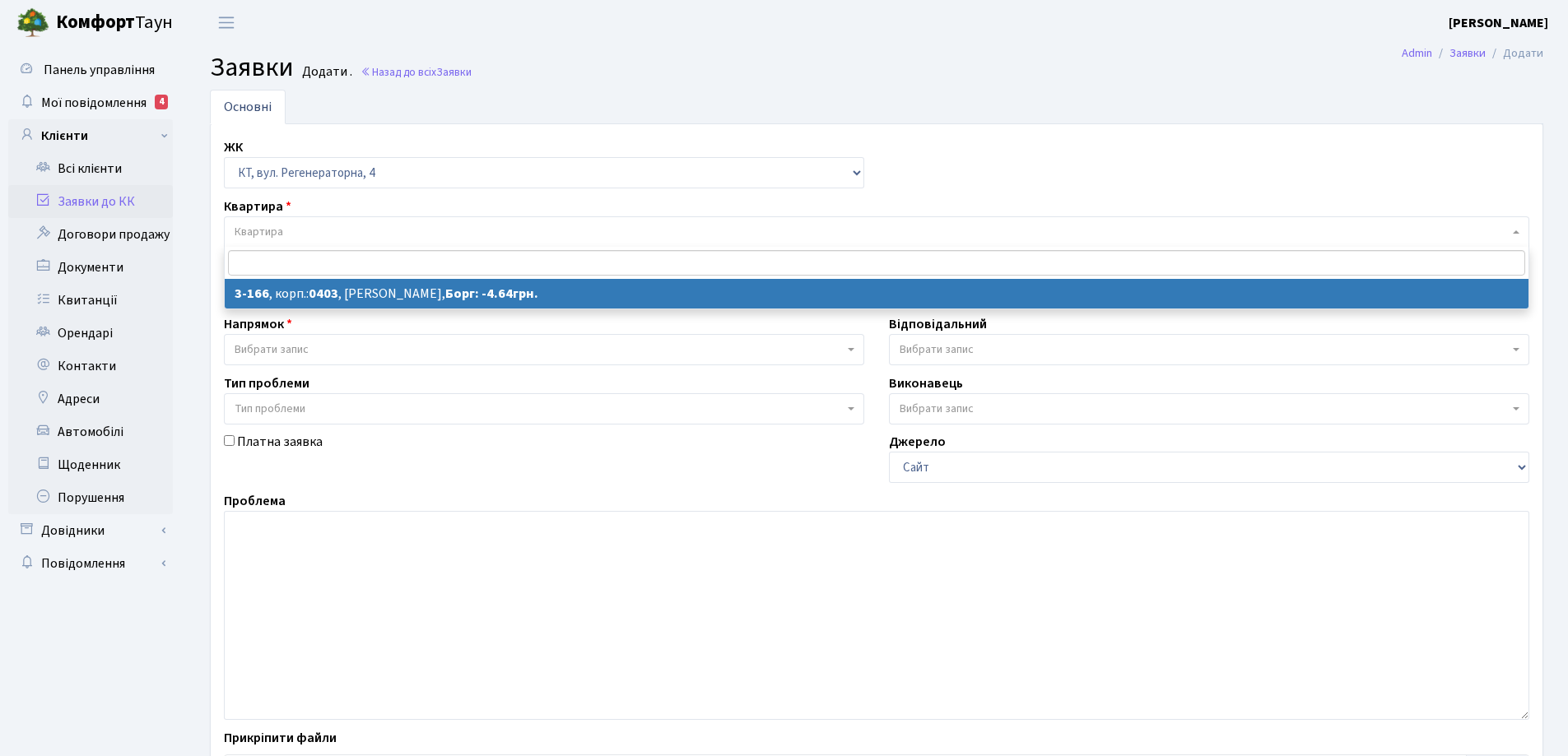
select select "833"
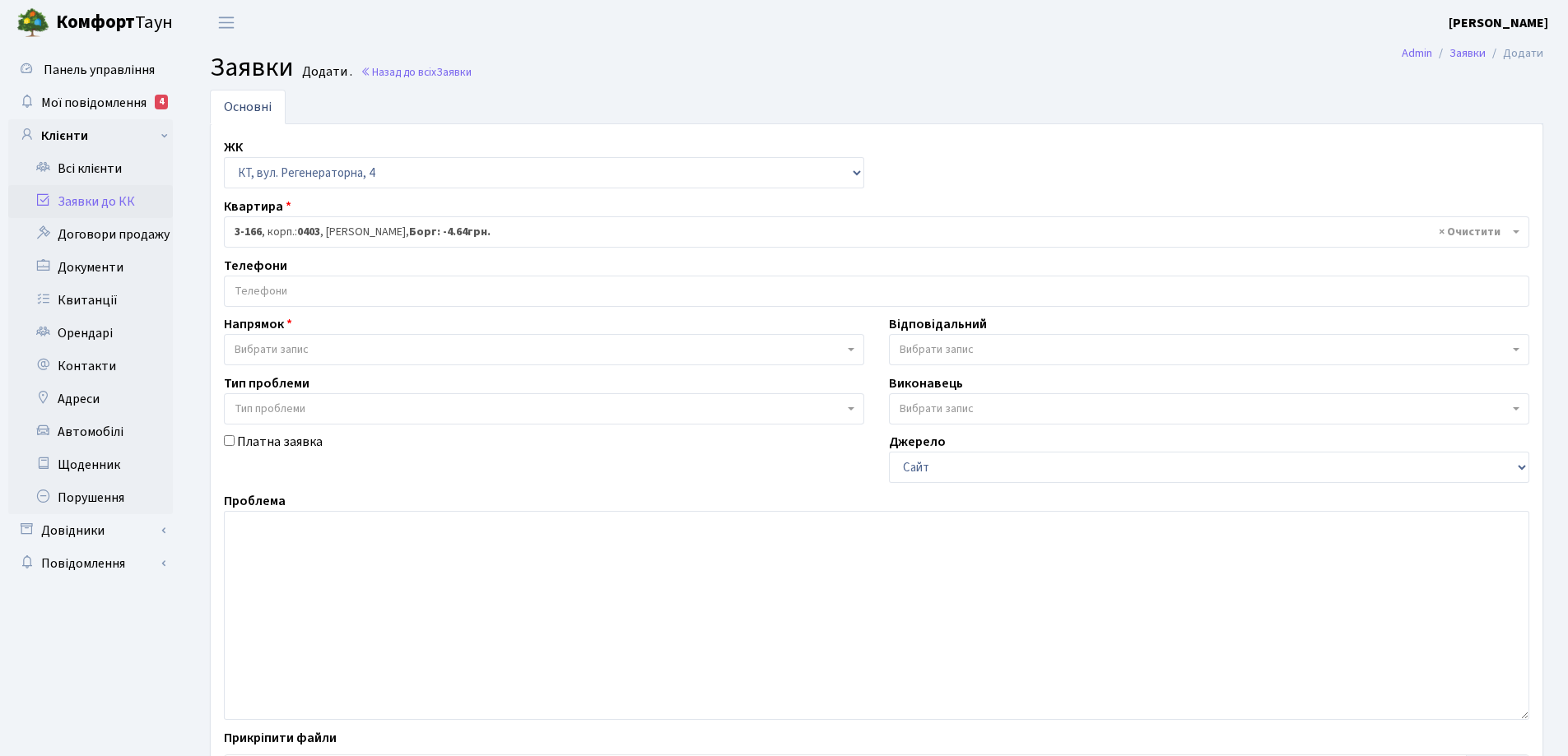
click at [279, 288] on input "search" at bounding box center [876, 291] width 1303 height 30
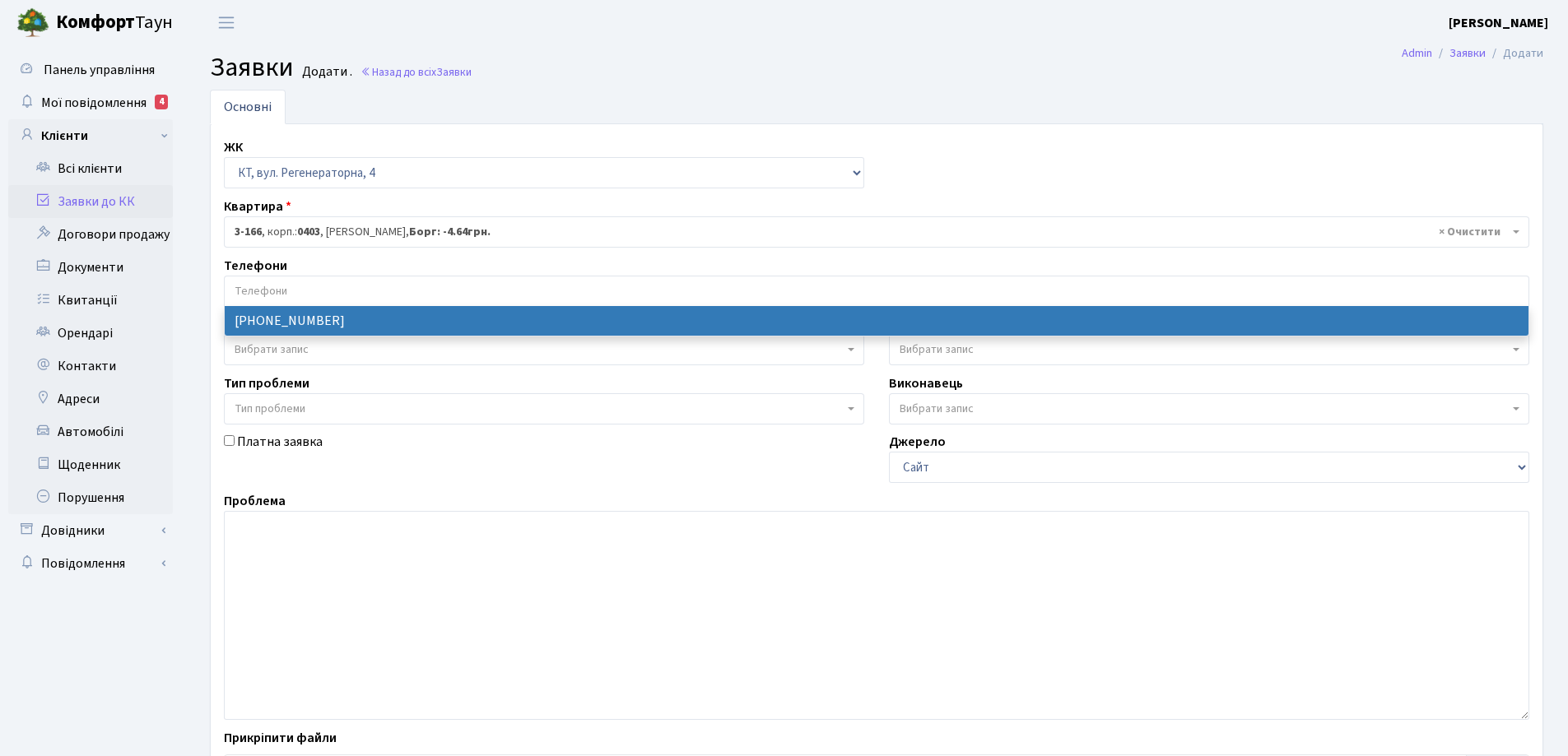
select select "133010"
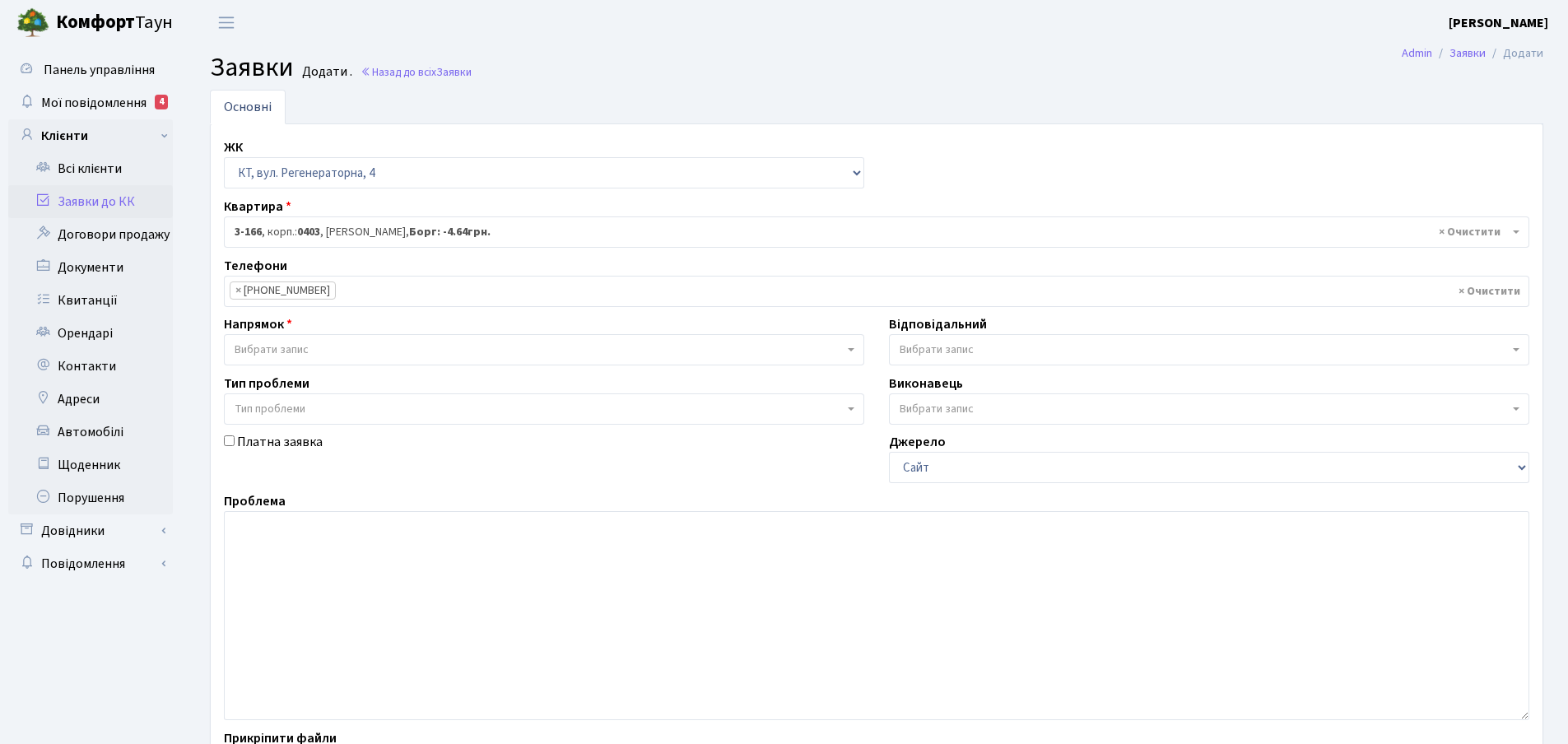
click at [298, 347] on span "Вибрати запис" at bounding box center [271, 349] width 74 height 16
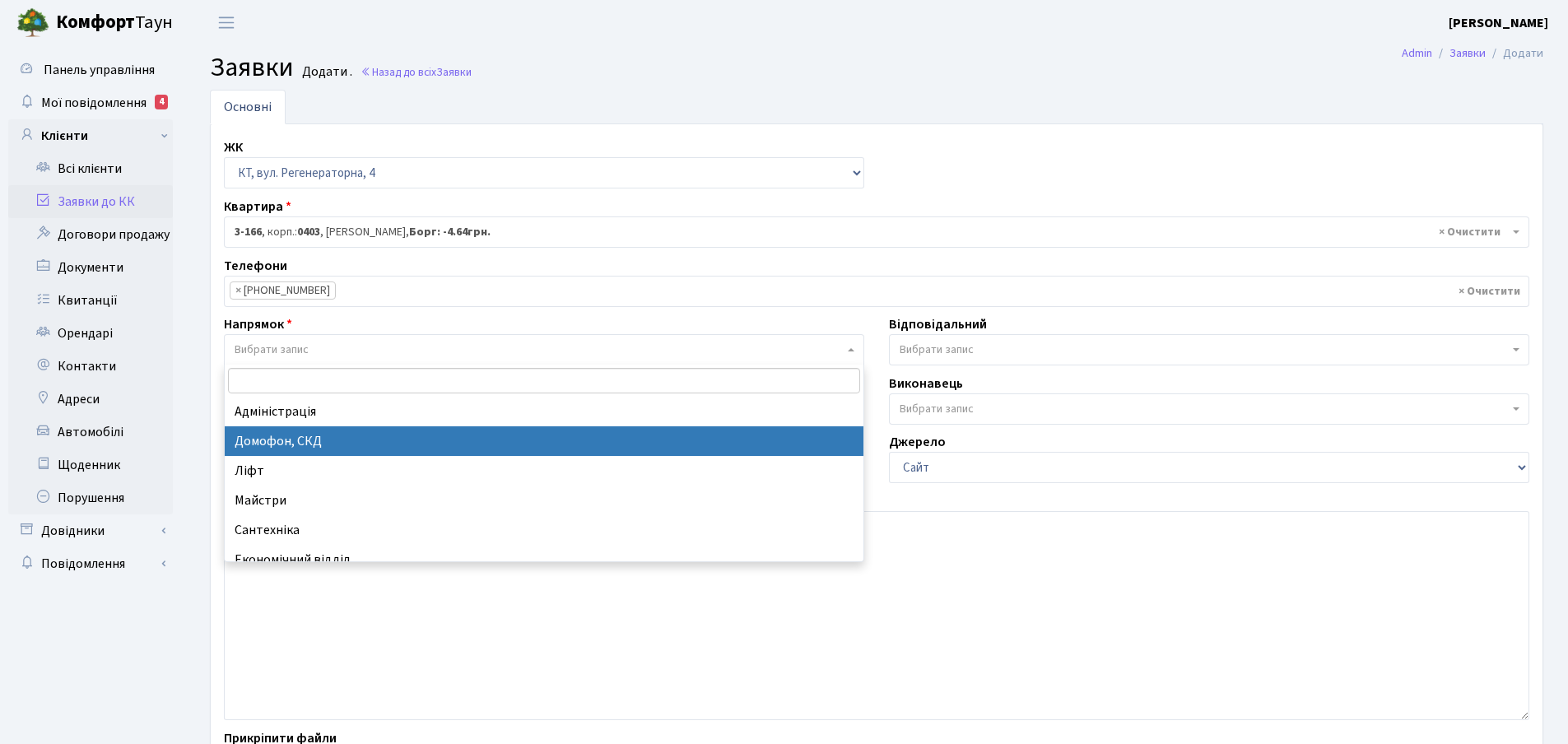
select select "4"
select select
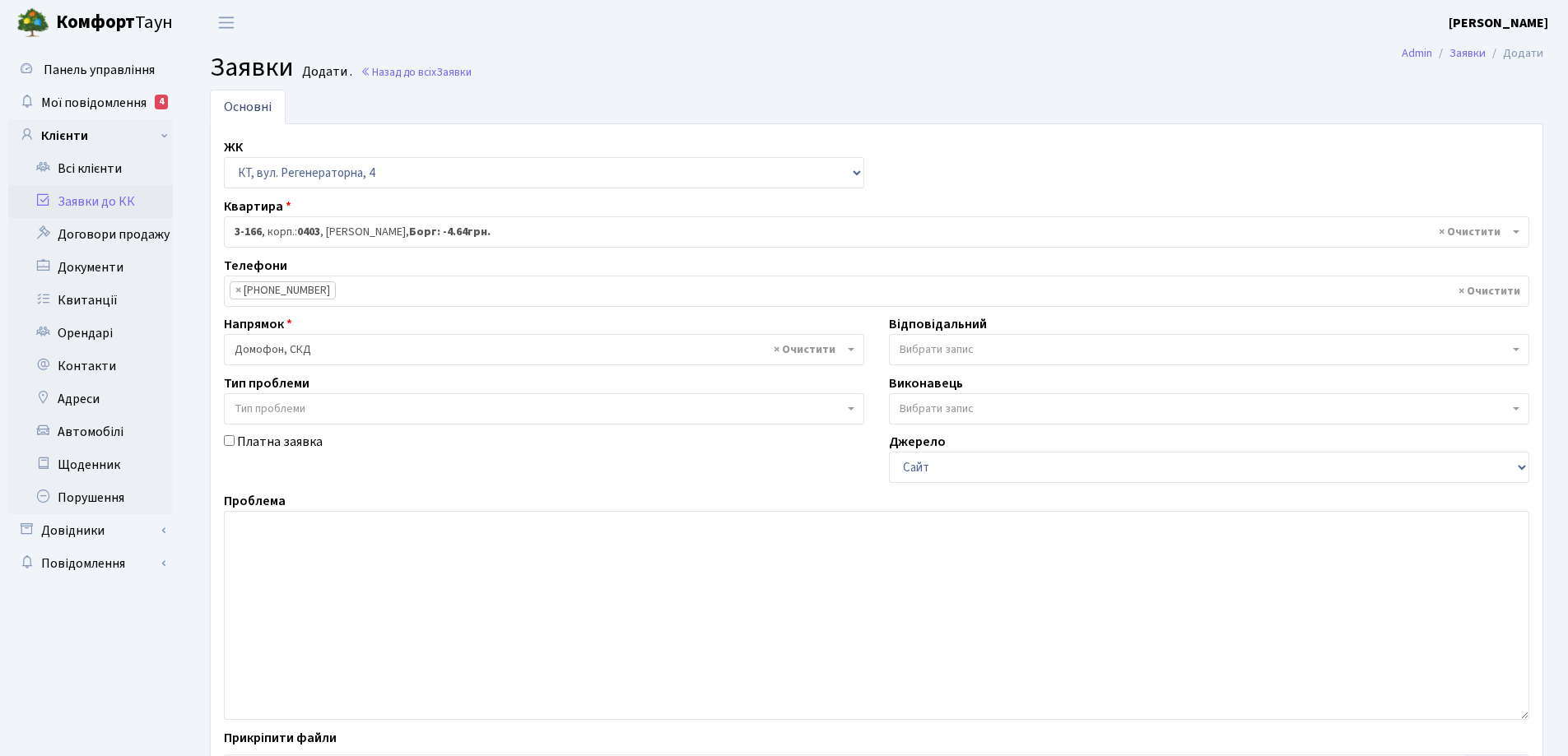
click at [850, 408] on b at bounding box center [851, 408] width 7 height 3
drag, startPoint x: 318, startPoint y: 586, endPoint x: 327, endPoint y: 576, distance: 13.5
click at [320, 585] on textarea at bounding box center [877, 615] width 1305 height 209
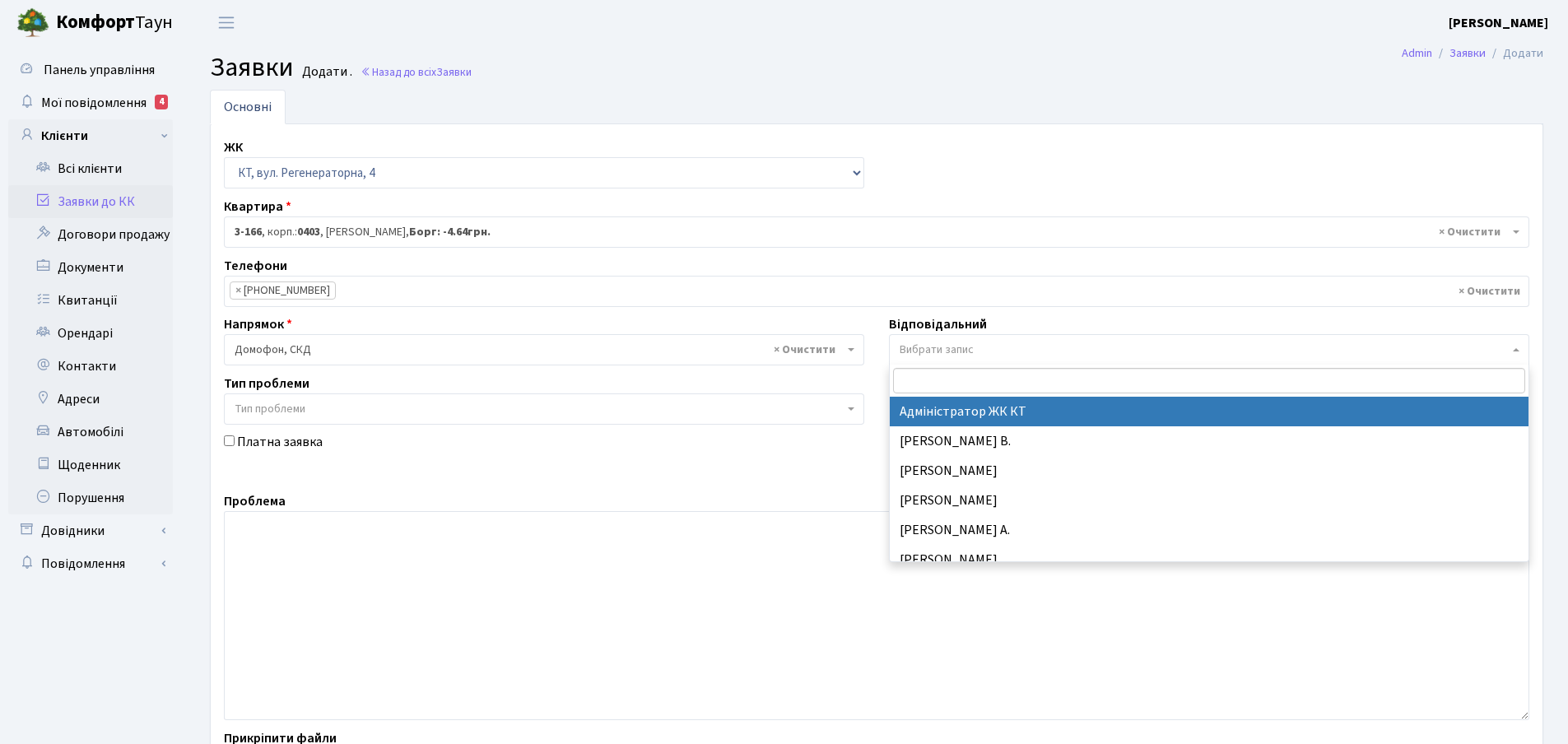
click at [1517, 351] on b at bounding box center [1516, 349] width 7 height 3
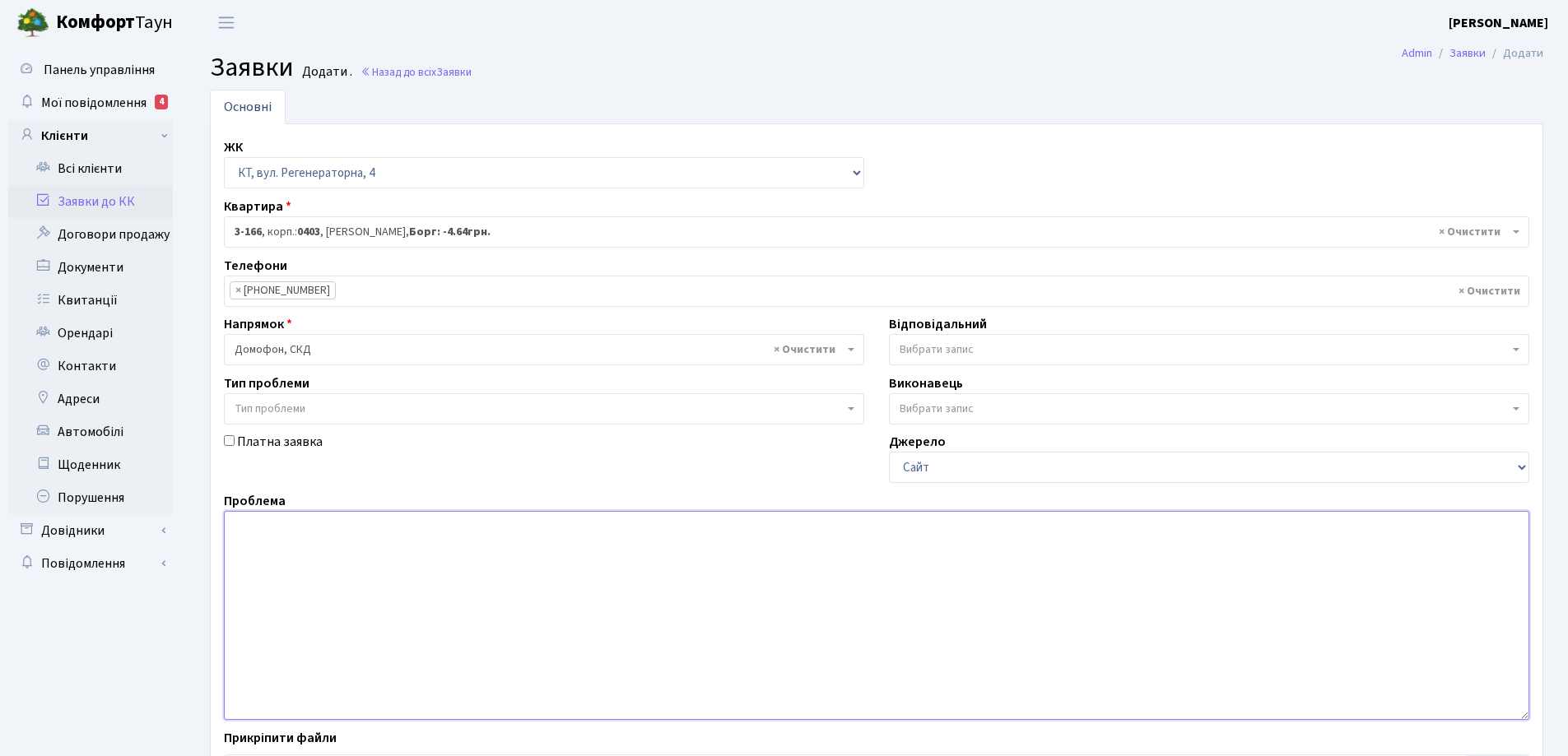
click at [277, 516] on textarea at bounding box center [877, 615] width 1305 height 209
click at [265, 527] on textarea "злама кнопка домофону" at bounding box center [877, 615] width 1305 height 209
click at [397, 525] on textarea "зламана кнопка домофону" at bounding box center [877, 615] width 1305 height 209
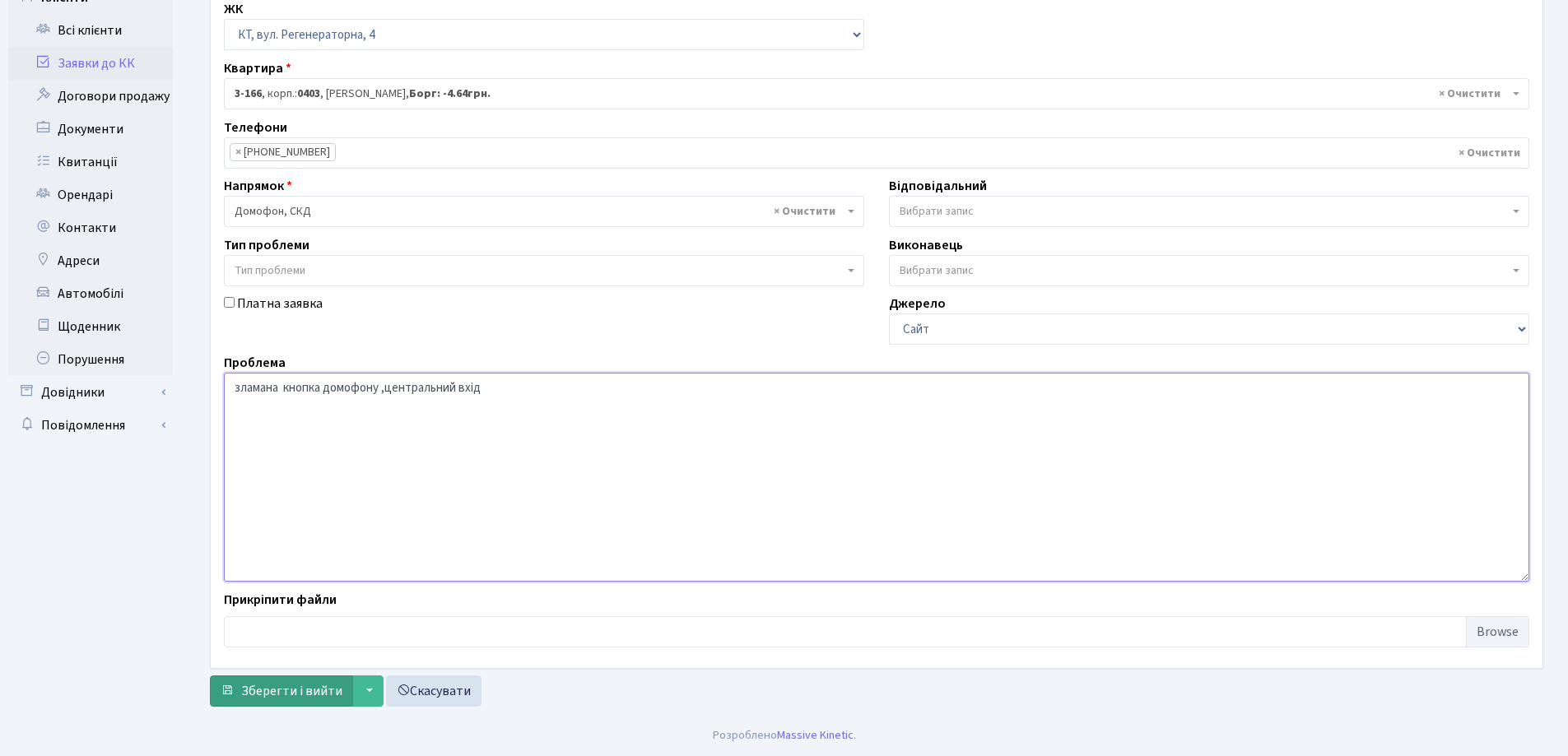
type textarea "зламана кнопка домофону ,центральний вхід"
click at [311, 698] on span "Зберегти і вийти" at bounding box center [292, 691] width 102 height 18
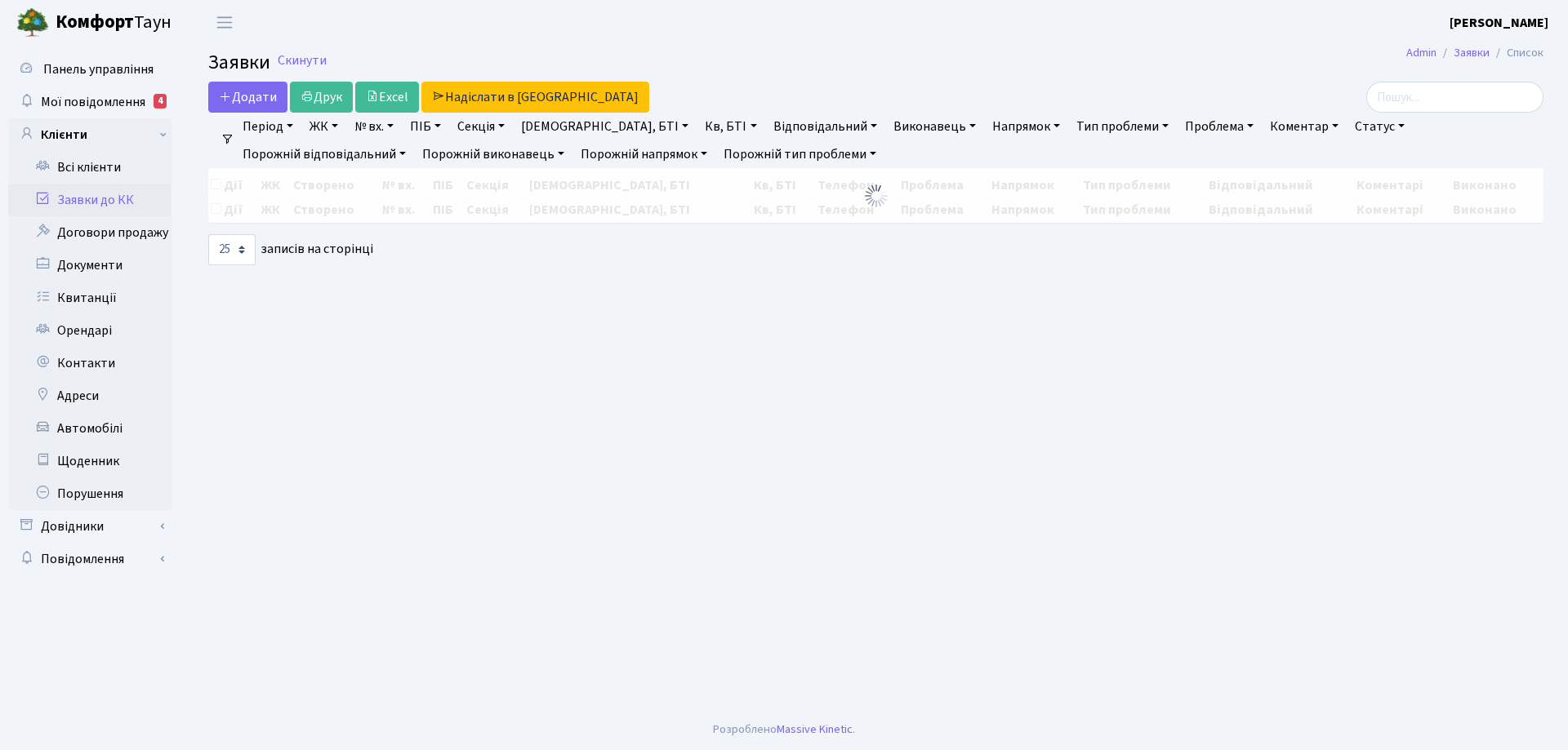
select select "25"
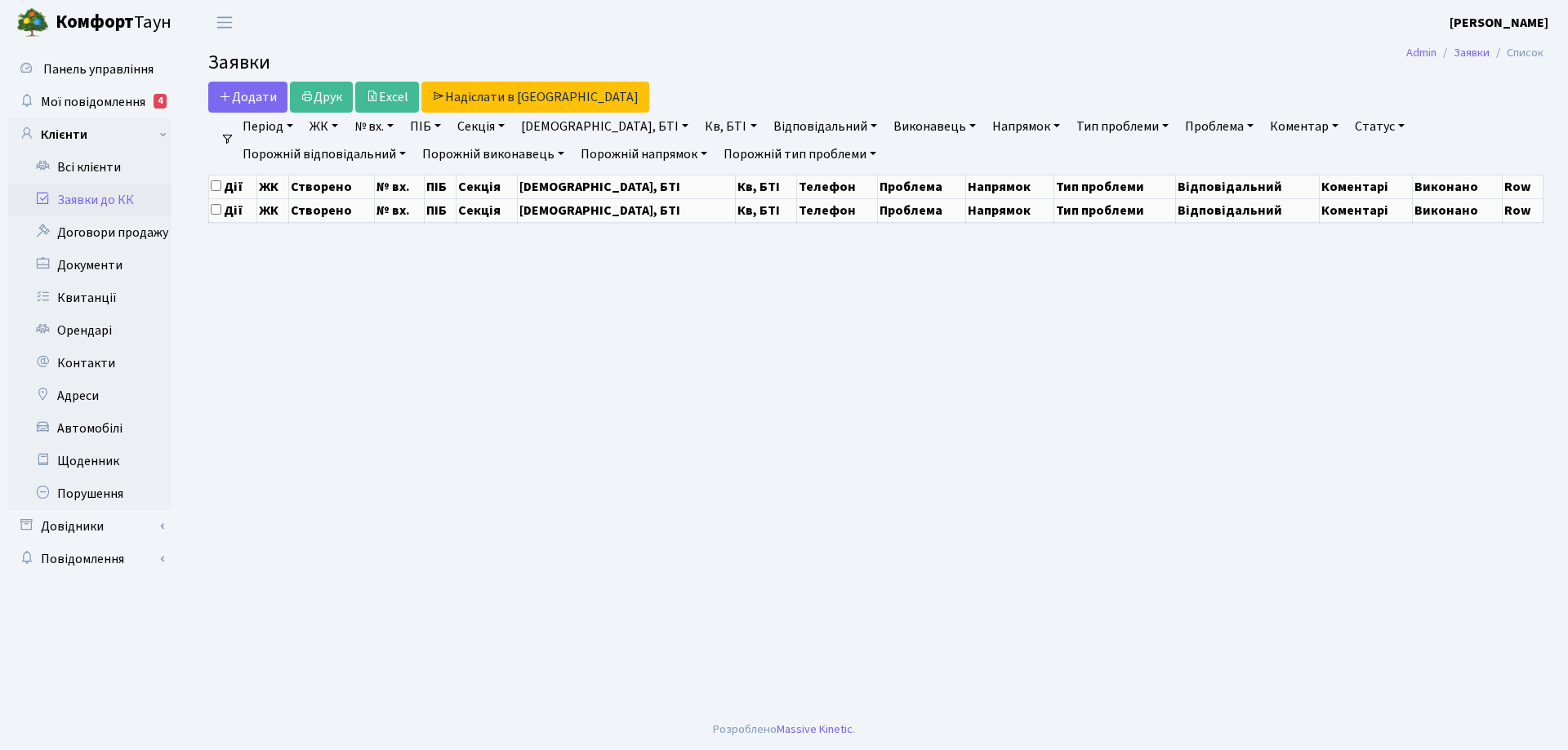
select select "25"
